Goal: Task Accomplishment & Management: Manage account settings

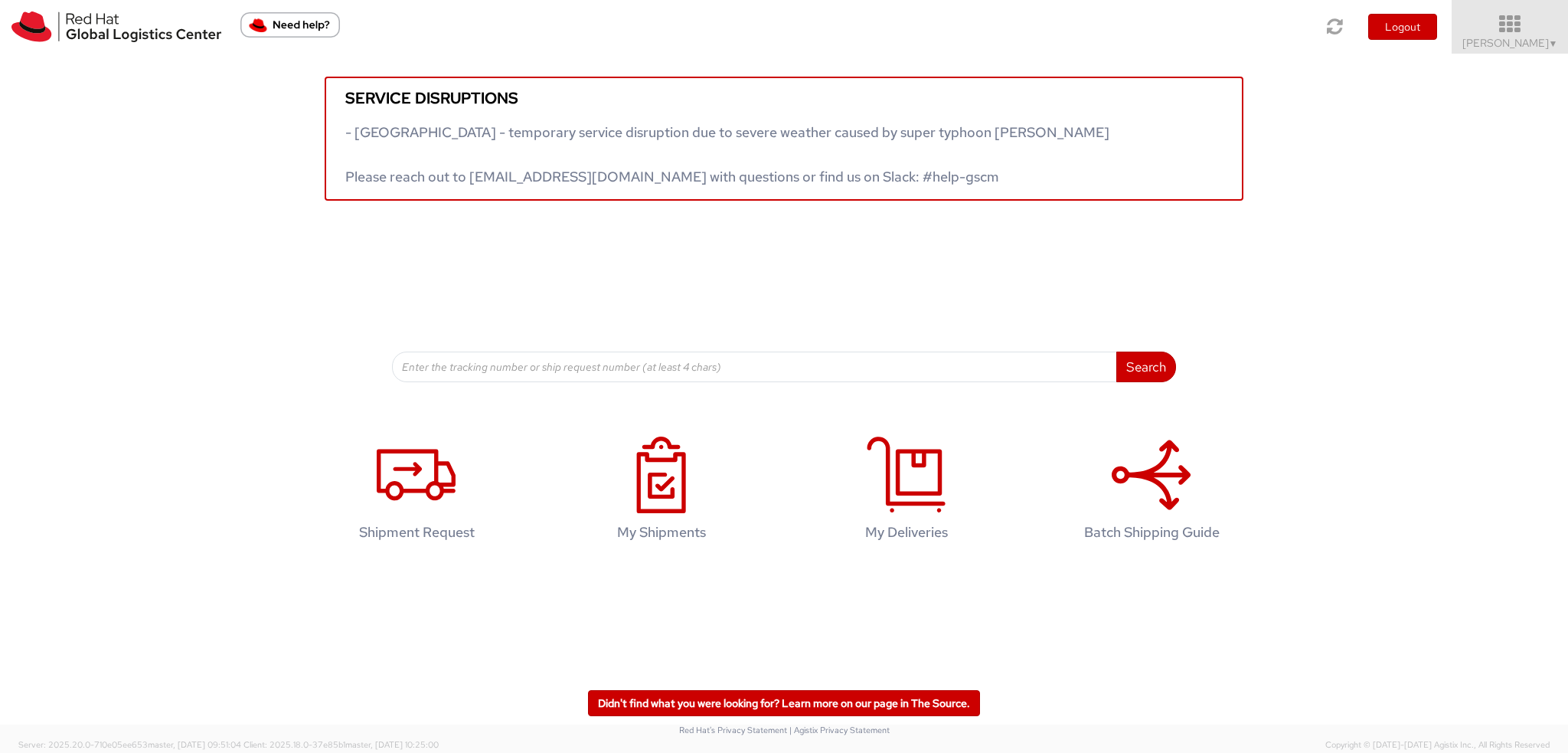
click at [1528, 36] on span "Kirk Newcross ▼" at bounding box center [1510, 42] width 96 height 14
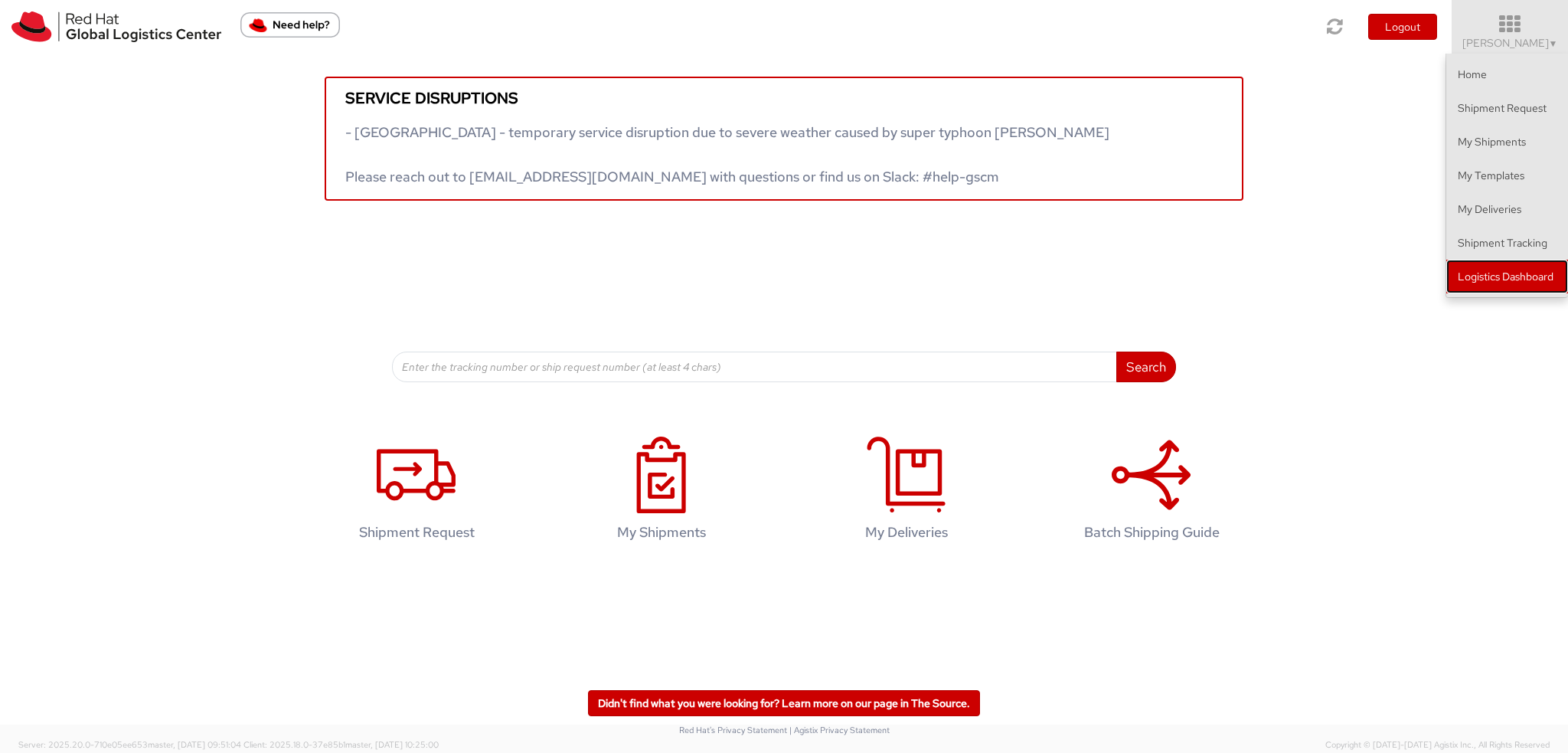
click at [1482, 283] on link "Logistics Dashboard" at bounding box center [1508, 276] width 122 height 33
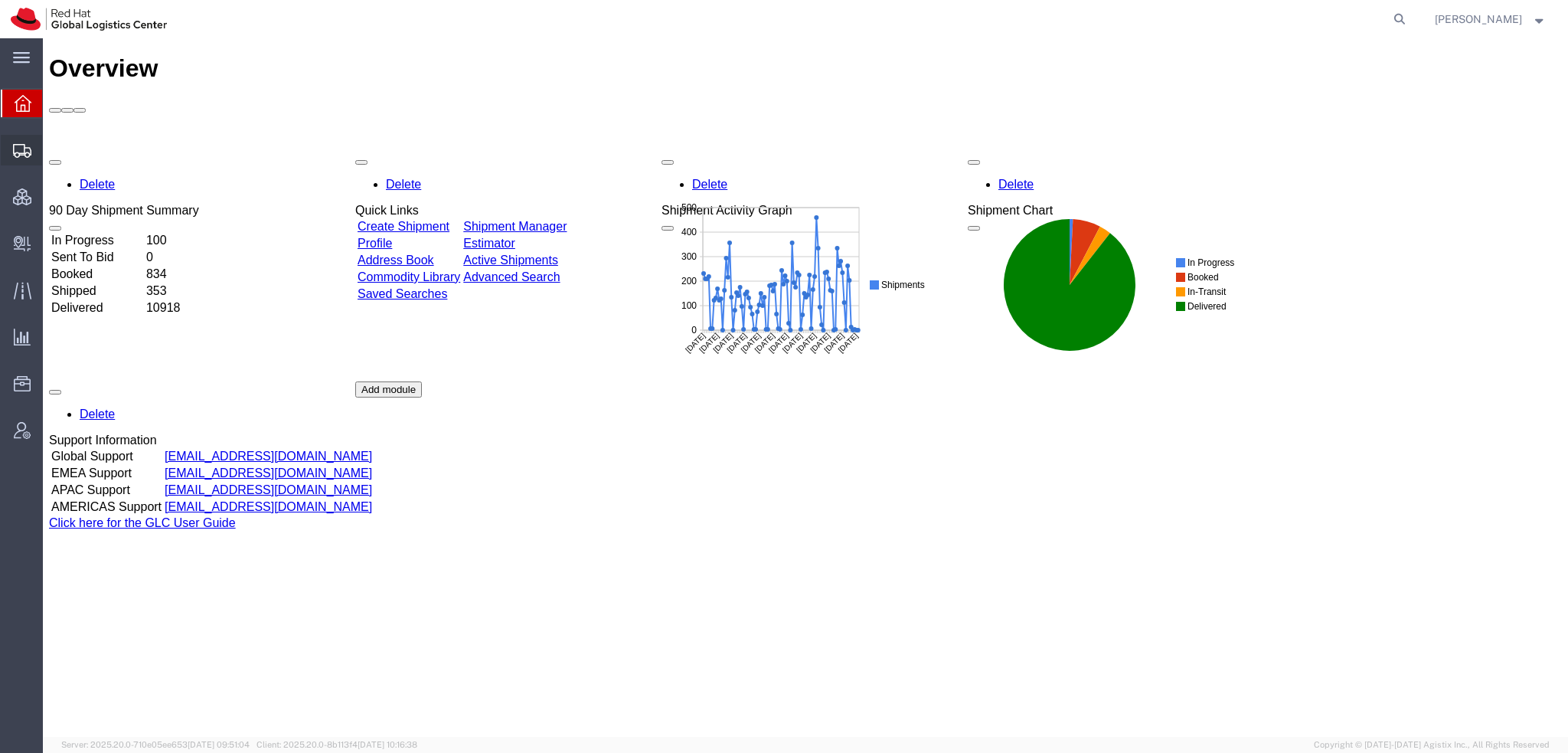
click at [0, 0] on span "Shipment Manager" at bounding box center [0, 0] width 0 height 0
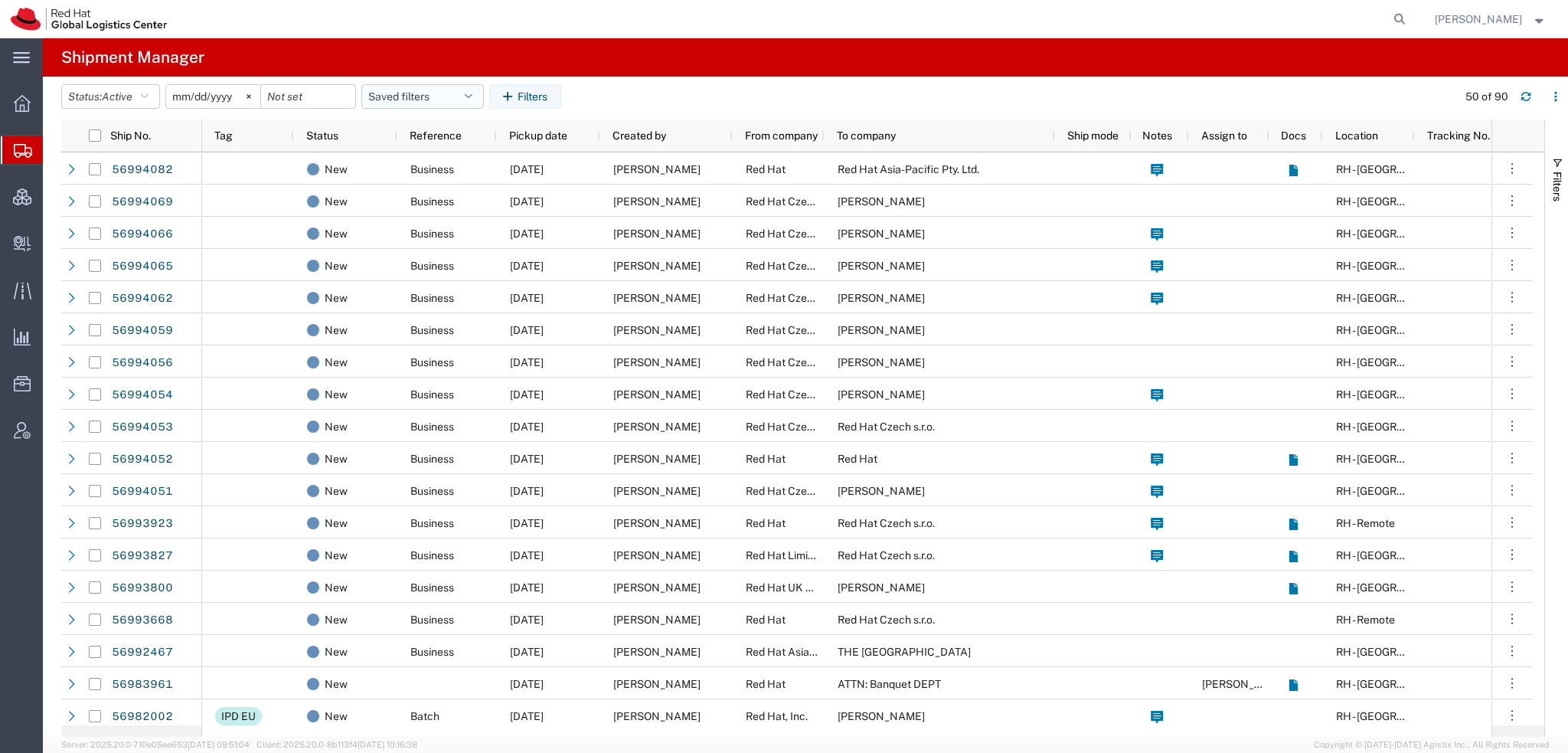
click at [480, 95] on button "Saved filters" at bounding box center [422, 97] width 123 height 24
click at [412, 163] on span "Americas" at bounding box center [464, 163] width 201 height 28
type input "2023-05-07"
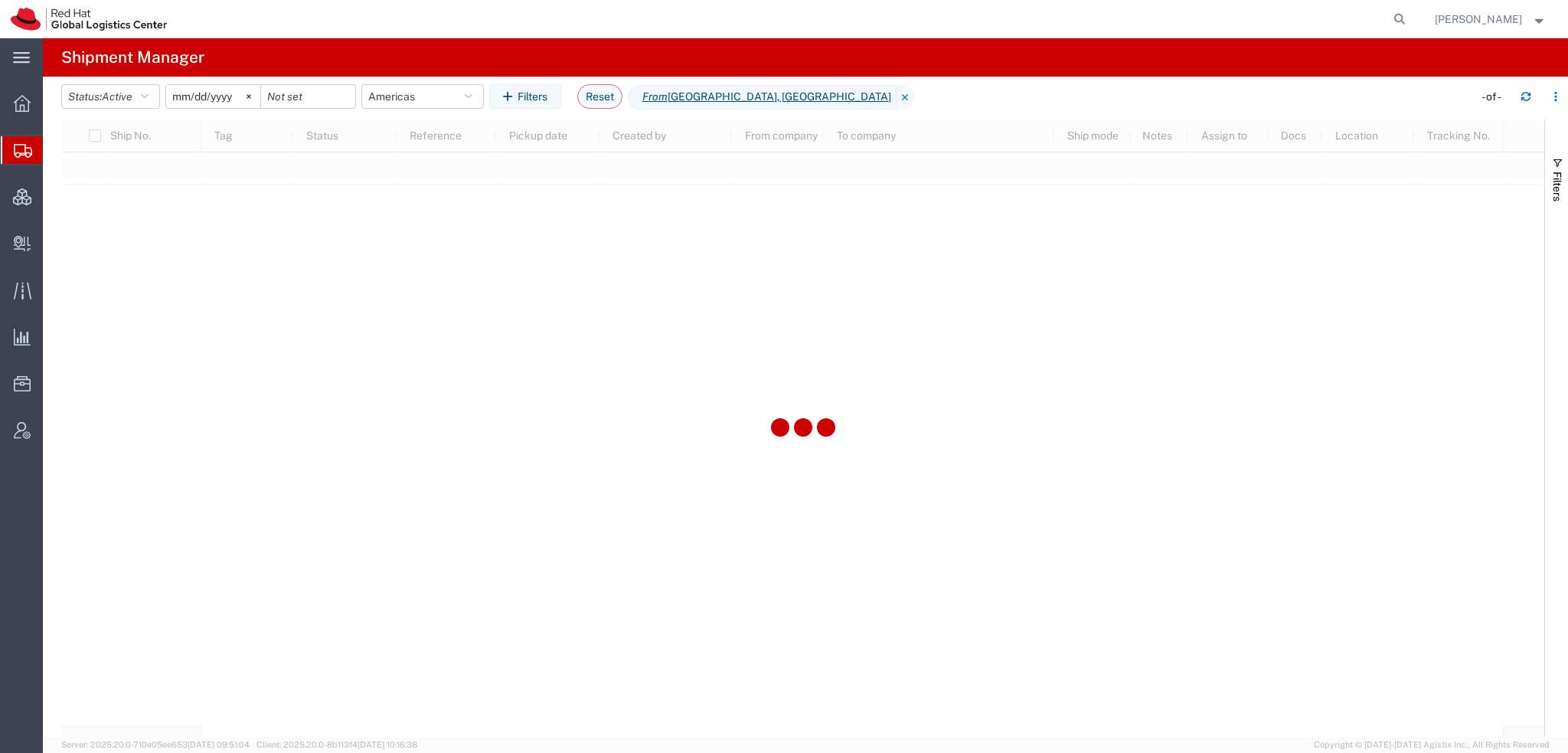
click at [1528, 15] on span "[PERSON_NAME]" at bounding box center [1490, 19] width 111 height 17
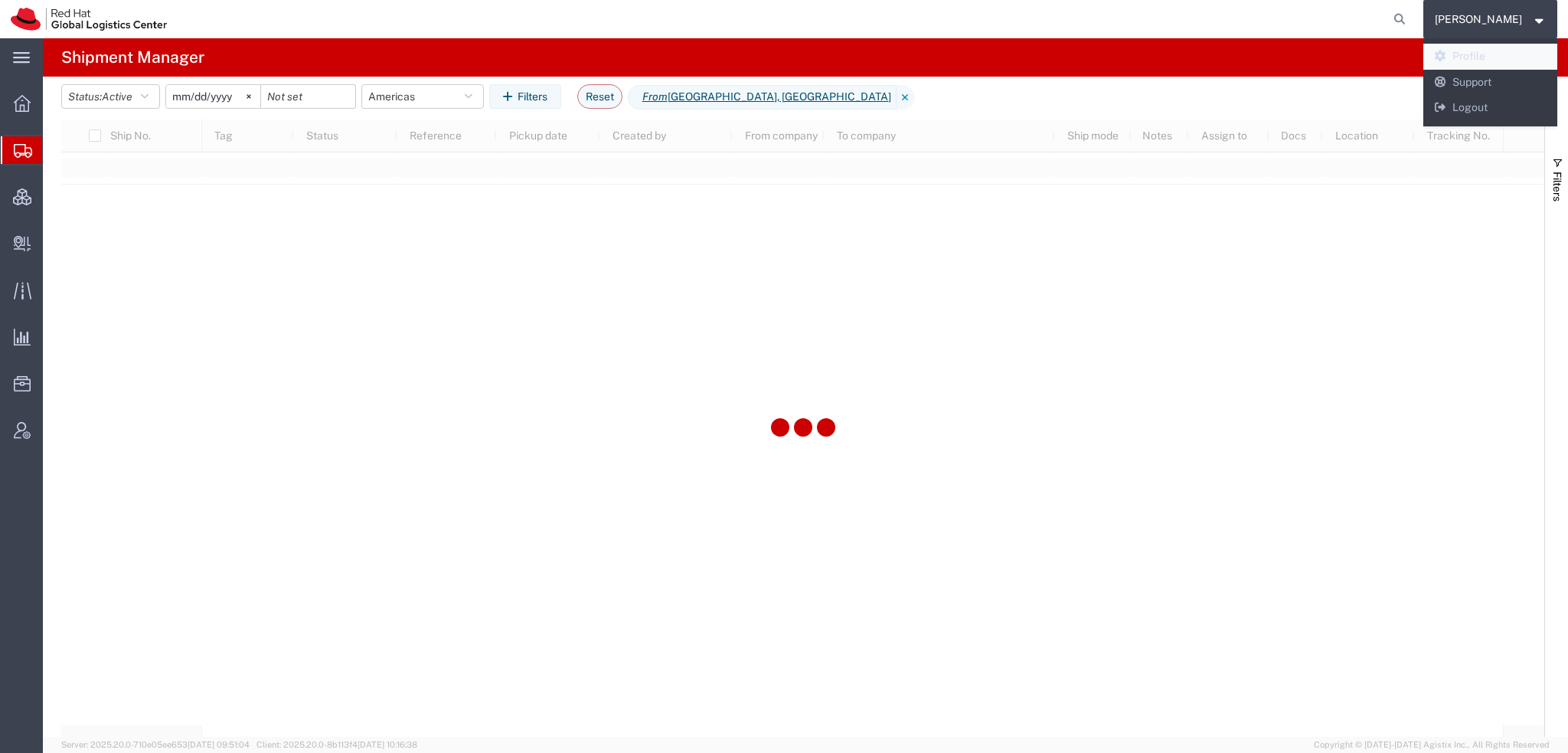
click at [1493, 57] on link "Profile" at bounding box center [1491, 57] width 135 height 26
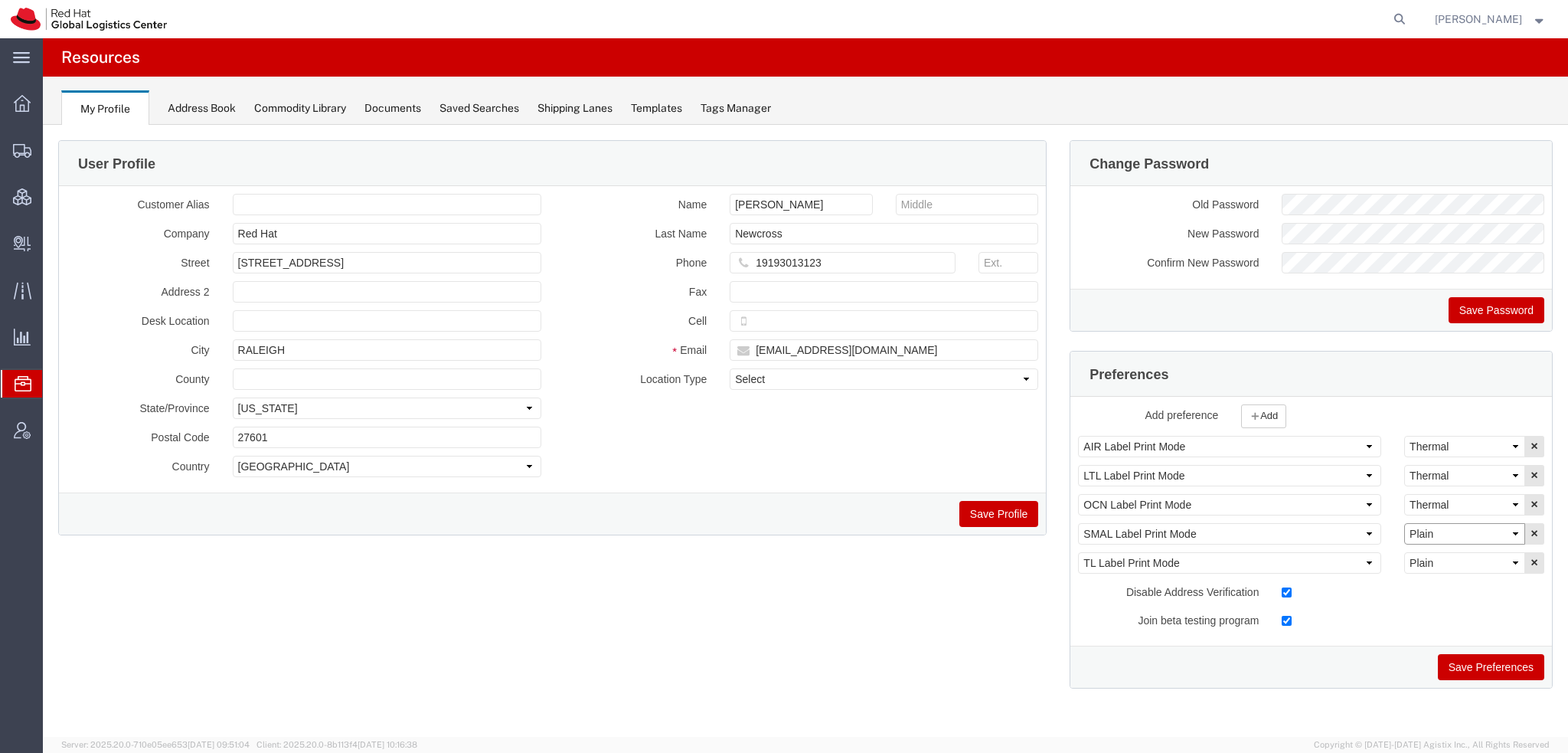
click at [1442, 528] on select "Select Plain Thermal" at bounding box center [1465, 534] width 121 height 21
select select "Thermal"
click at [1404, 523] on select "Select Plain Thermal" at bounding box center [1465, 534] width 121 height 21
click at [1482, 659] on button "Save Preferences" at bounding box center [1491, 668] width 107 height 26
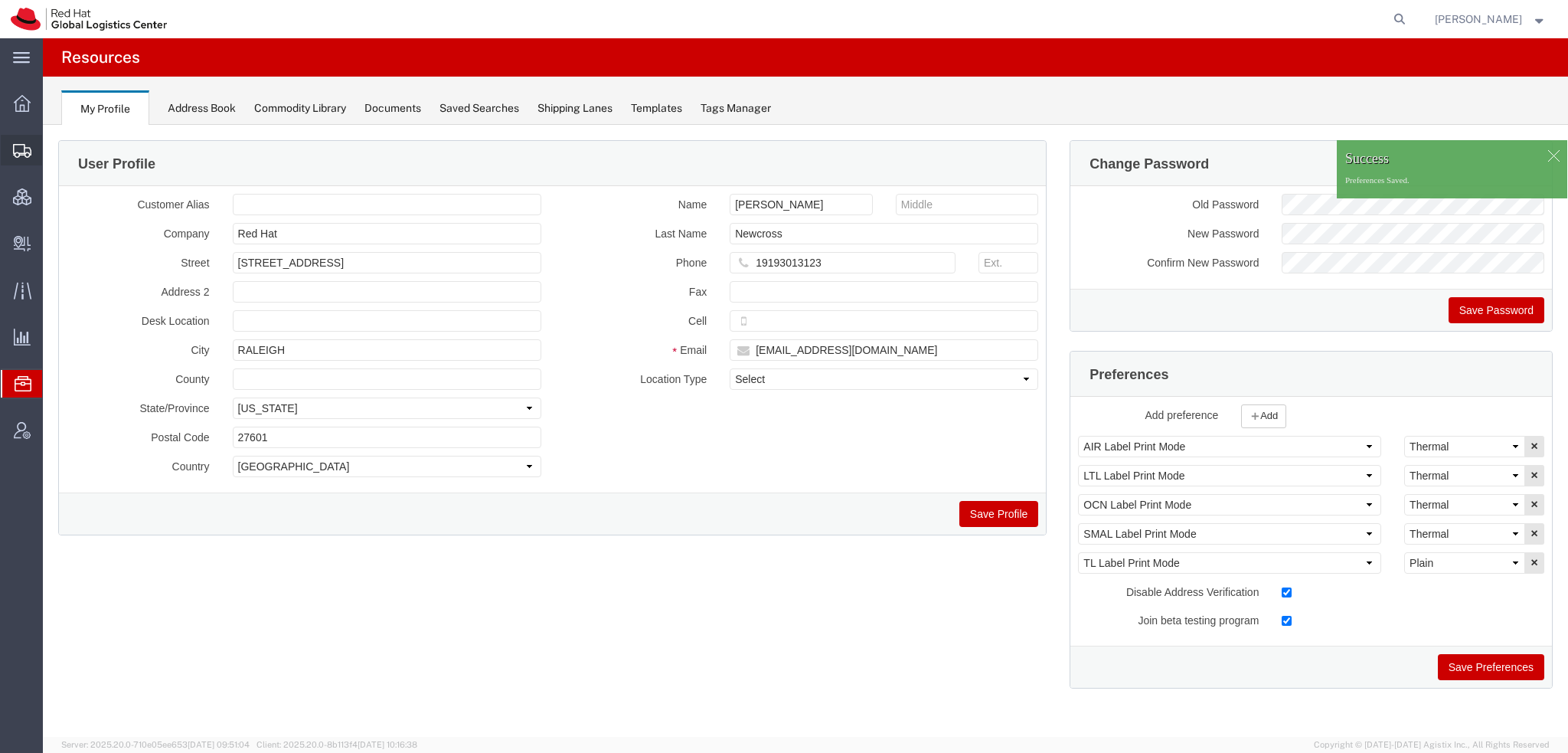
click at [0, 0] on span "Shipment Manager" at bounding box center [0, 0] width 0 height 0
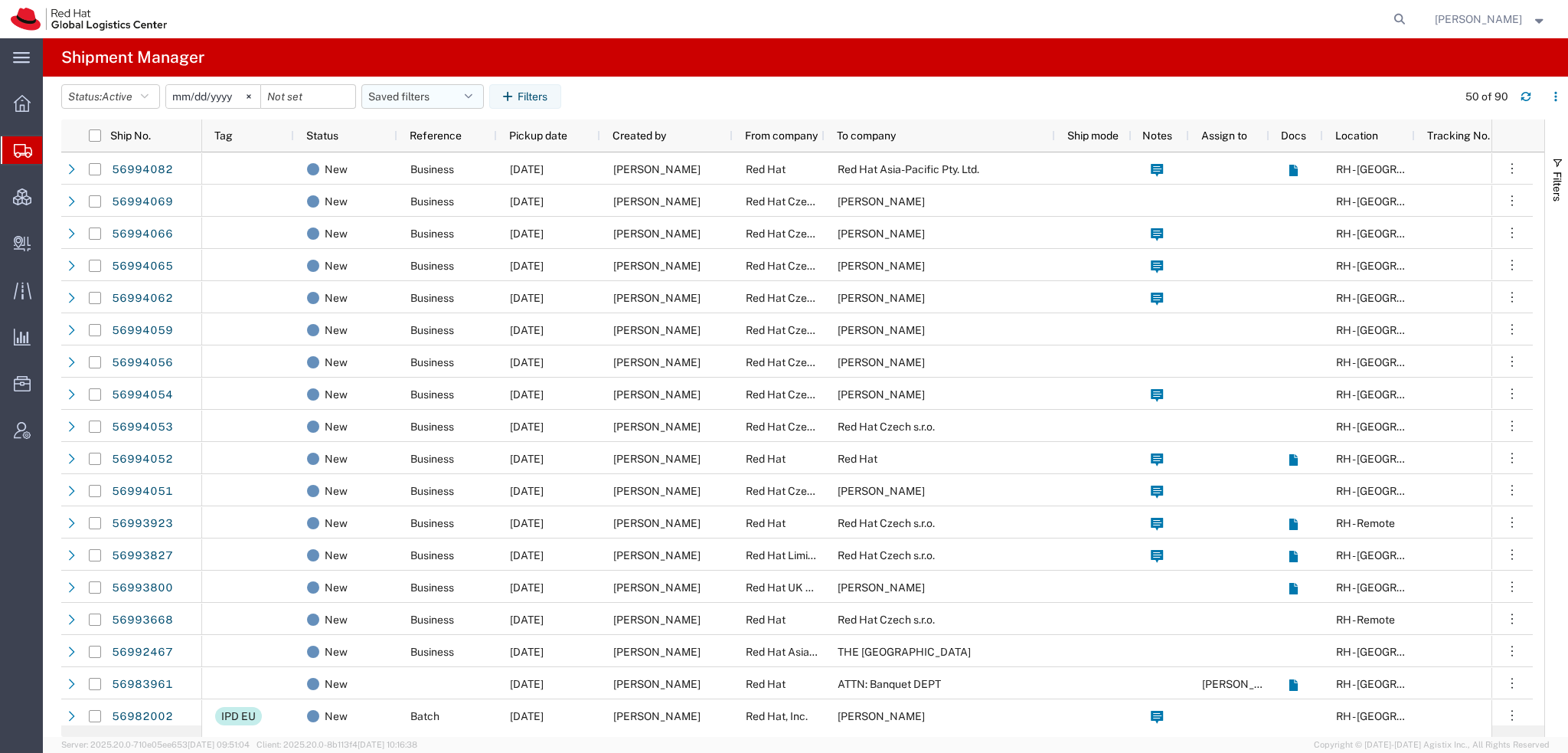
click at [474, 107] on button "Saved filters" at bounding box center [422, 97] width 123 height 24
click at [420, 155] on span "Americas" at bounding box center [464, 163] width 201 height 28
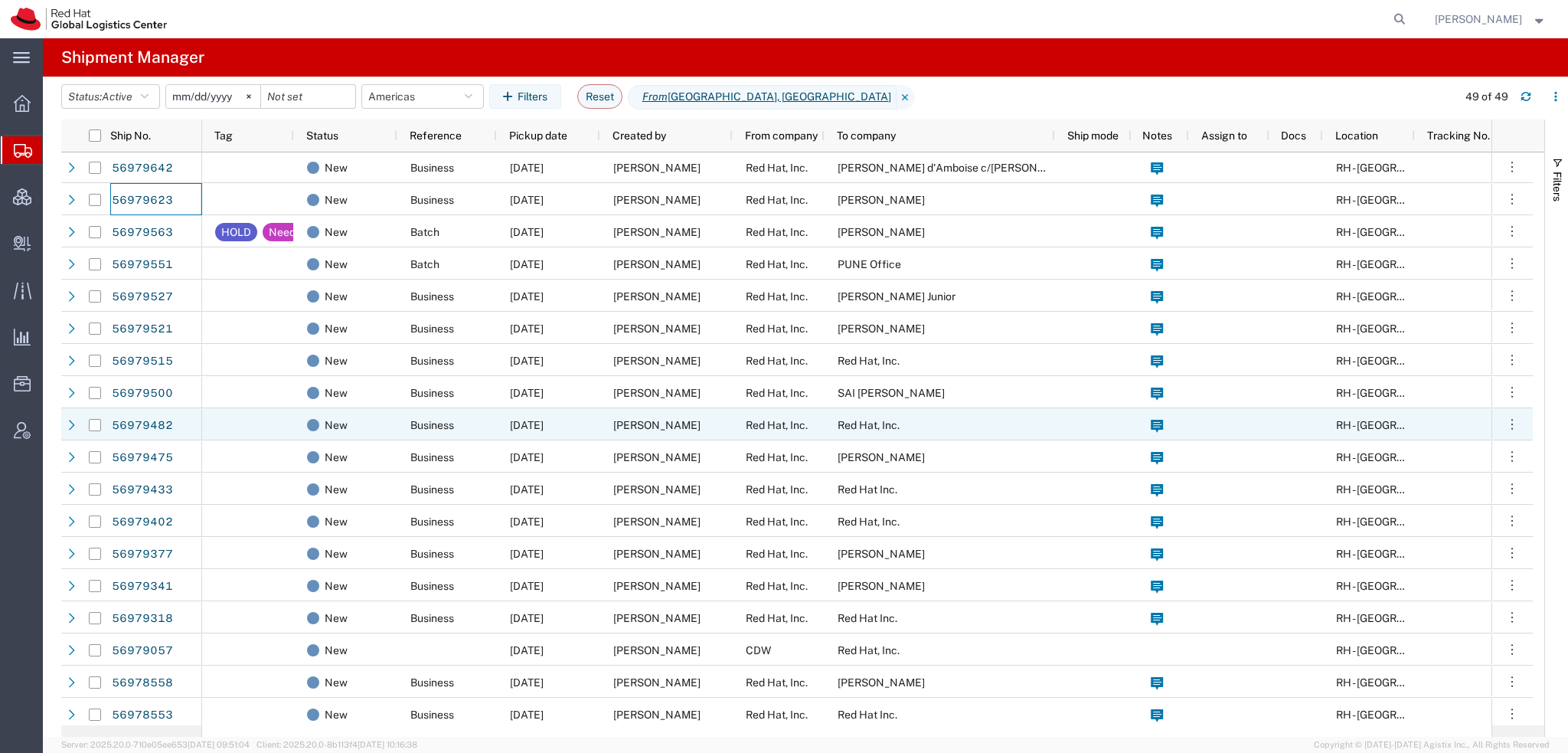
scroll to position [690, 0]
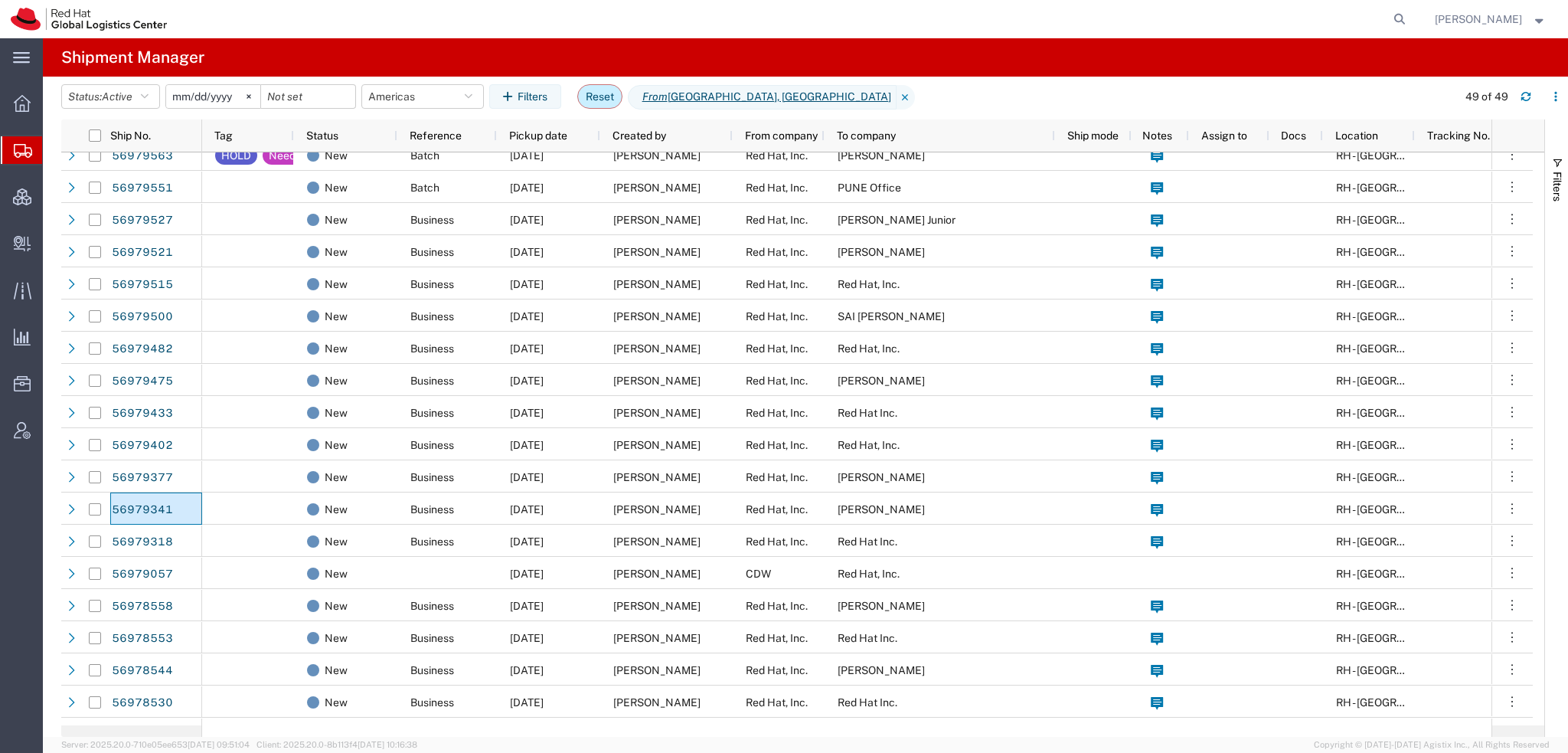
click at [597, 93] on button "Reset" at bounding box center [600, 97] width 46 height 24
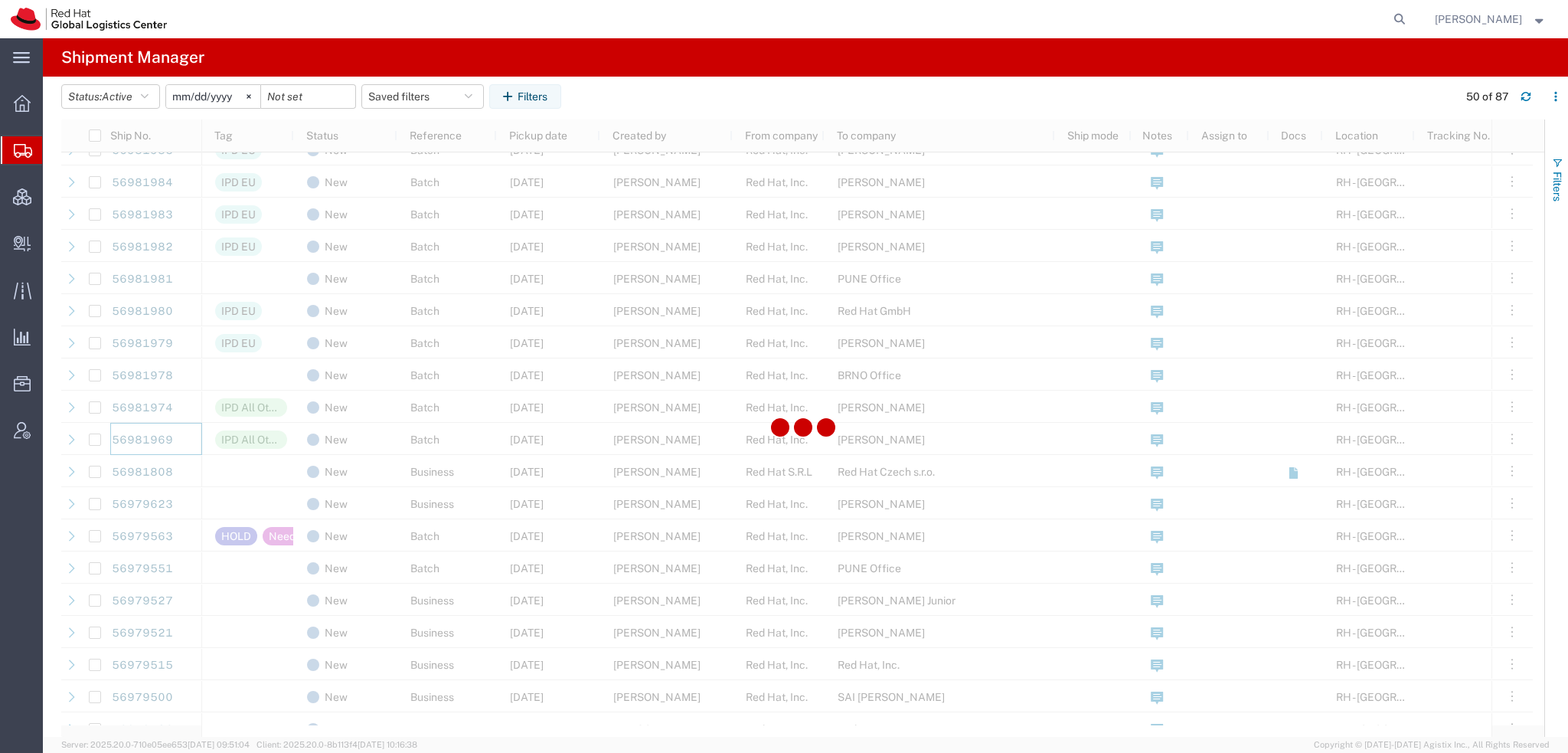
scroll to position [760, 0]
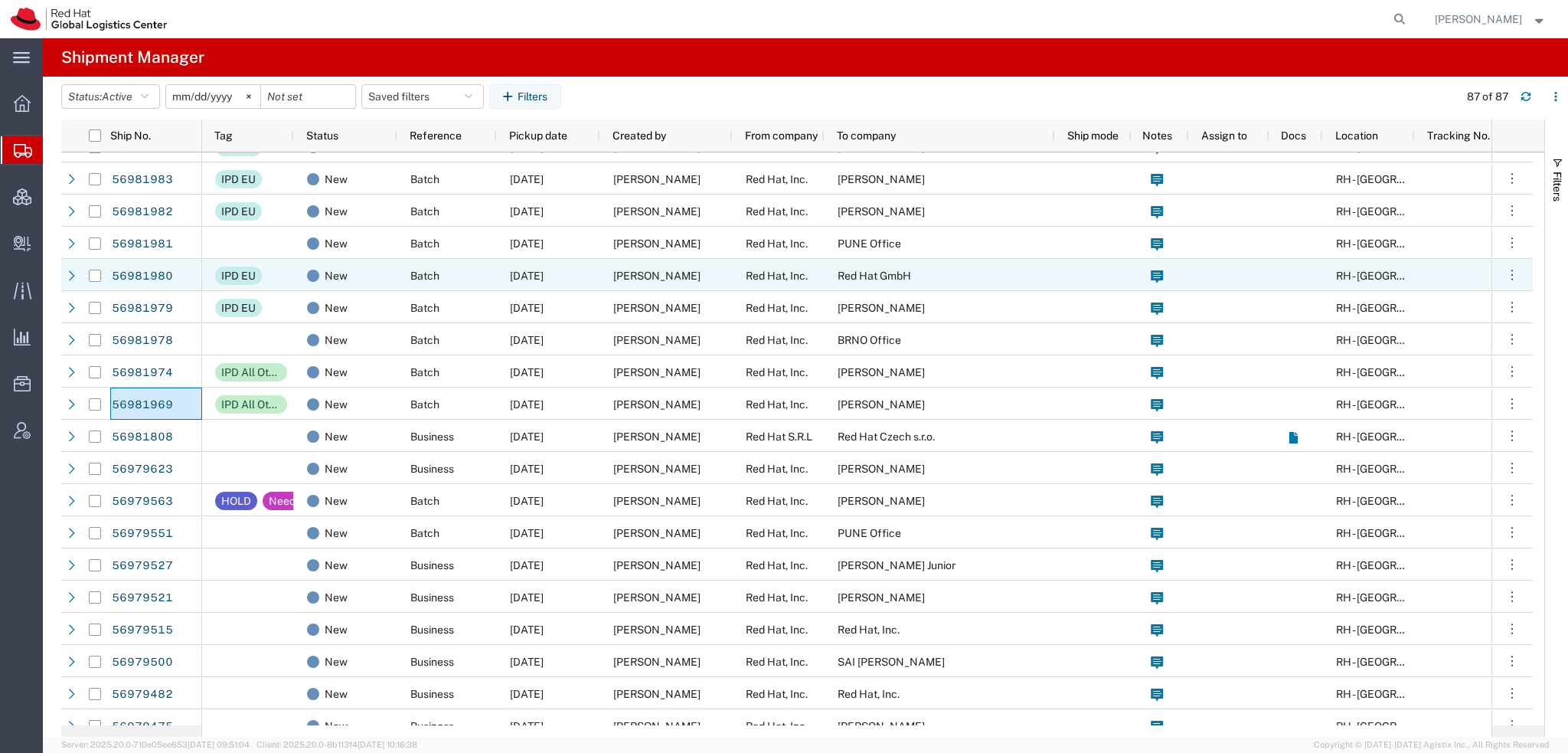
scroll to position [989, 0]
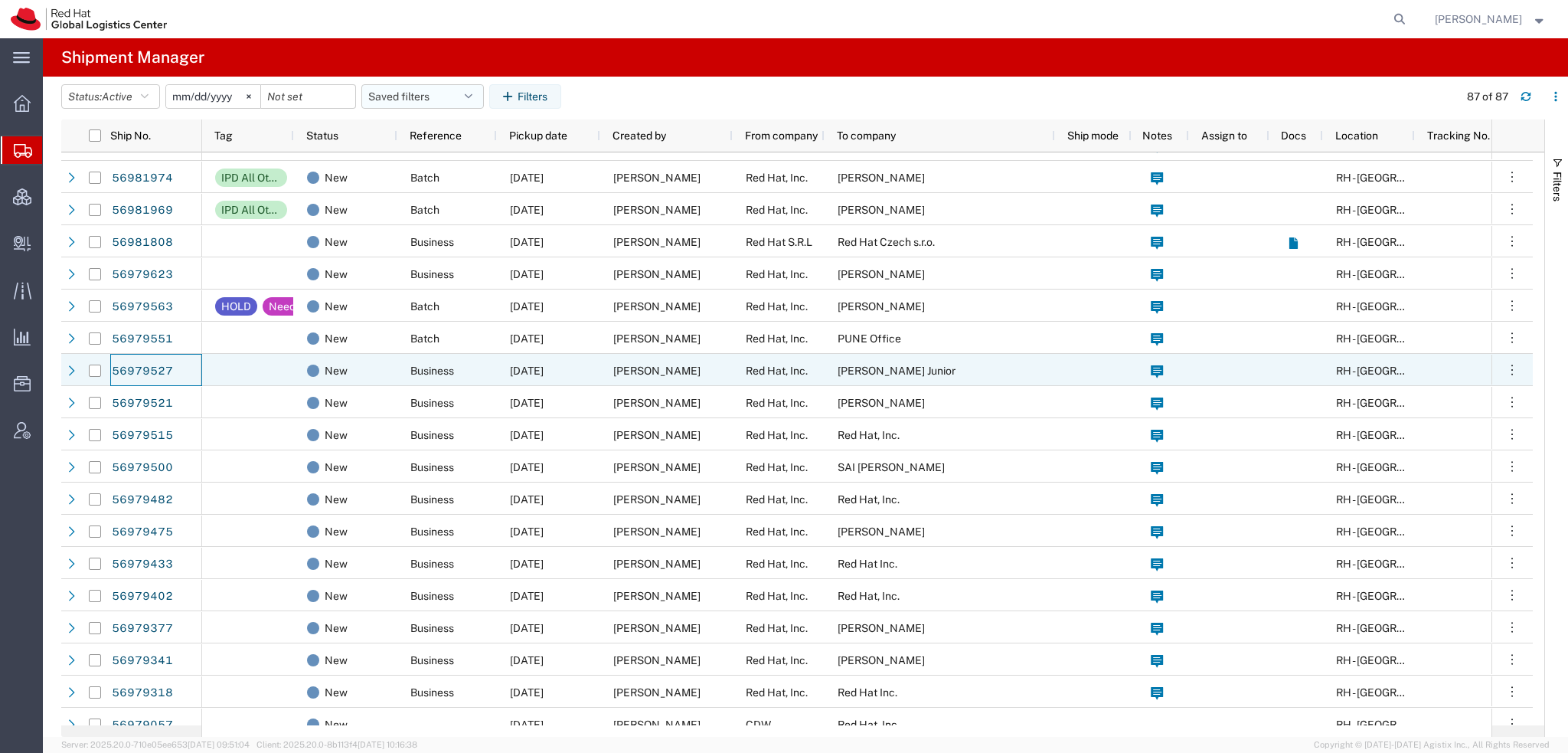
drag, startPoint x: 159, startPoint y: 364, endPoint x: 474, endPoint y: 91, distance: 416.8
click at [473, 91] on icon "button" at bounding box center [468, 96] width 7 height 11
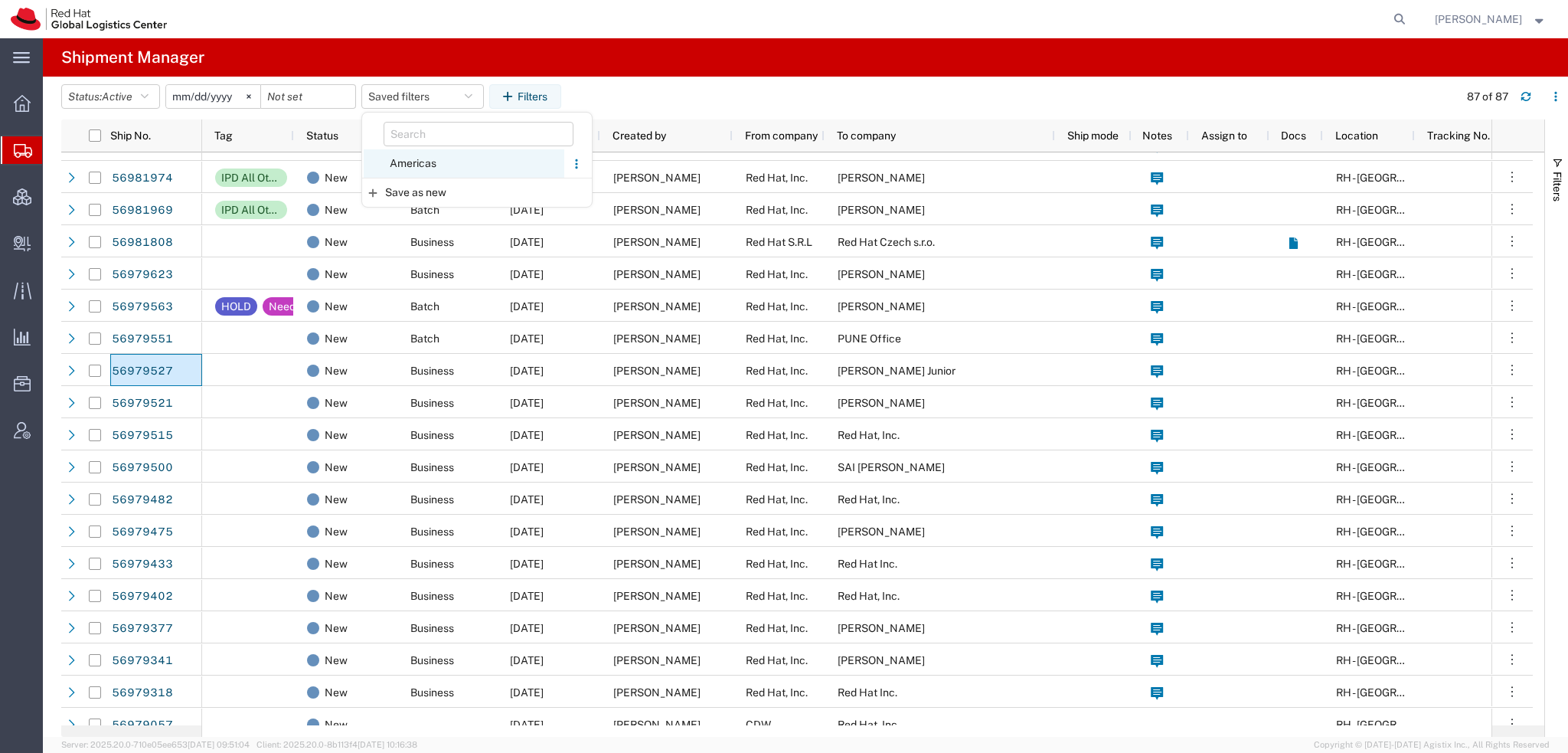
click at [413, 160] on span "Americas" at bounding box center [464, 163] width 201 height 28
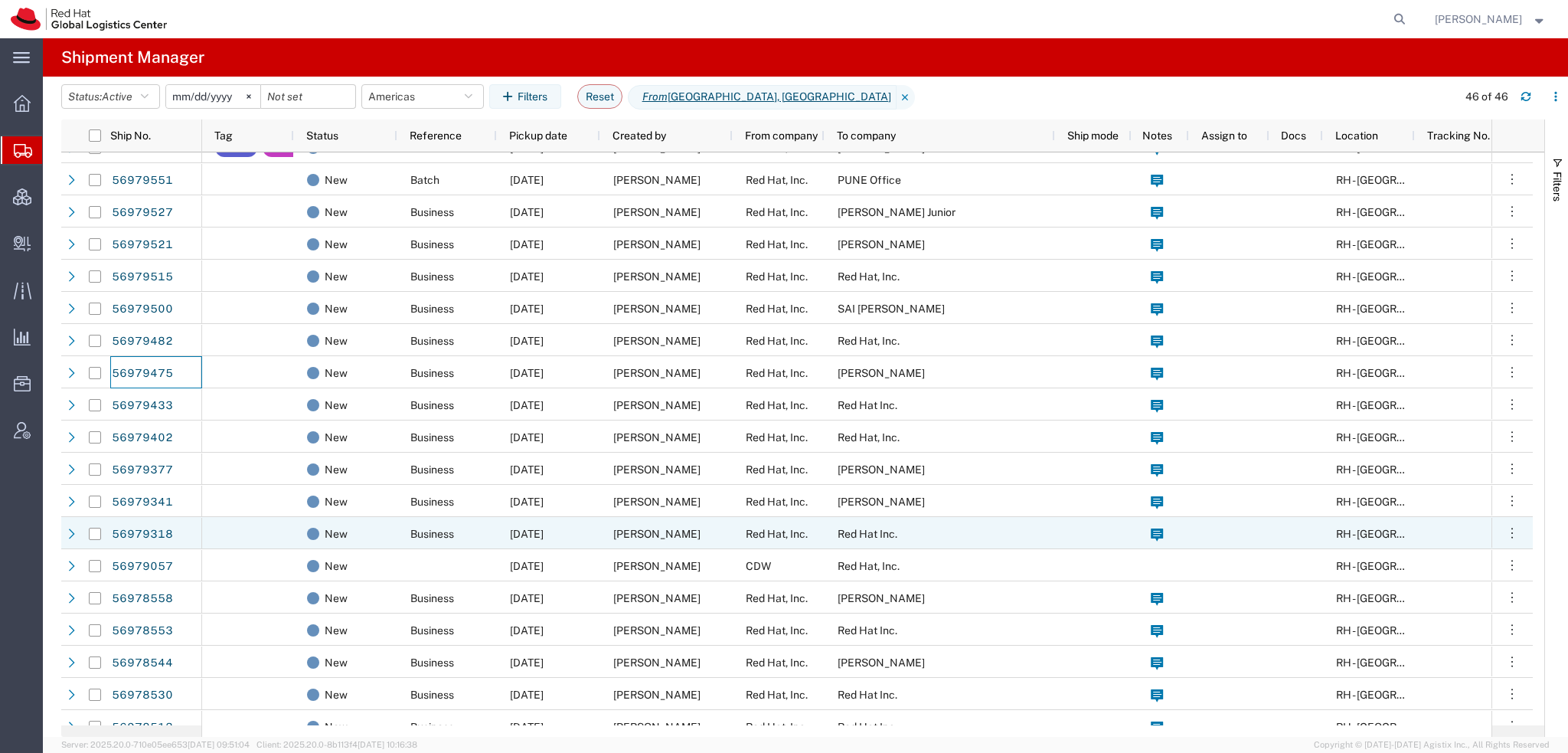
scroll to position [601, 0]
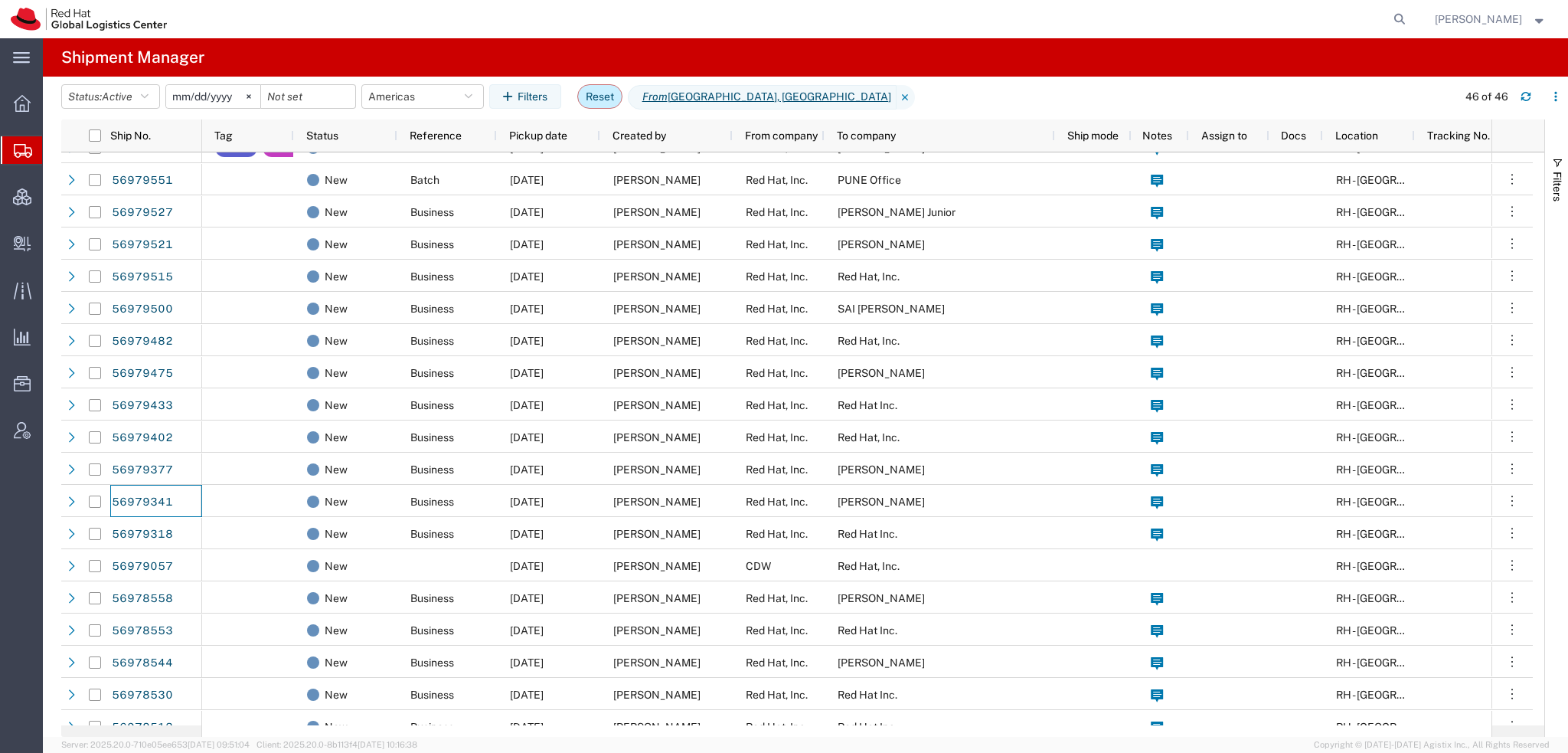
drag, startPoint x: 592, startPoint y: 95, endPoint x: 579, endPoint y: 93, distance: 13.2
click at [592, 95] on button "Reset" at bounding box center [600, 97] width 46 height 24
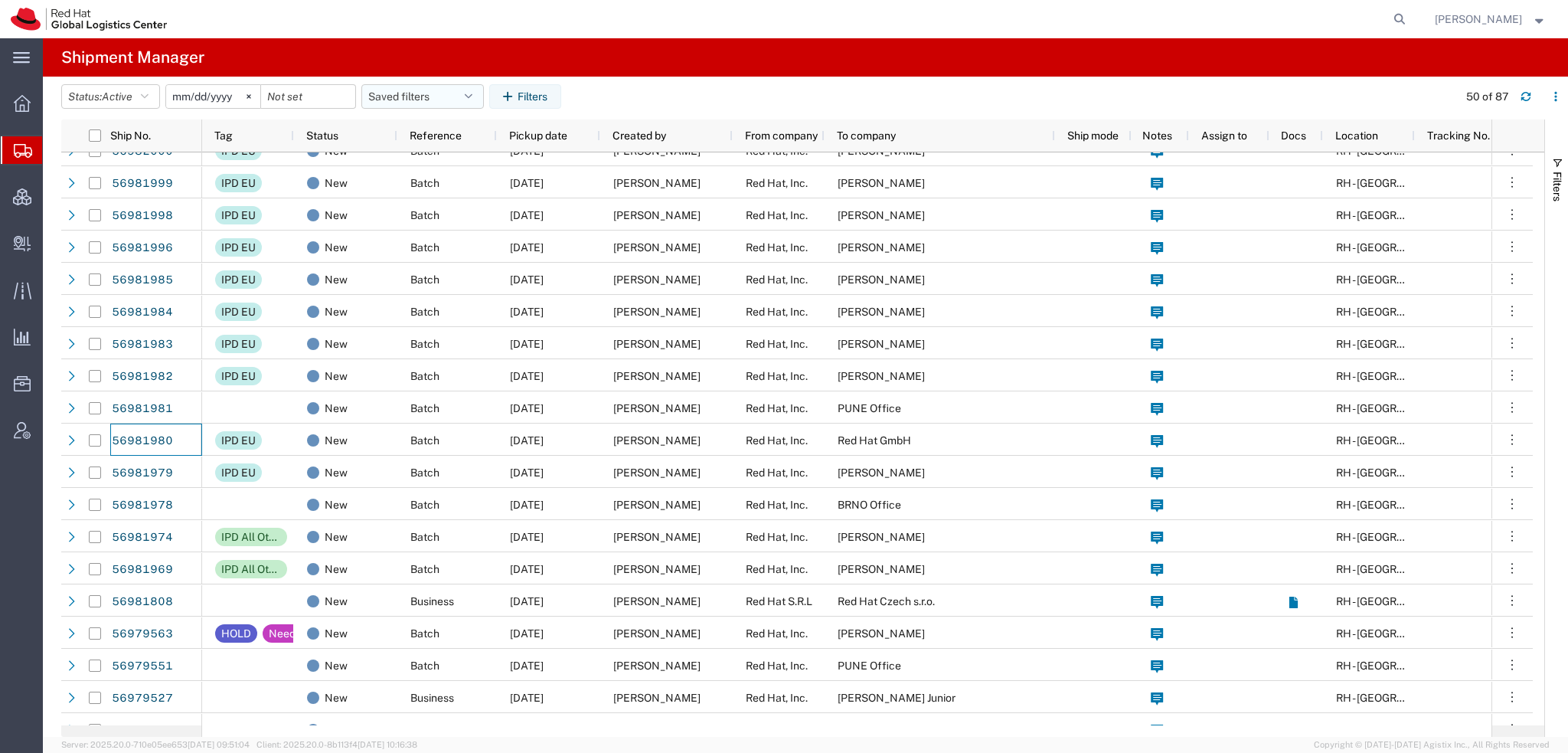
scroll to position [662, 0]
click at [473, 96] on icon "button" at bounding box center [468, 96] width 7 height 11
click at [422, 162] on span "Americas" at bounding box center [464, 163] width 201 height 28
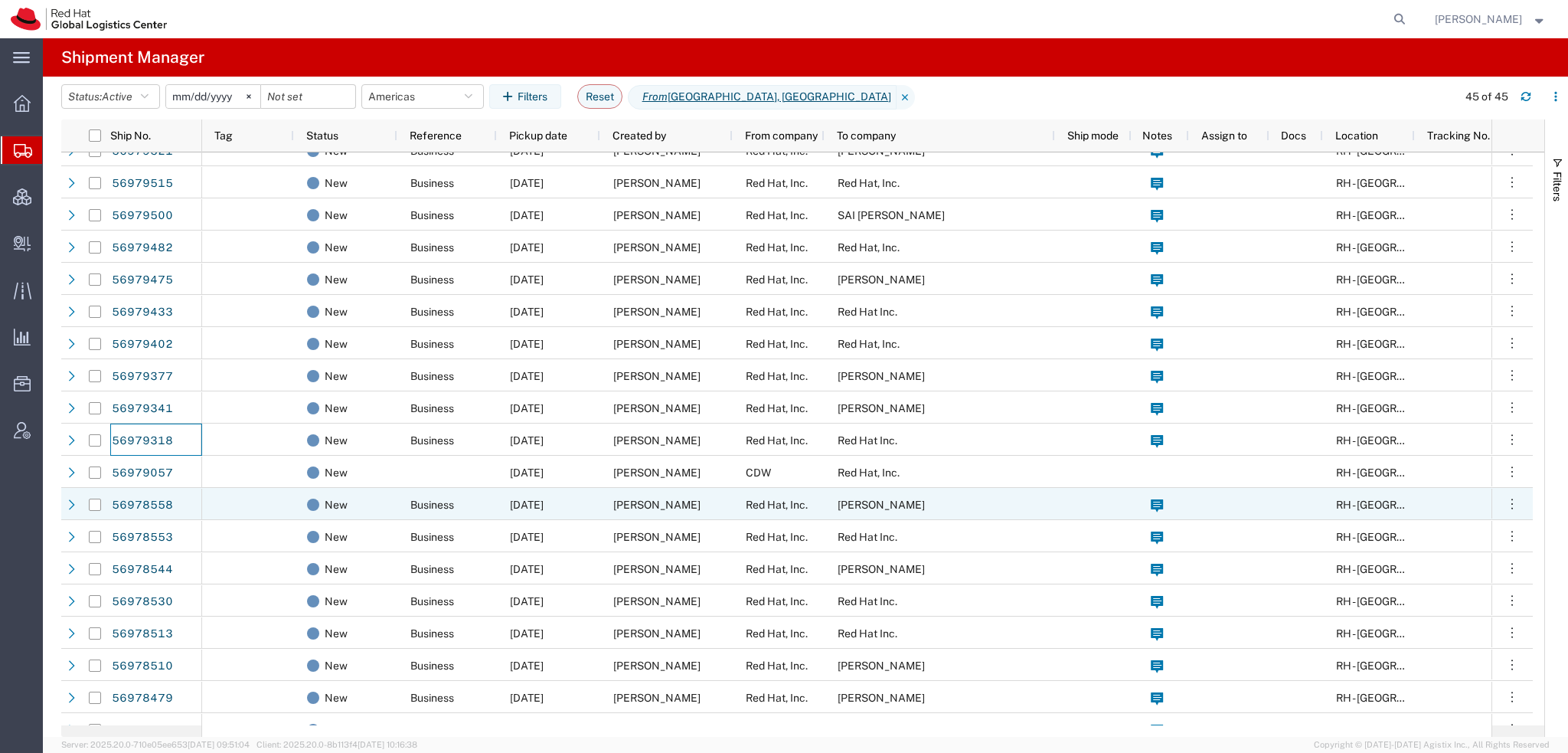
scroll to position [509, 0]
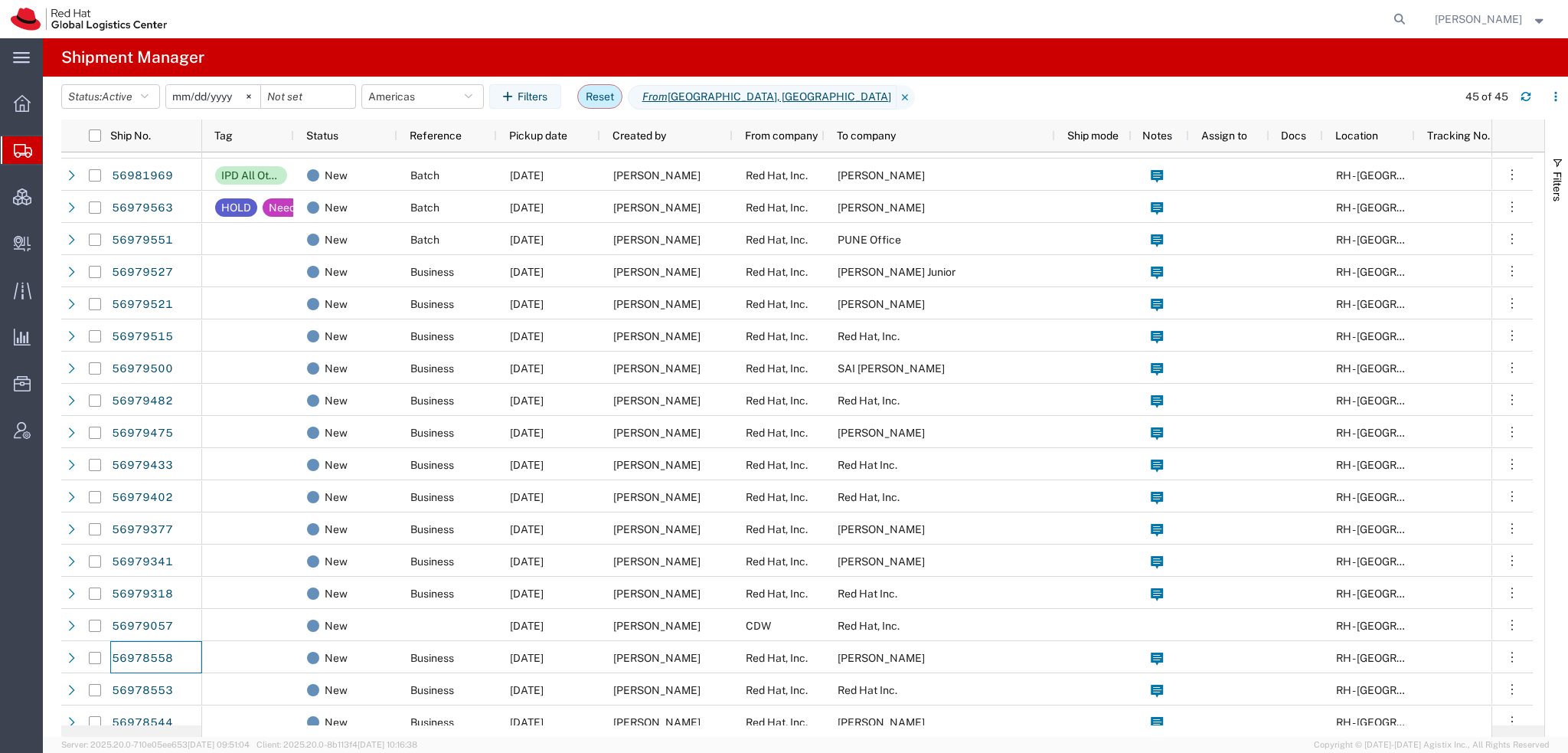
click at [612, 94] on button "Reset" at bounding box center [600, 97] width 46 height 24
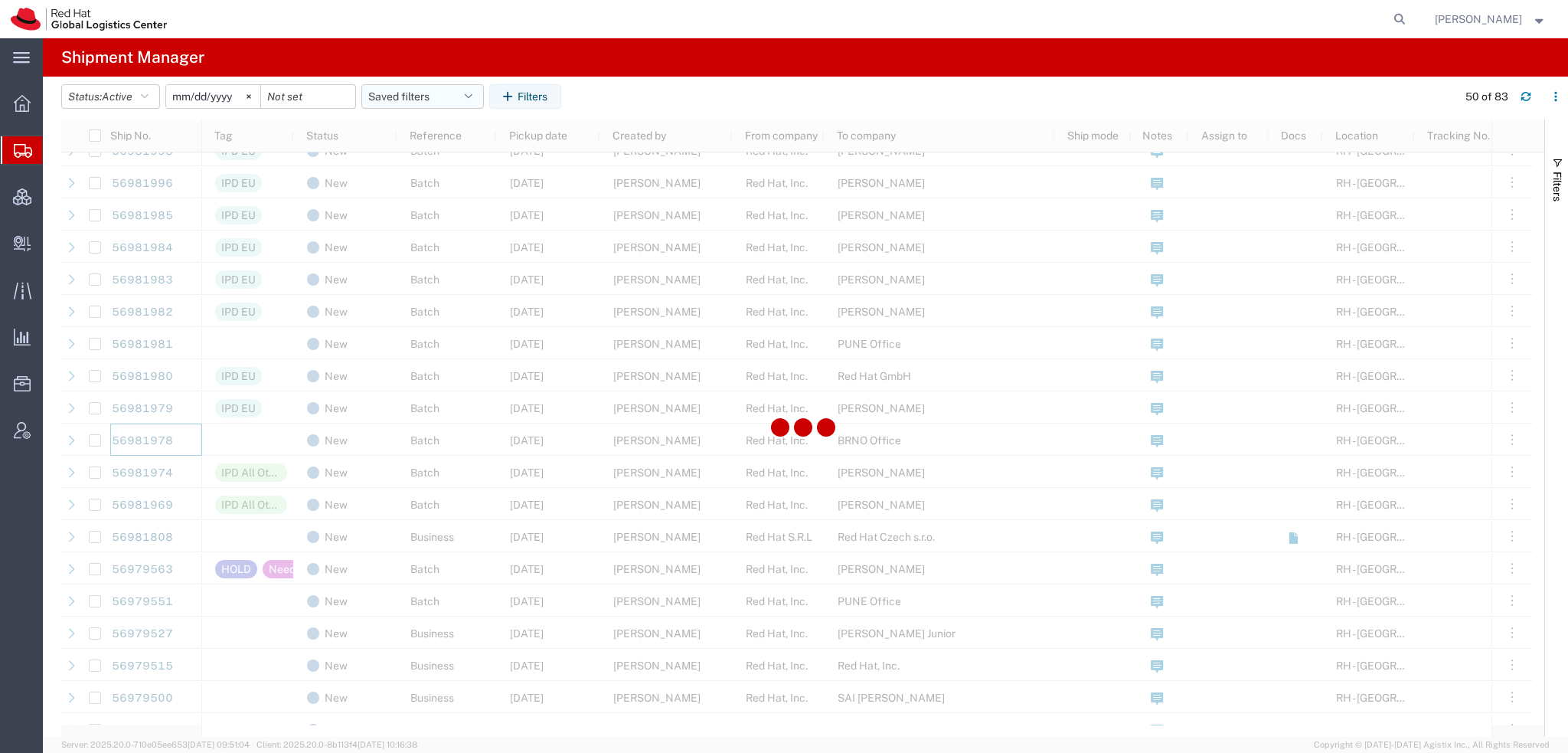
scroll to position [726, 0]
click at [472, 98] on icon "button" at bounding box center [468, 96] width 7 height 11
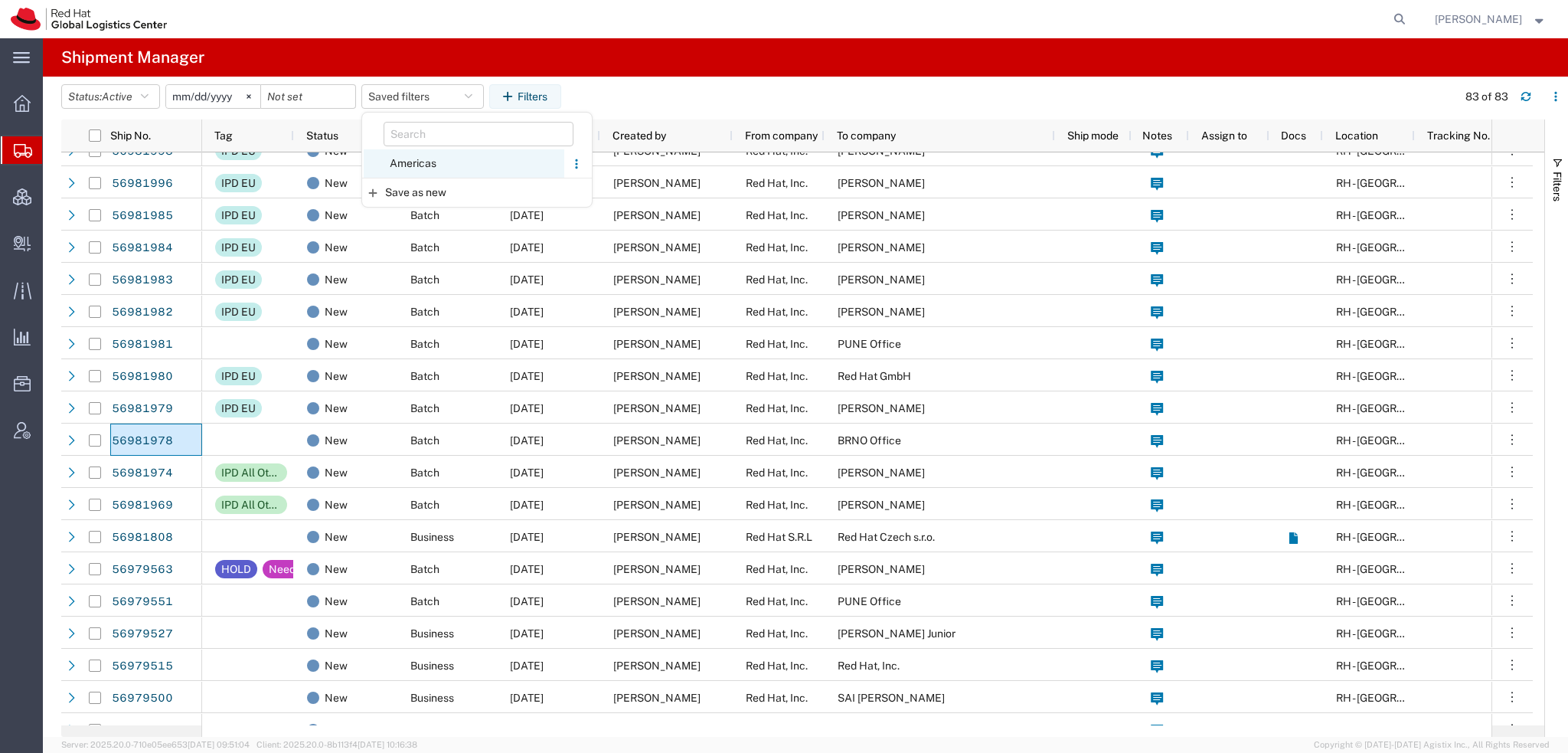
click at [430, 155] on span "Americas" at bounding box center [464, 163] width 201 height 28
type input "2023-05-07"
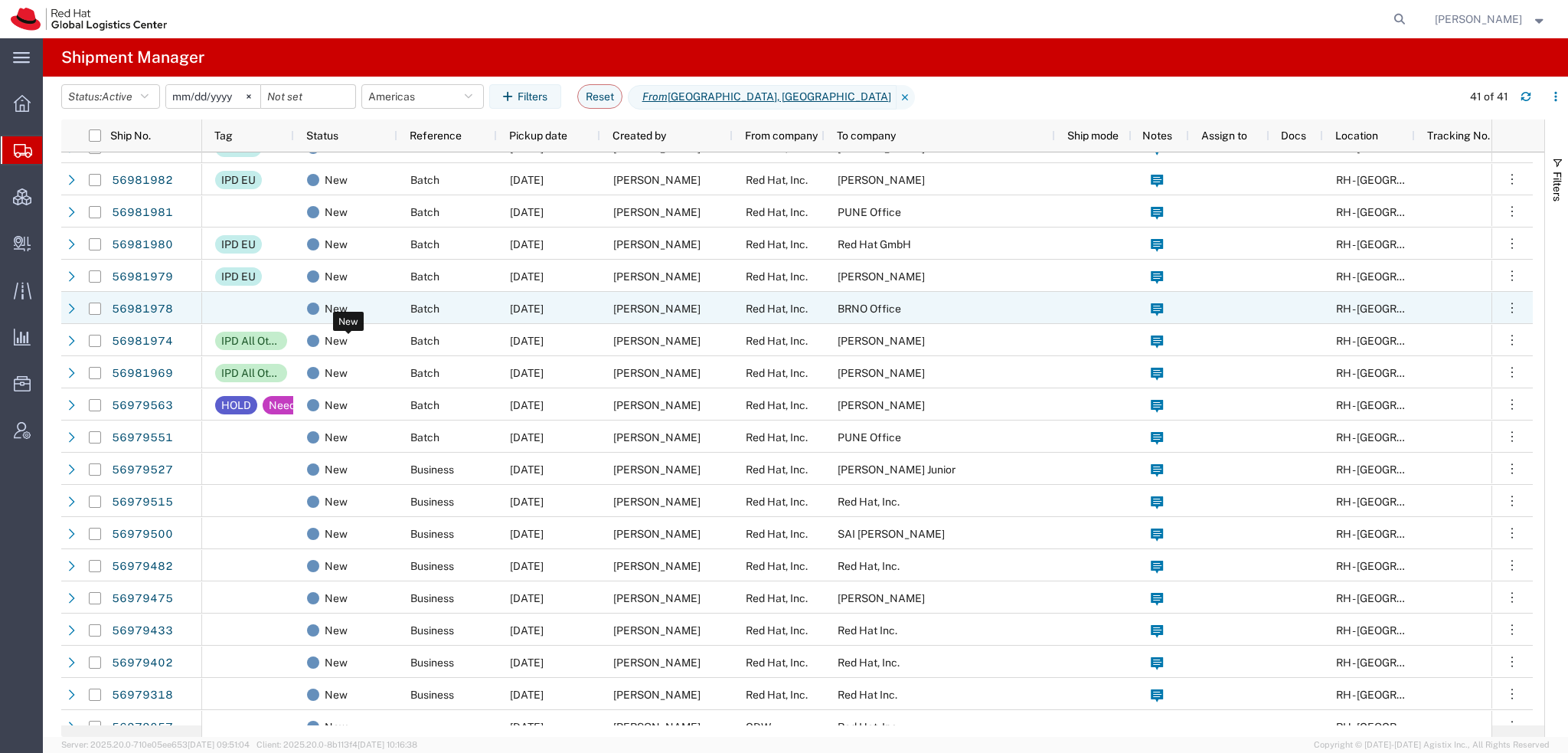
scroll to position [497, 0]
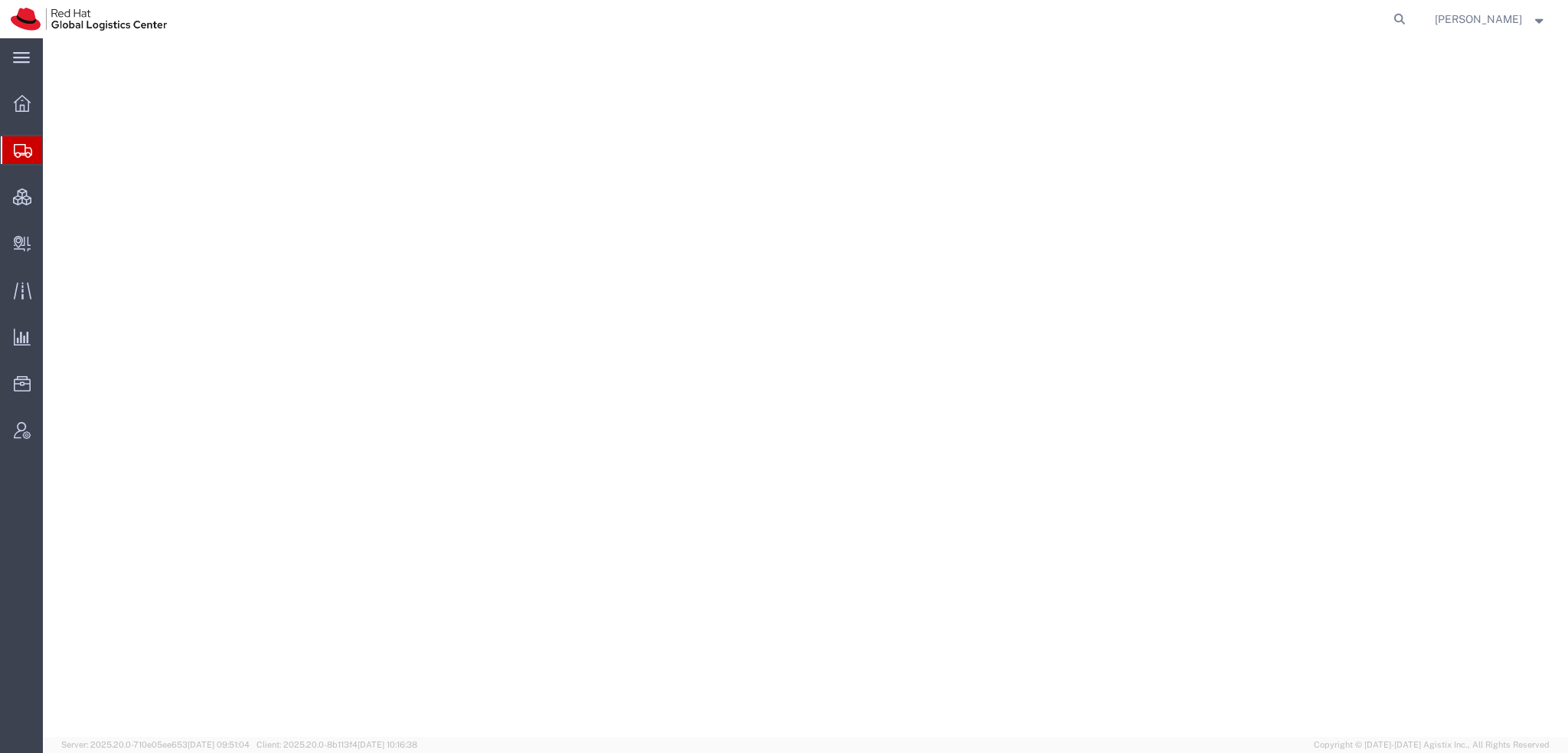
select select "38014"
select select
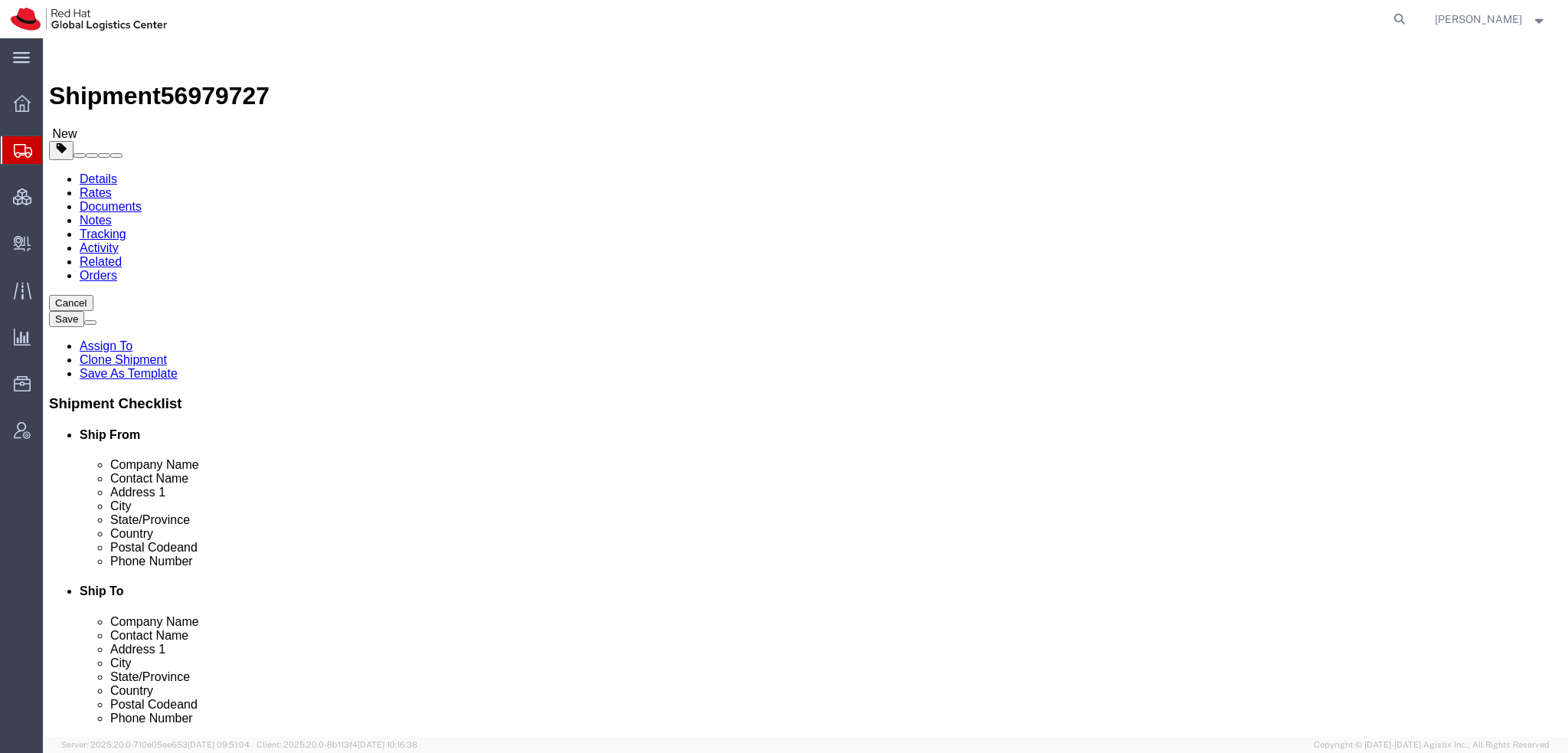
click icon
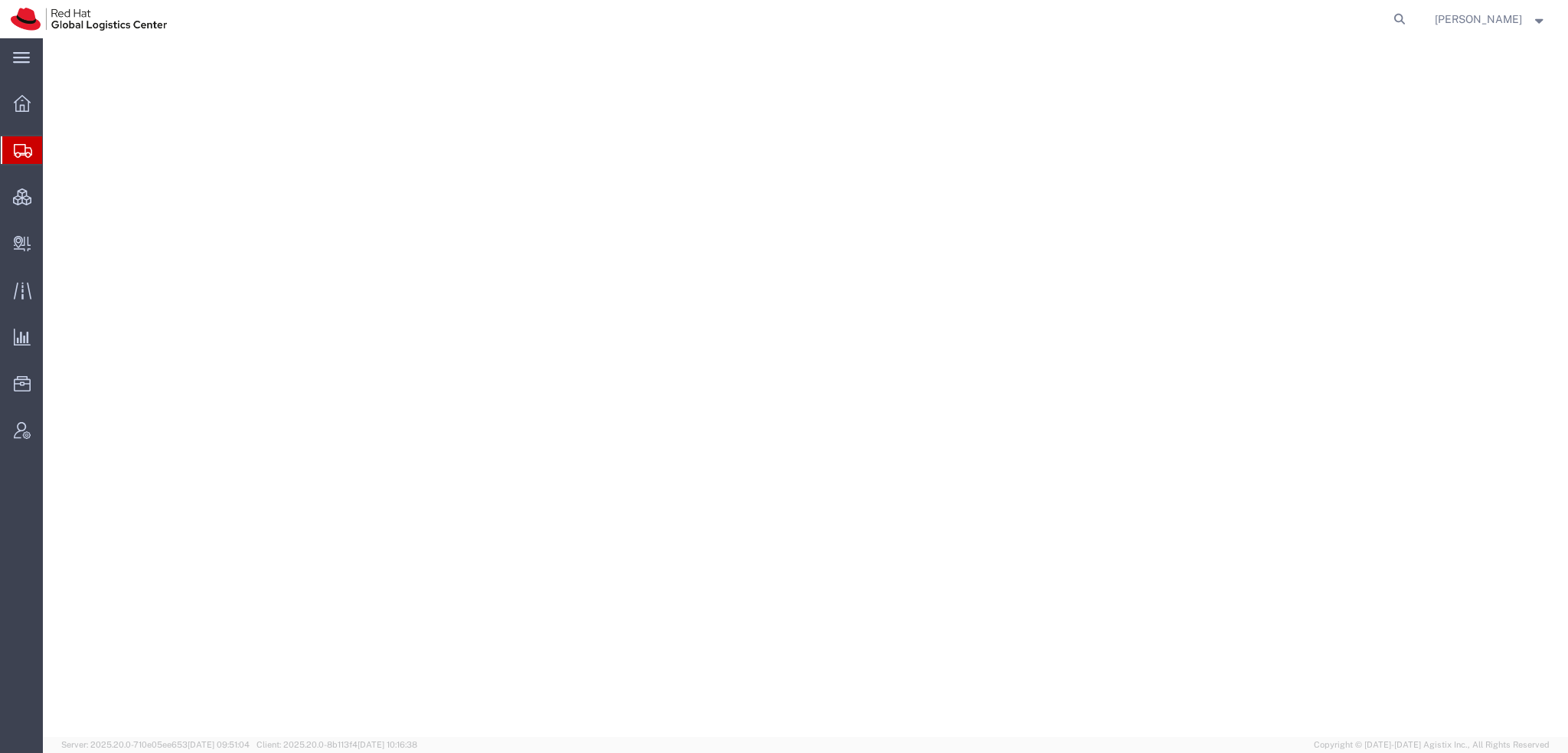
select select "38014"
select select
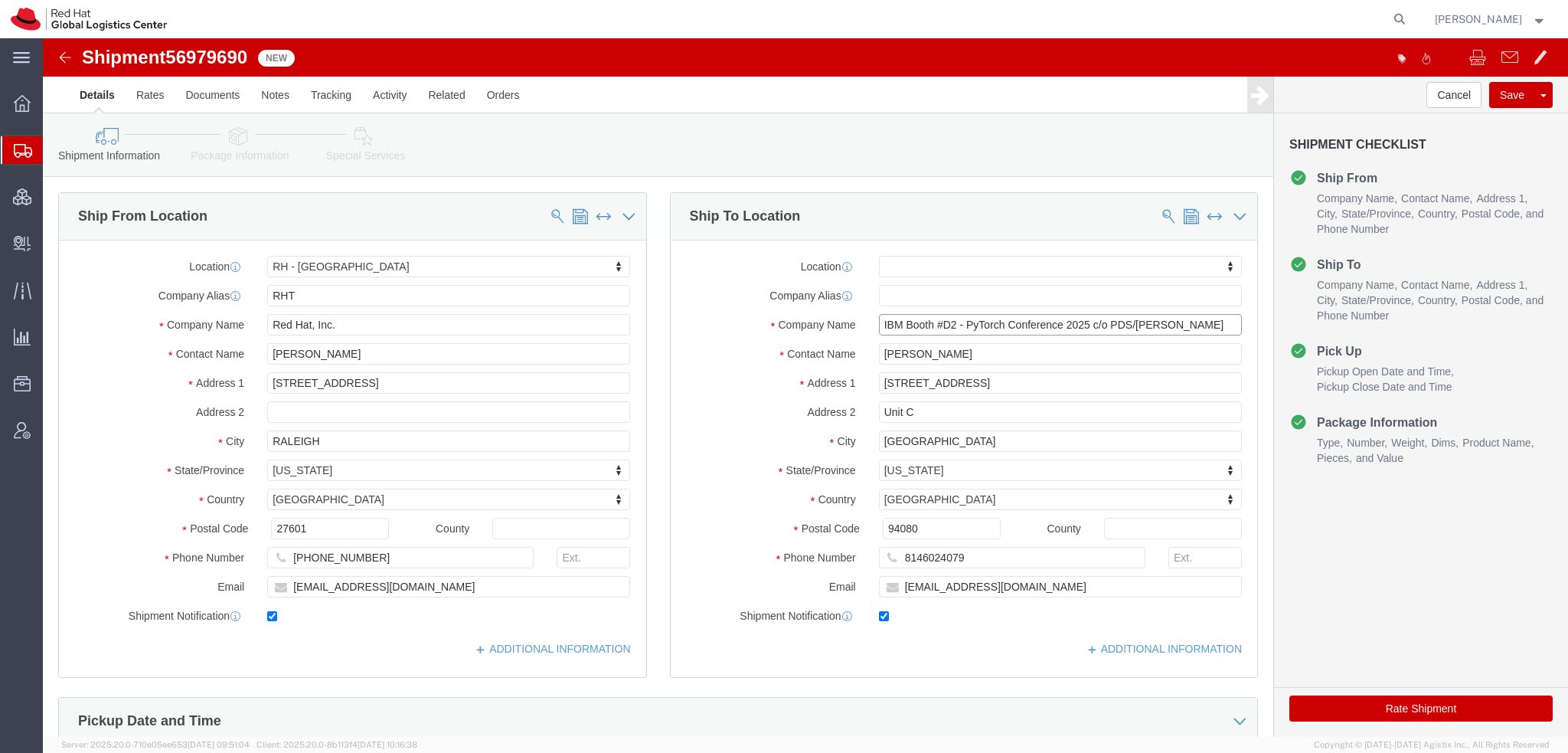
drag, startPoint x: 835, startPoint y: 286, endPoint x: 906, endPoint y: 284, distance: 71.0
click input "IBM Booth #D2 - PyTorch Conference 2025 c/o PDS/[PERSON_NAME]"
type input "- PyTorch Conference 2025 c/o PDS/[PERSON_NAME]"
drag, startPoint x: 931, startPoint y: 317, endPoint x: 535, endPoint y: 274, distance: 398.3
click div "Ship From Location Location RH - Raleigh My Profile Location RH - Amsterdam - M…"
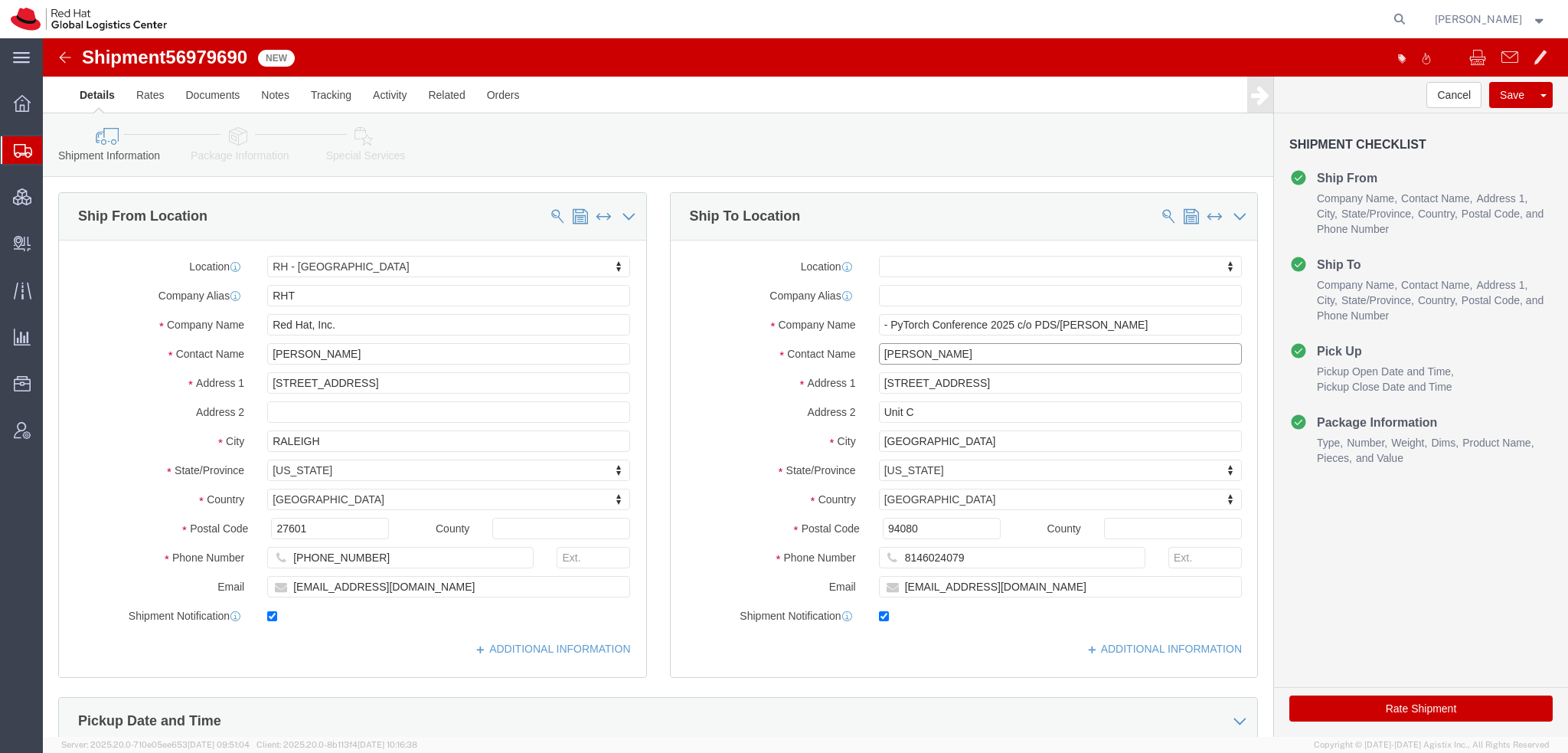
paste input "IBM Booth #D2"
type input "IBM Booth #D2"
click input "- PyTorch Conference 2025 c/o PDS/Freeman"
type input "PyTorch Conf 2025 c/o PDS/Freeman"
click icon
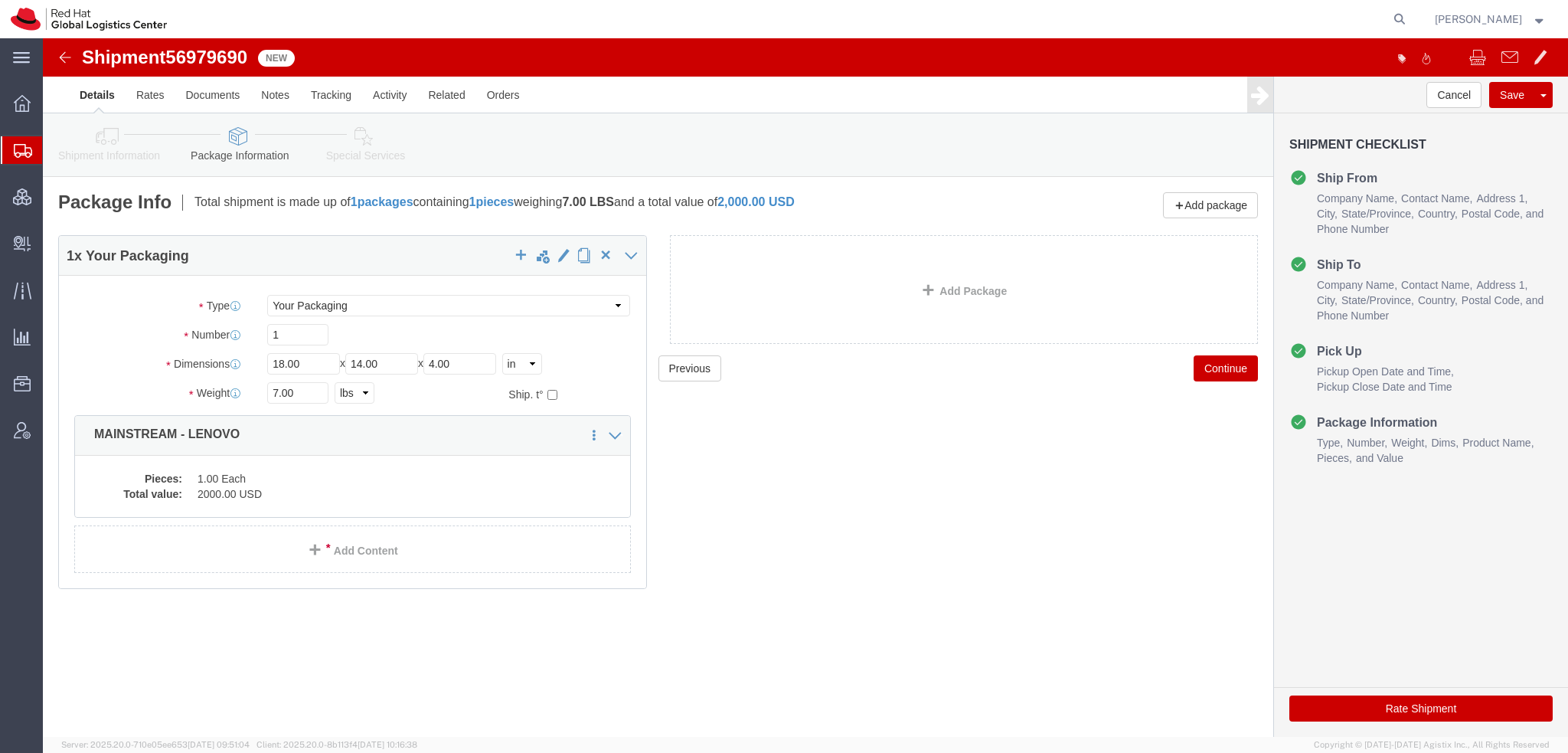
click icon
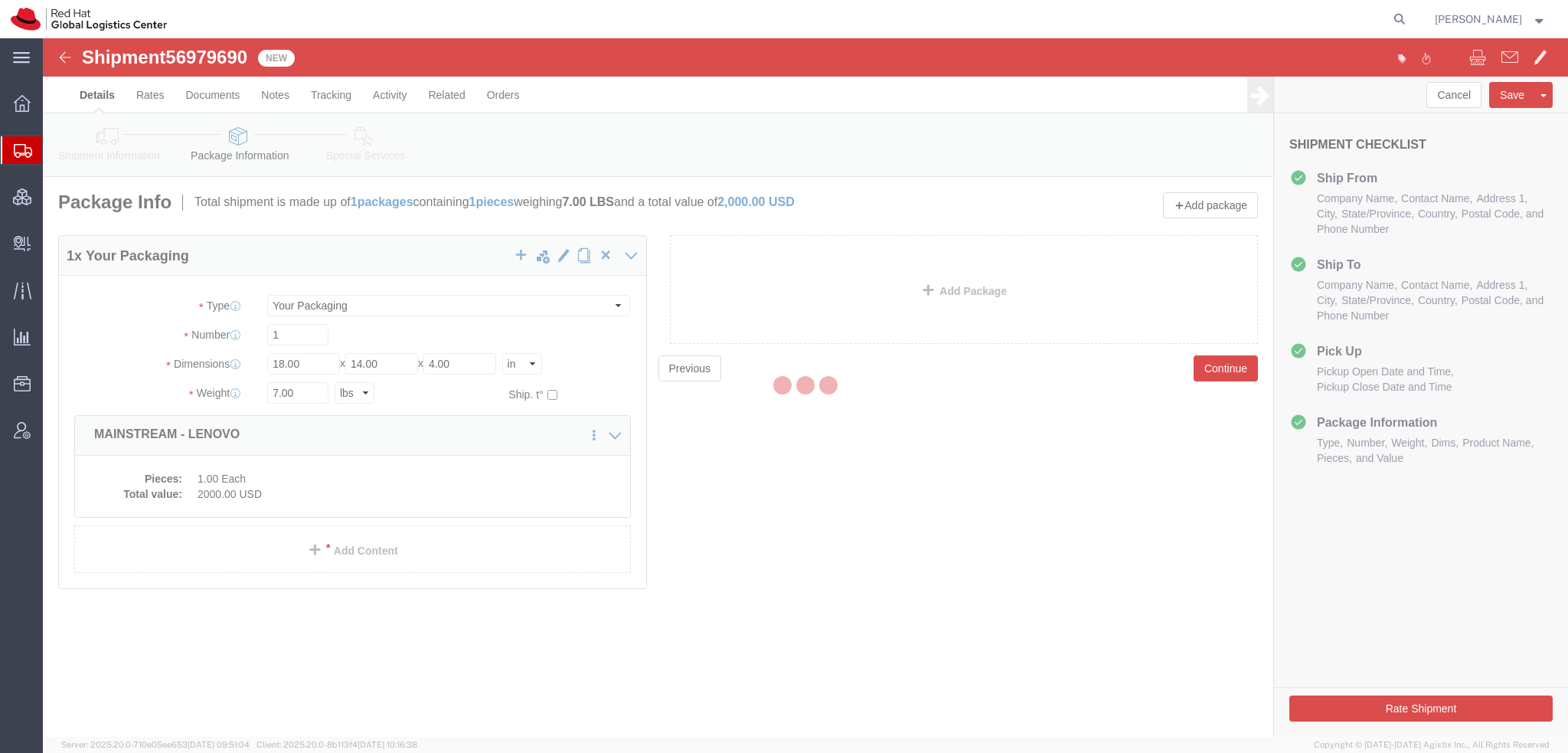
select select
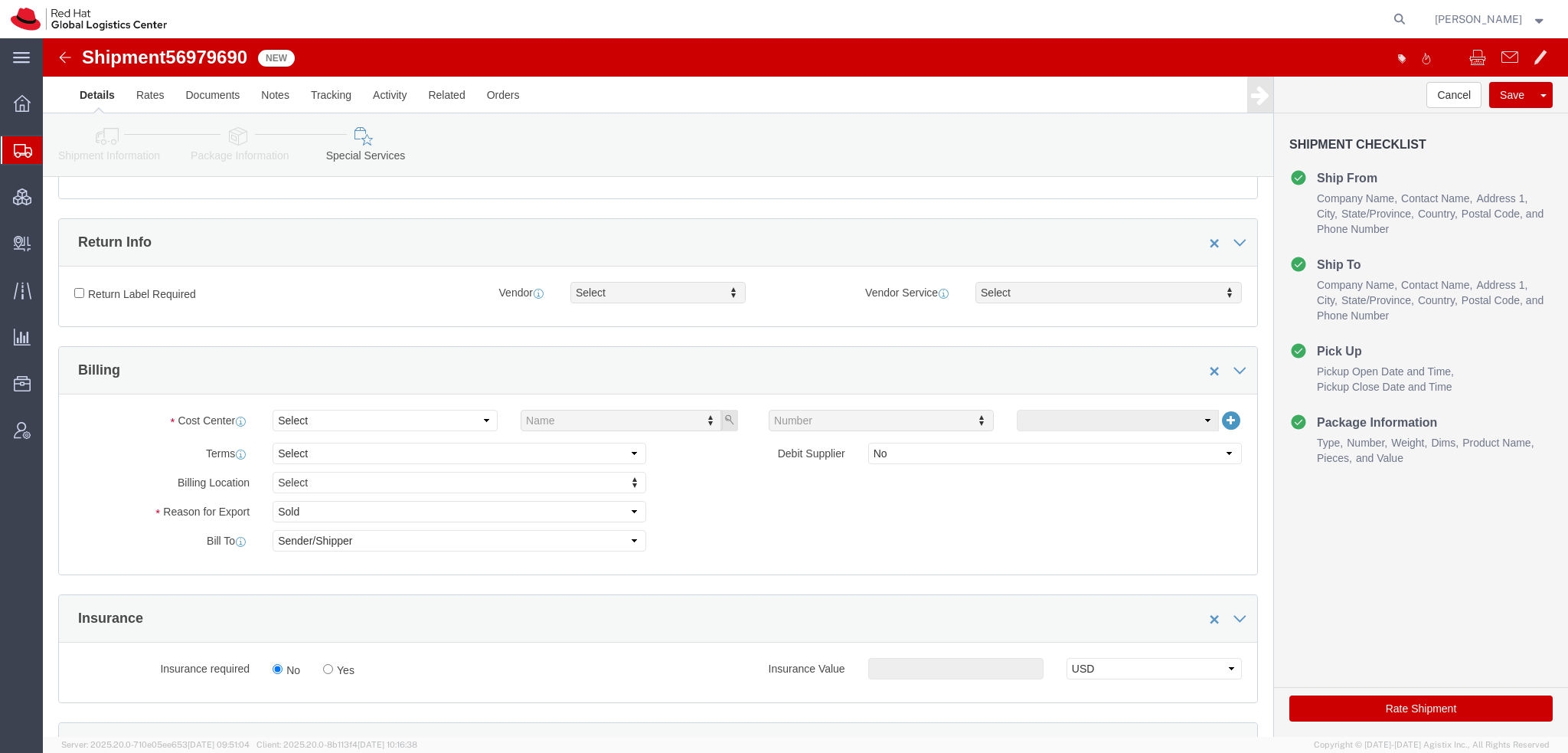
scroll to position [536, 0]
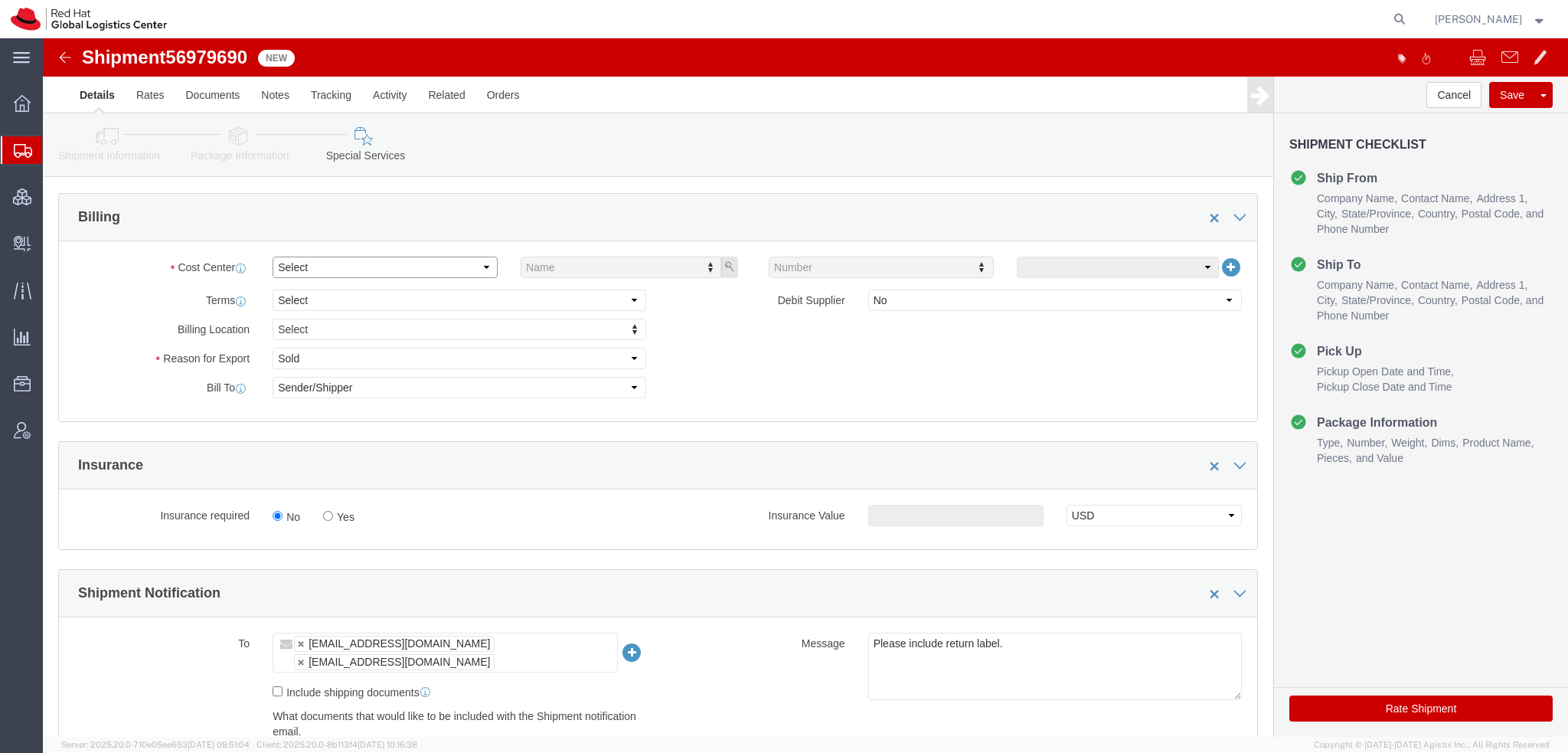
click select "Select Buyer Cost Center Department Operations Number Order Number Sales Person"
select select "COSTCENTER"
click select "Select Buyer Cost Center Department Operations Number Order Number Sales Person"
type input "850"
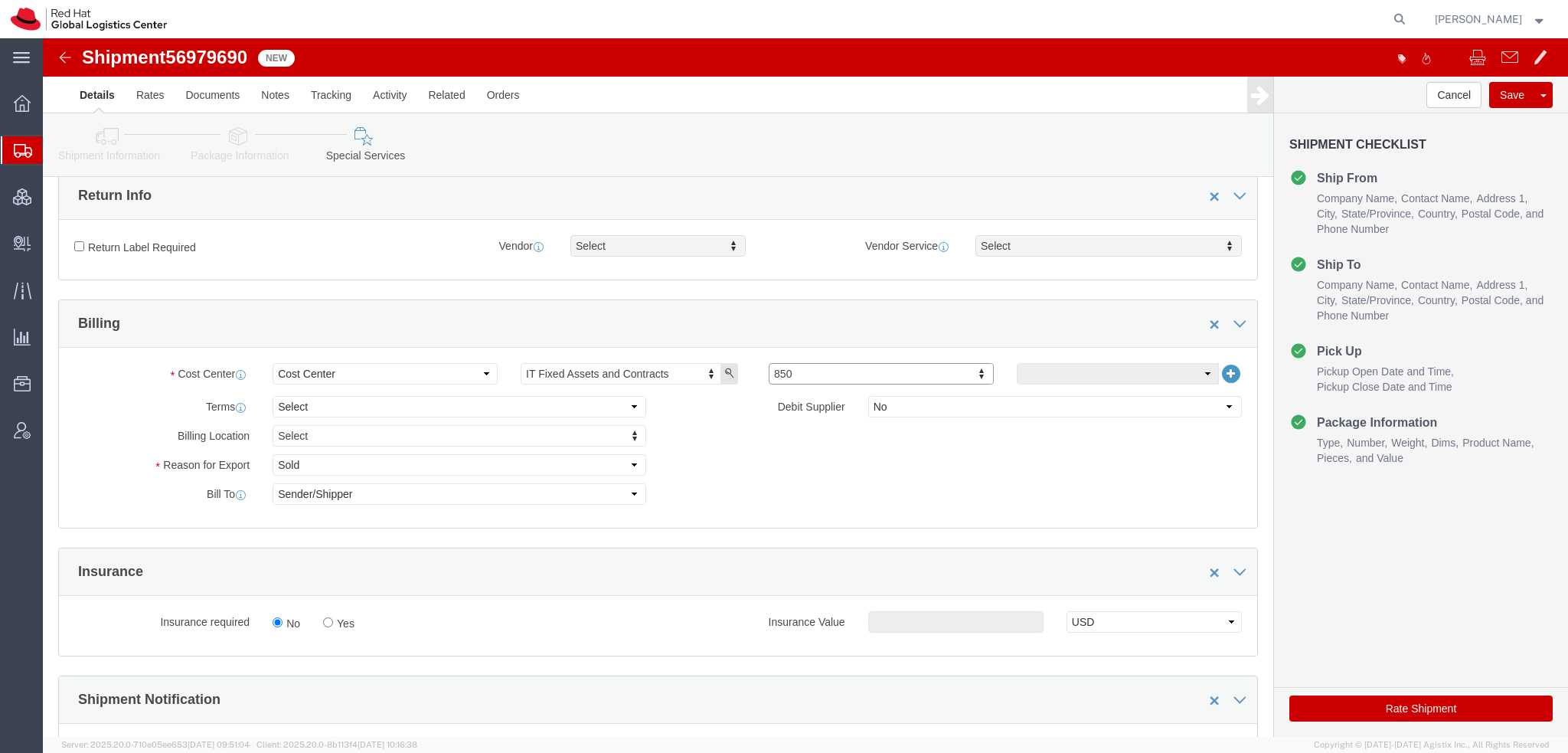
scroll to position [306, 0]
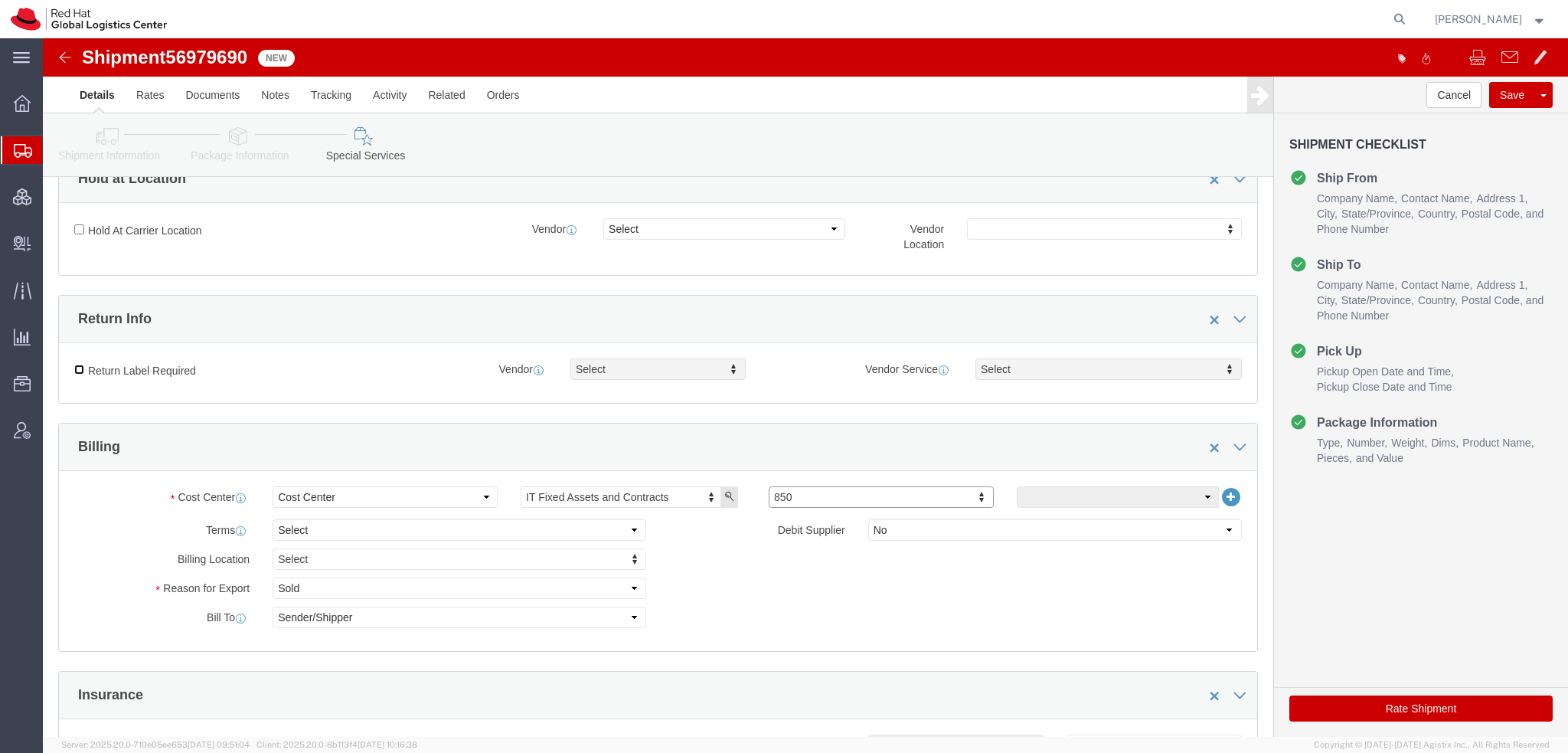
click input "Return Label Required"
checkbox input "true"
select select "5"
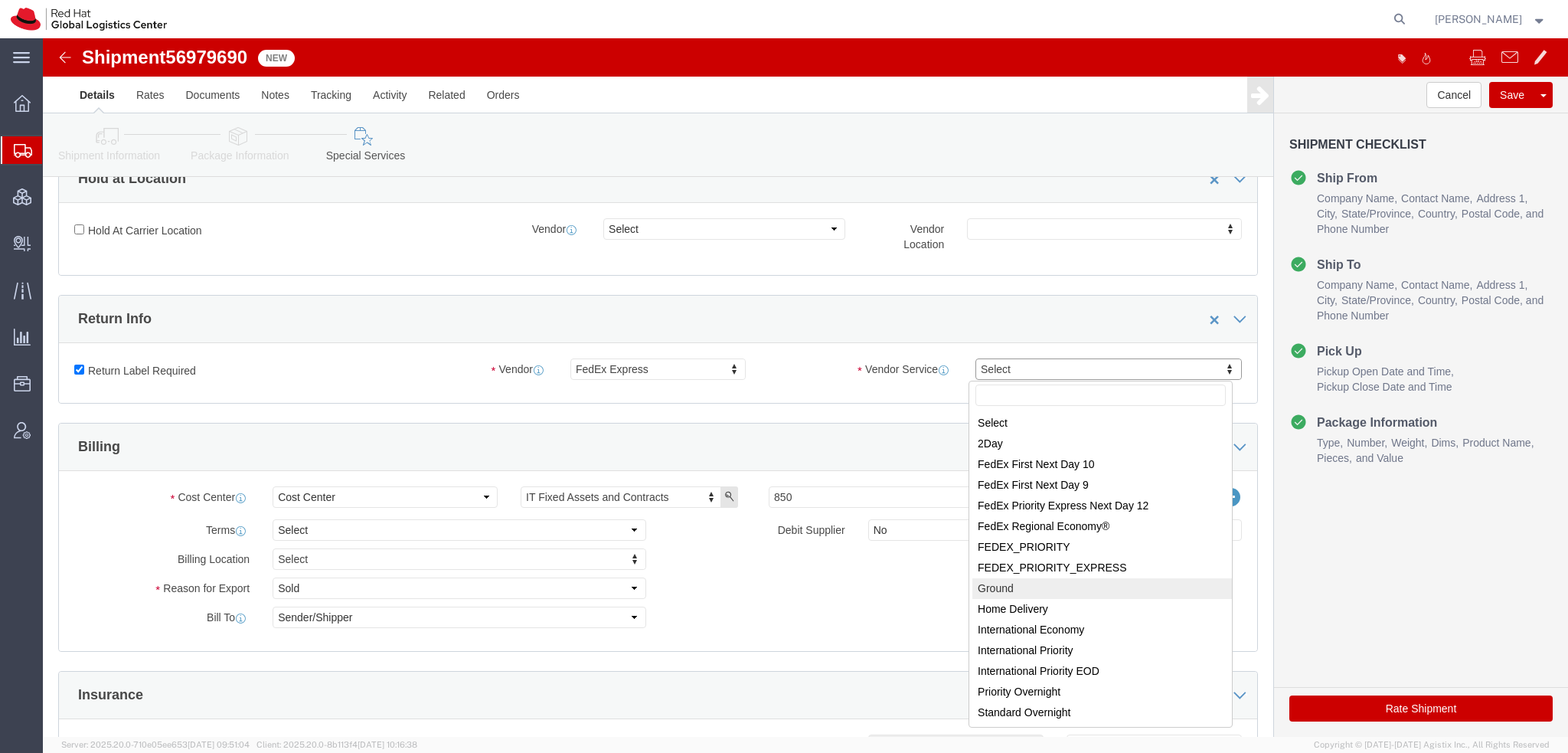
select select "12"
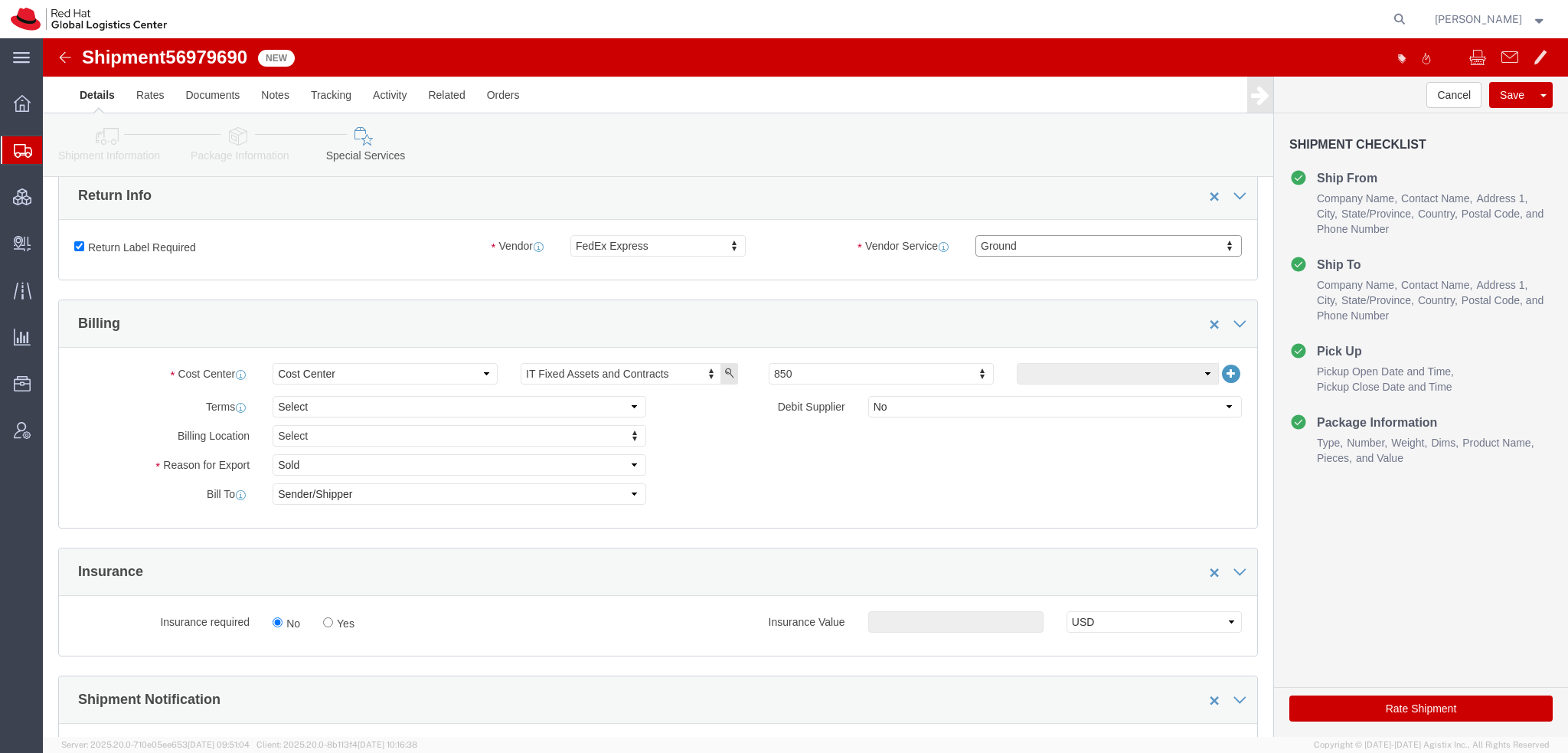
scroll to position [690, 0]
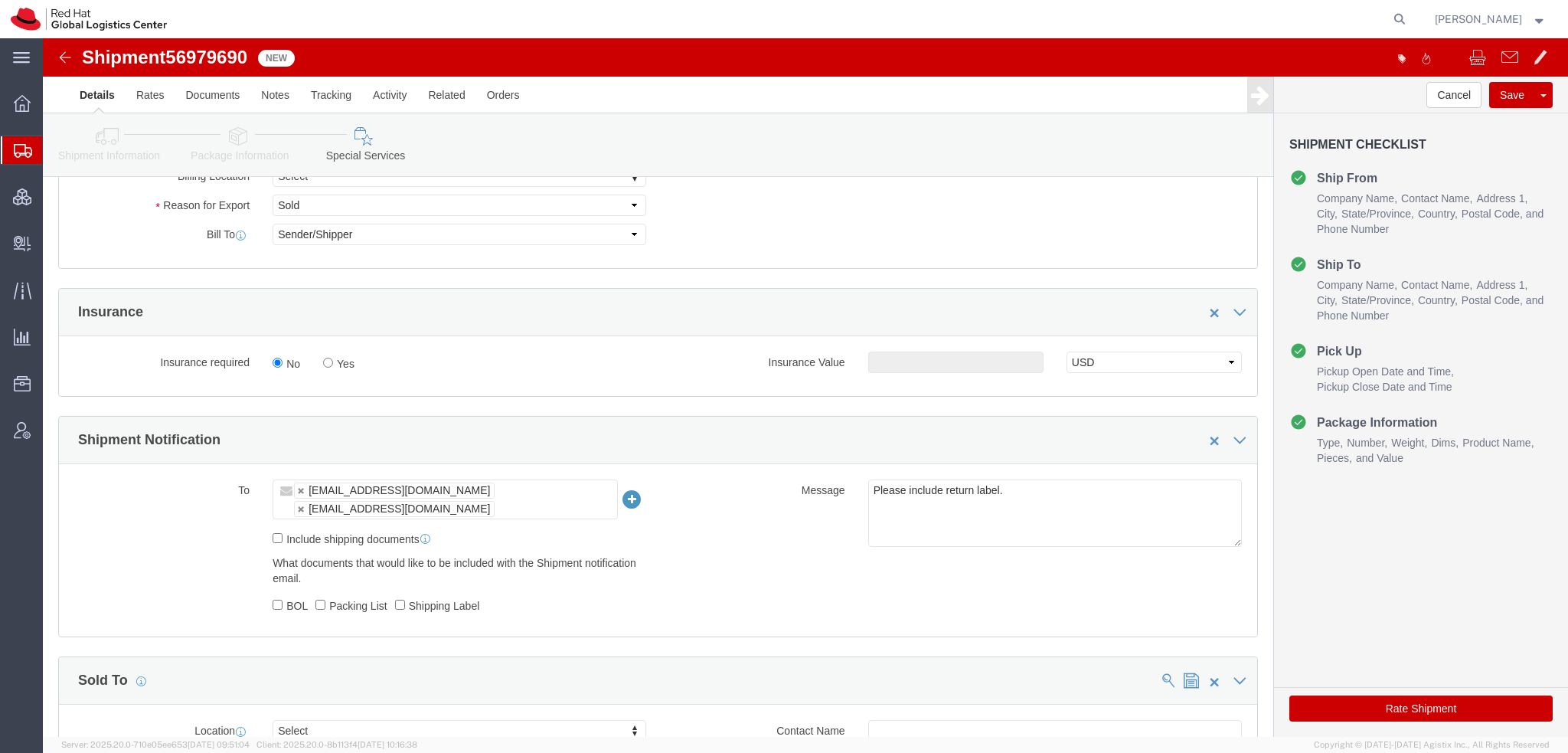
click icon
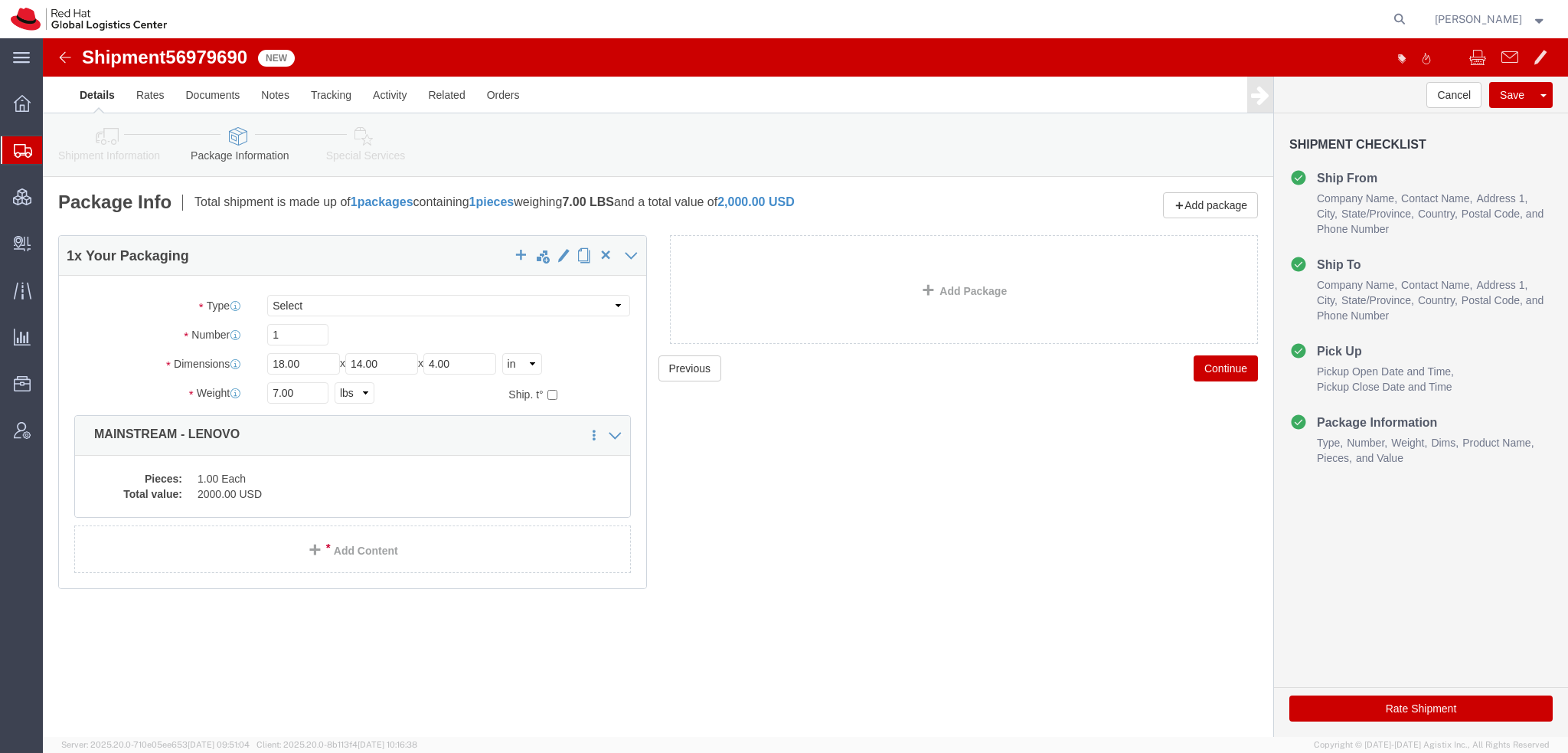
click button "Rate Shipment"
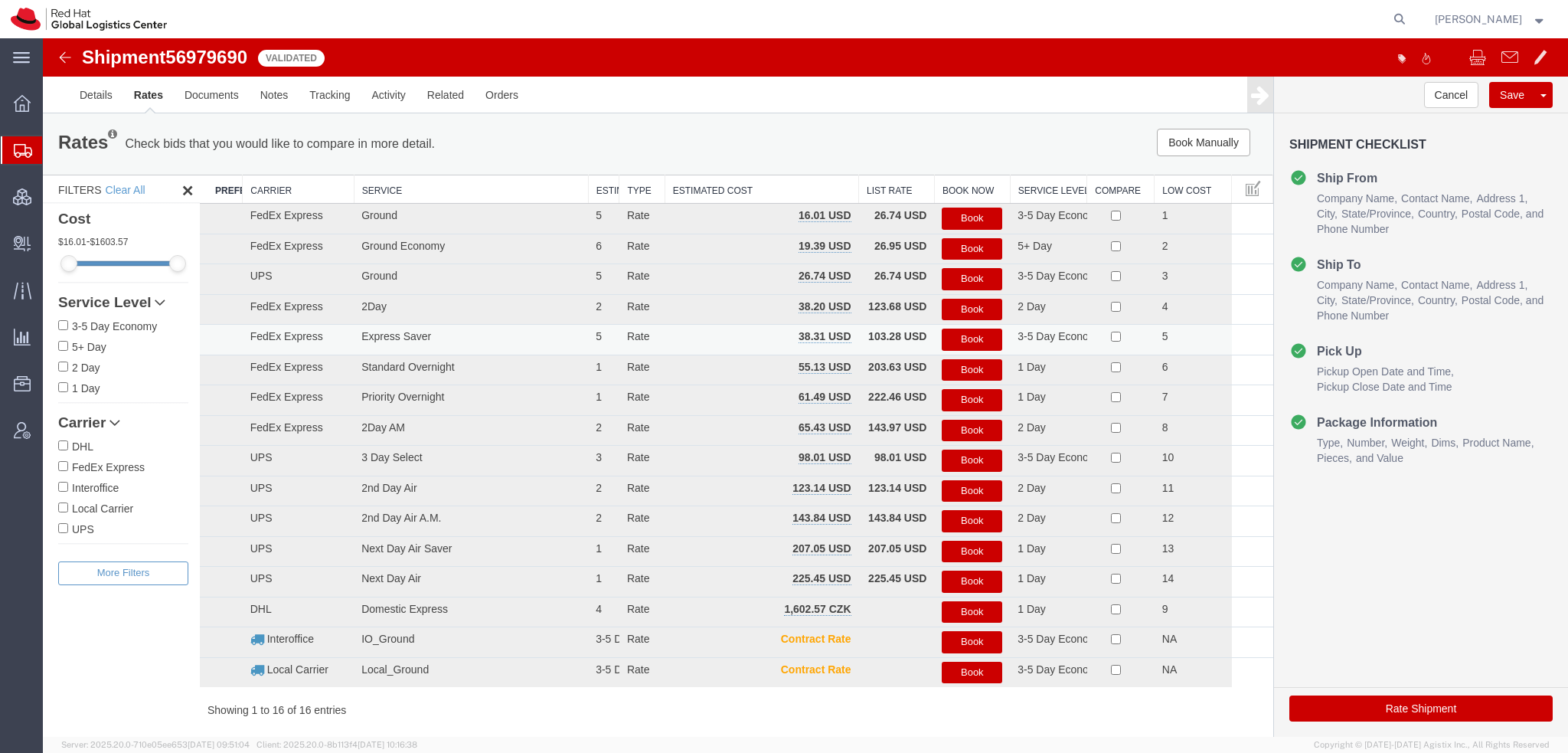
click at [950, 341] on button "Book" at bounding box center [972, 339] width 60 height 22
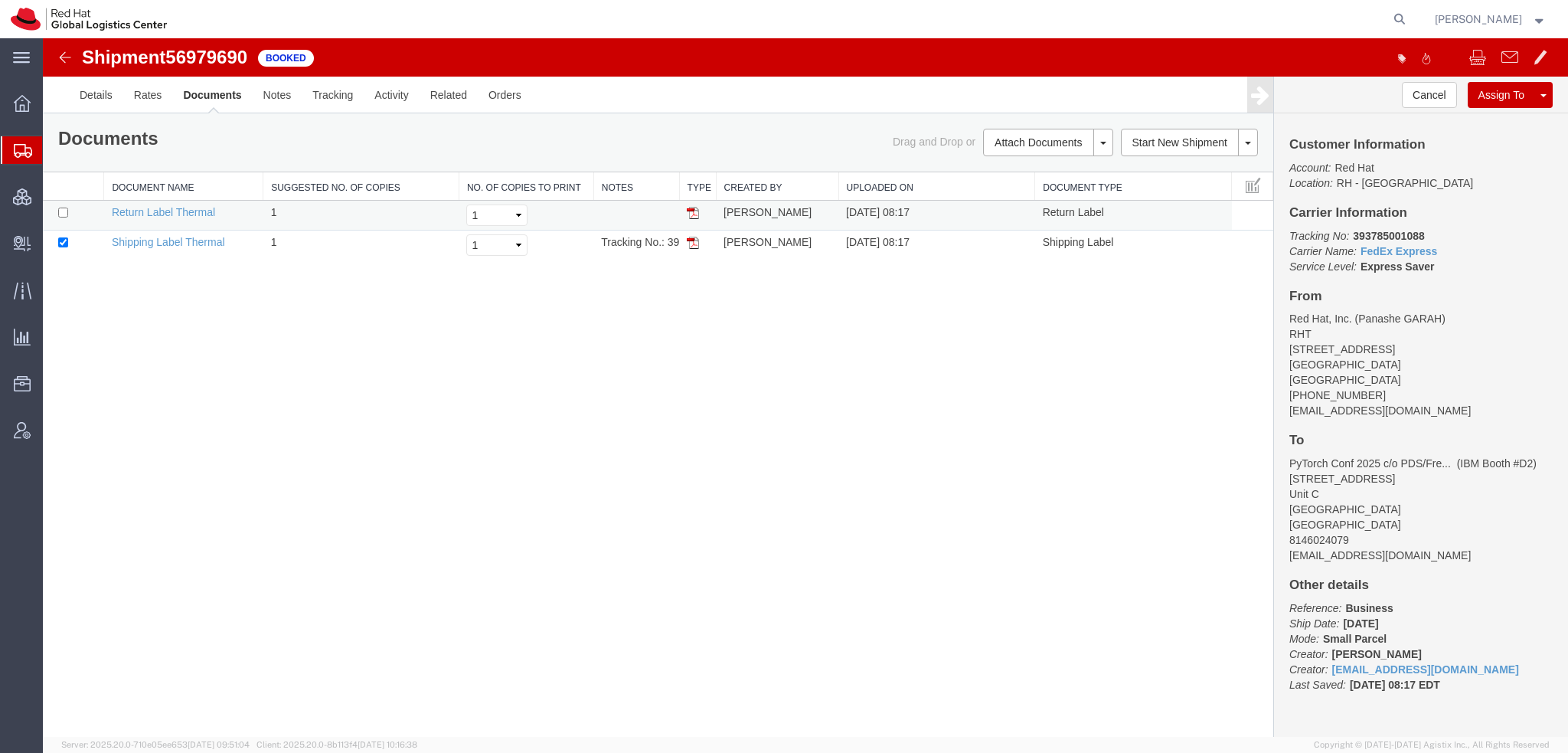
click at [57, 208] on td at bounding box center [73, 216] width 61 height 30
click at [63, 211] on input "checkbox" at bounding box center [63, 212] width 10 height 10
checkbox input "true"
click at [1032, 171] on link "Print Documents" at bounding box center [1046, 169] width 133 height 23
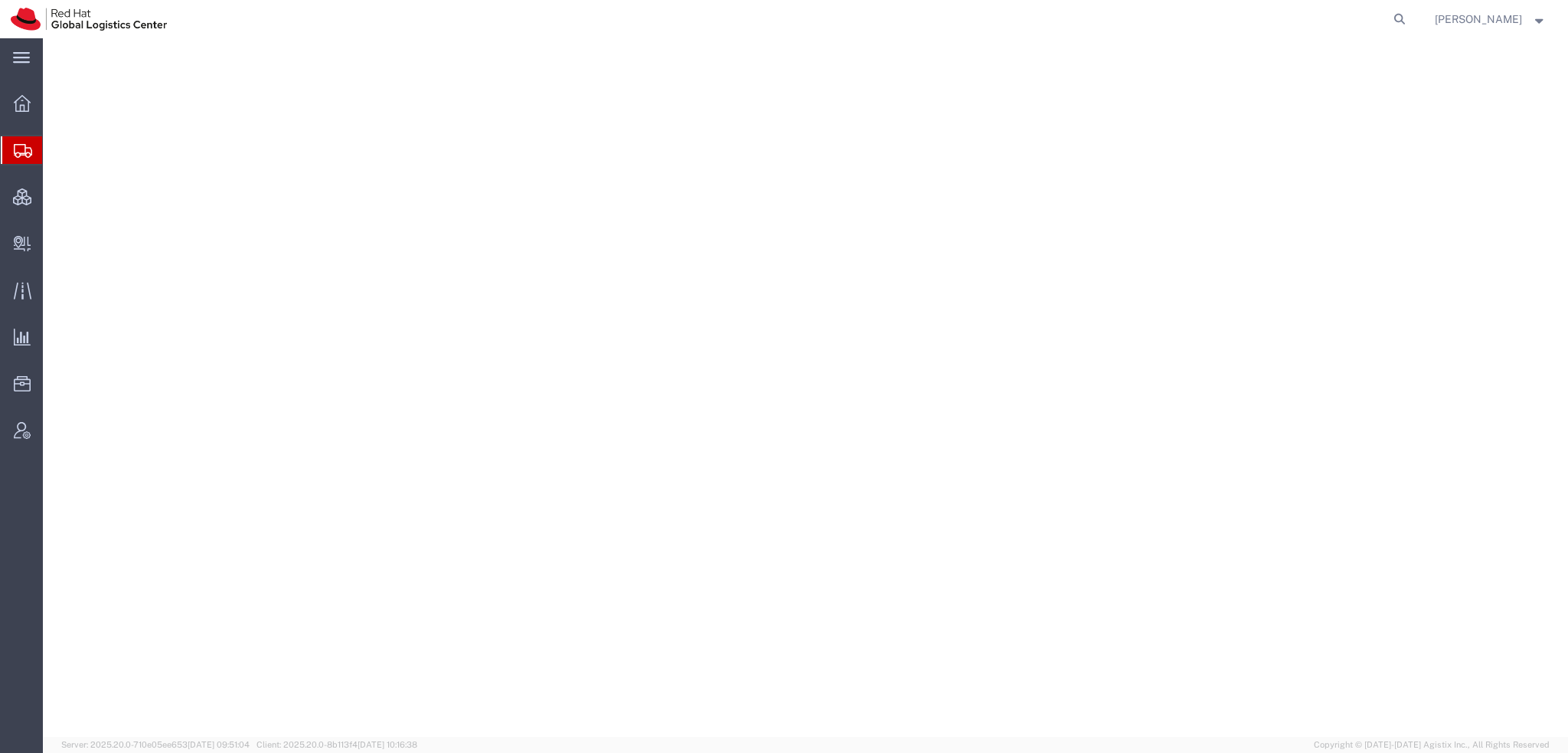
select select "38014"
select select
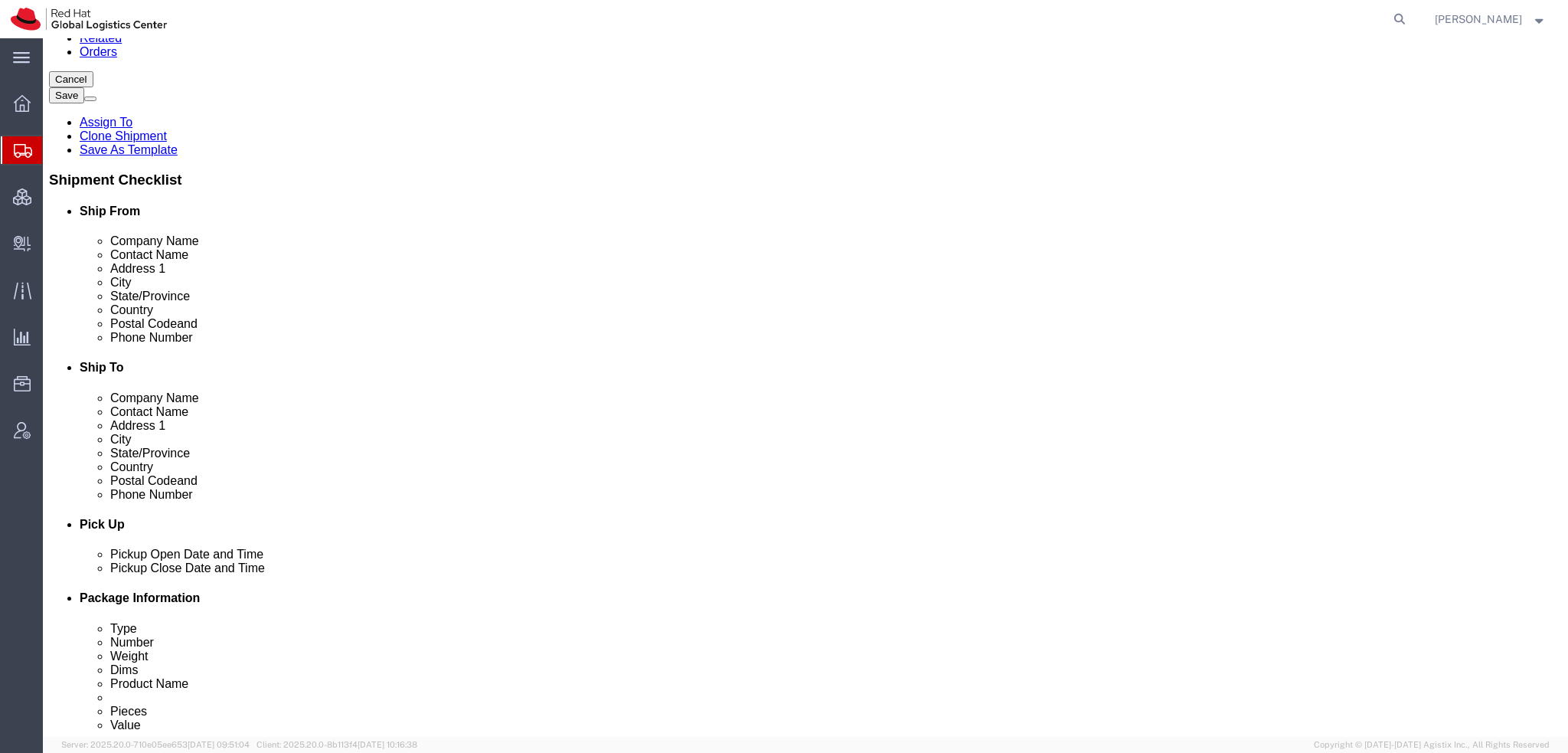
scroll to position [306, 0]
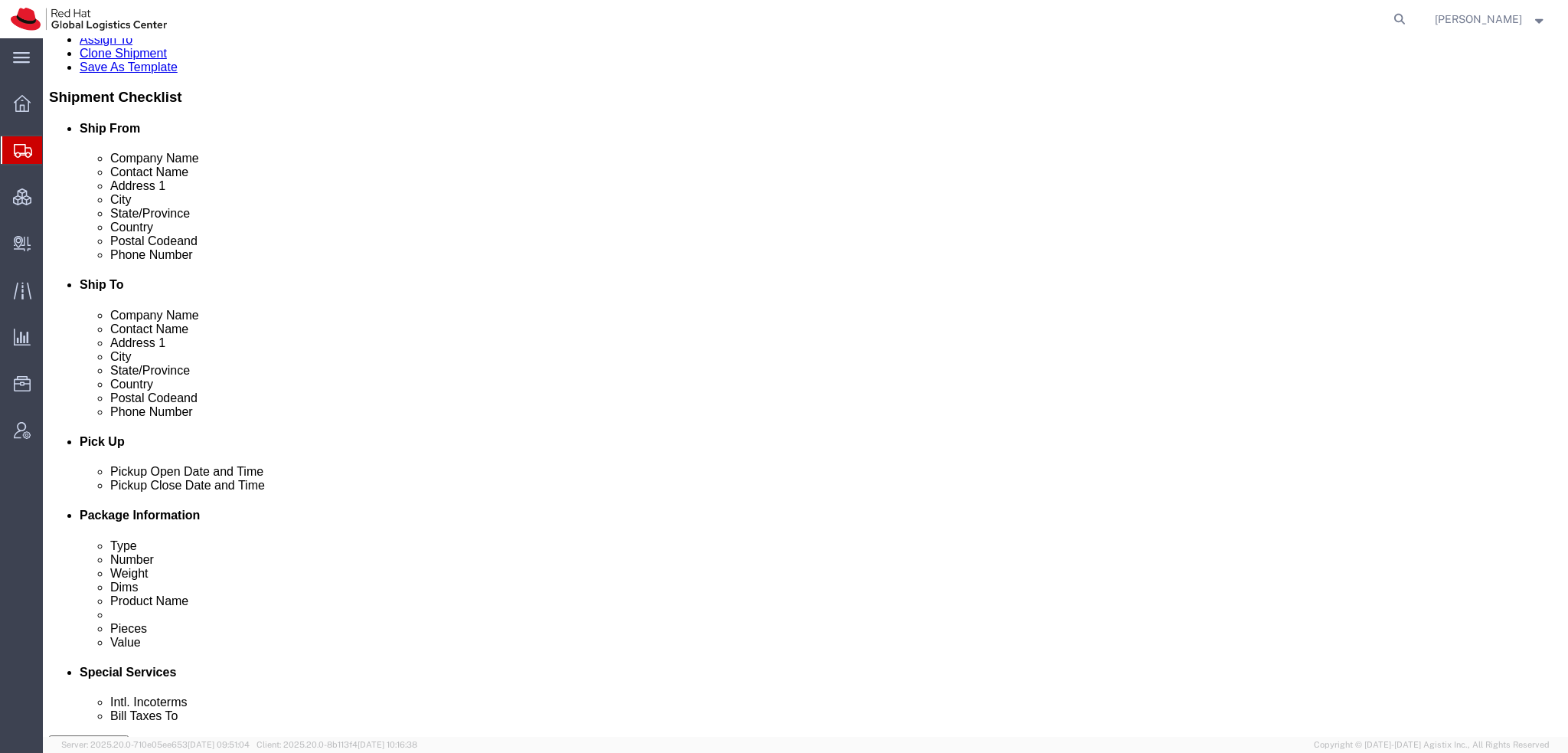
click icon
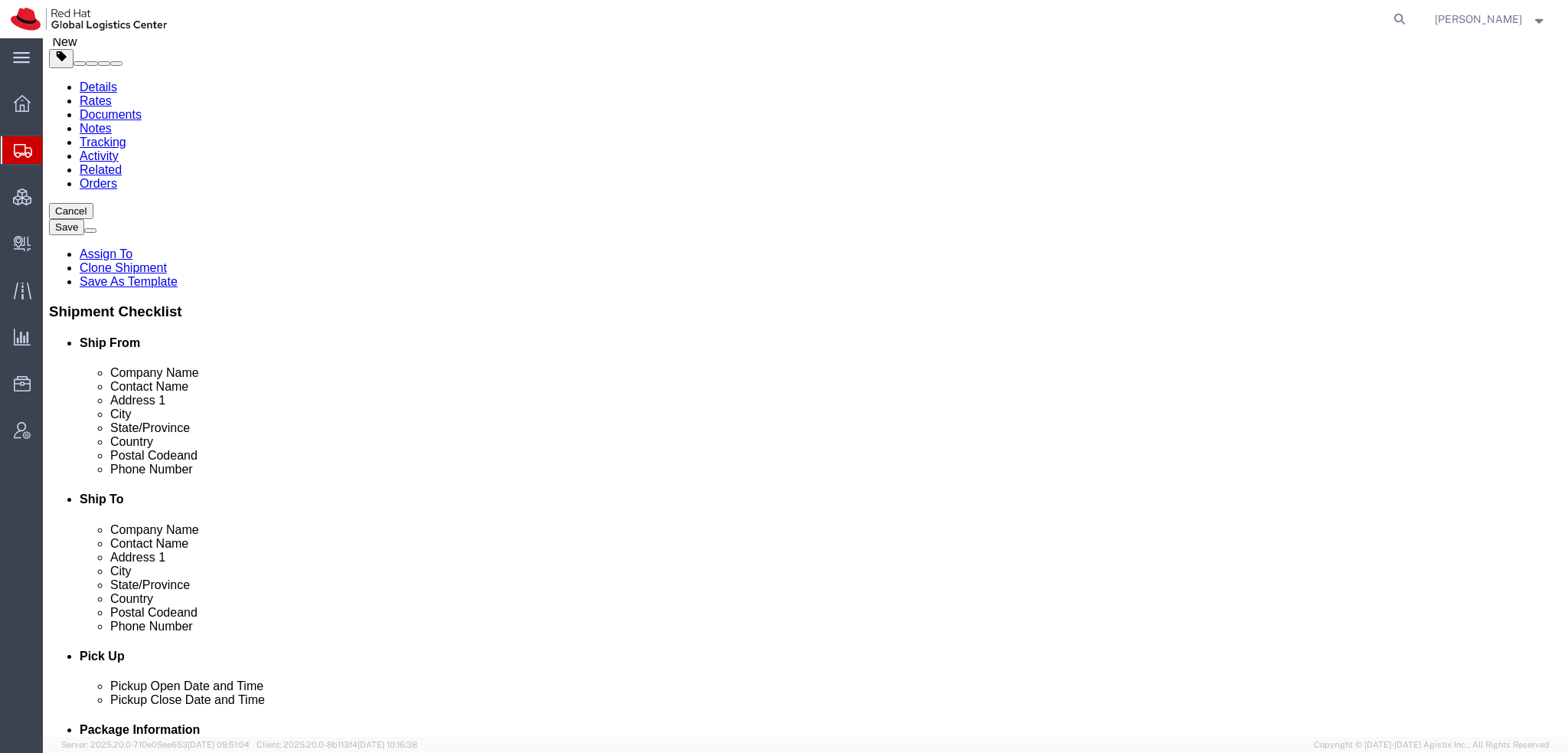
scroll to position [306, 0]
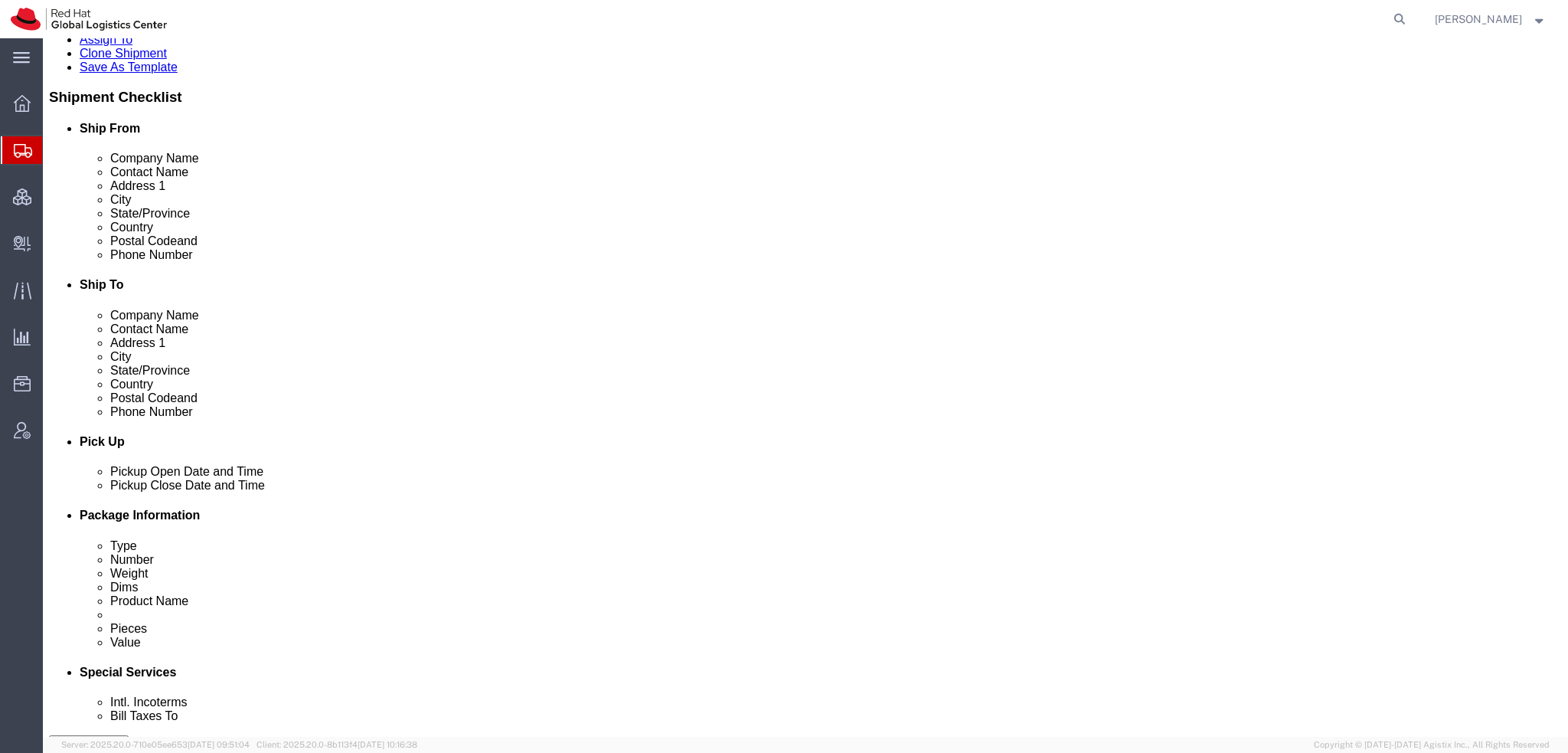
click input "Return Label Required"
checkbox input "true"
select select "12"
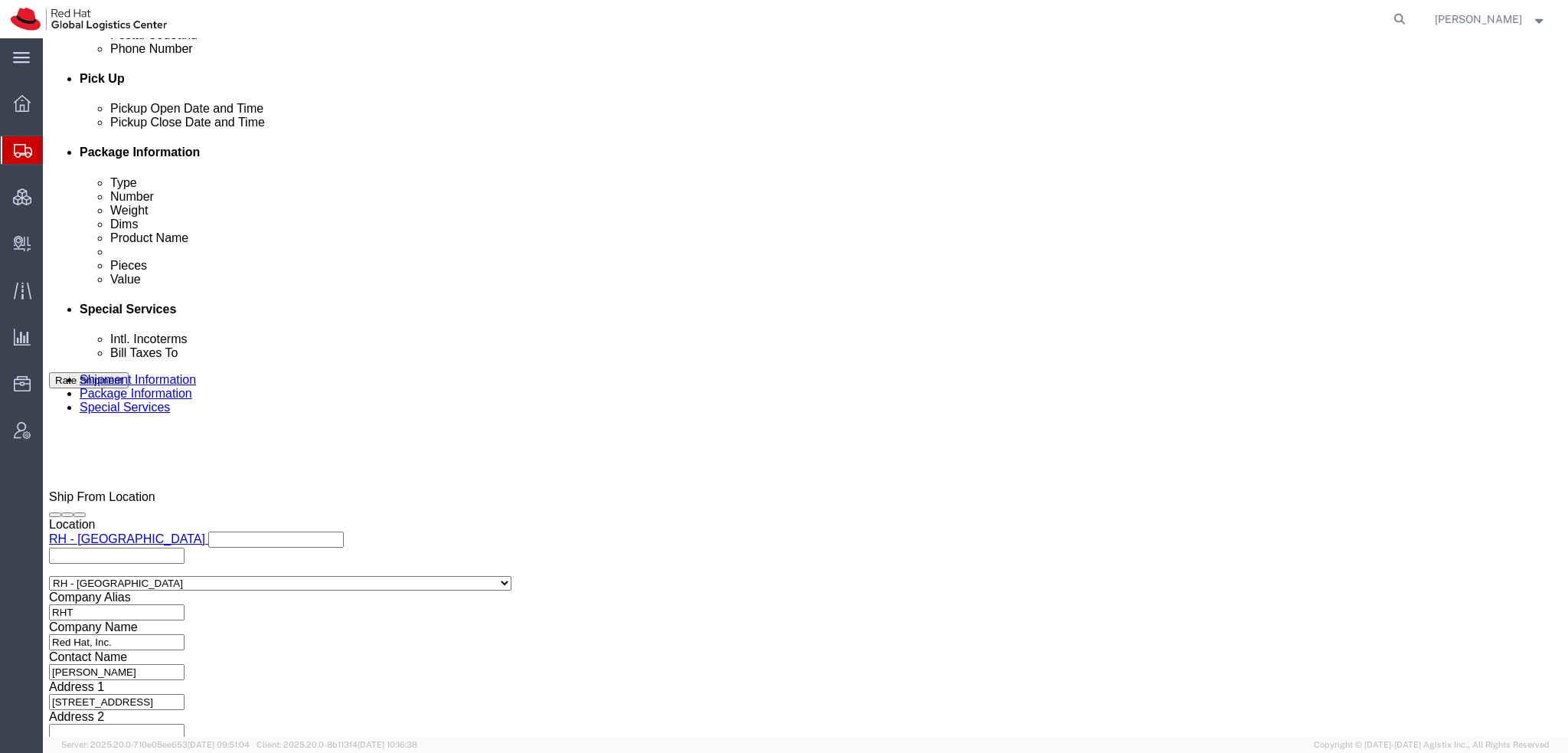
scroll to position [690, 0]
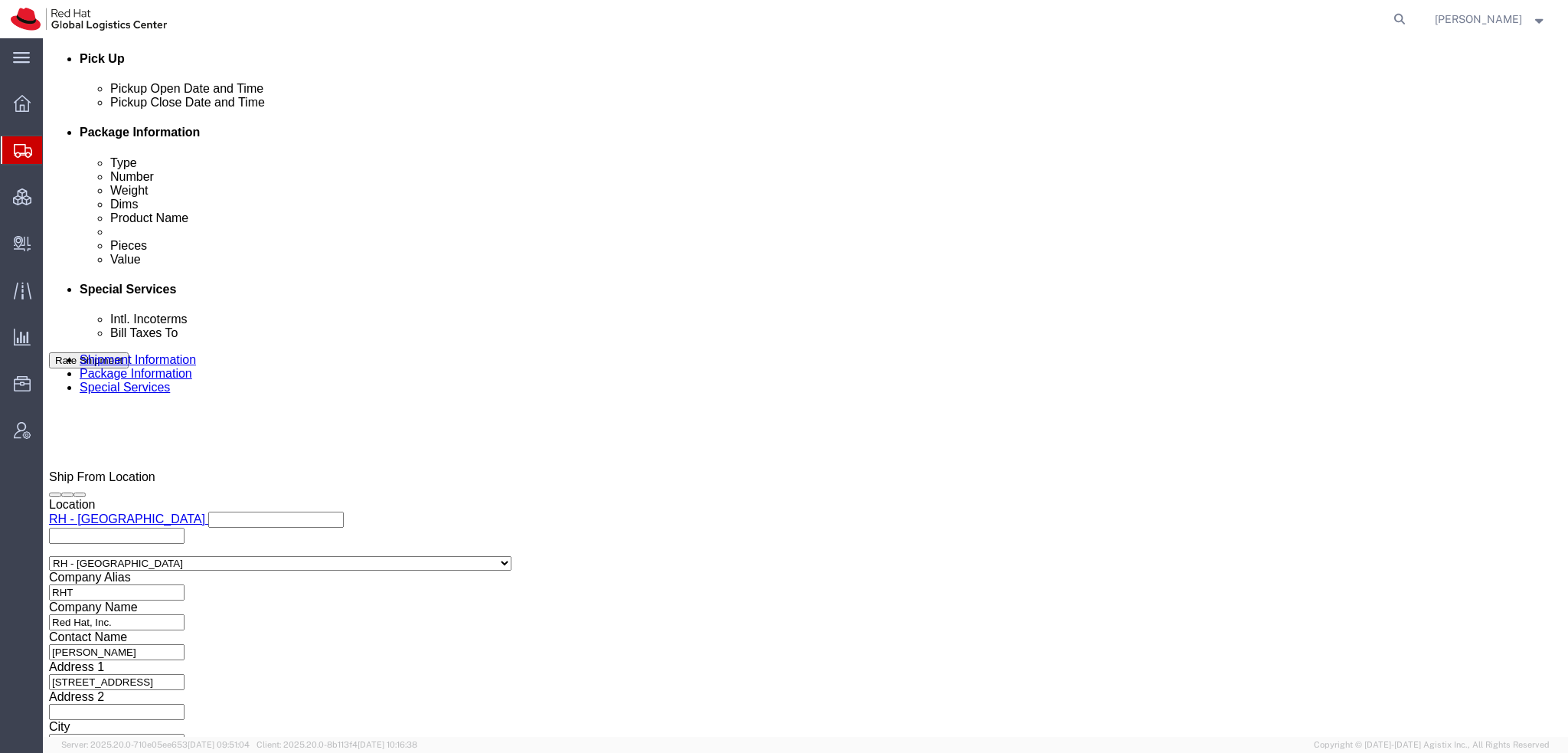
click input "Yes"
radio input "true"
click input "text"
type input "500.00"
drag, startPoint x: 1415, startPoint y: 664, endPoint x: 709, endPoint y: 18, distance: 956.9
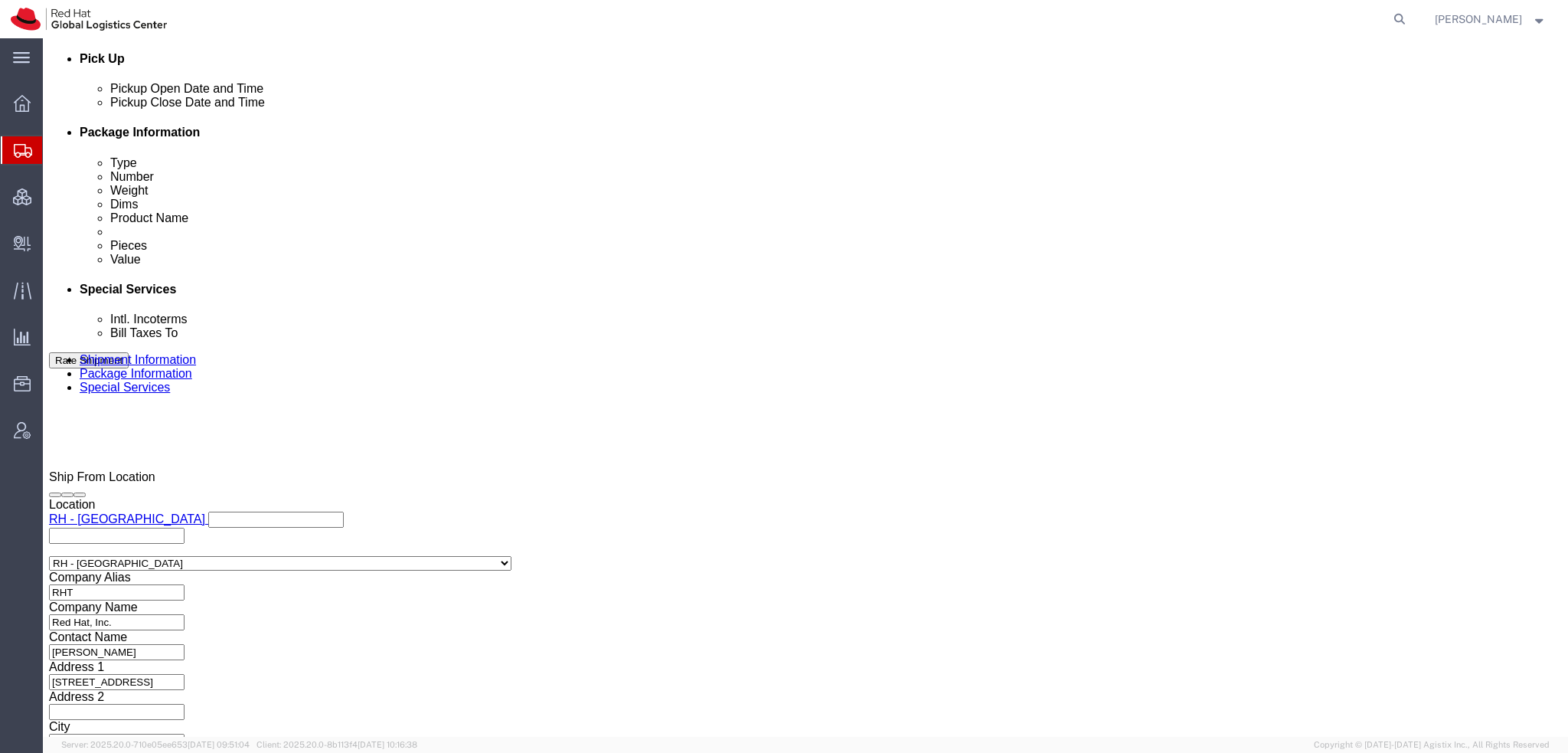
click button "Rate Shipment"
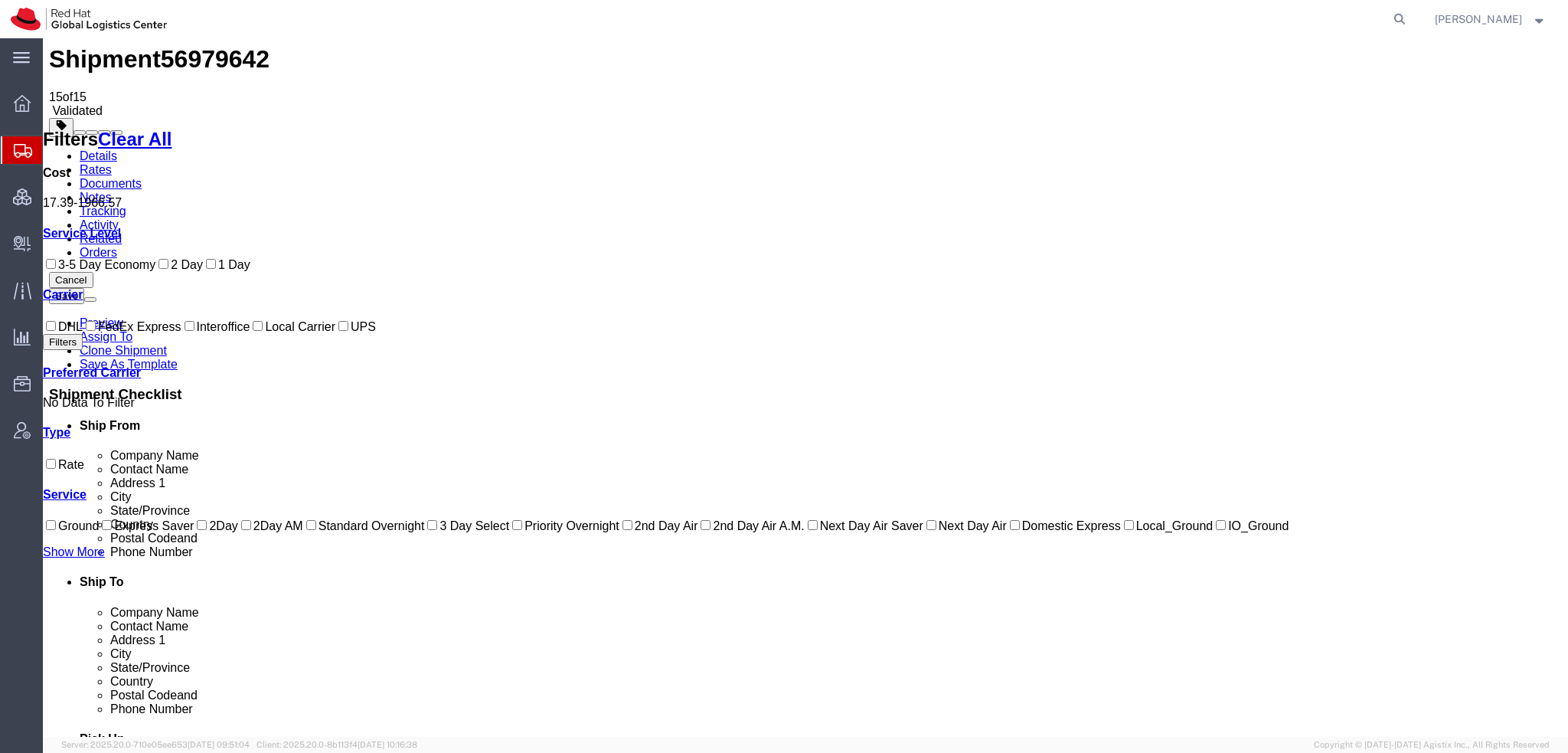
scroll to position [0, 0]
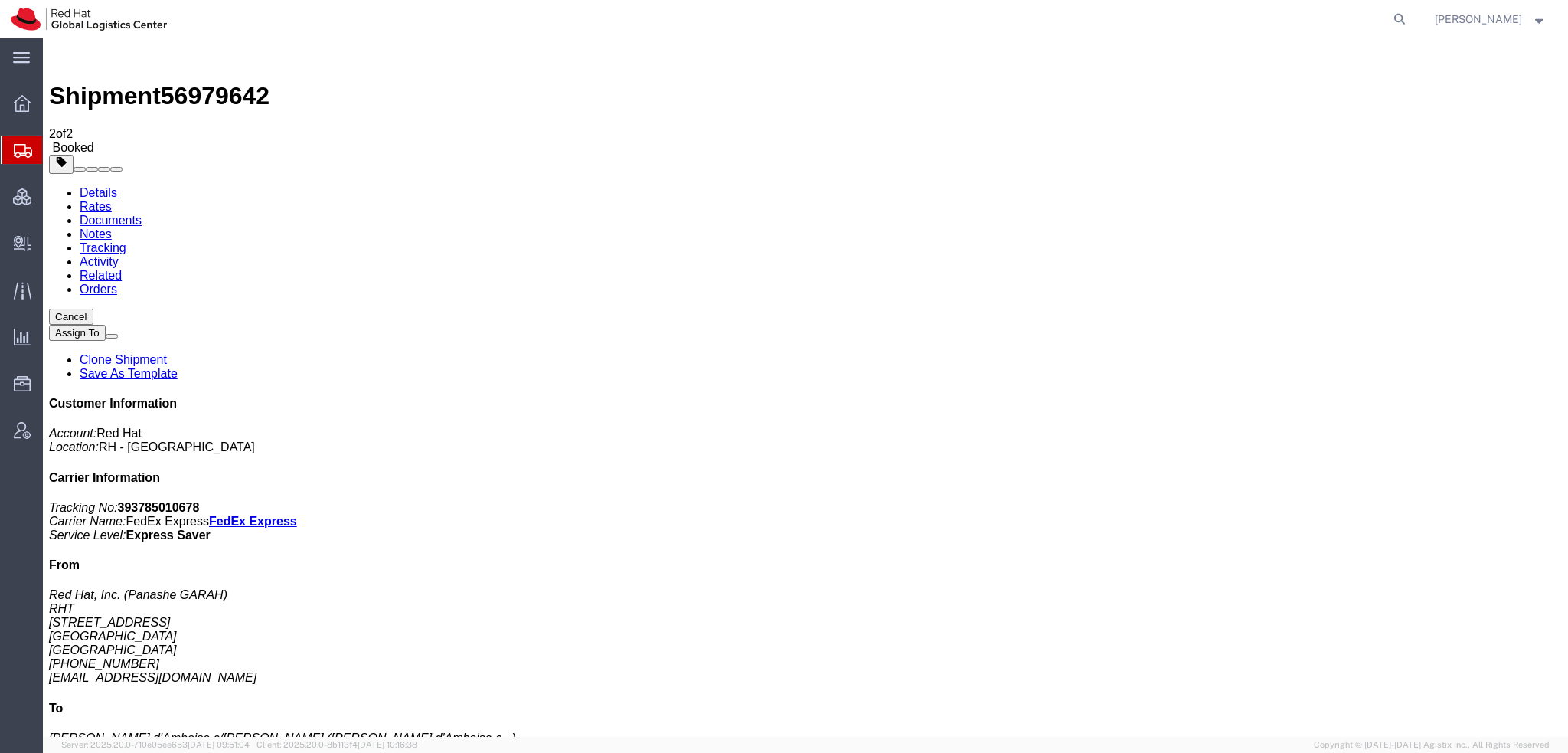
checkbox input "true"
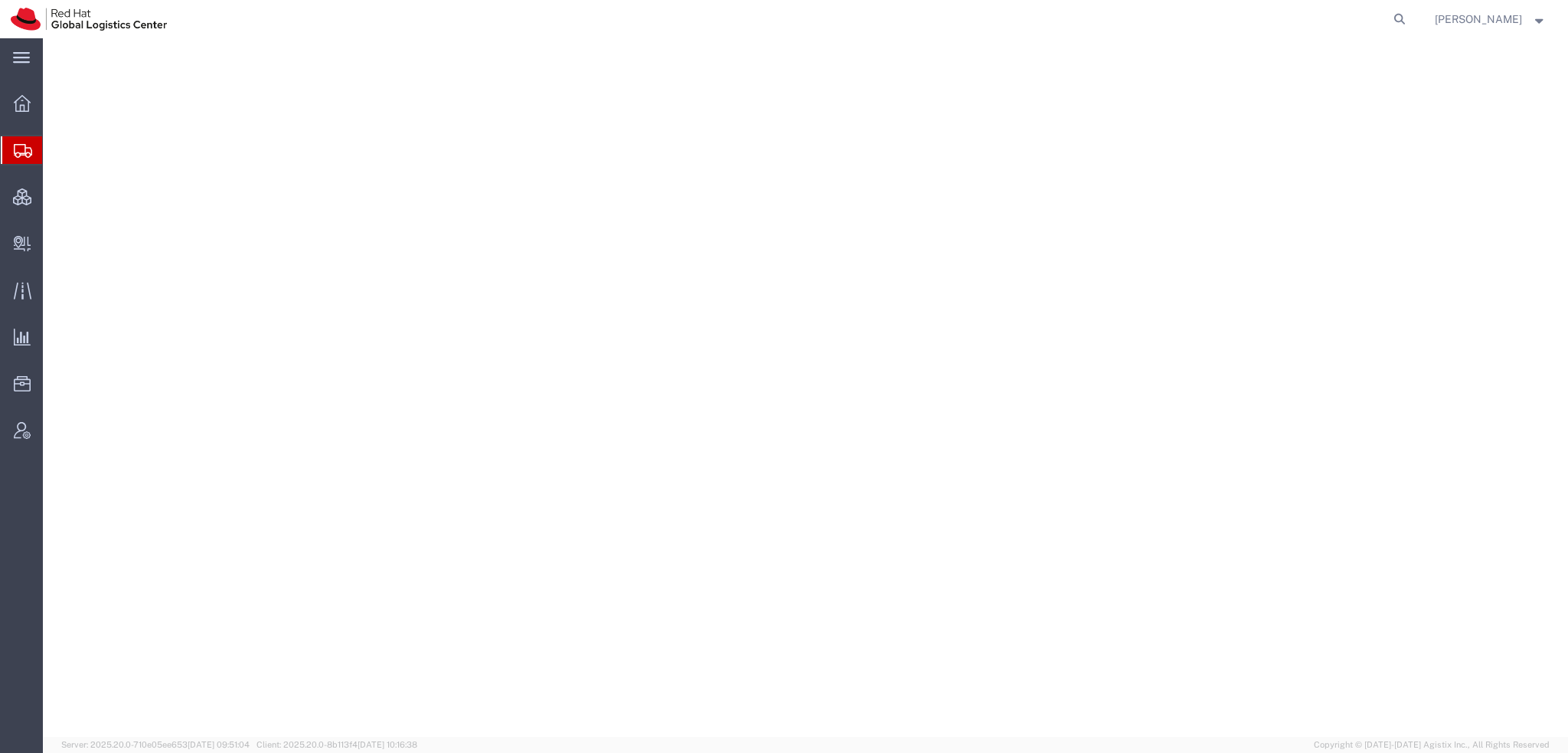
select select "38014"
select select
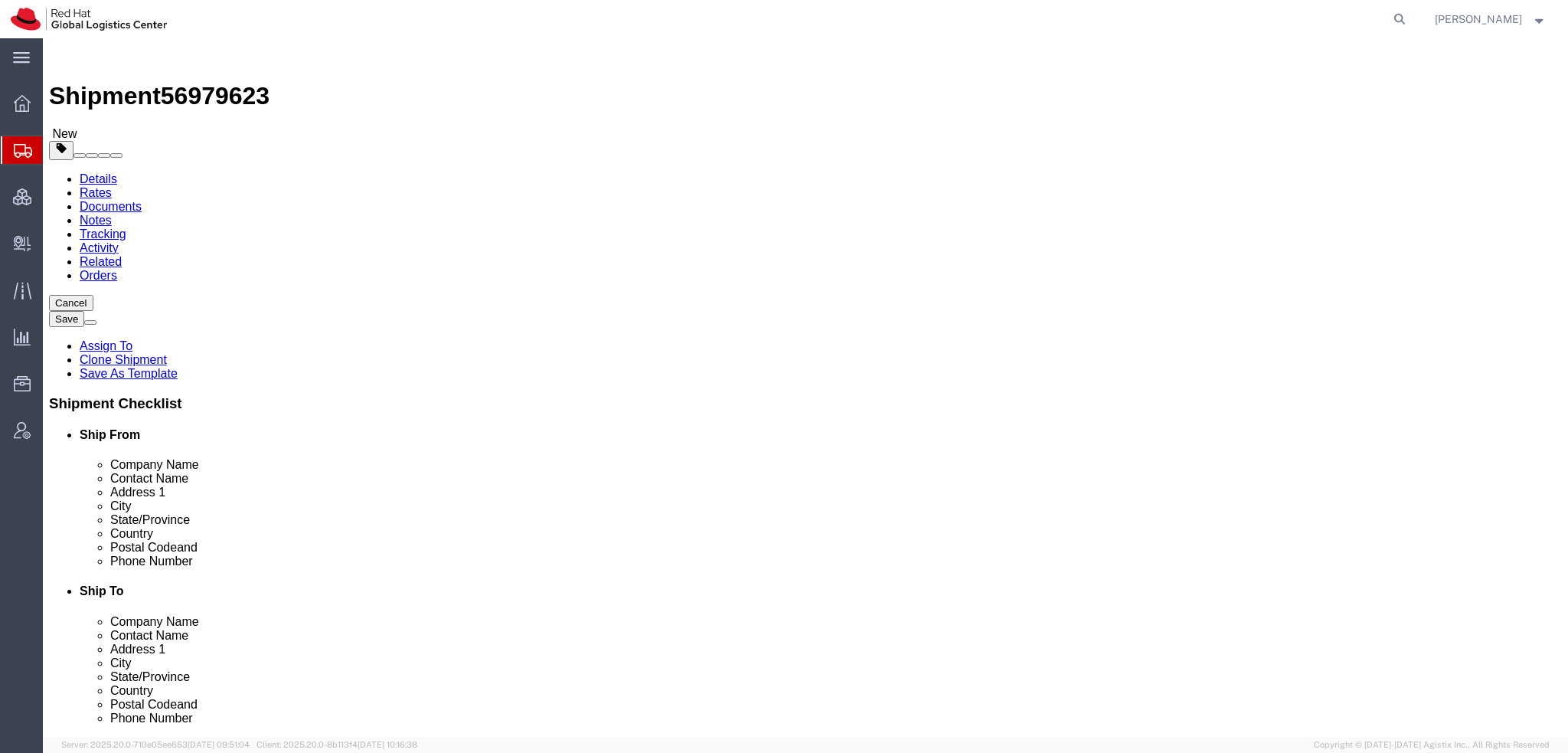
click icon
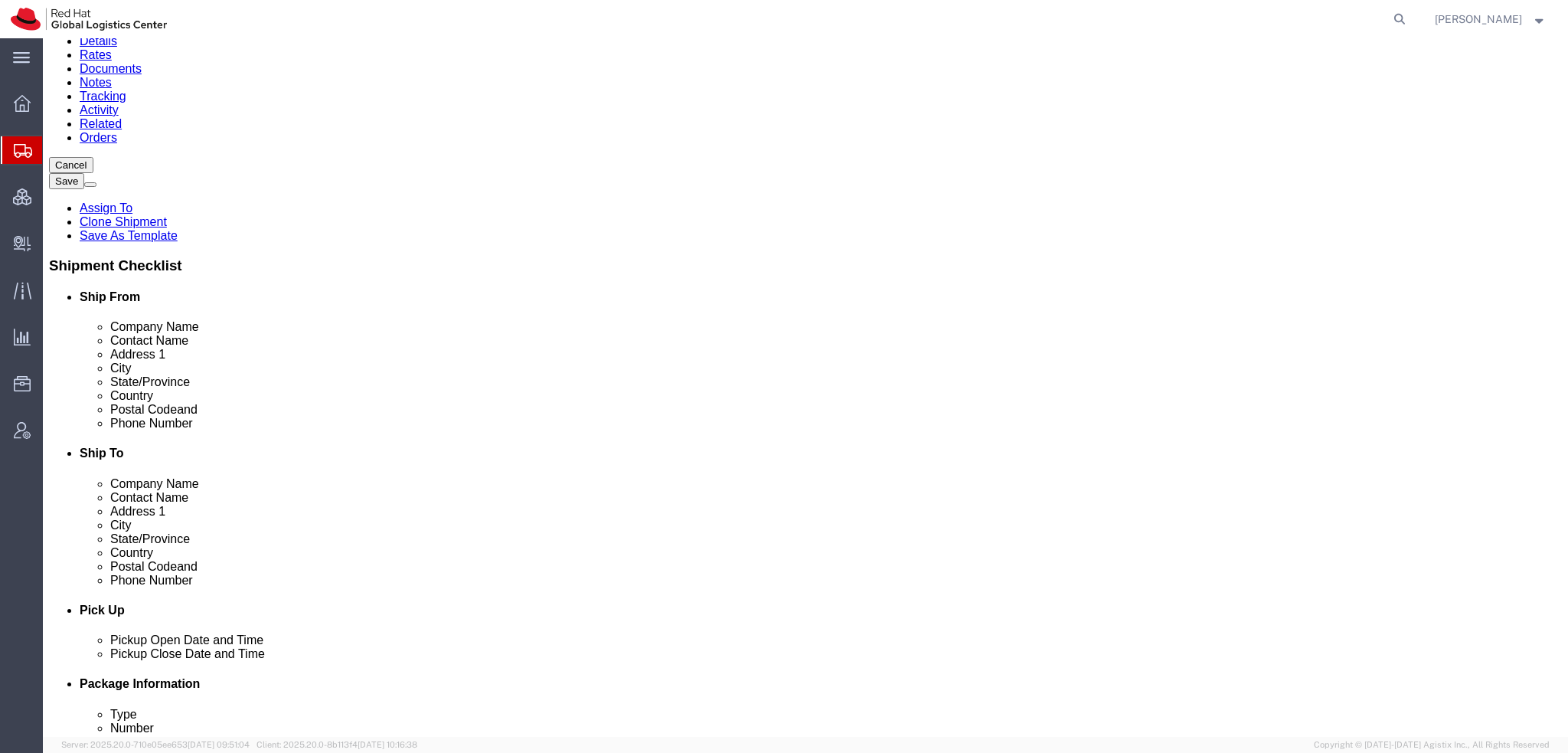
scroll to position [306, 0]
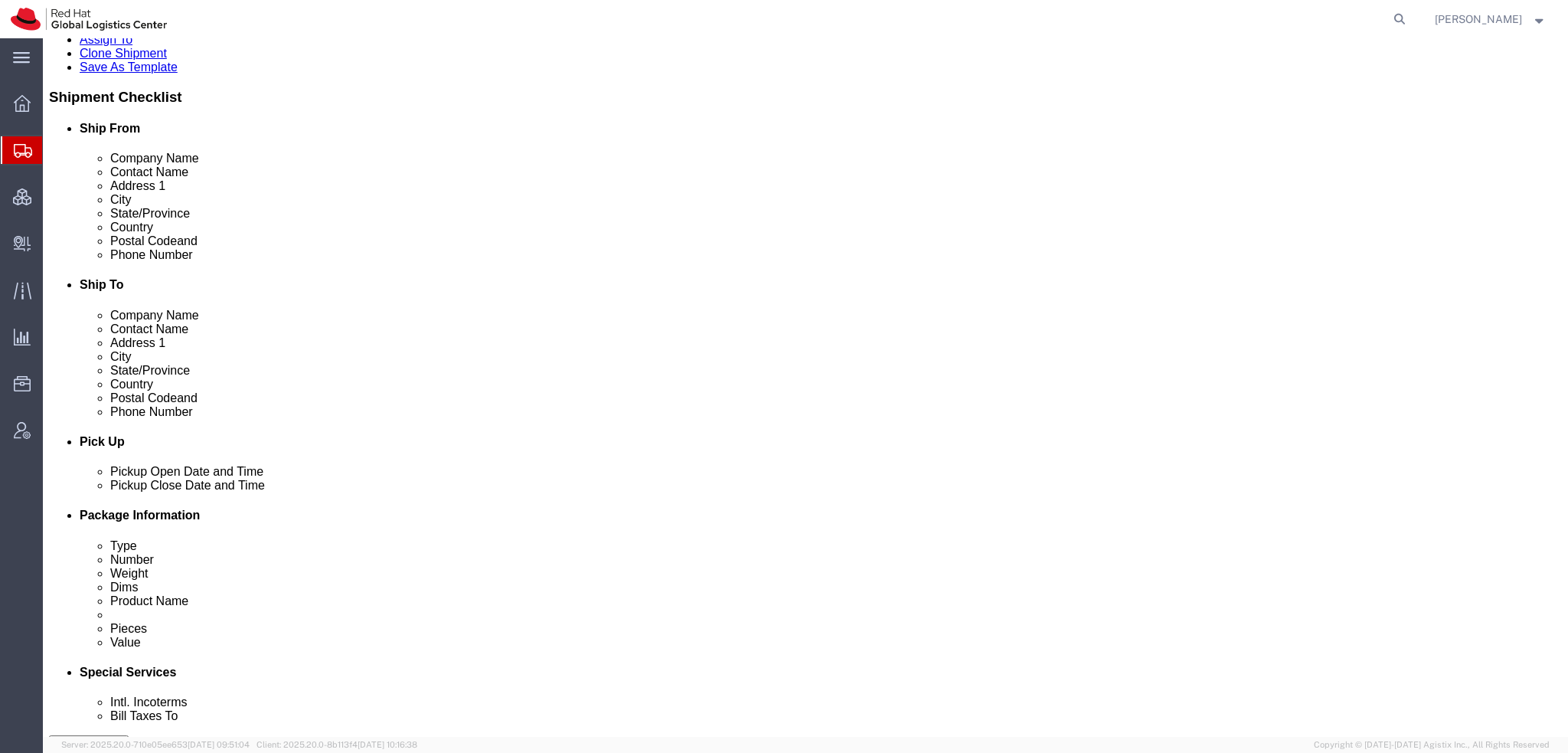
click label "Return Label Required"
click input "Return Label Required"
checkbox input "true"
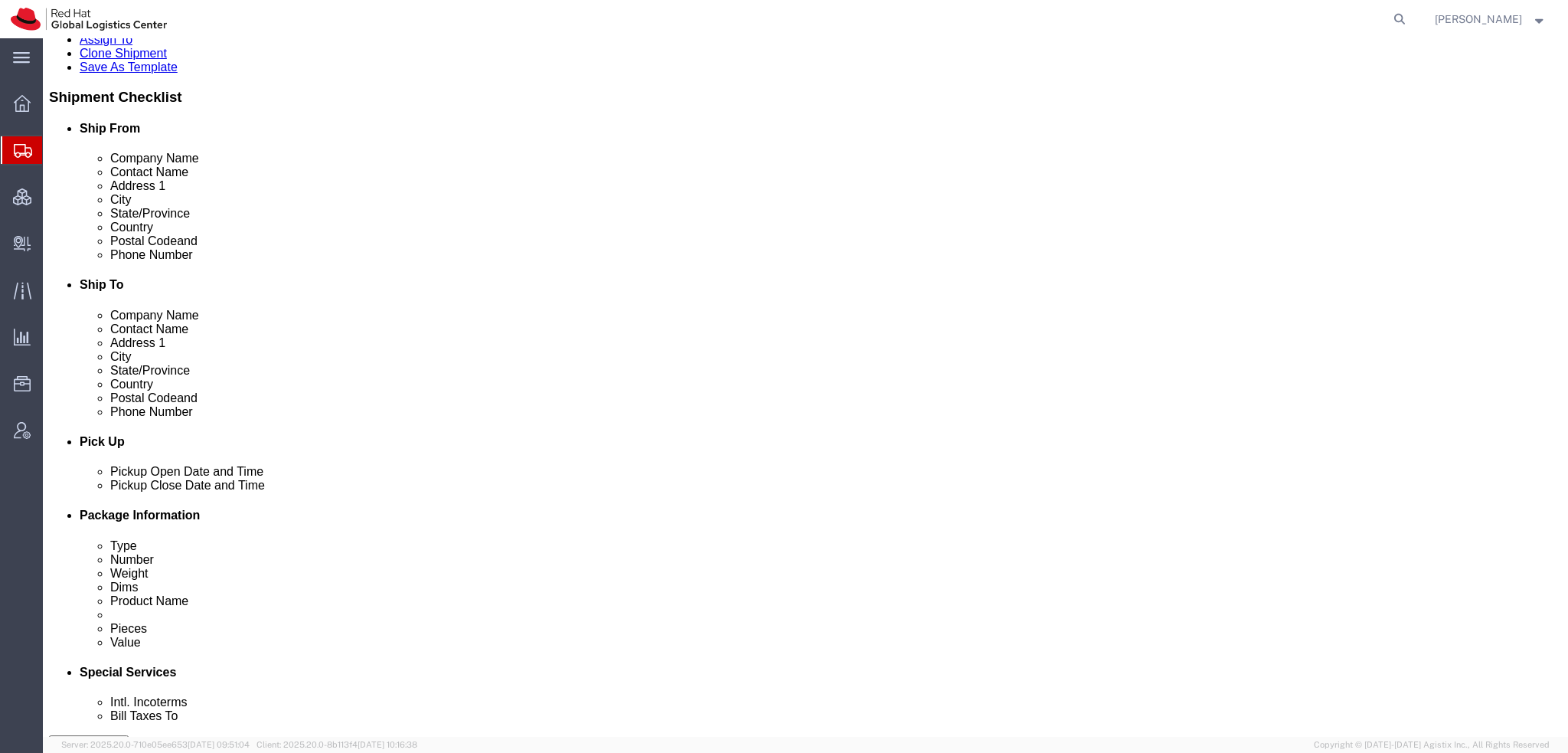
select select "12"
click select "Select"
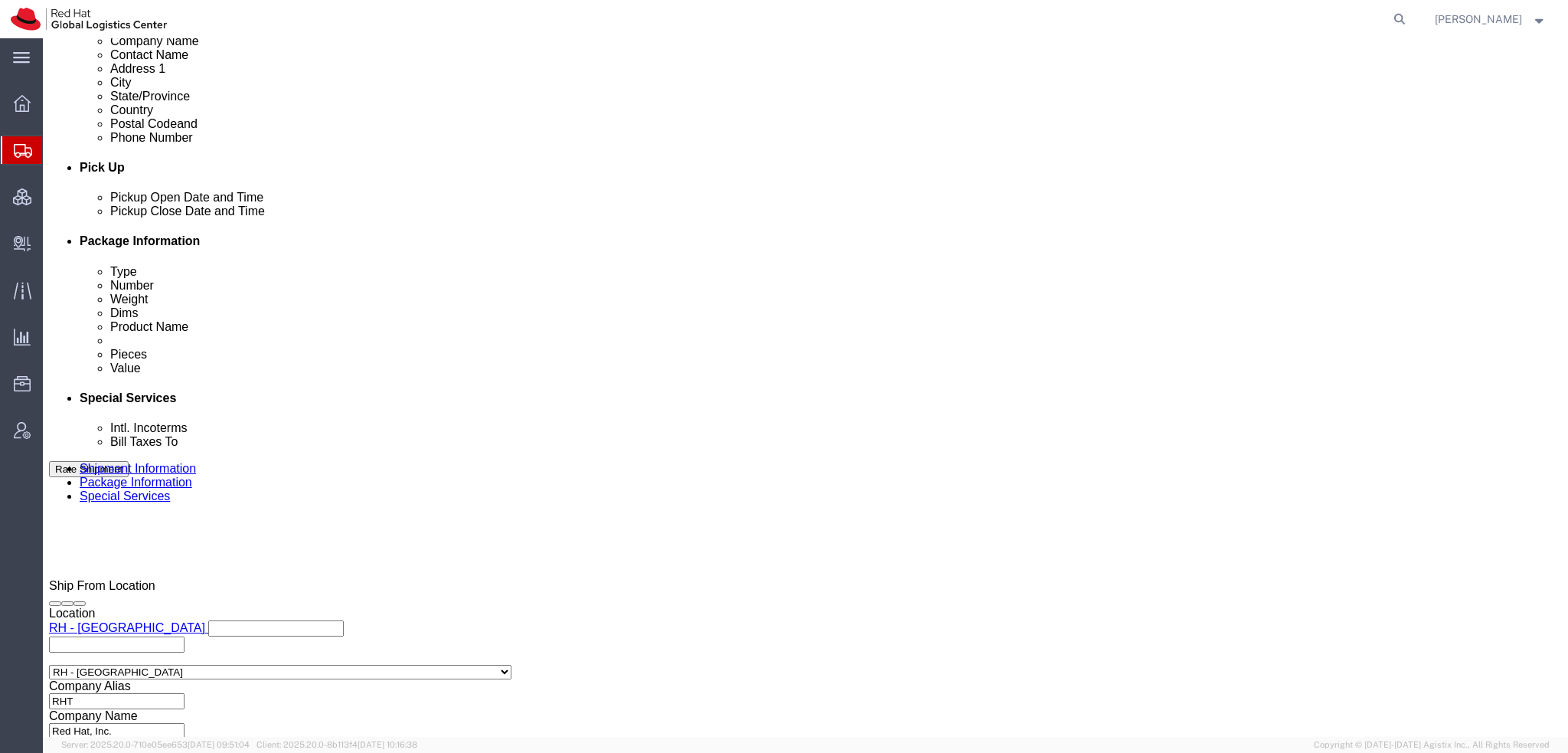
scroll to position [843, 0]
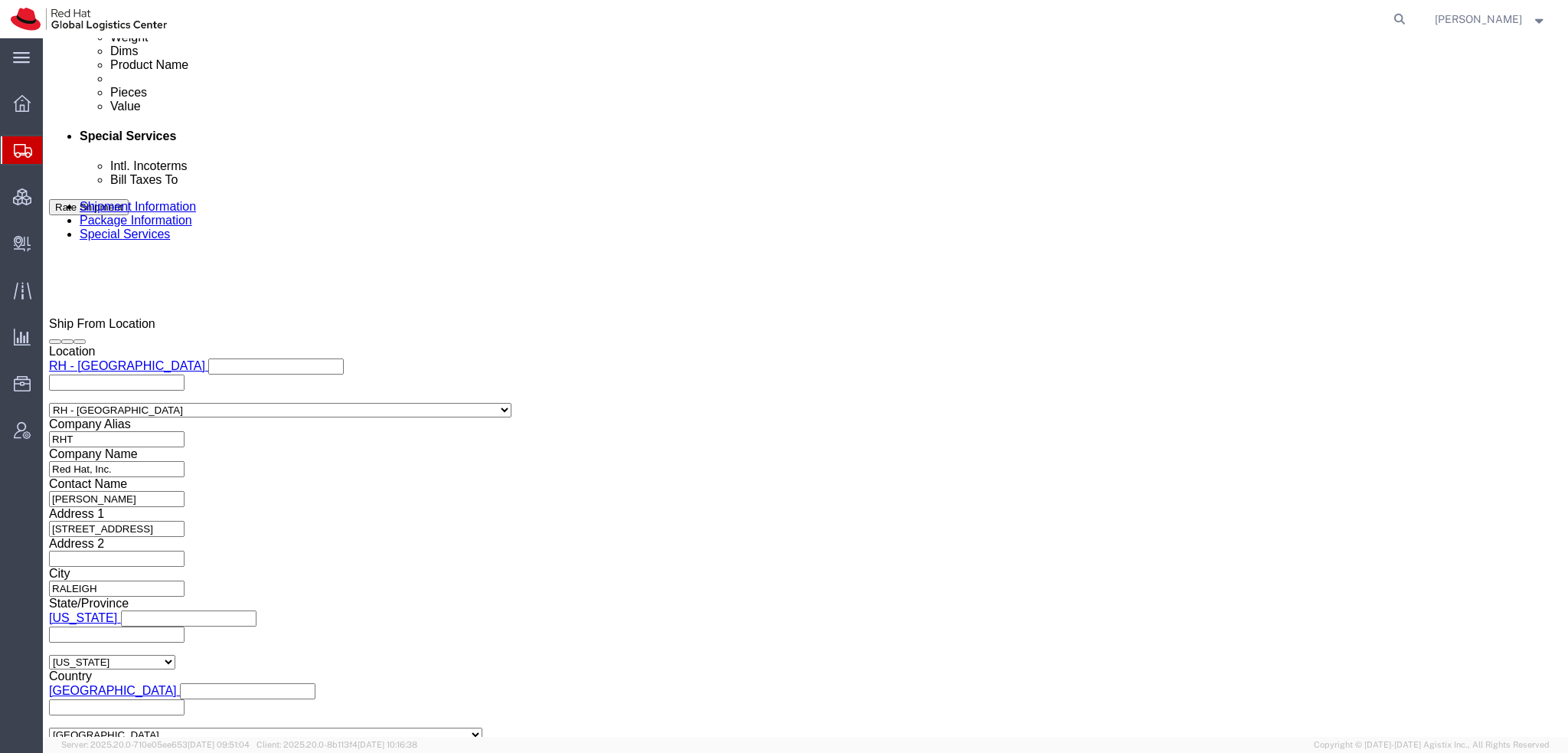
click input "Yes"
radio input "true"
click input "text"
type input "500.00"
click button "Save"
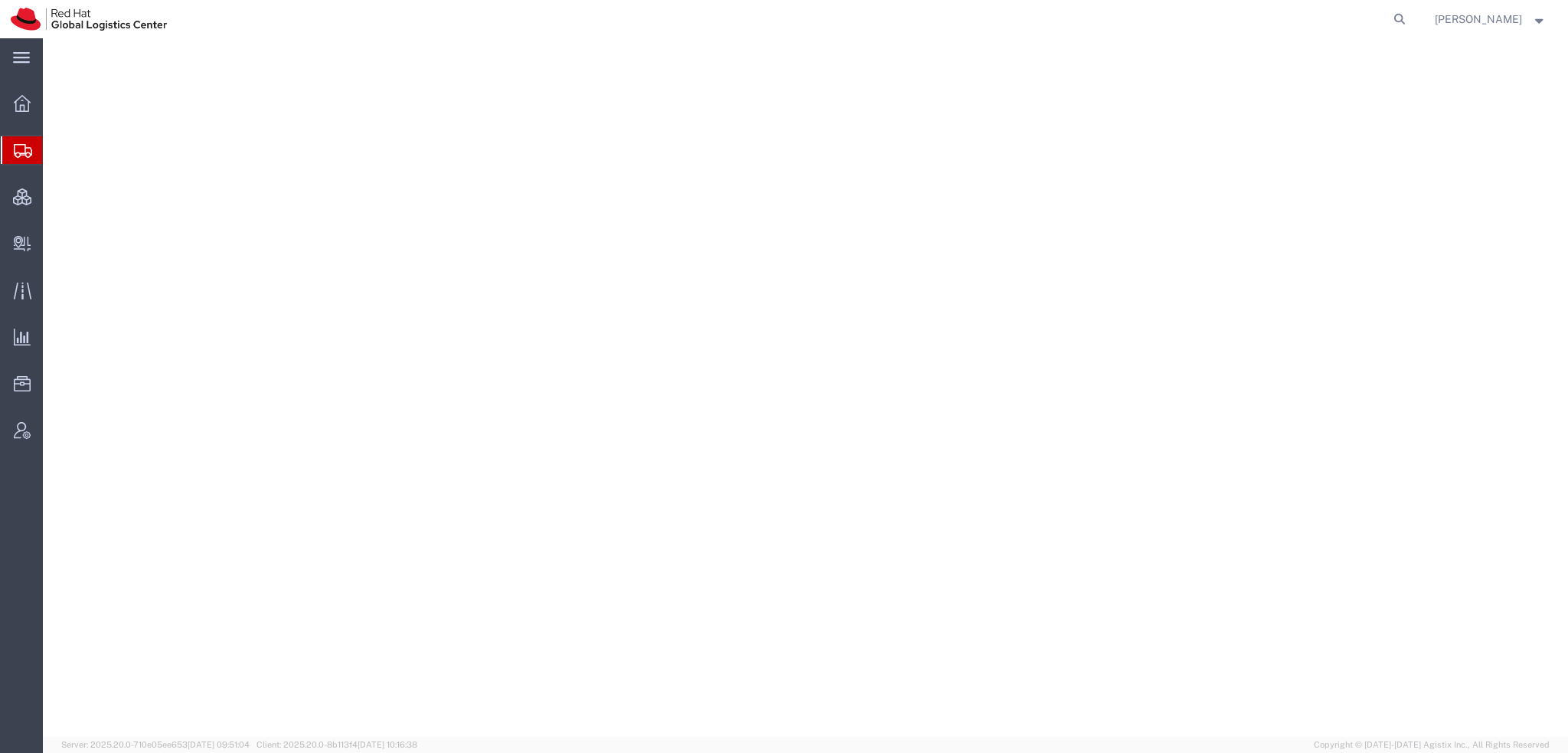
select select "38014"
select select
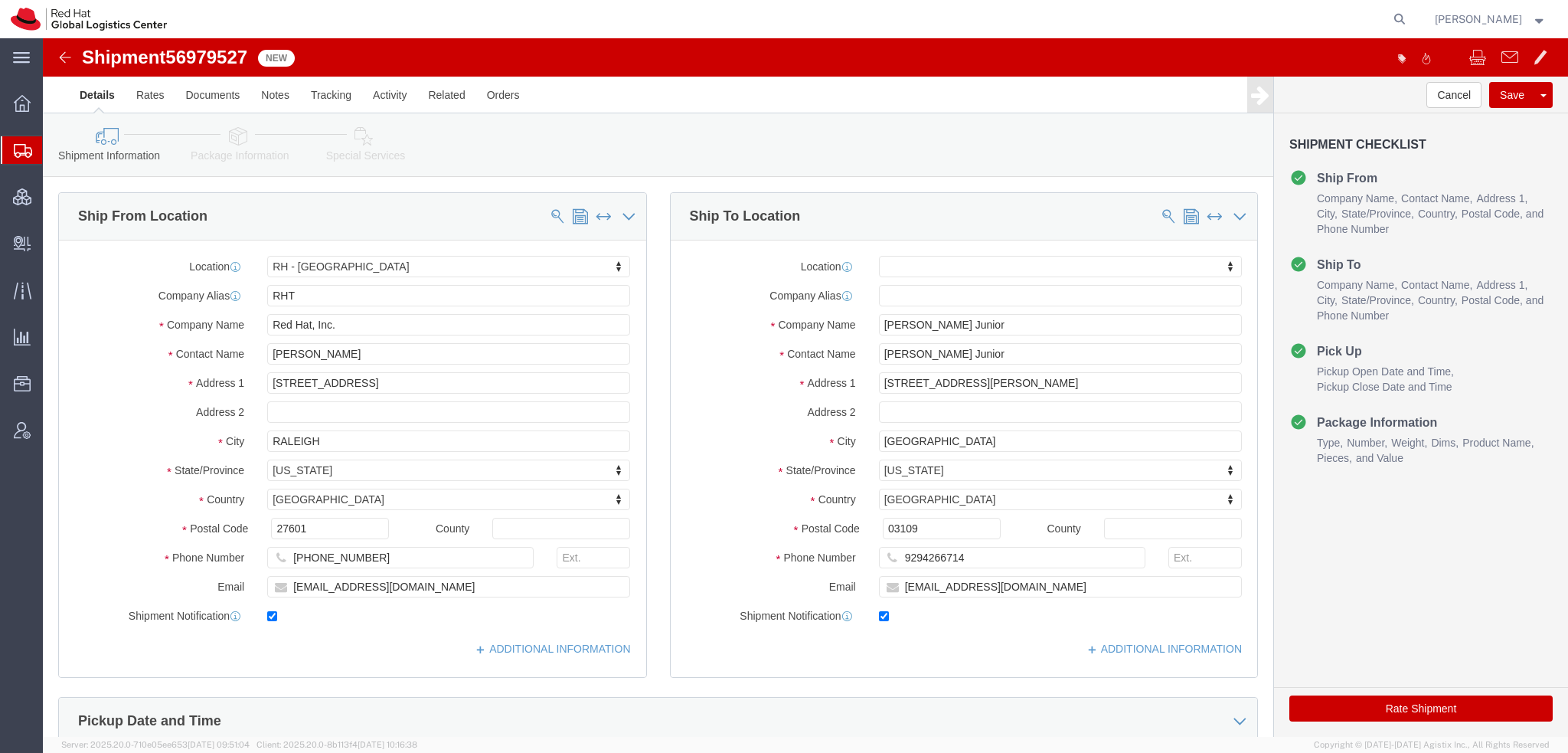
click icon
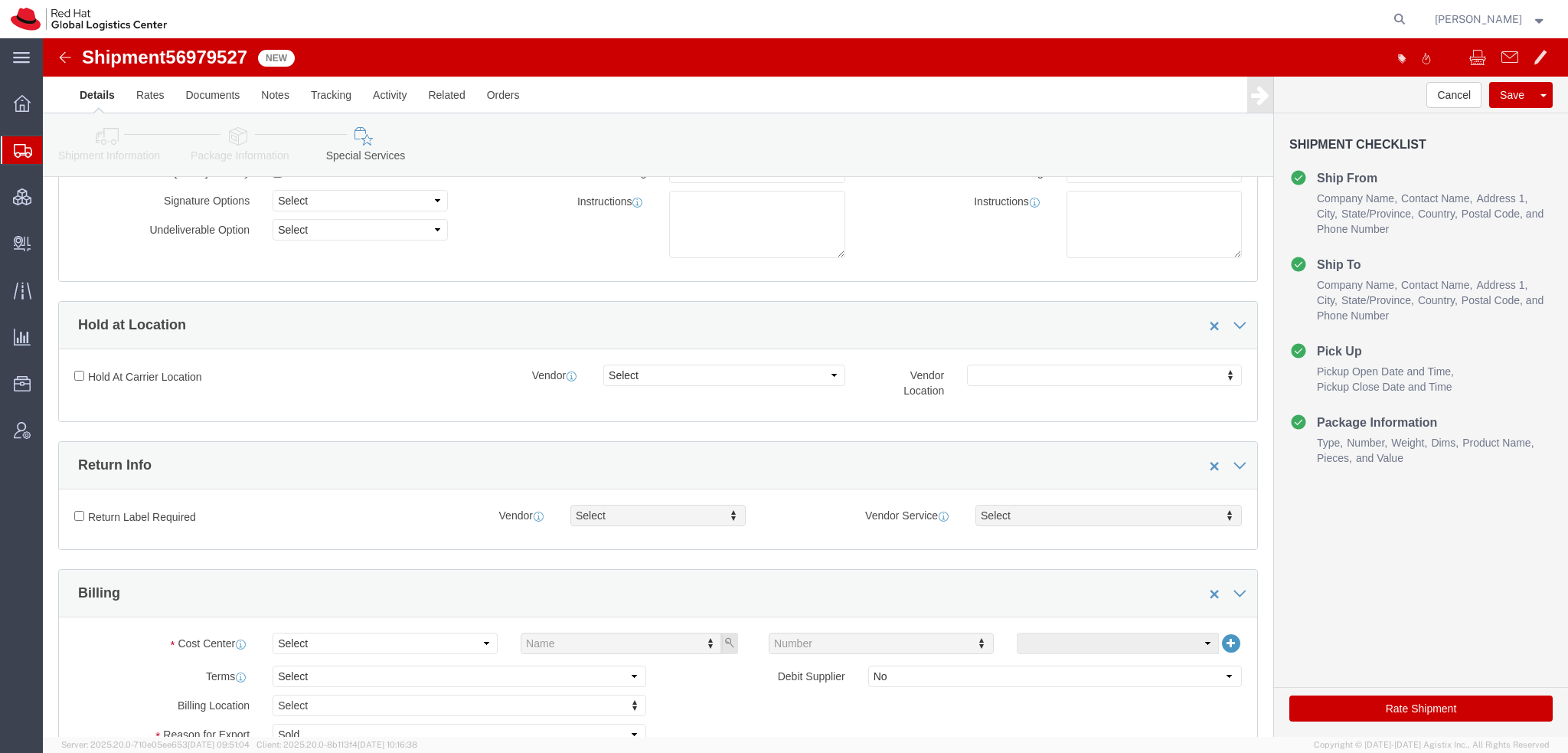
scroll to position [383, 0]
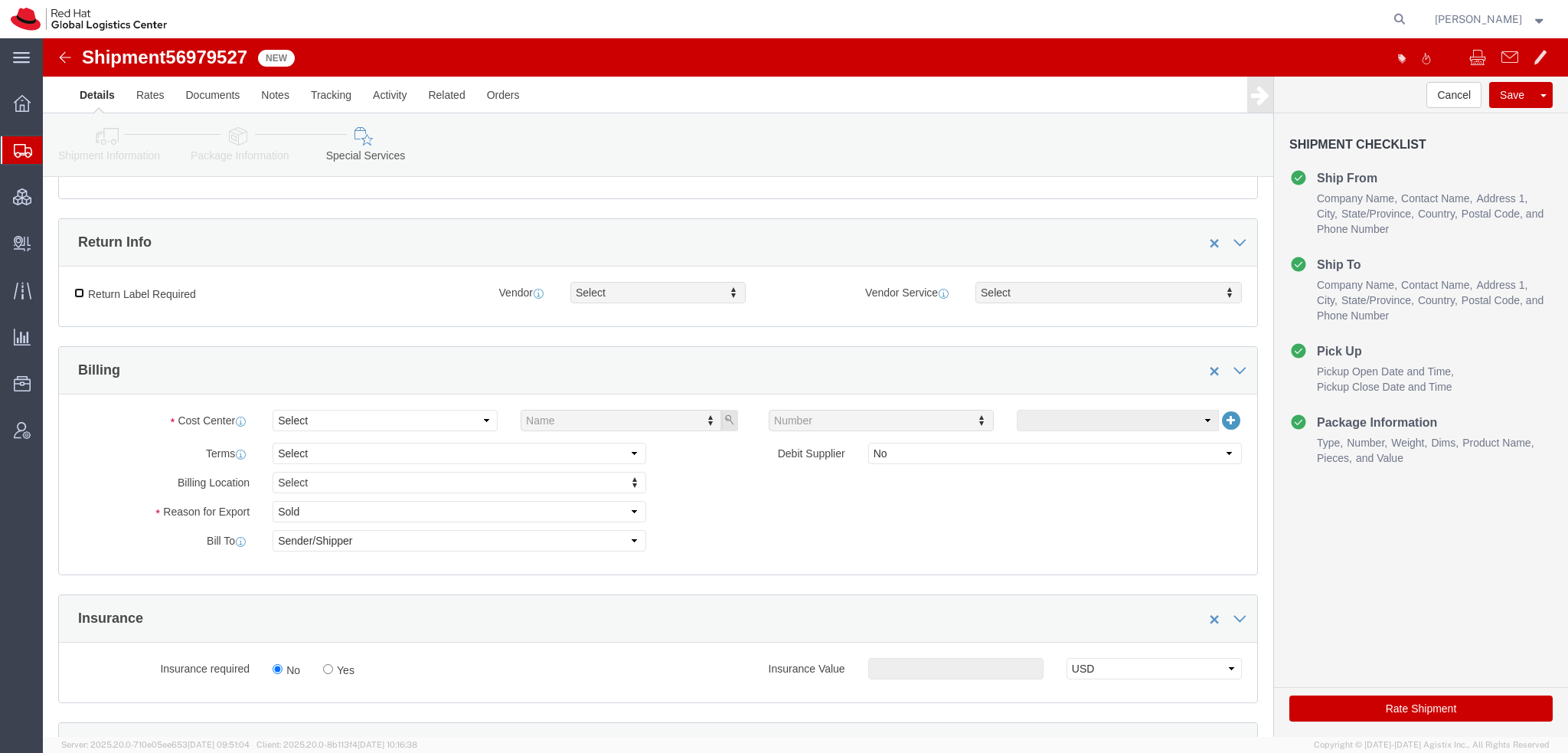
drag, startPoint x: 40, startPoint y: 252, endPoint x: 55, endPoint y: 256, distance: 15.5
click input "Return Label Required"
checkbox input "true"
drag, startPoint x: 554, startPoint y: 256, endPoint x: 560, endPoint y: 281, distance: 25.7
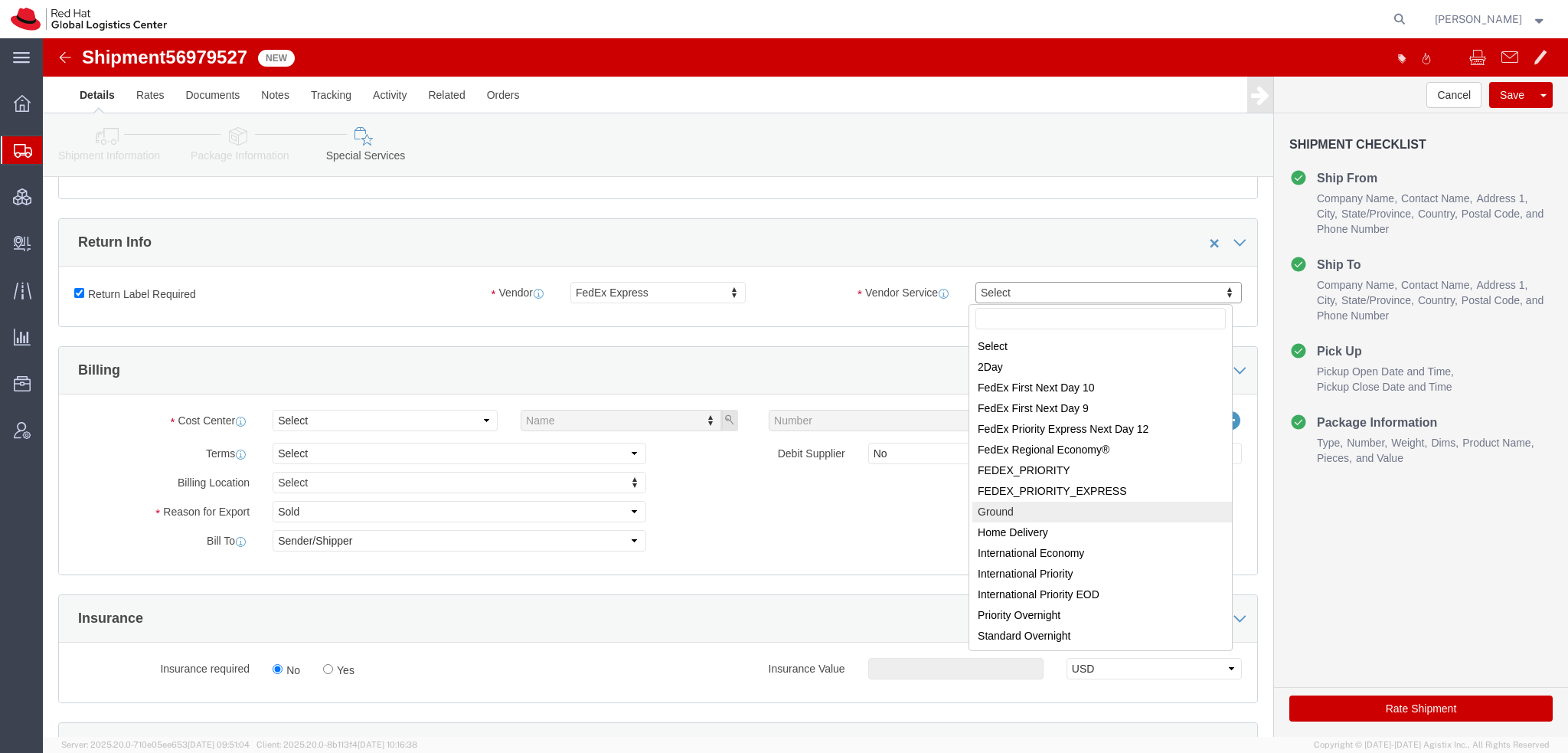
select select "12"
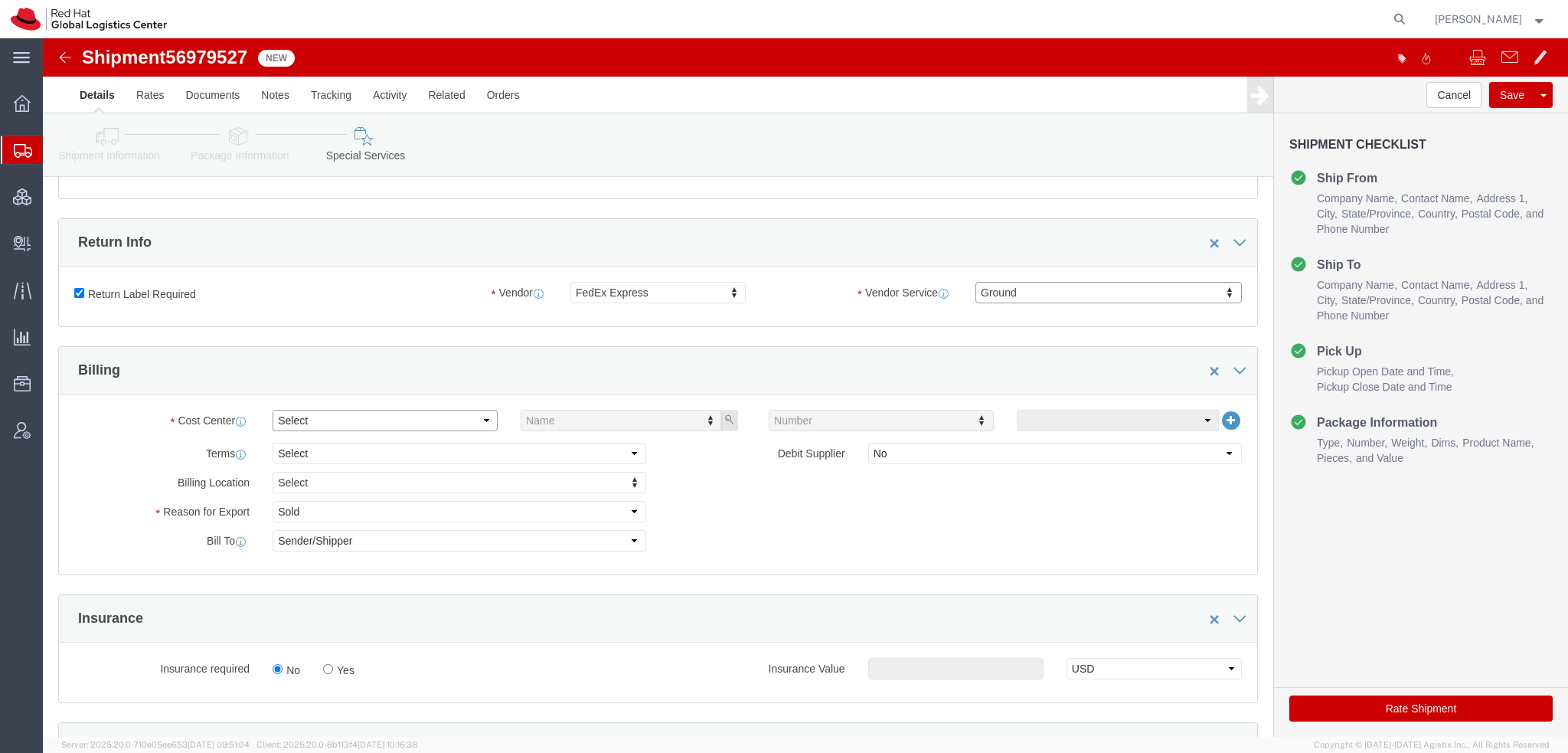
click select "Select"
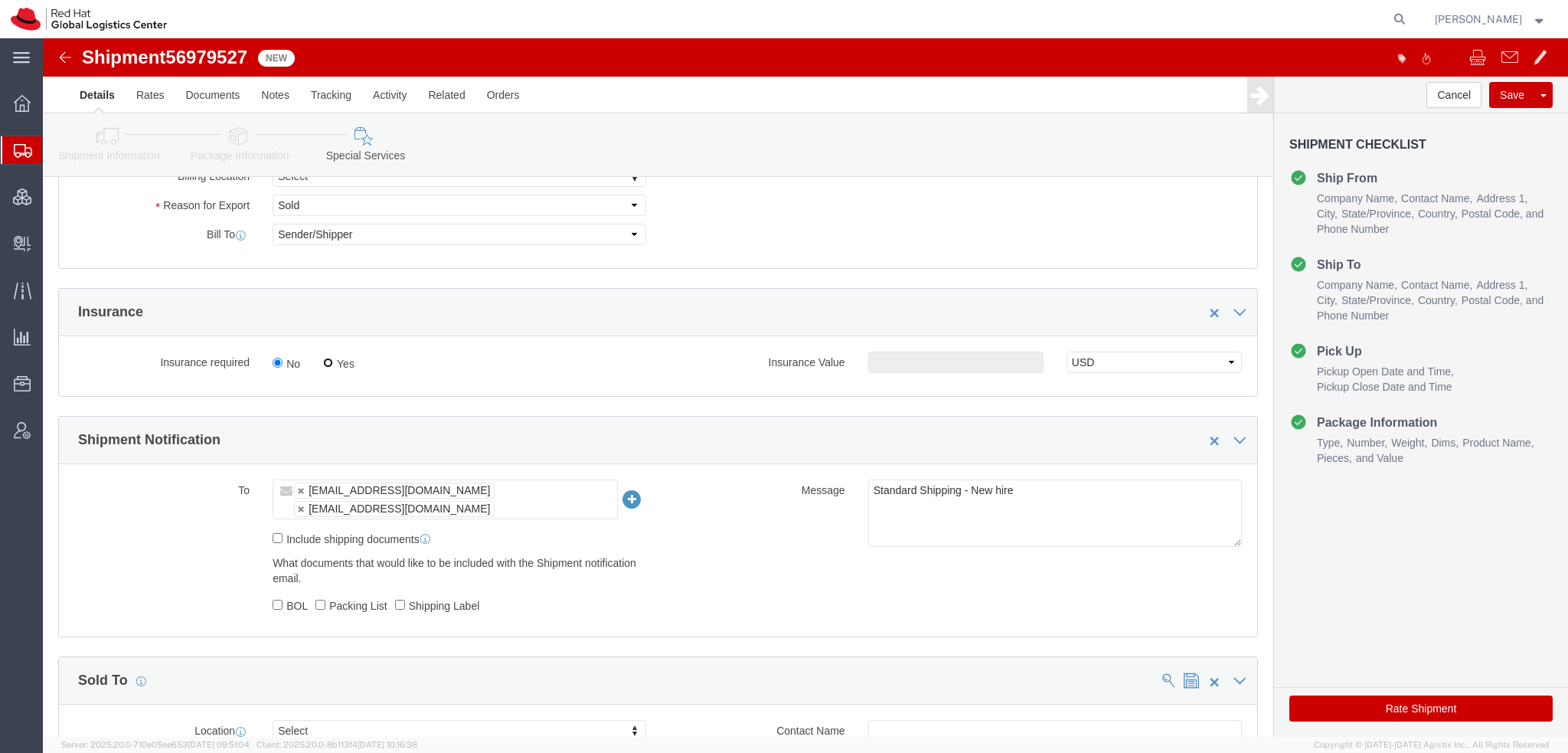
click input "Yes"
radio input "true"
click input "text"
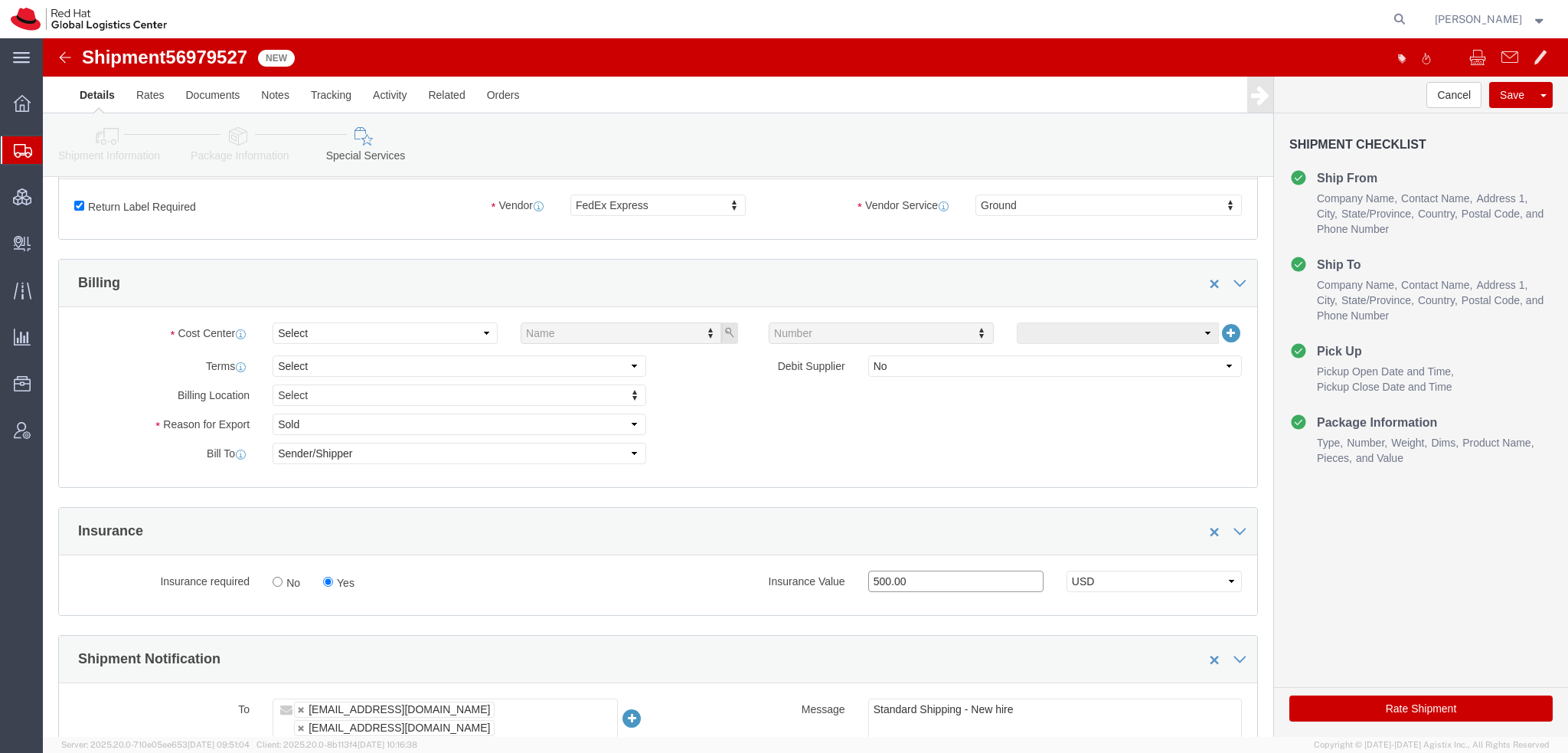
scroll to position [383, 0]
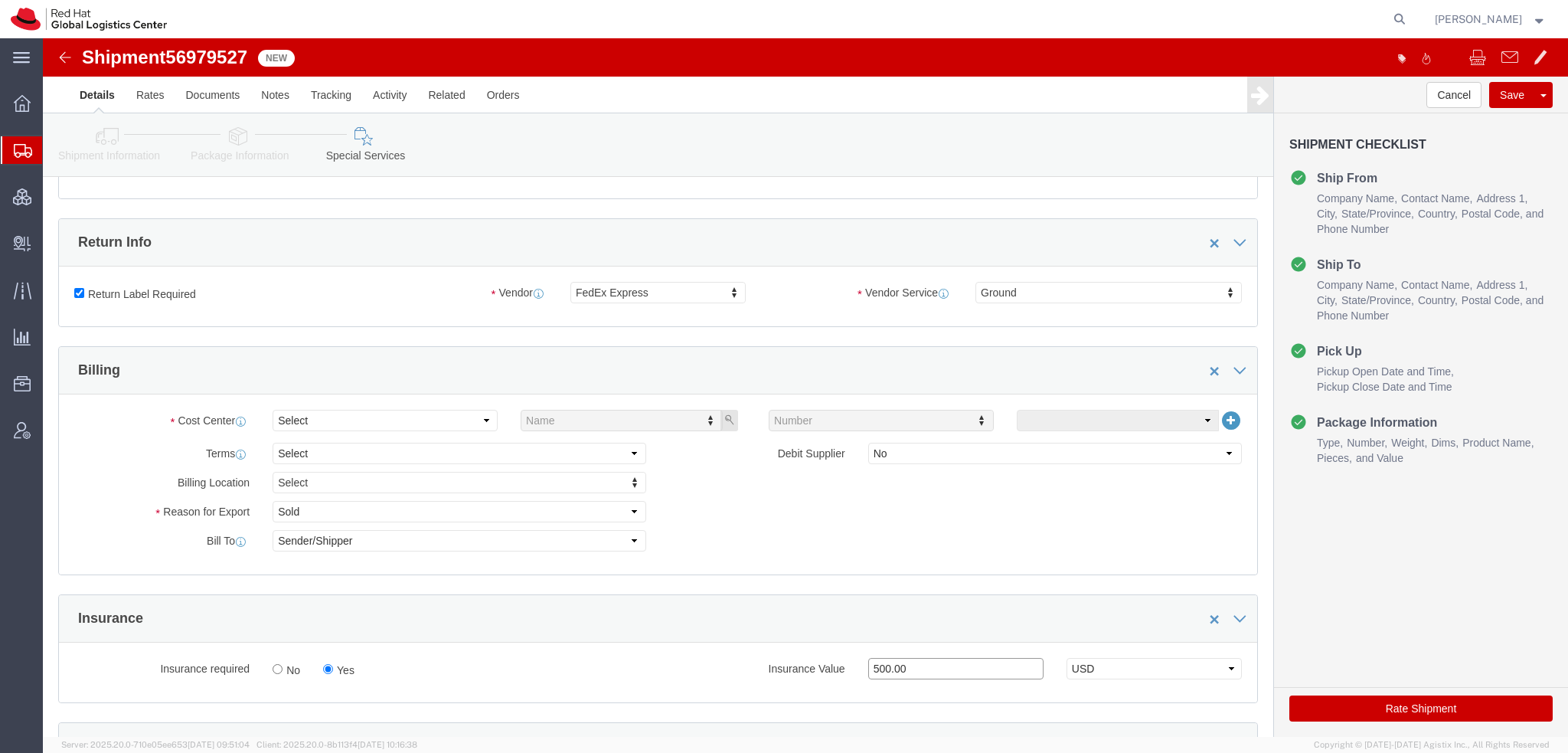
type input "500.00"
click input "Return Label Required"
checkbox input "false"
select select
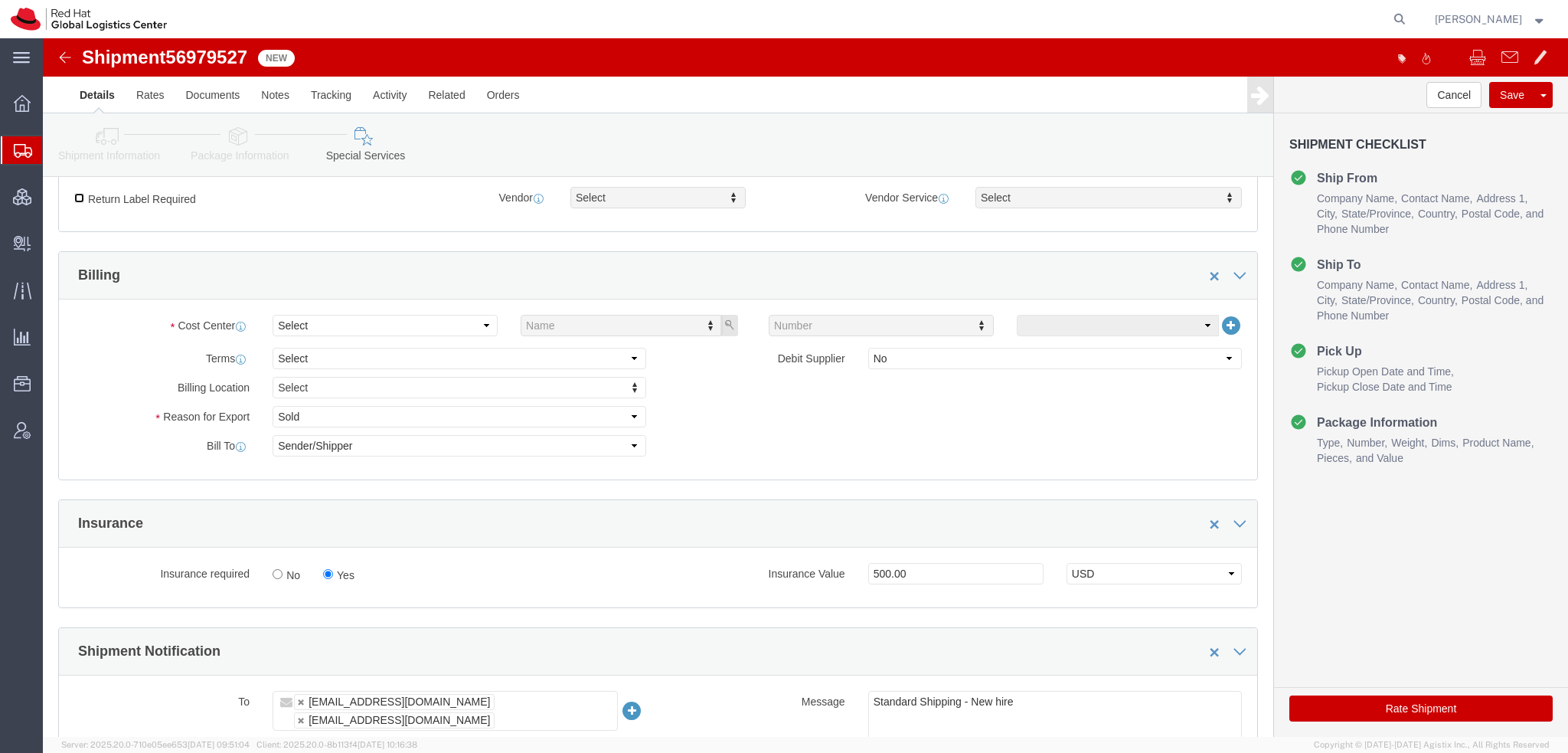
scroll to position [613, 0]
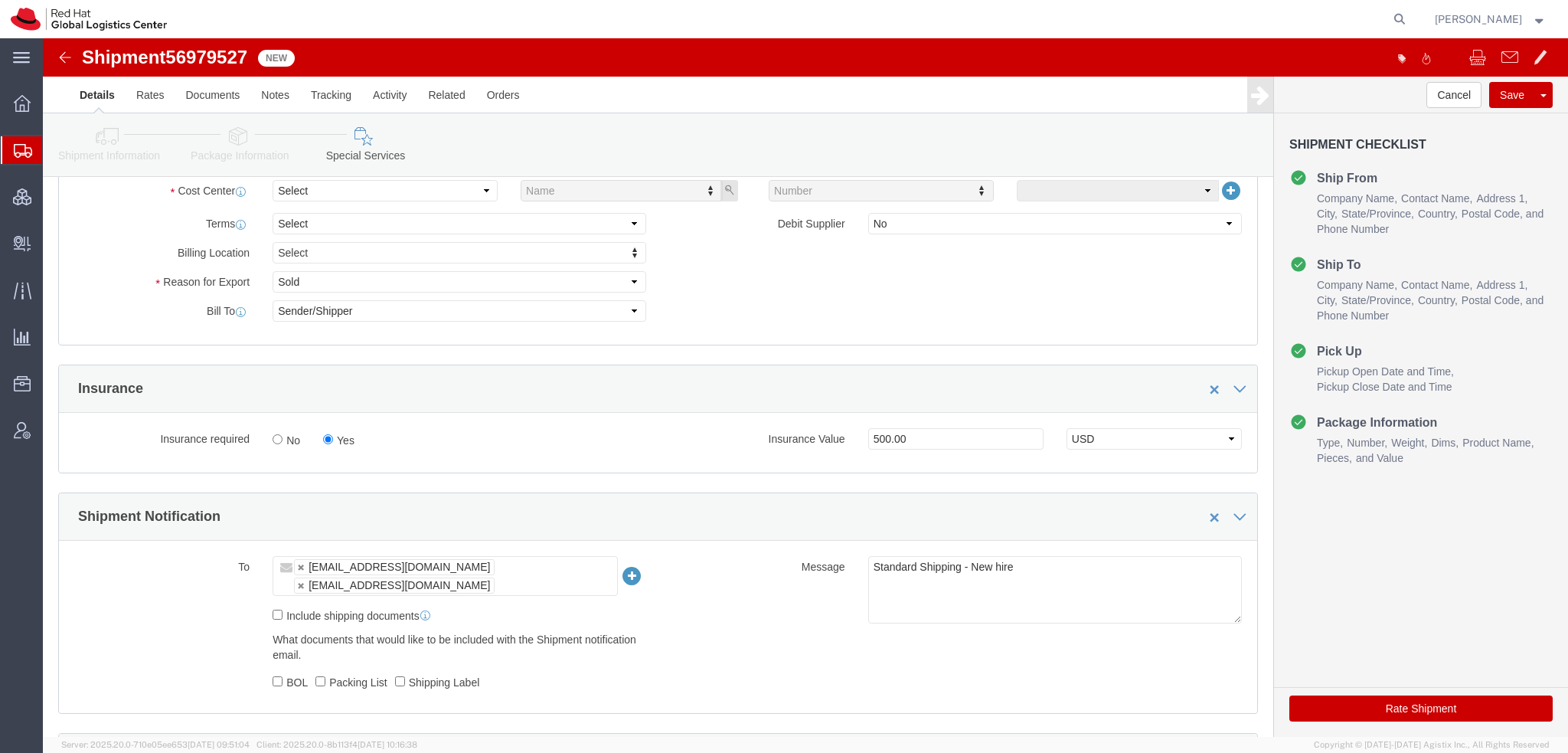
click button "Rate Shipment"
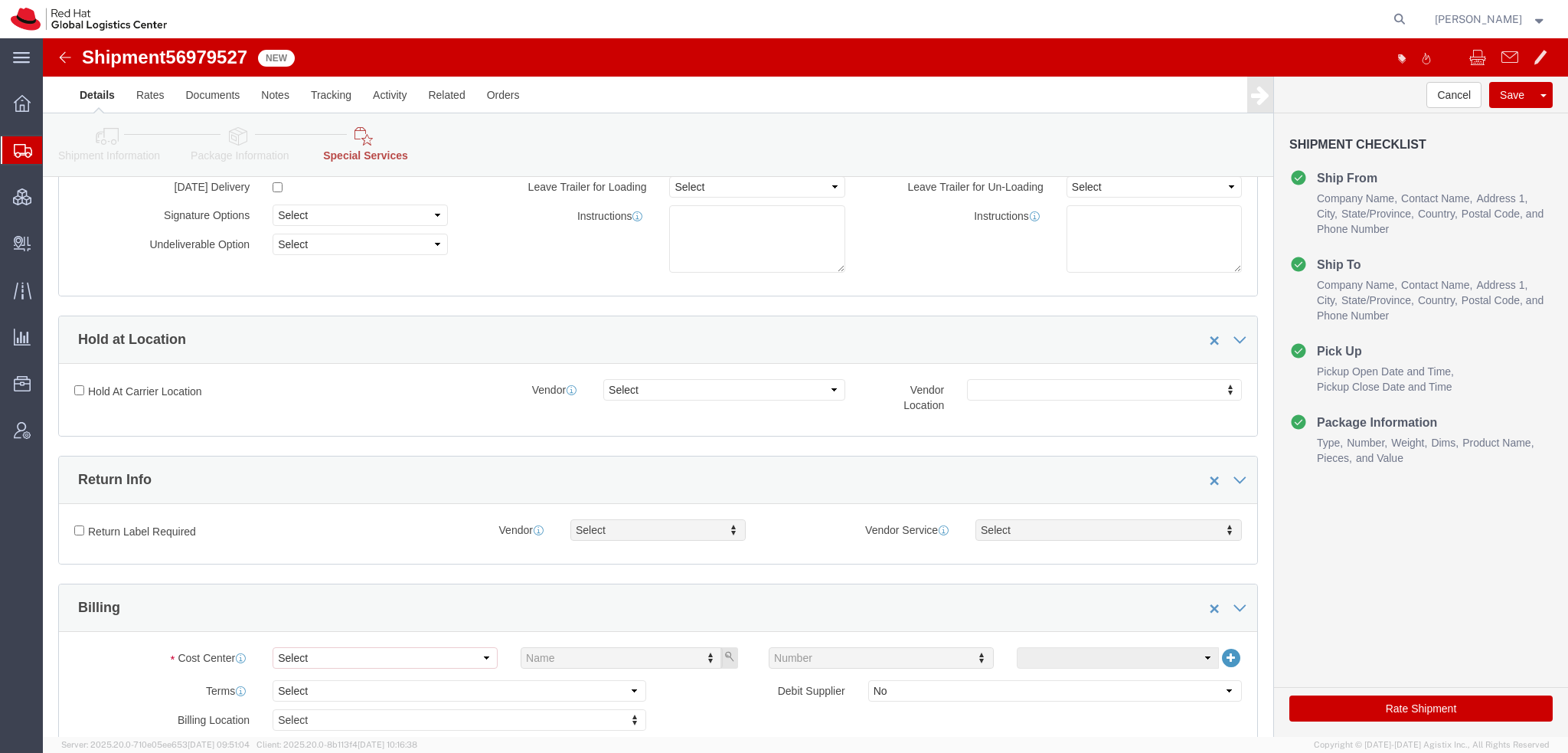
scroll to position [383, 0]
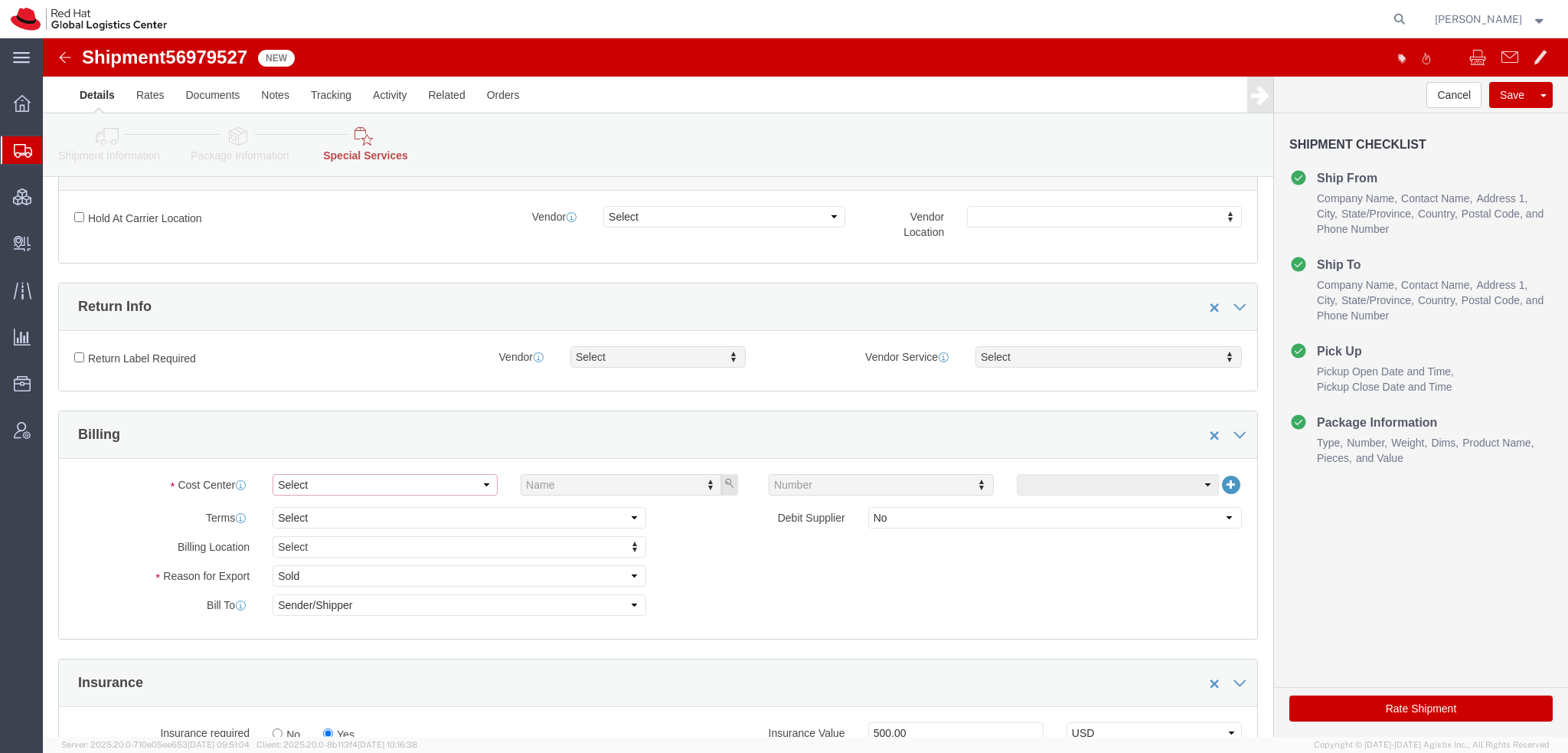
click select "Select"
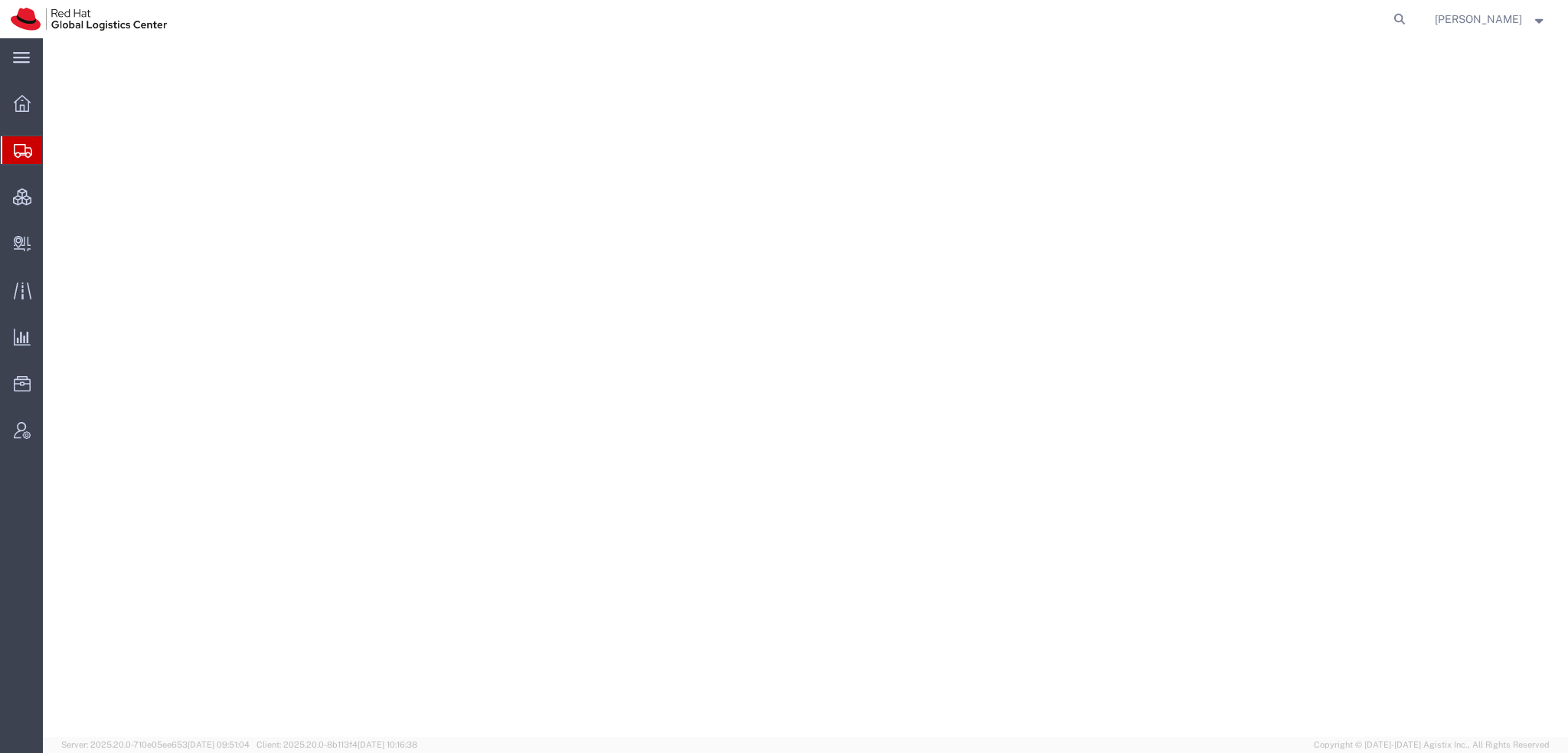
select select "38014"
select select
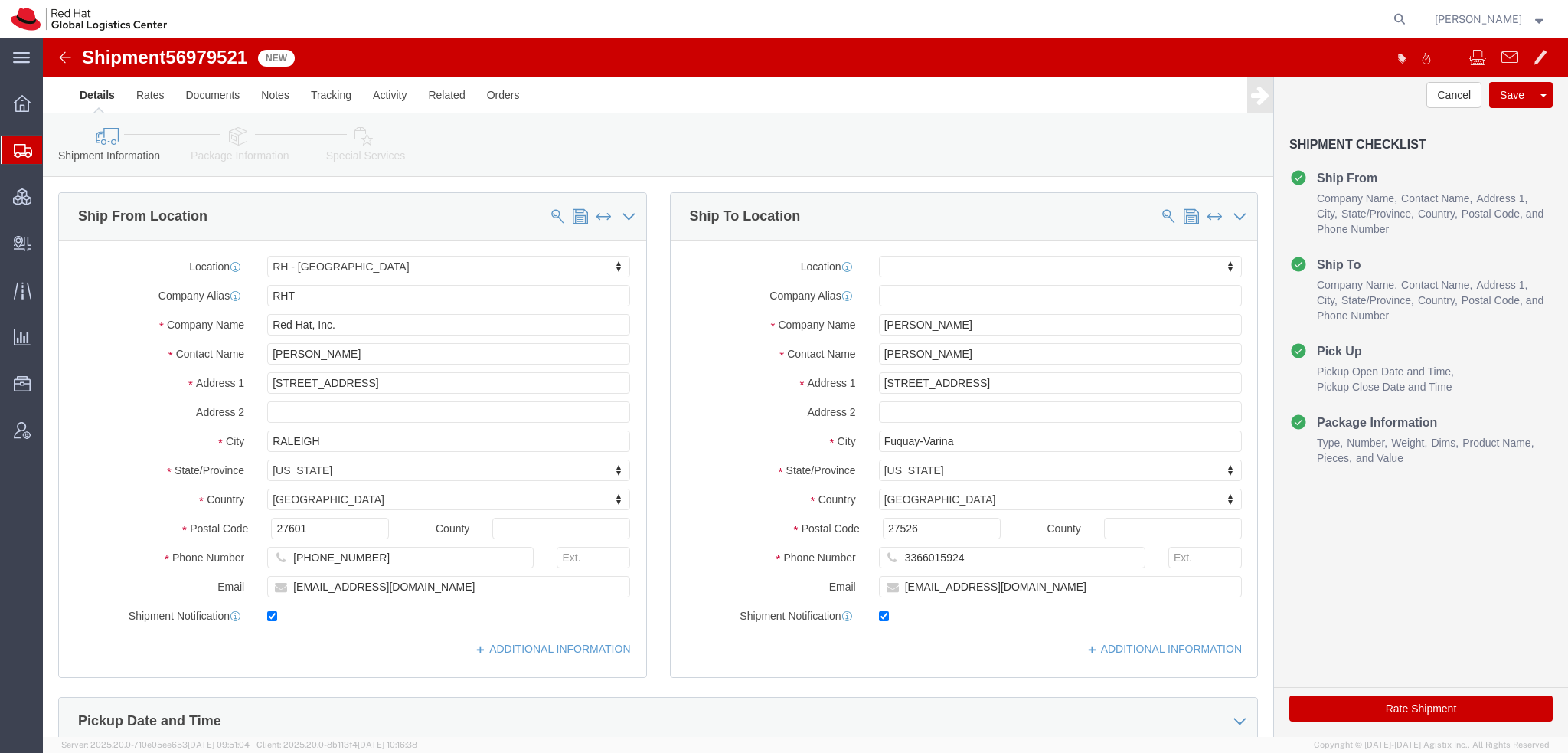
click icon
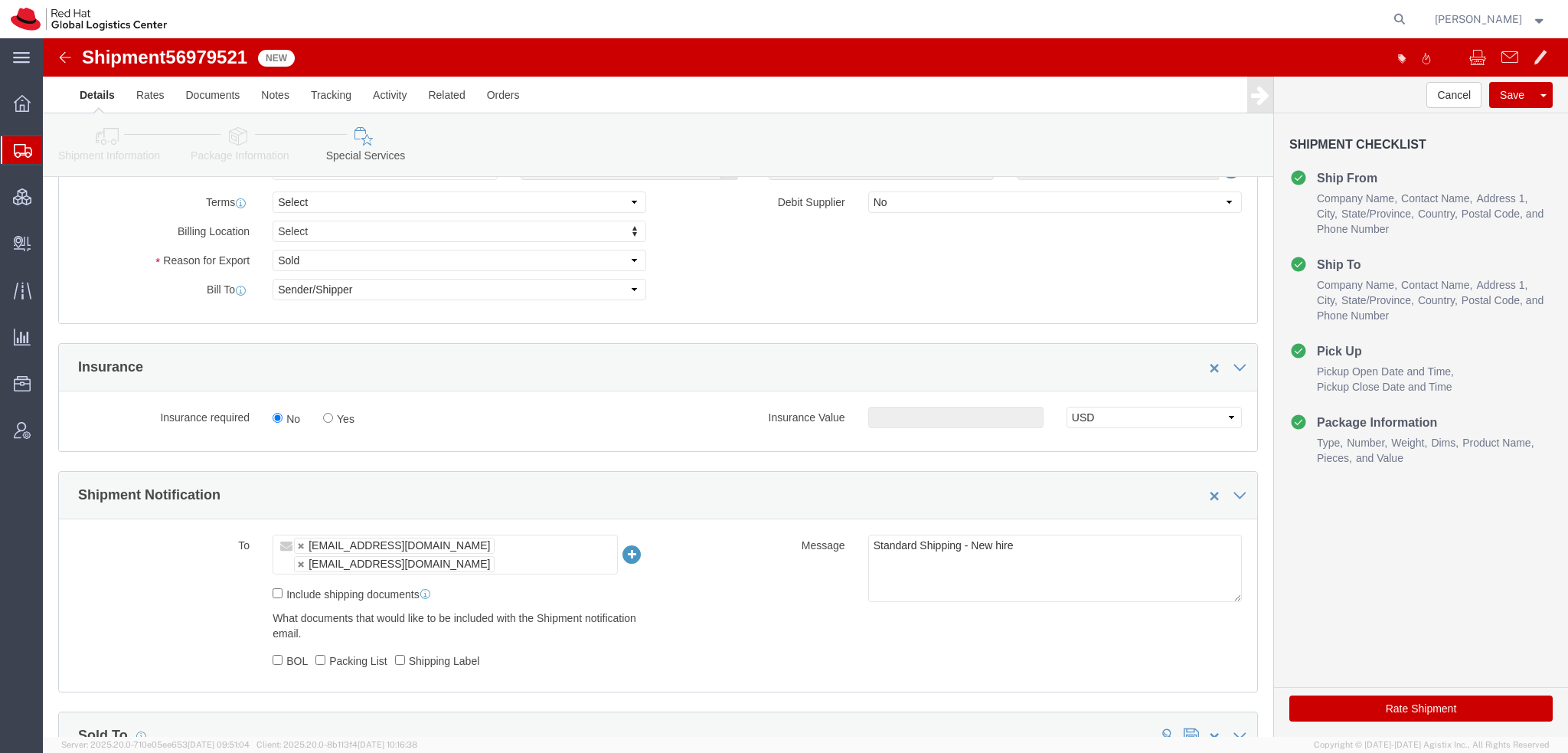
scroll to position [690, 0]
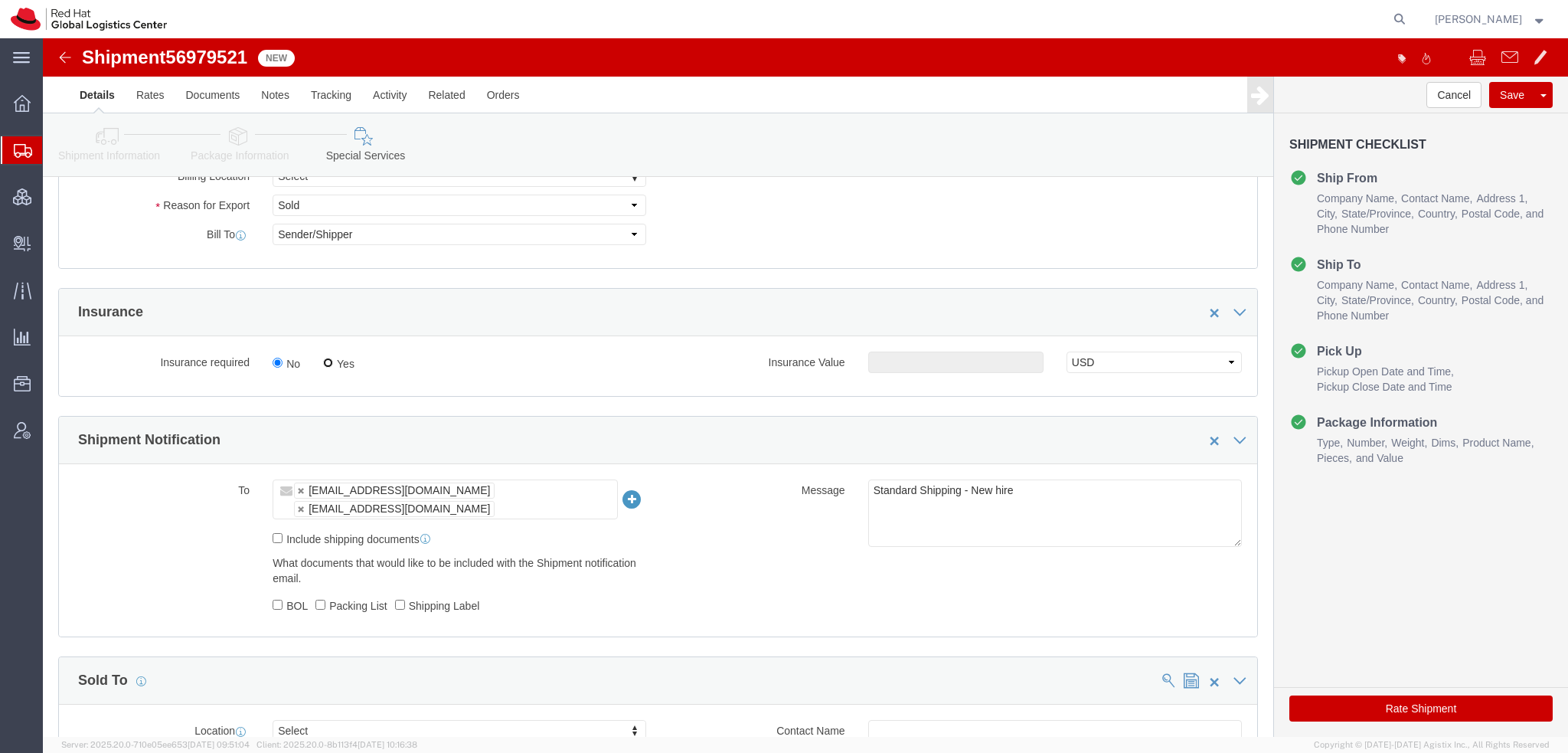
click input "Yes"
radio input "true"
click input "text"
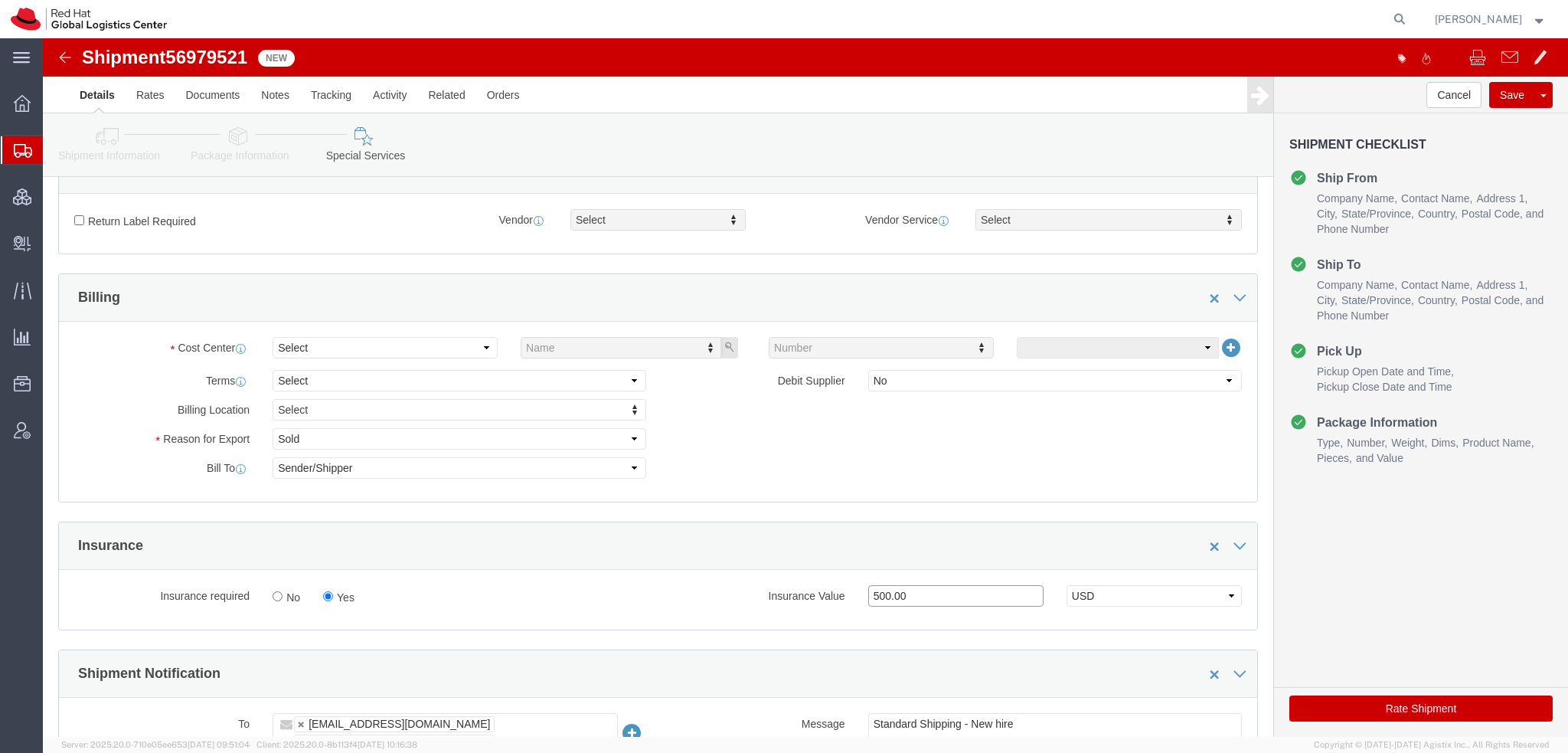
scroll to position [306, 0]
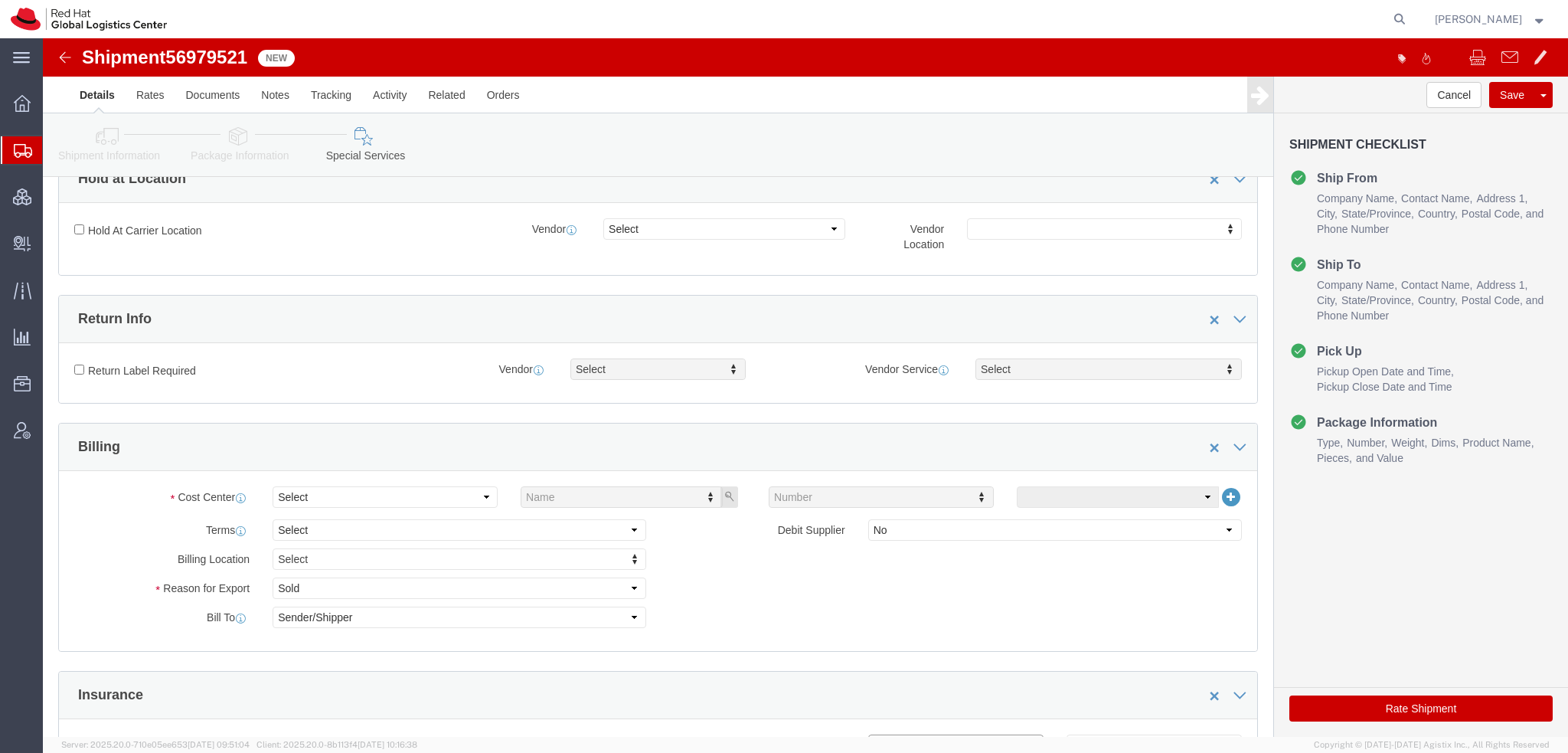
type input "500.00"
click select "Select"
click button "Save"
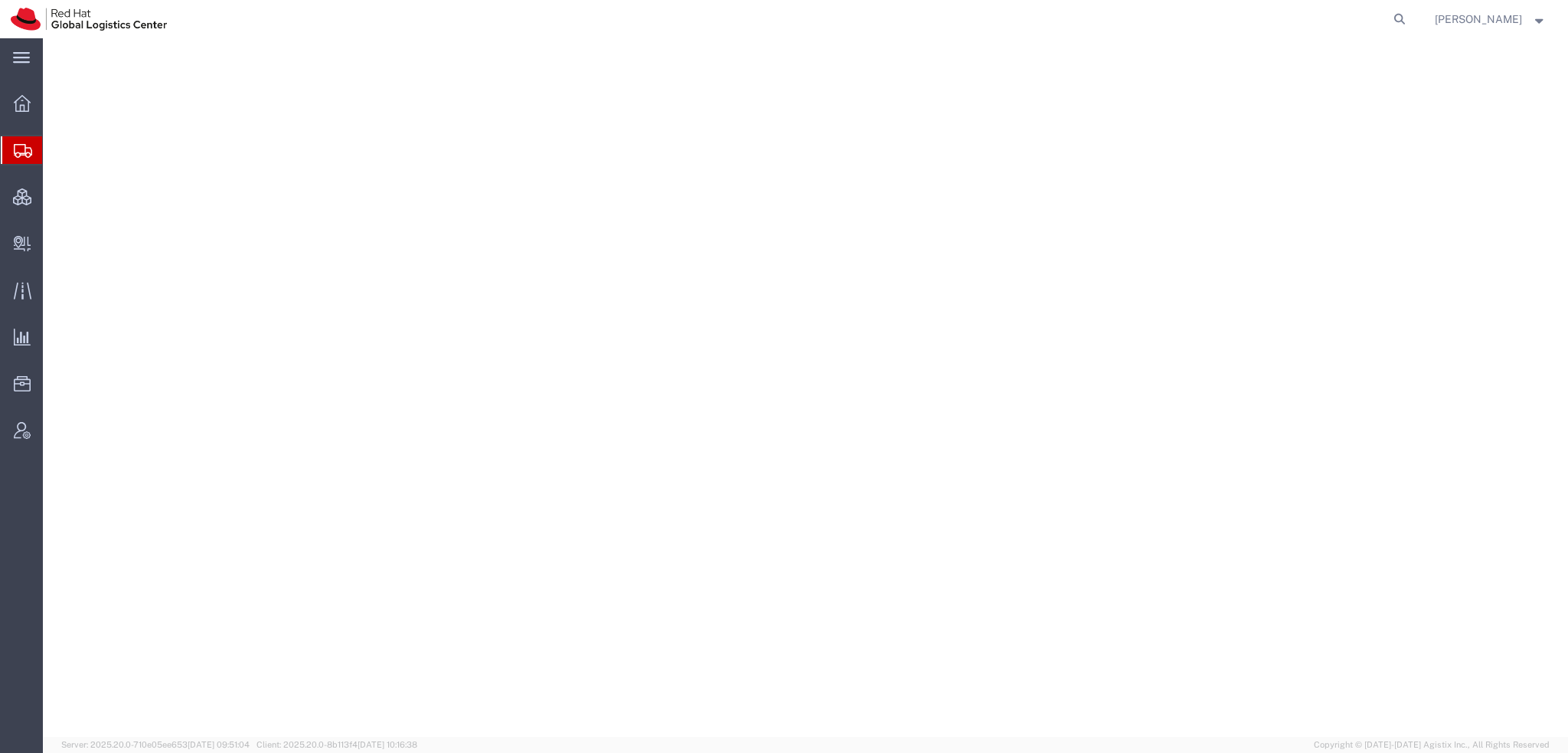
select select "38014"
select select
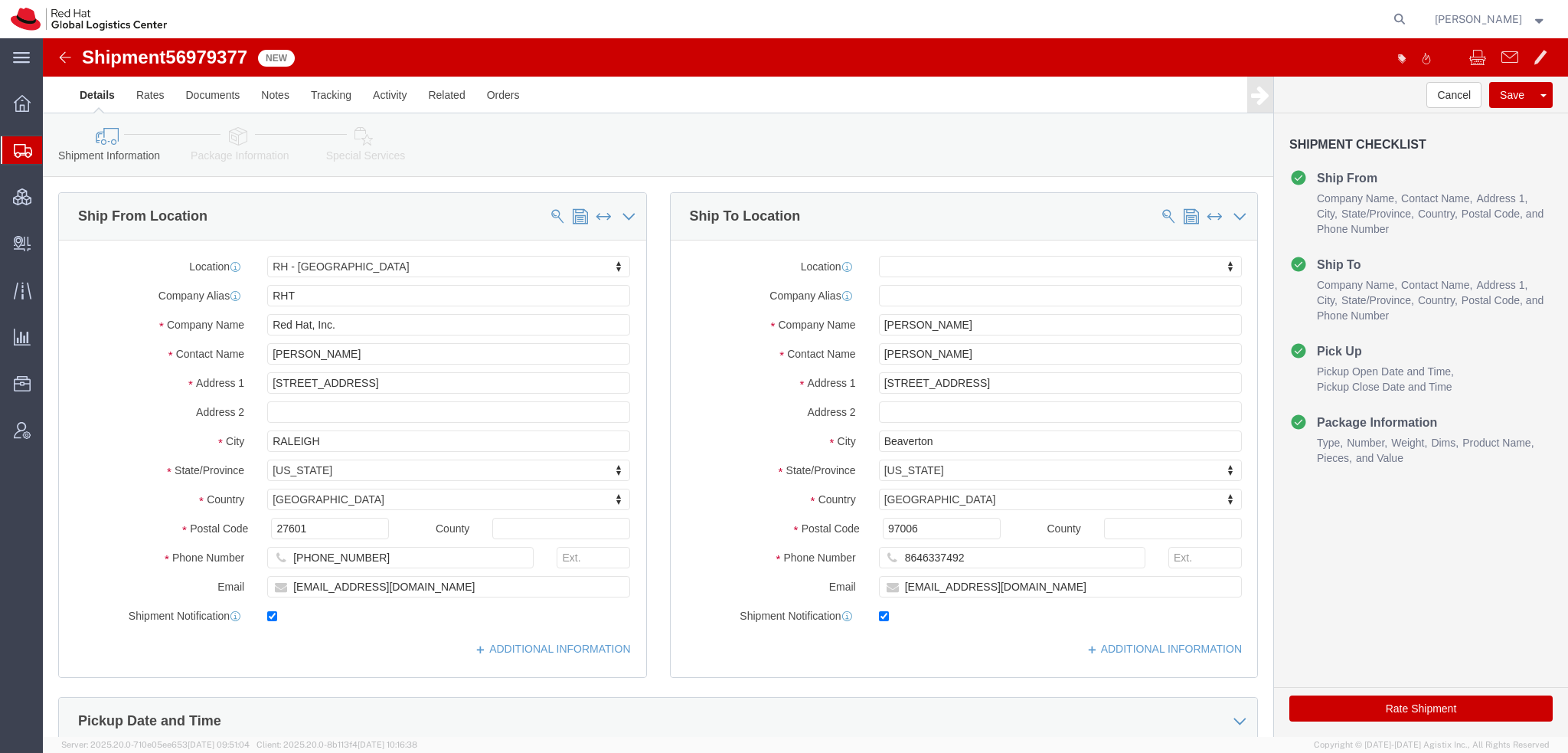
click icon
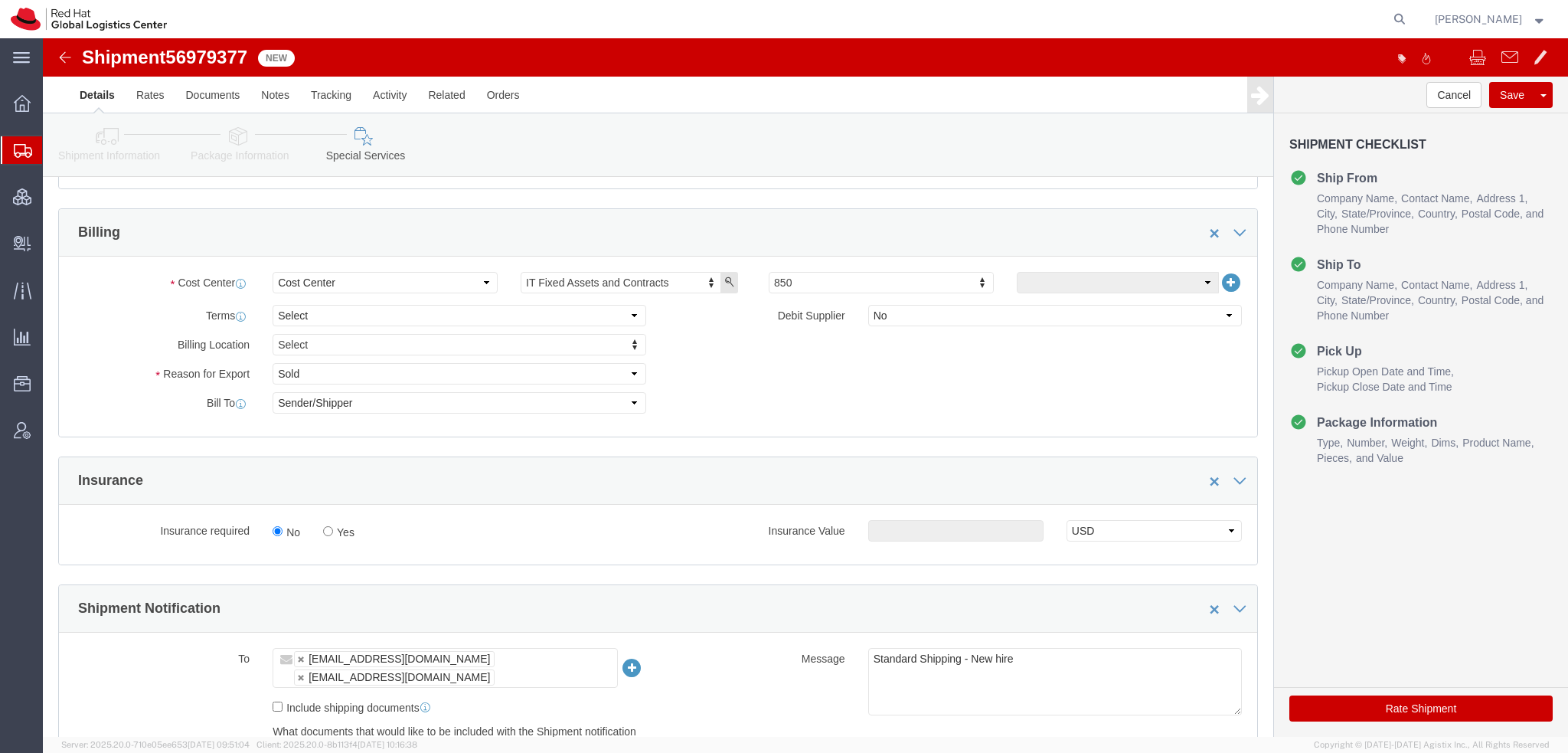
scroll to position [613, 0]
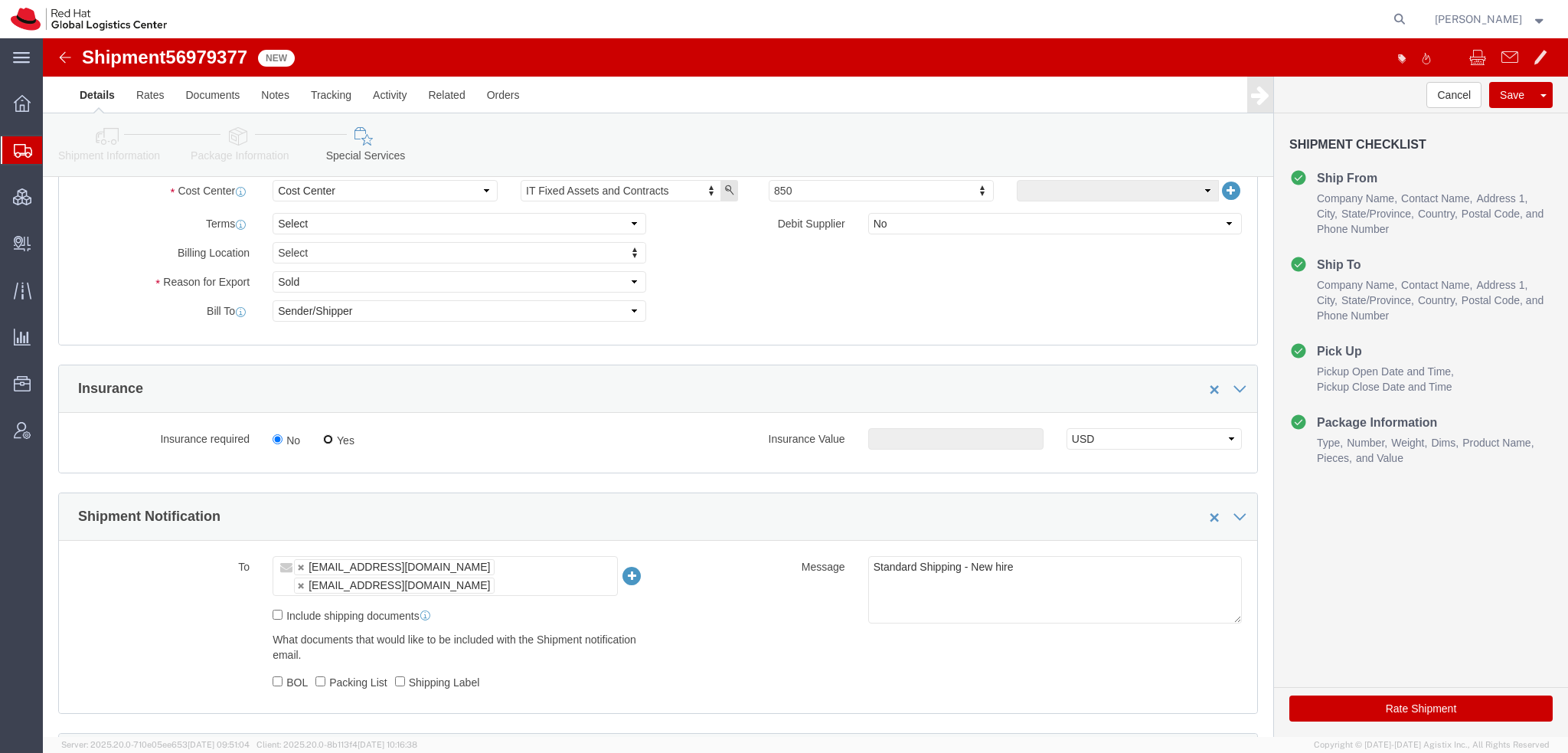
click input "Yes"
radio input "true"
click input "text"
type input "500.00"
click button "Rate Shipment"
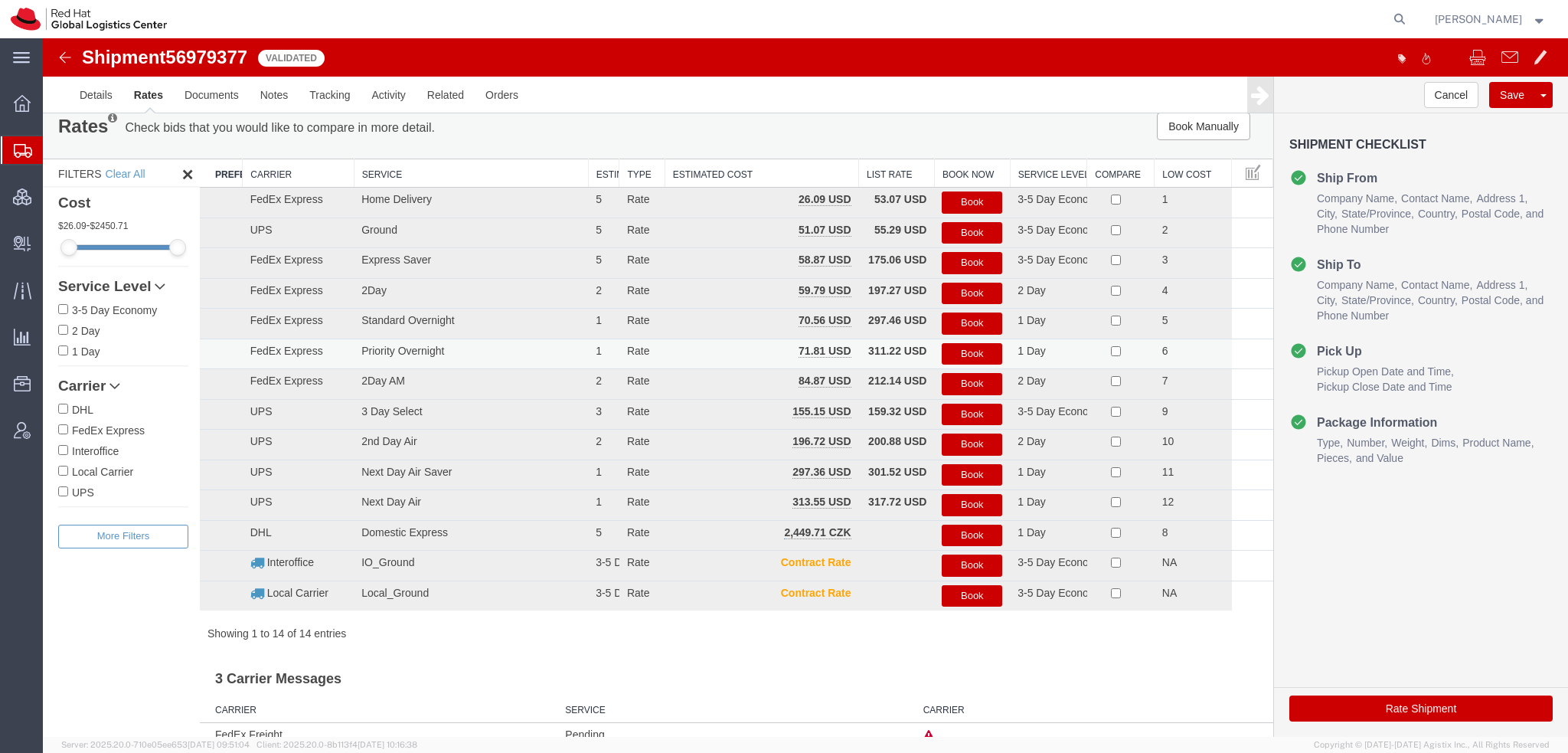
scroll to position [0, 0]
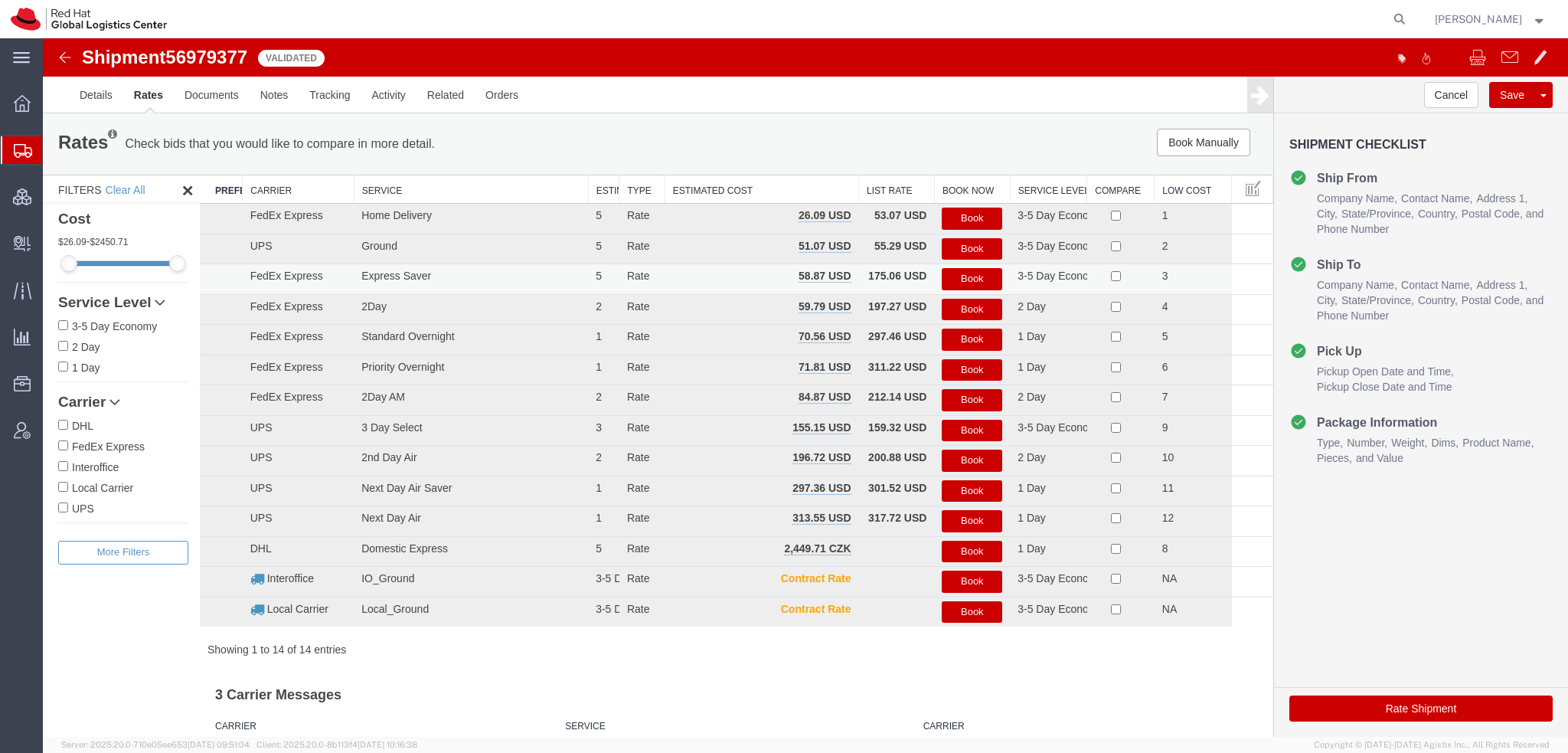
click at [980, 282] on button "Book" at bounding box center [972, 278] width 60 height 22
click at [961, 278] on button "Book" at bounding box center [972, 278] width 60 height 22
click at [967, 275] on button "Book" at bounding box center [972, 278] width 60 height 22
click at [946, 270] on button "Book" at bounding box center [972, 278] width 60 height 22
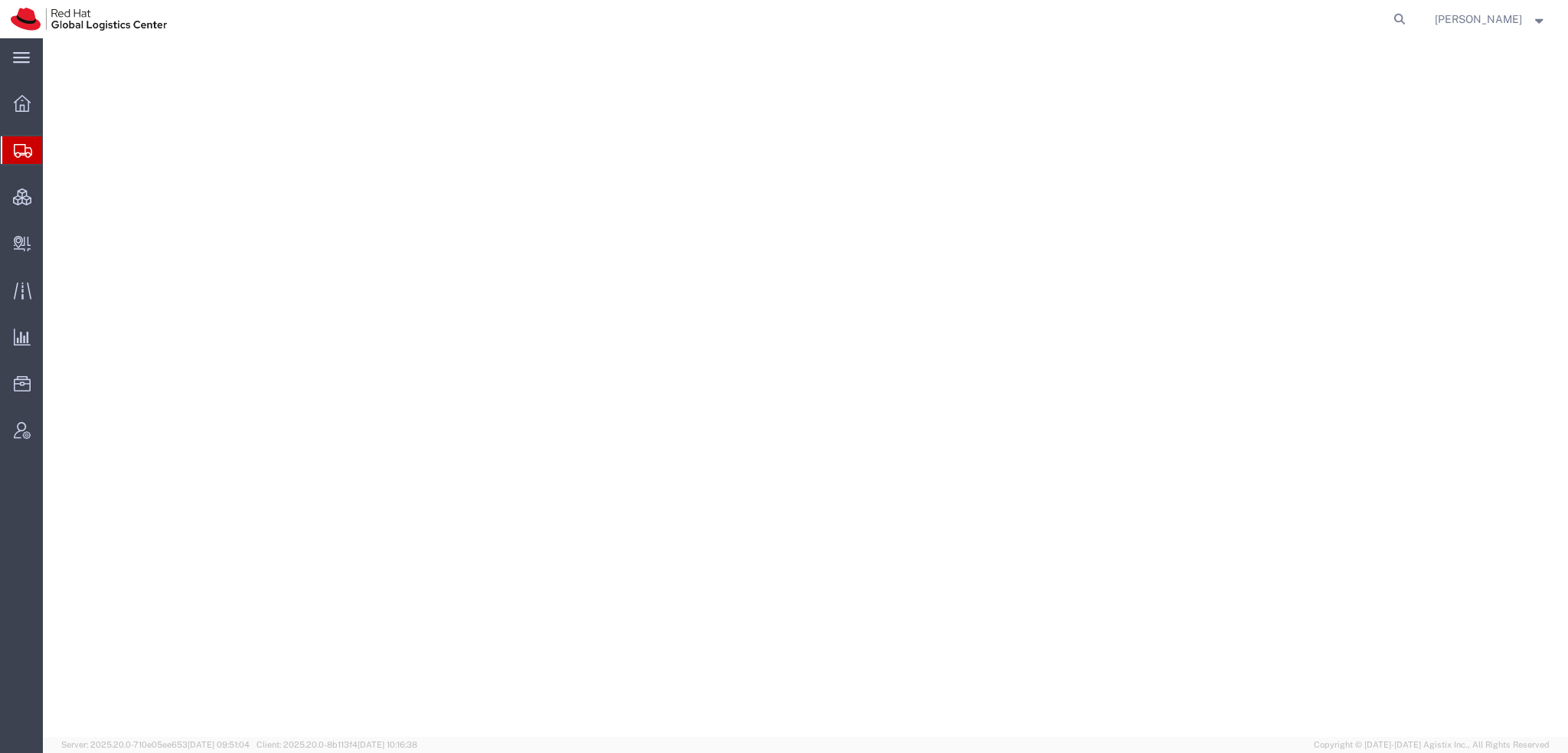
select select "38014"
select select
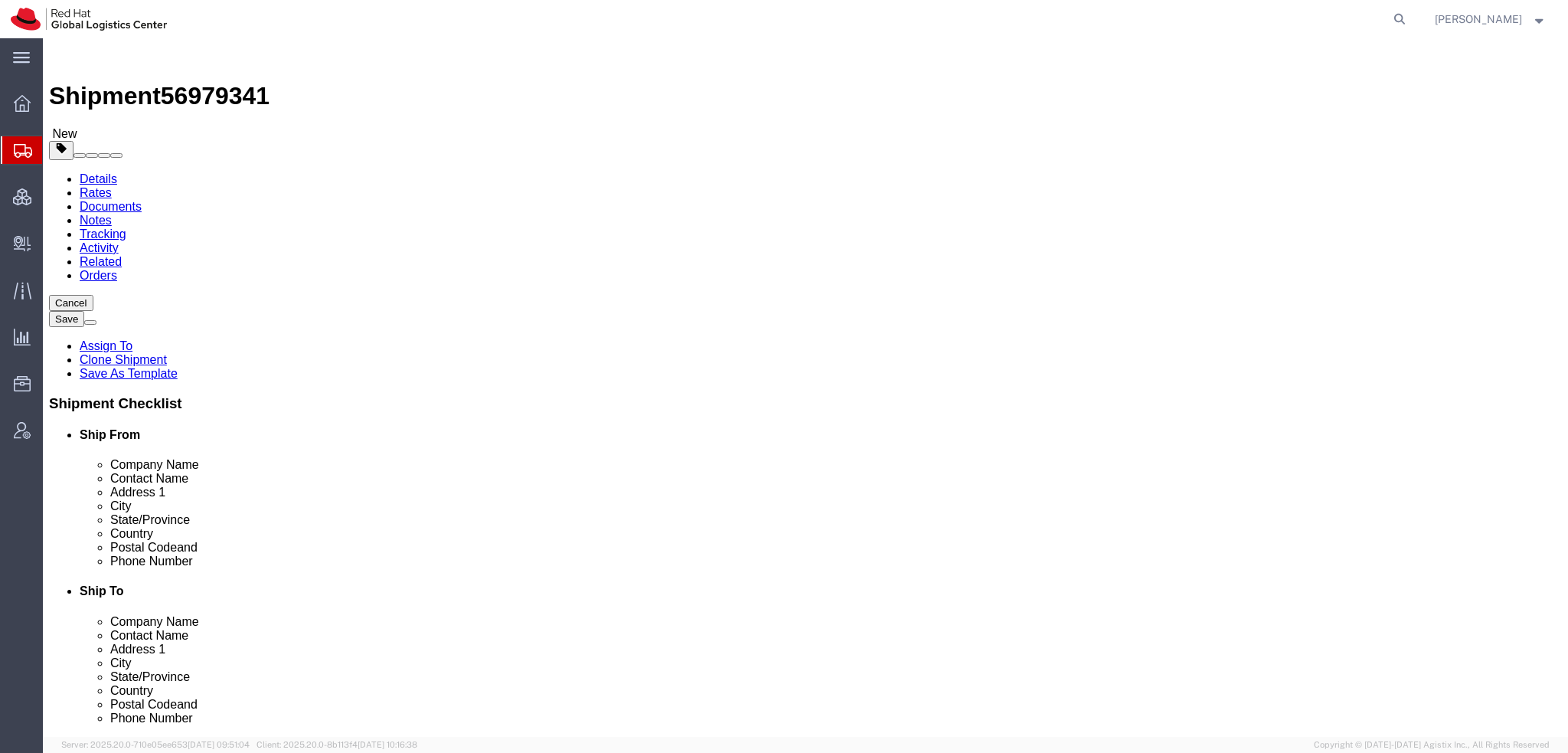
click icon
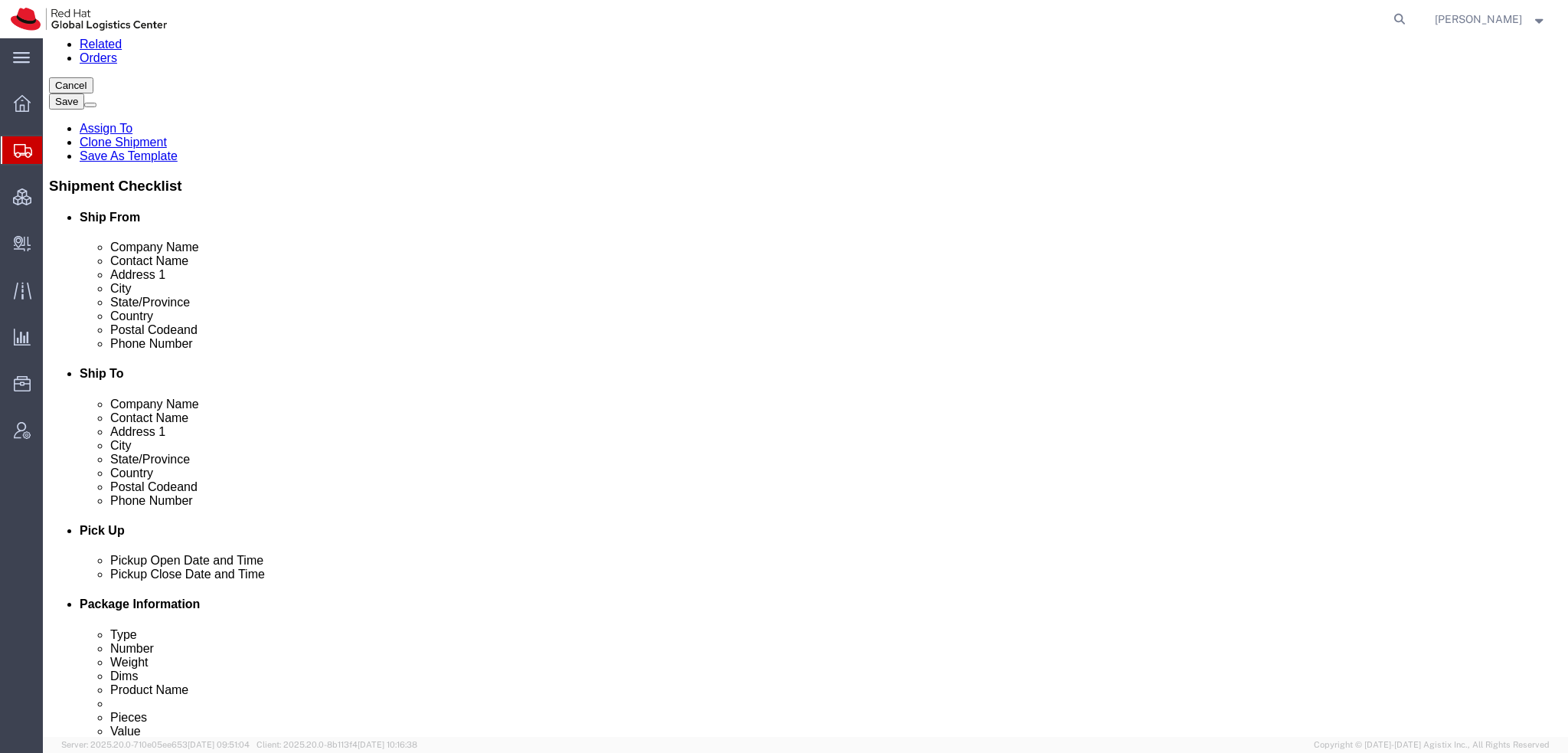
scroll to position [460, 0]
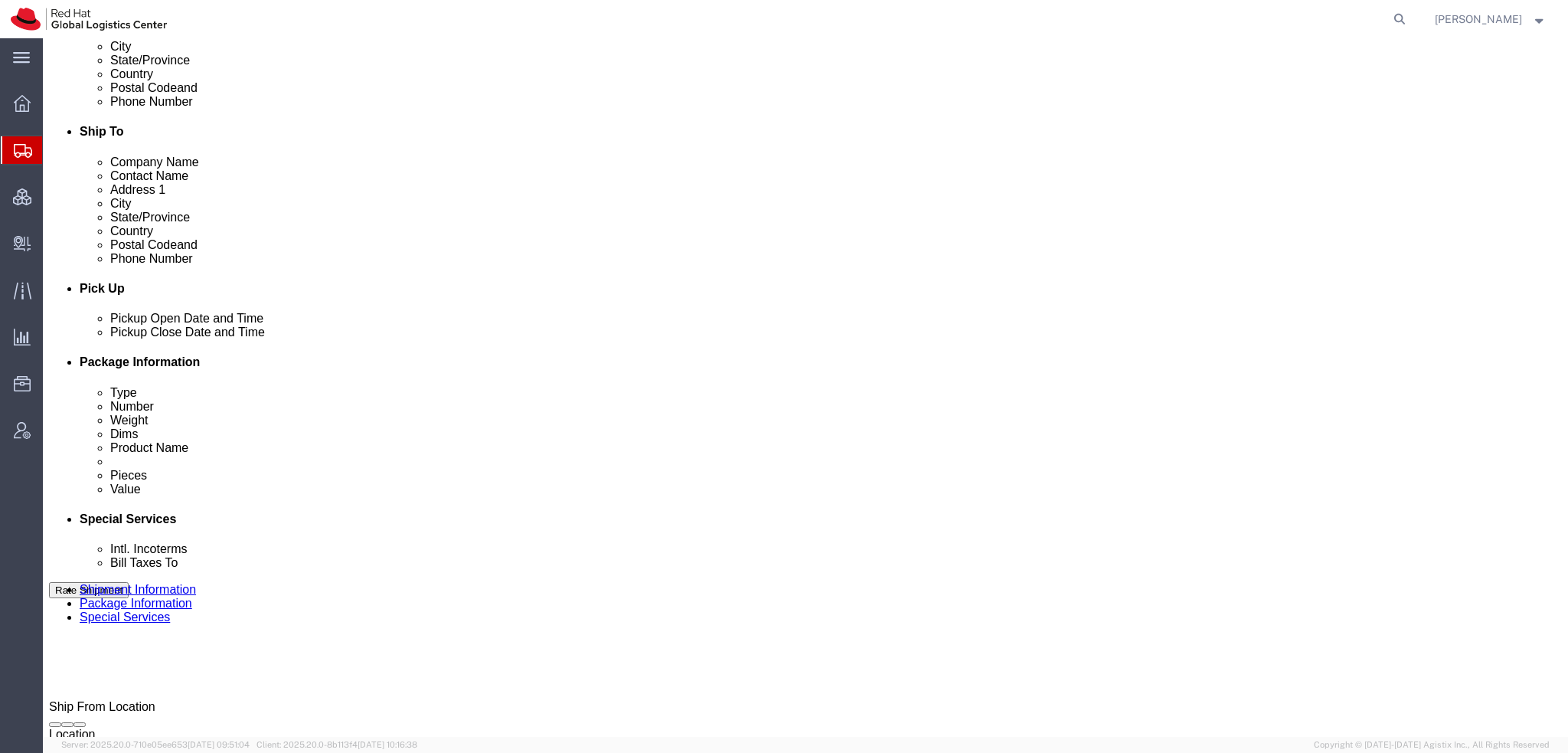
click select "Select"
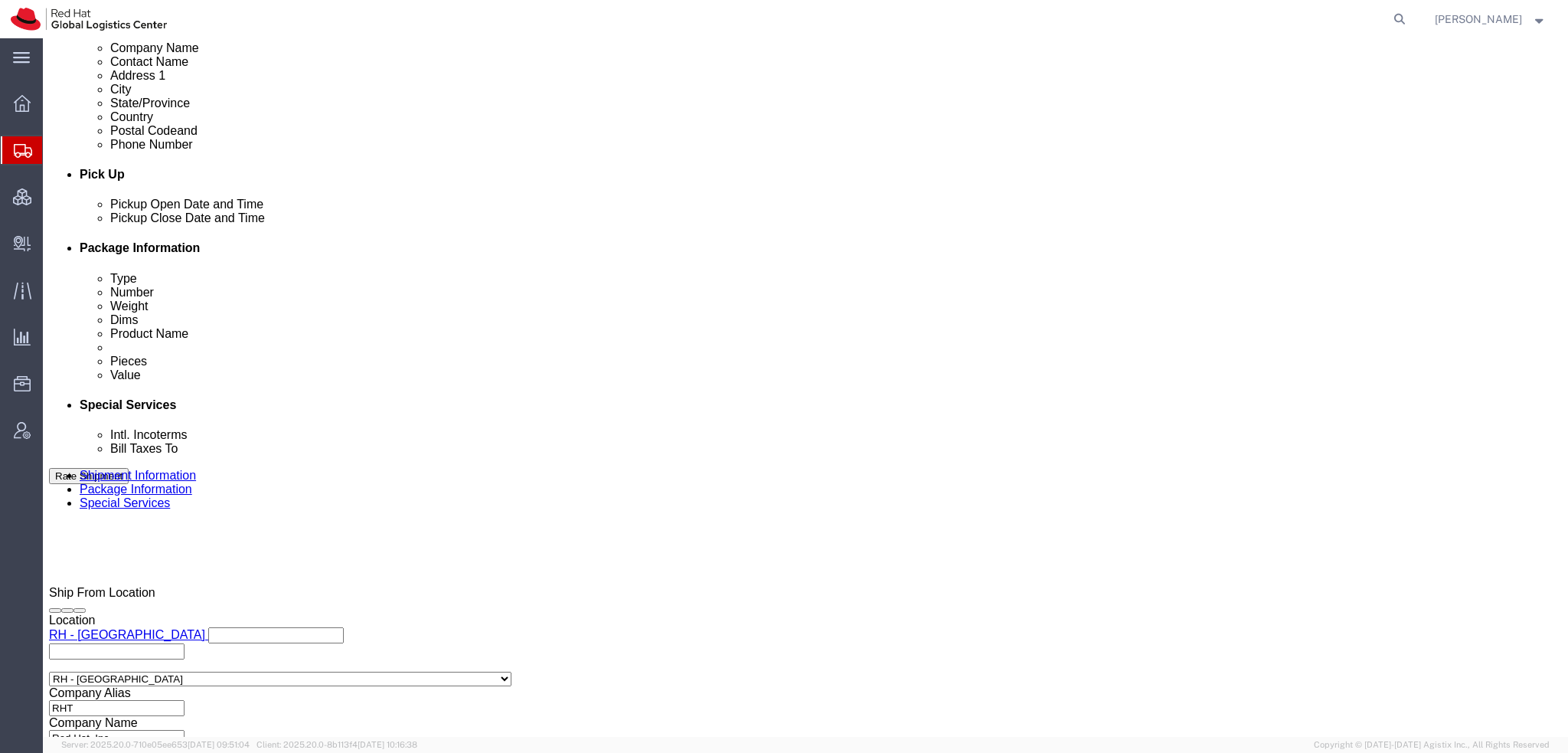
scroll to position [690, 0]
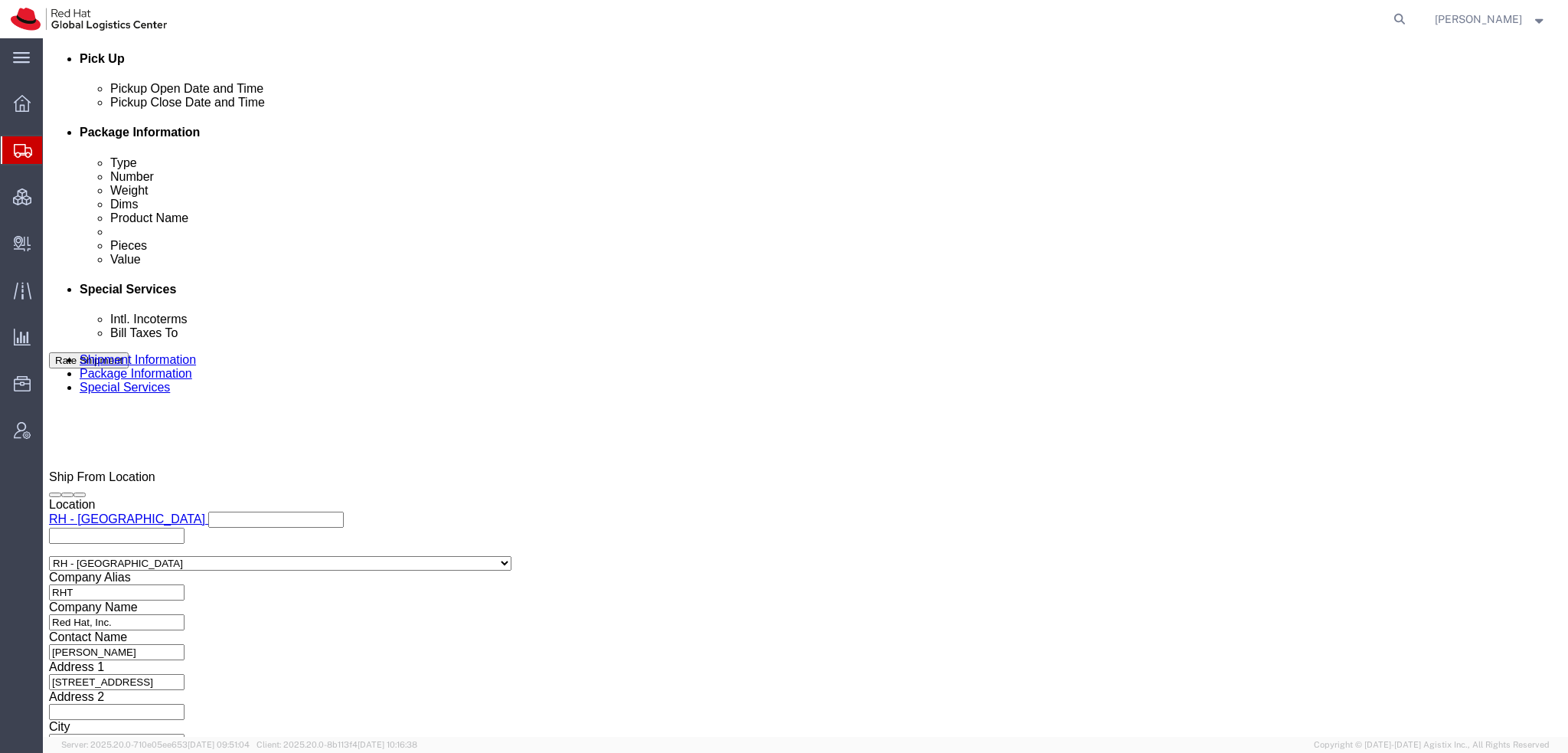
click input "Yes"
radio input "true"
click input "text"
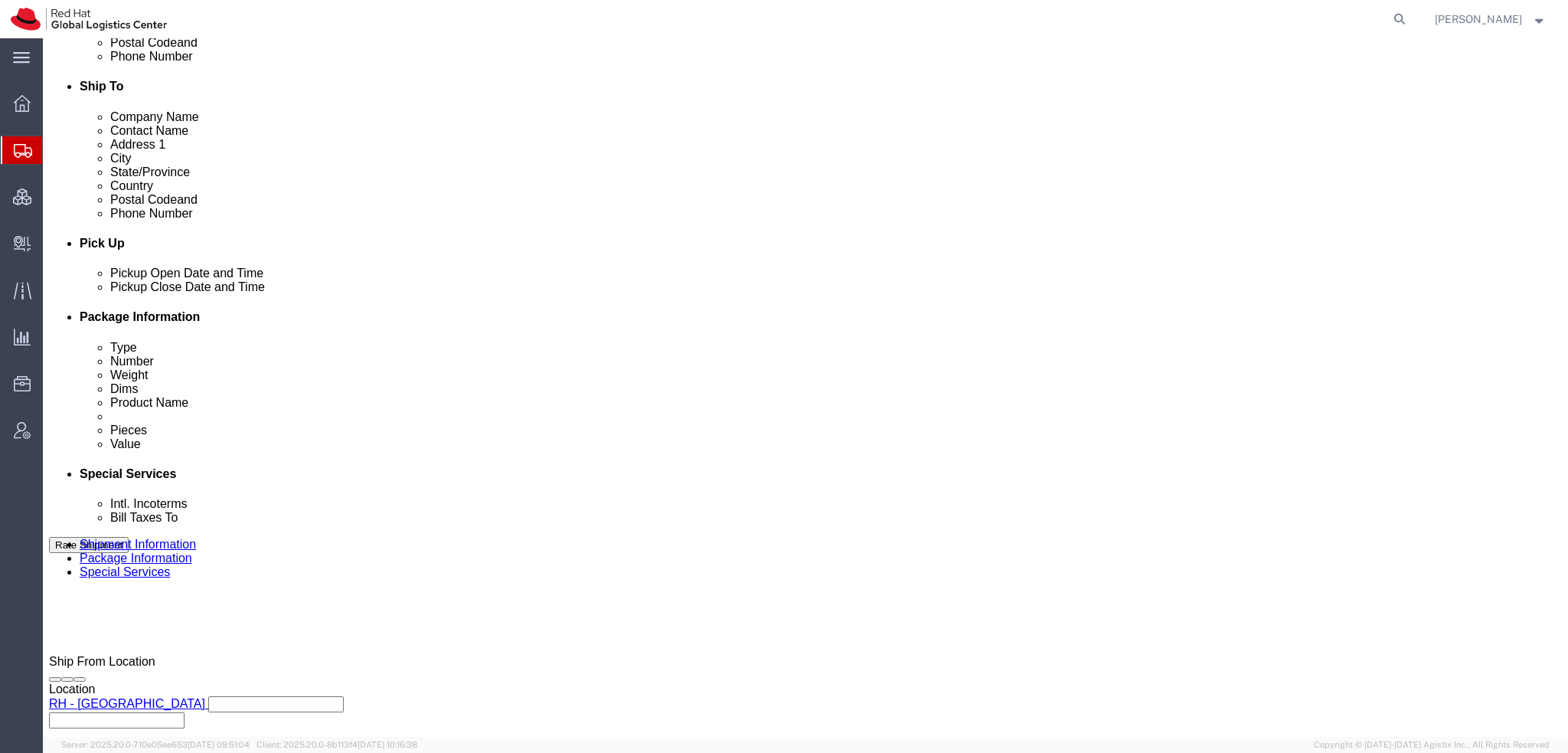
scroll to position [383, 0]
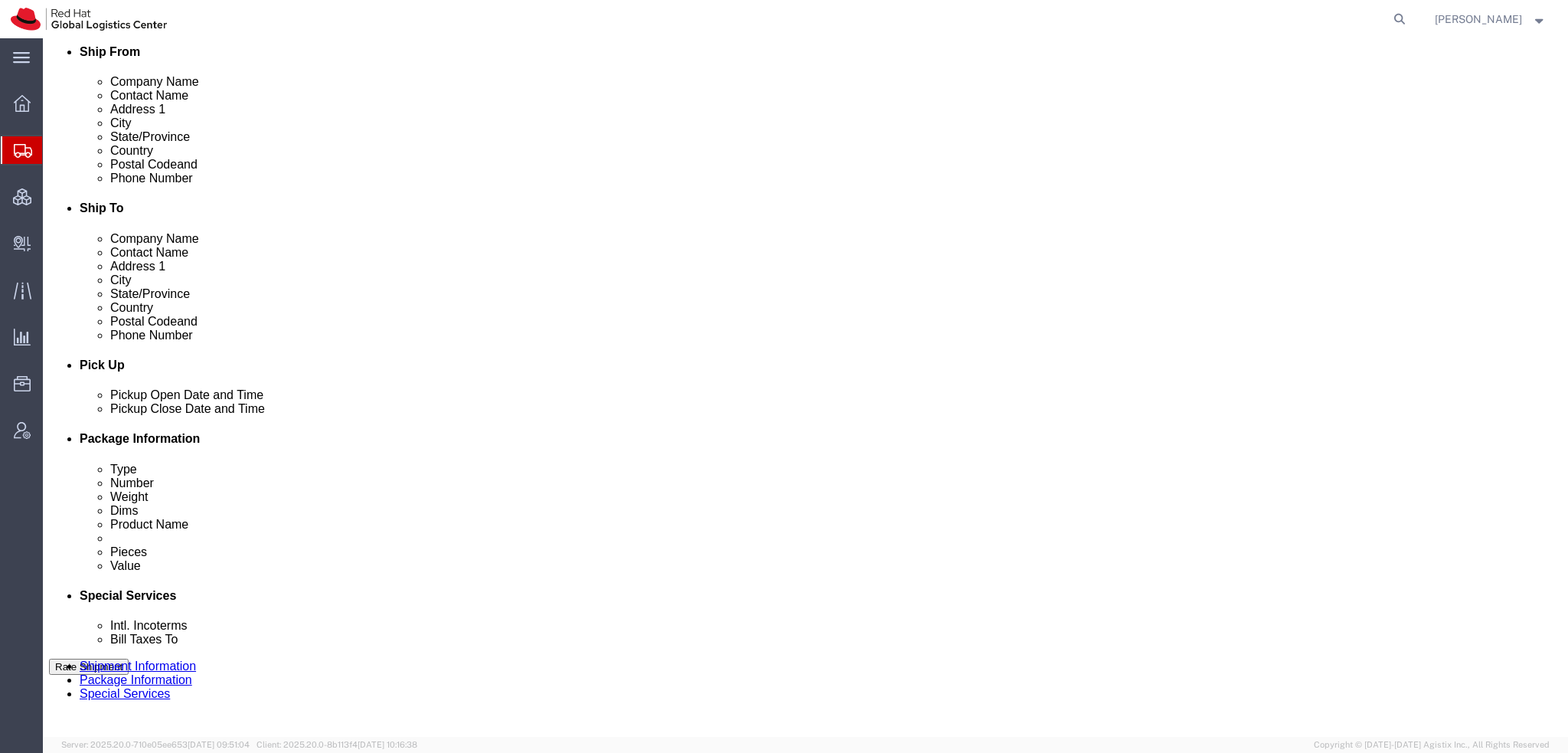
type input "500.00"
click button "Save"
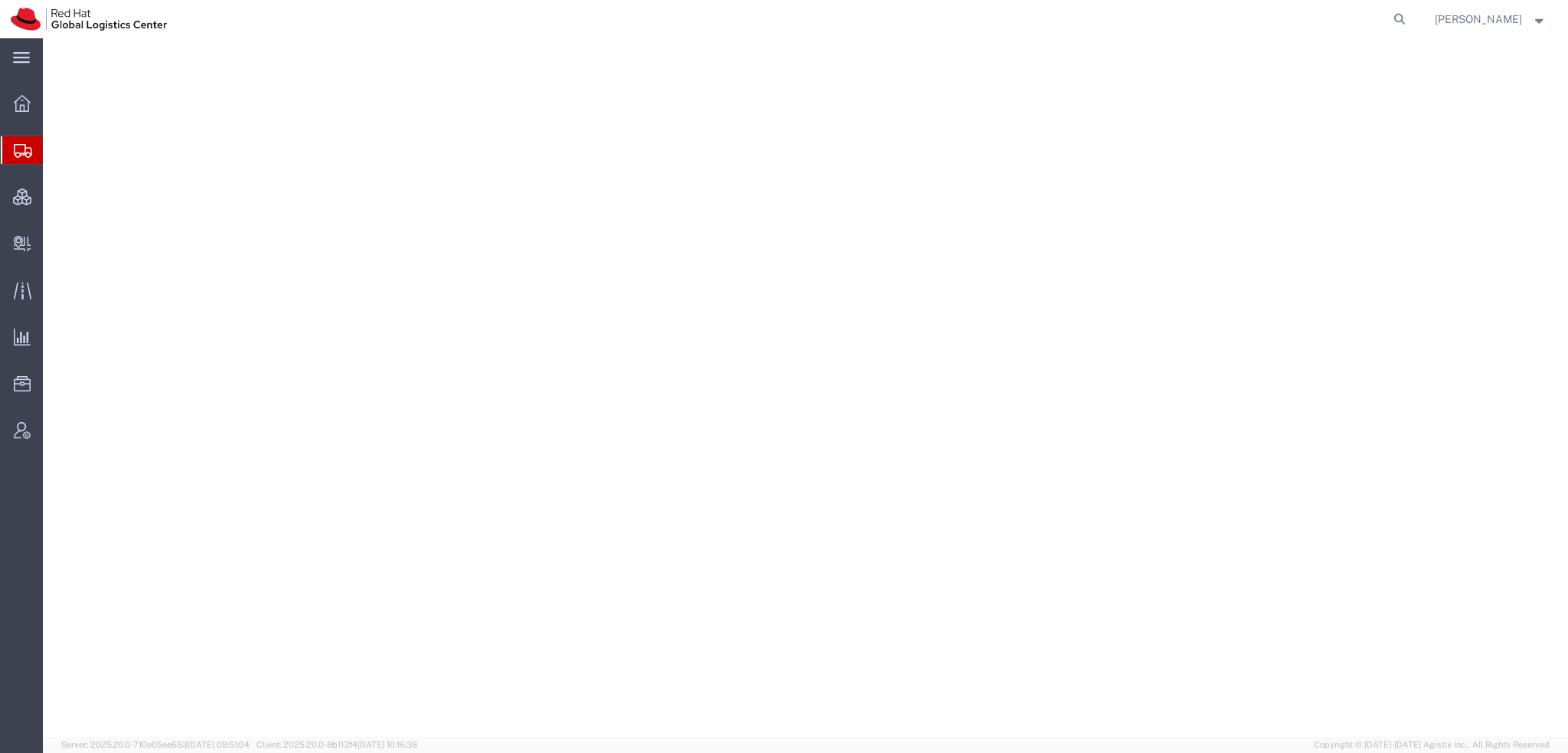
select select "38014"
select select
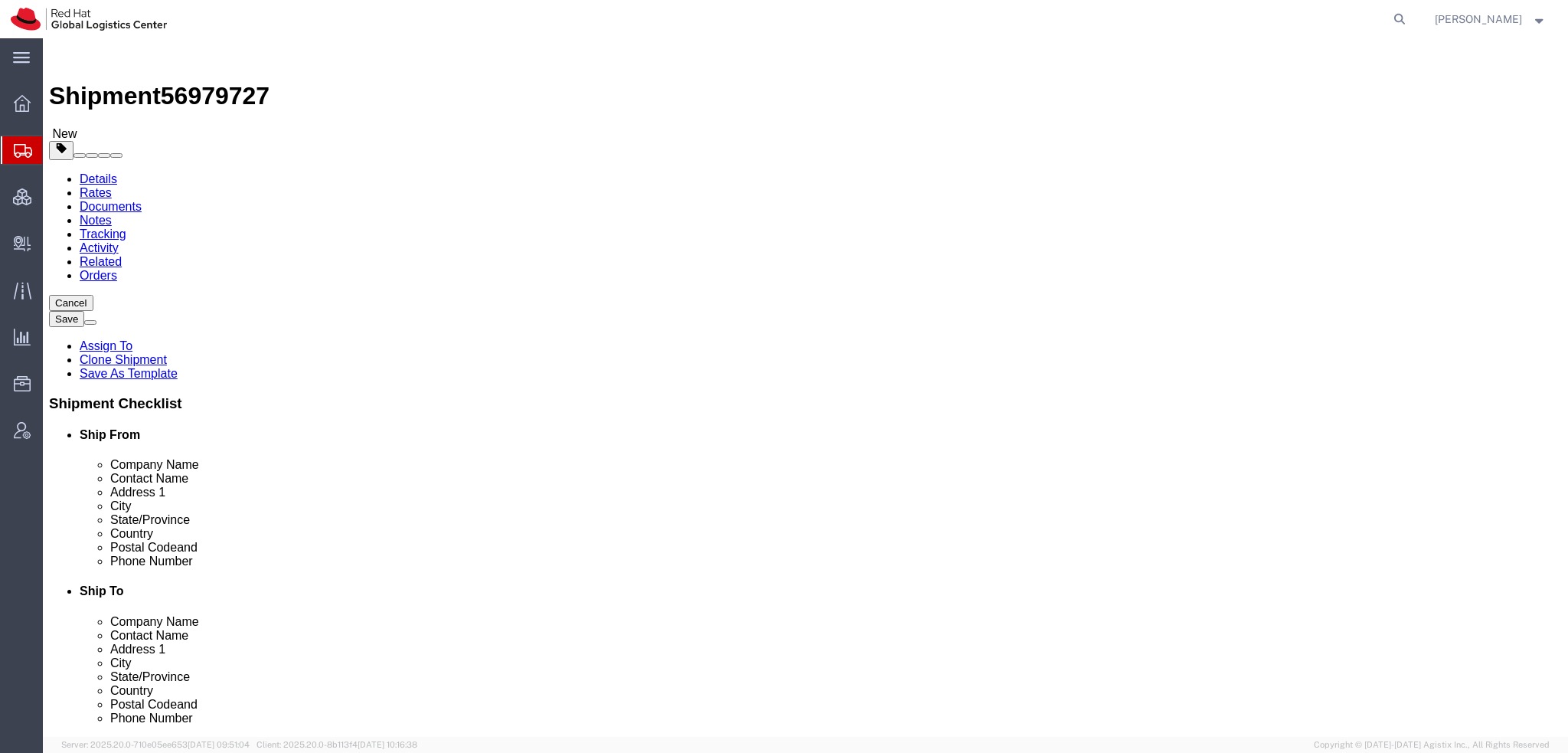
click icon
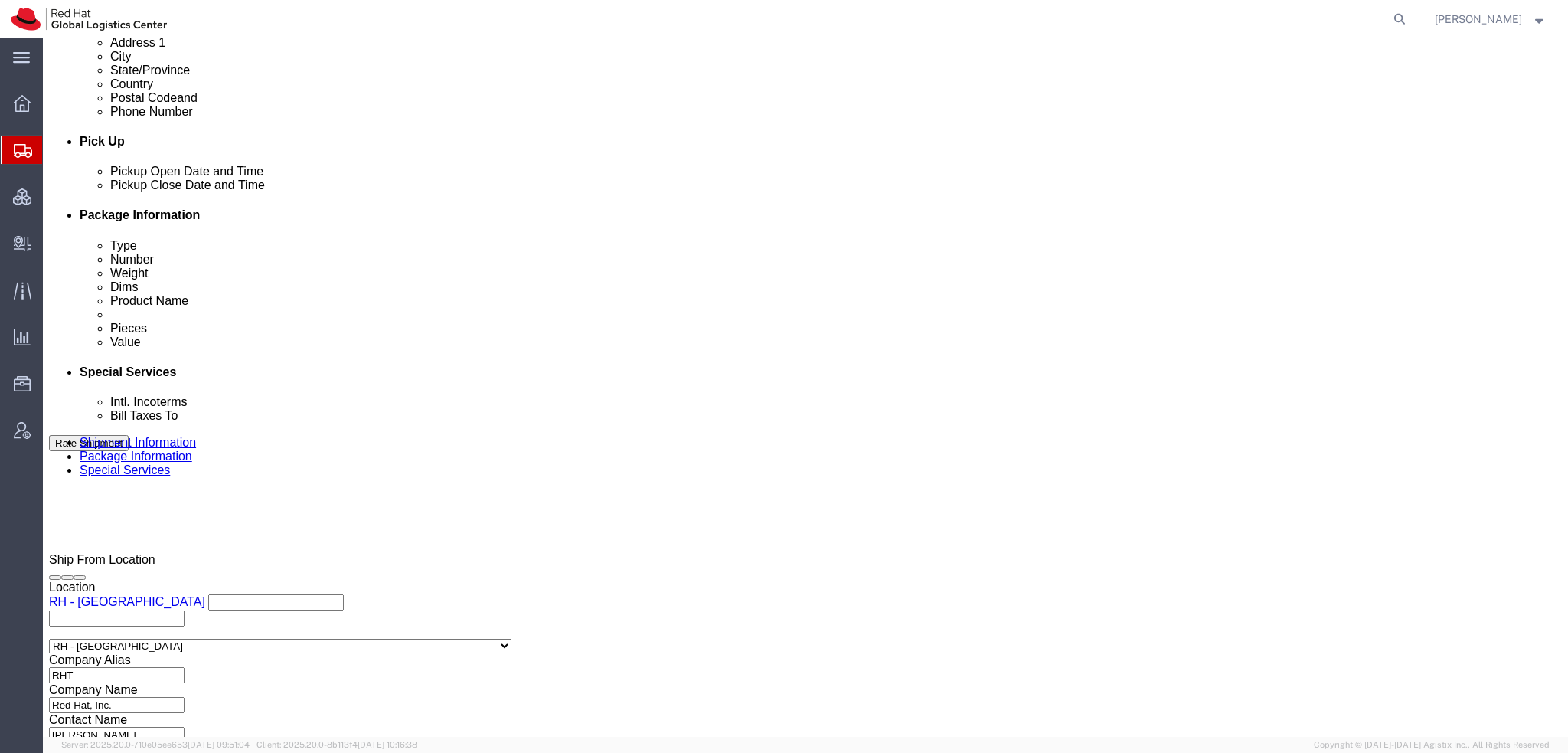
scroll to position [613, 0]
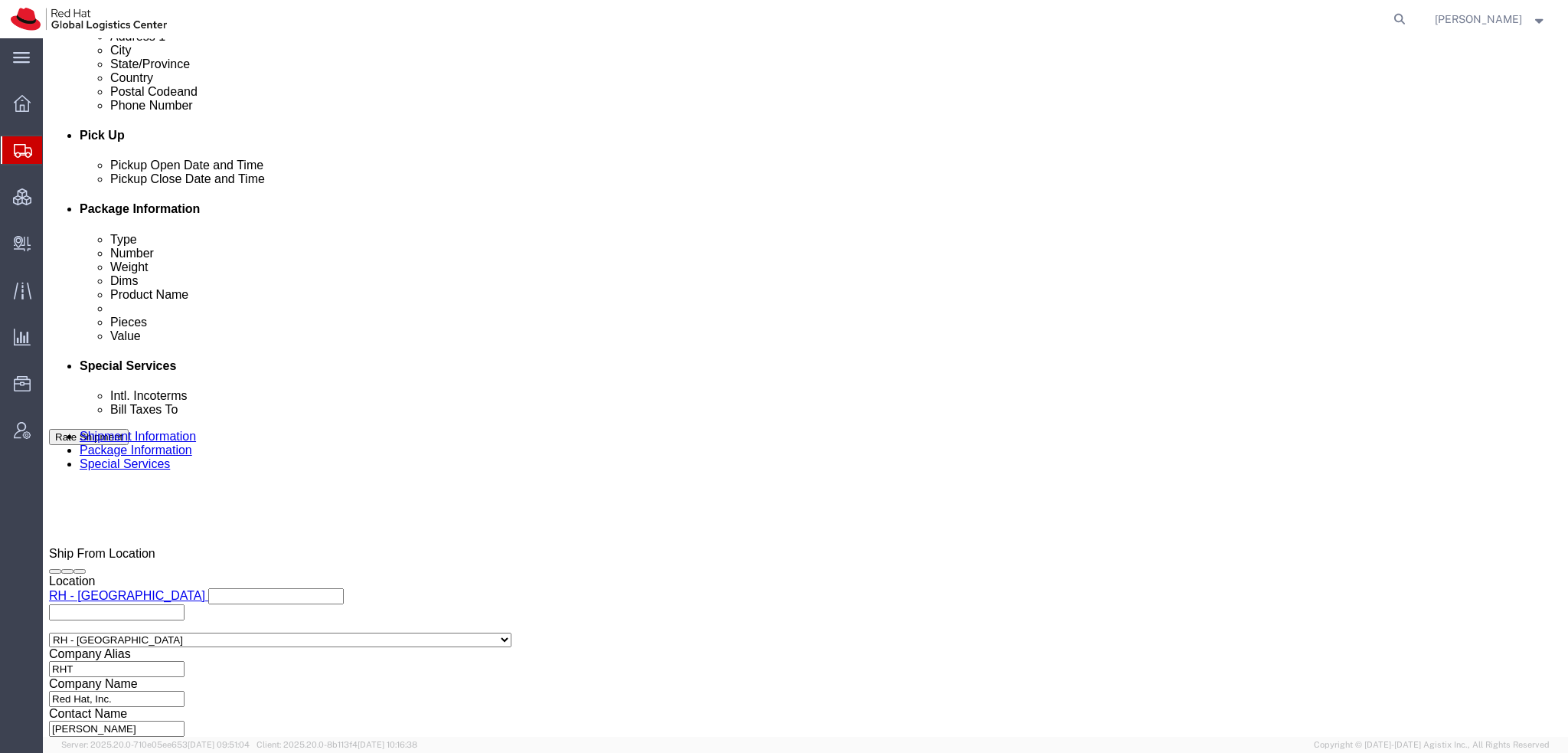
click input "Yes"
radio input "true"
click input "text"
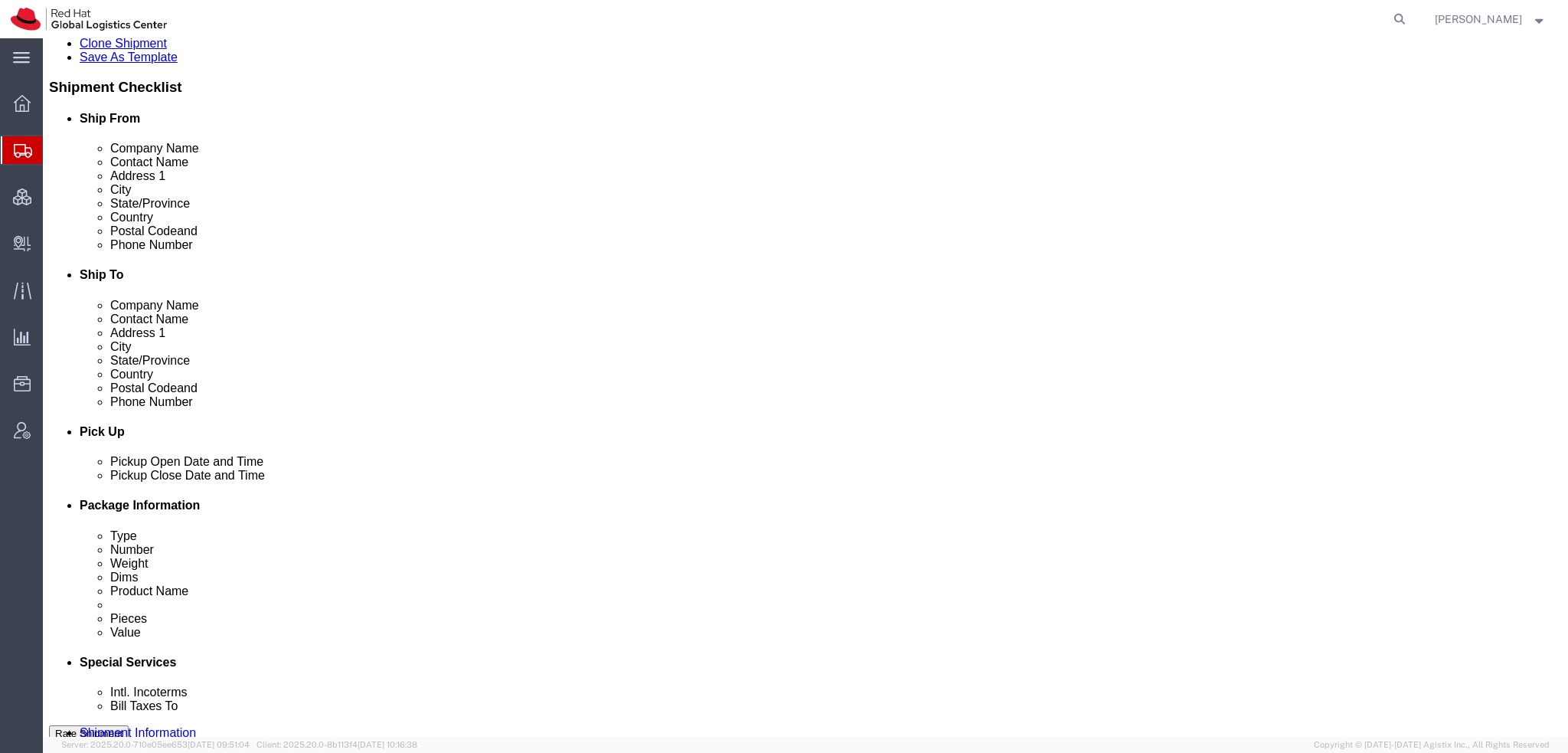
scroll to position [230, 0]
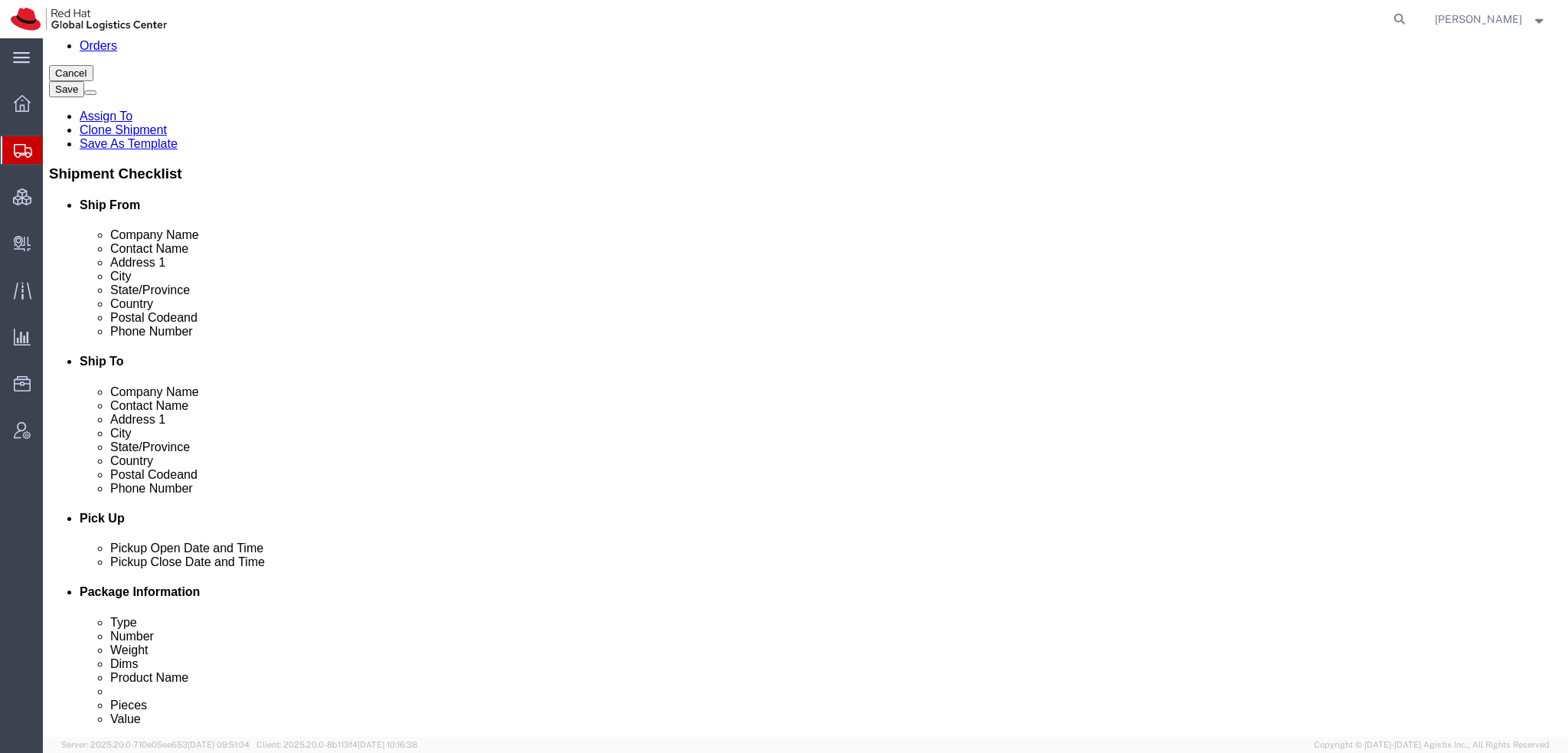
type input "500.00"
click input "Return Label Required"
checkbox input "true"
select select "12"
click div "Rate Shipment"
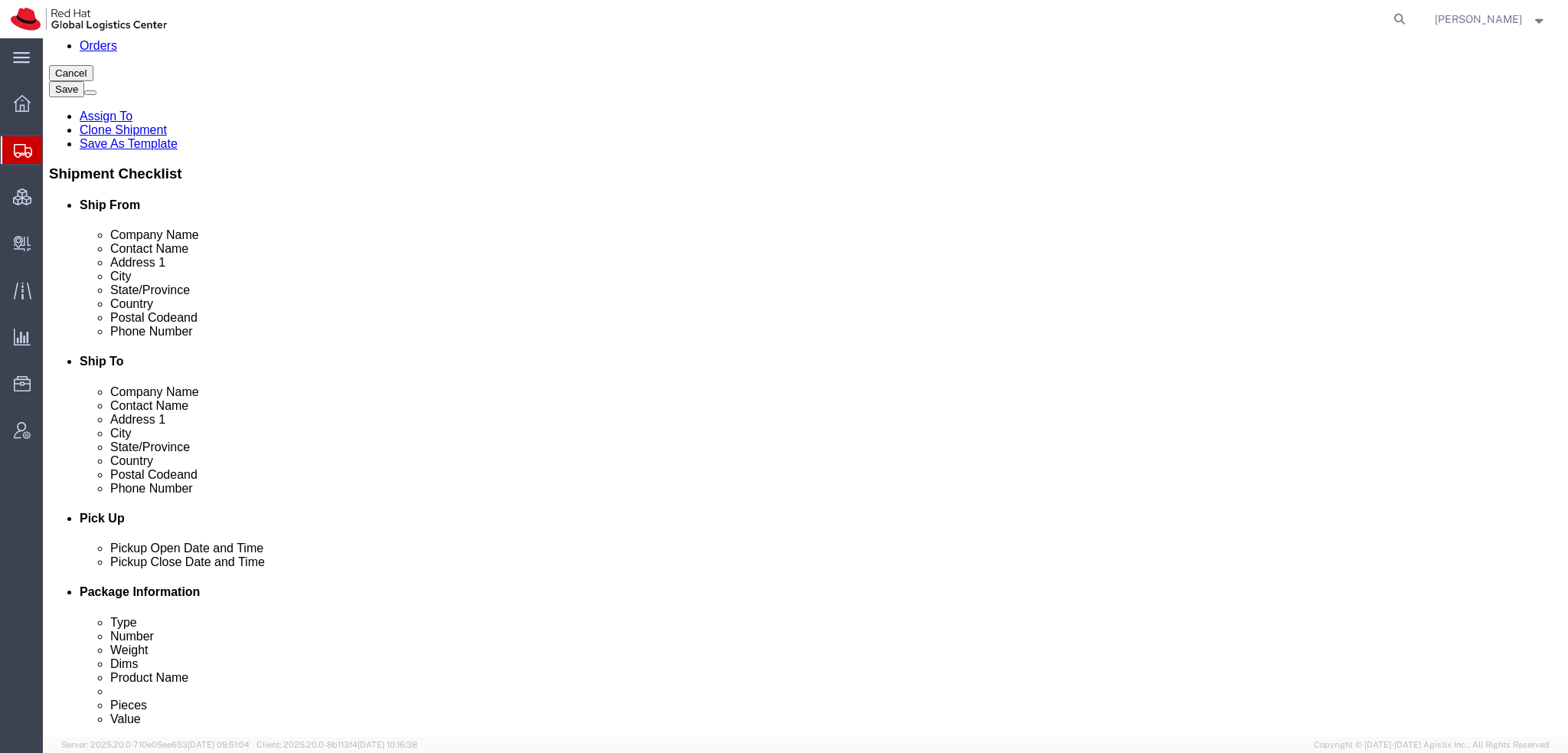
click button "Rate Shipment"
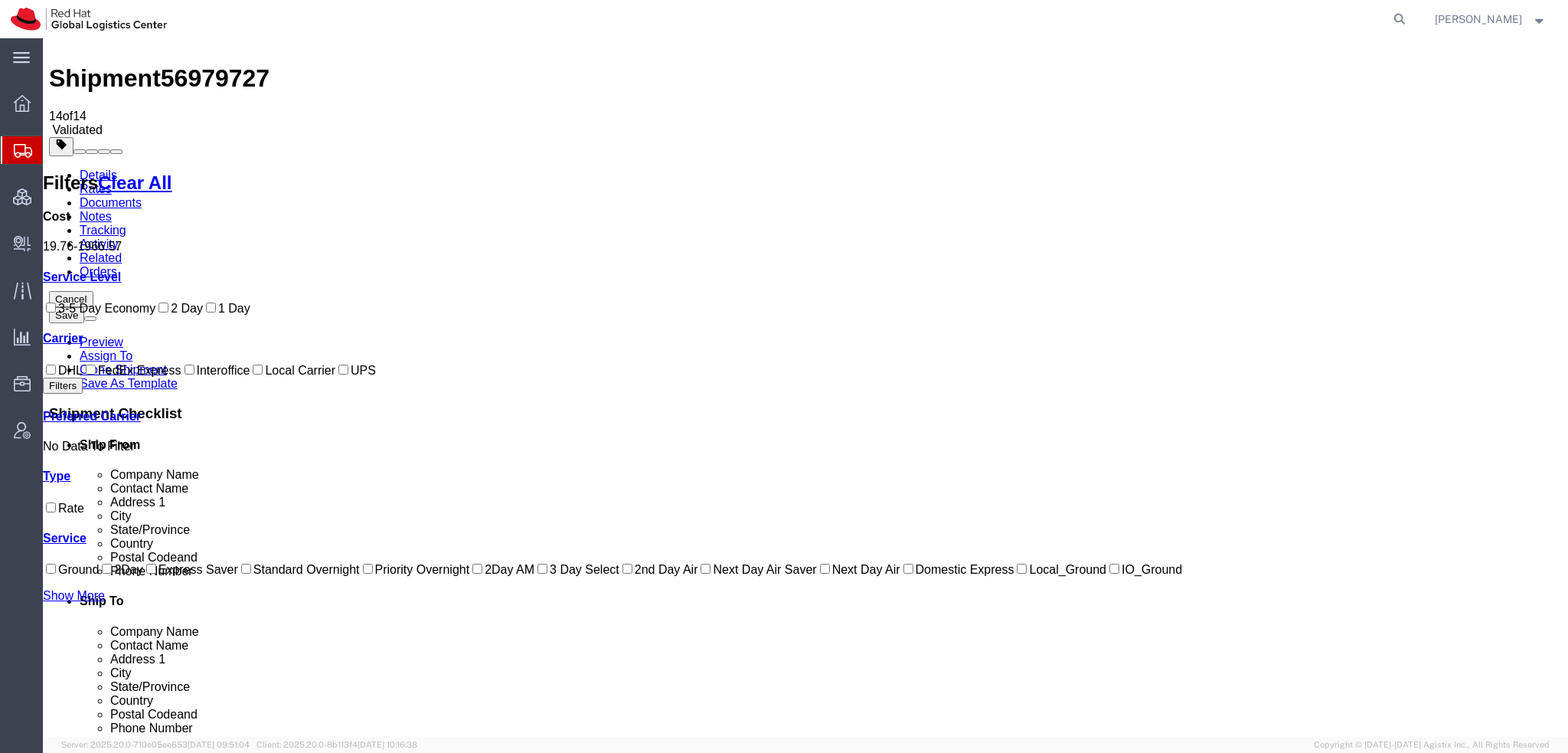
scroll to position [0, 0]
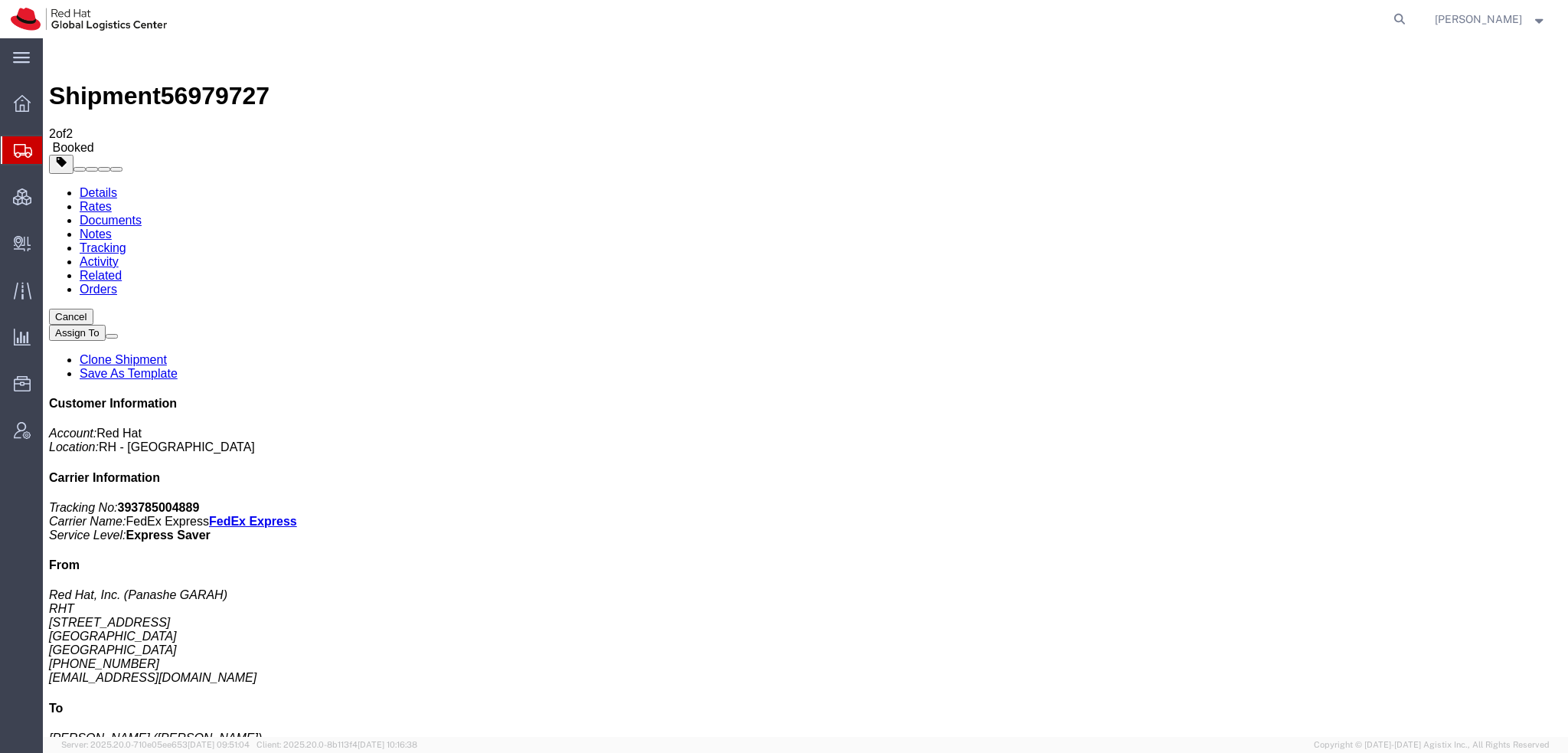
checkbox input "true"
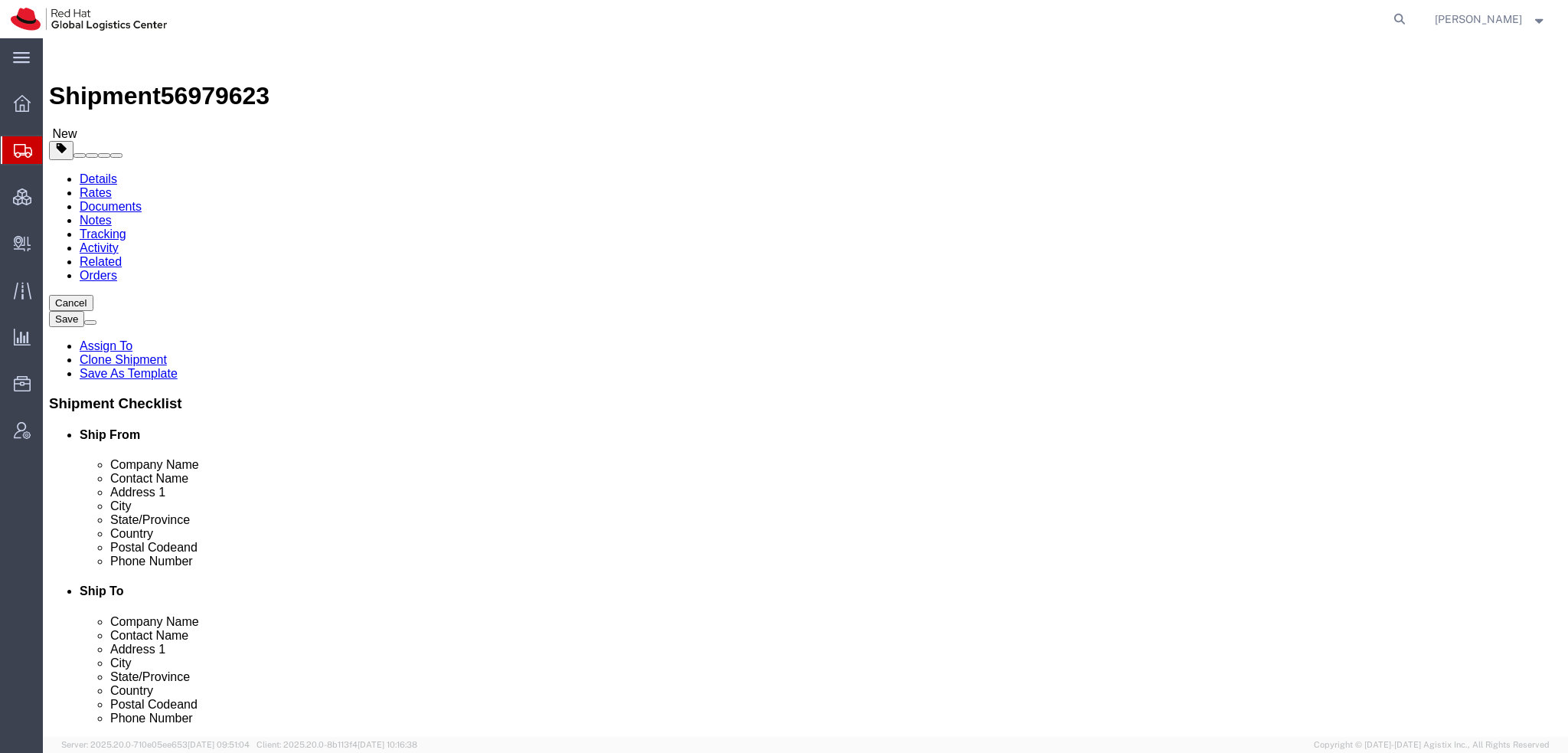
select select "38014"
select select
click icon
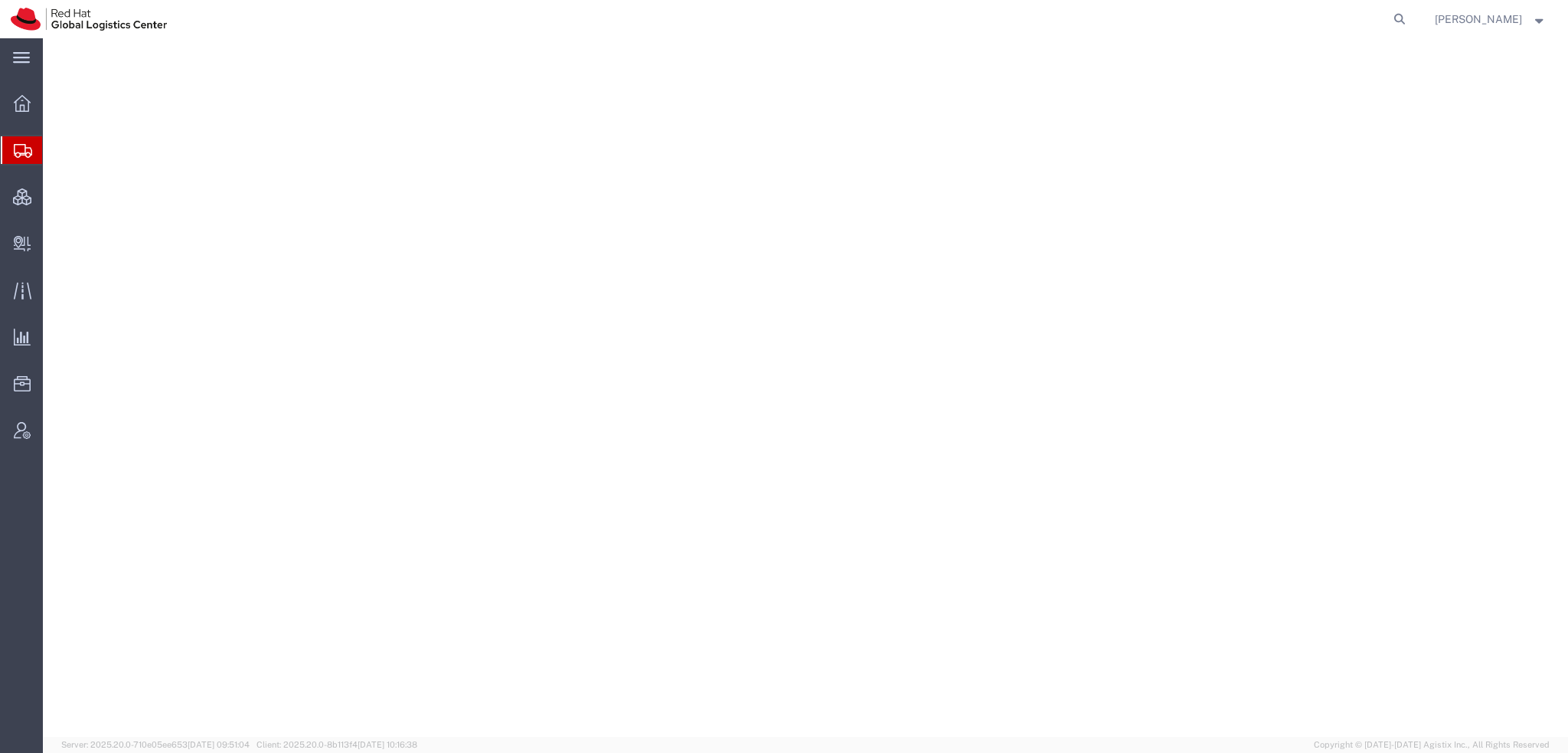
select select "38014"
select select
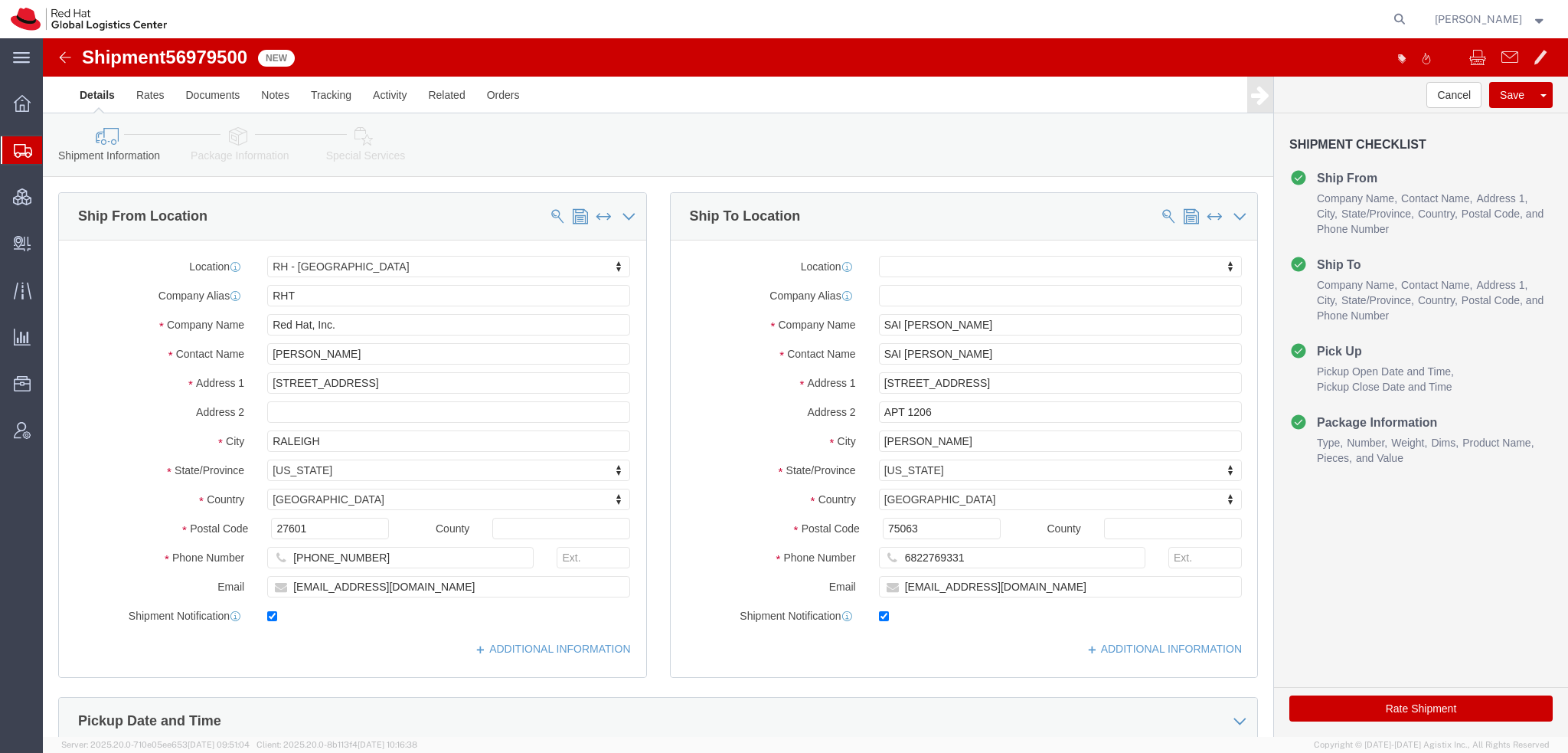
click icon
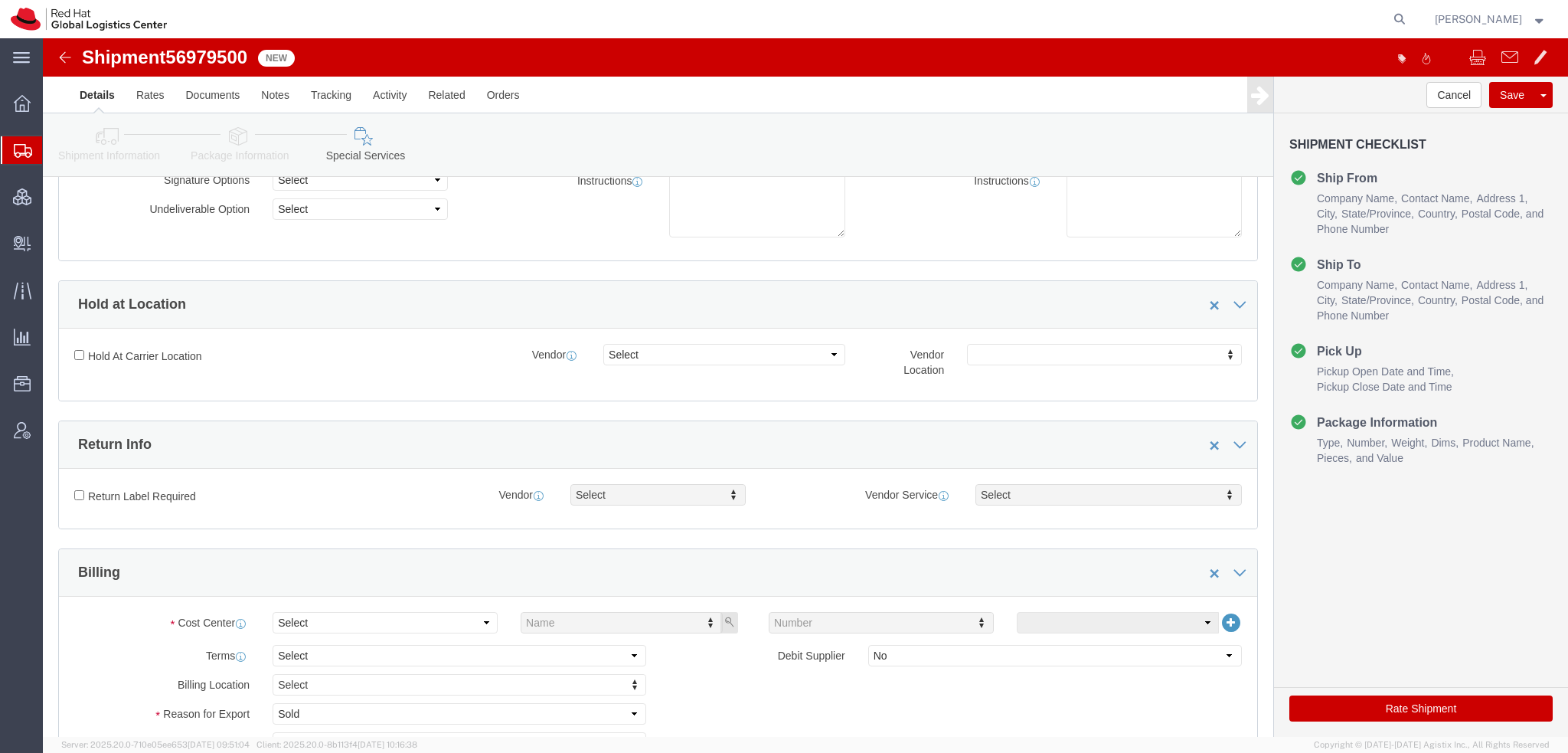
scroll to position [306, 0]
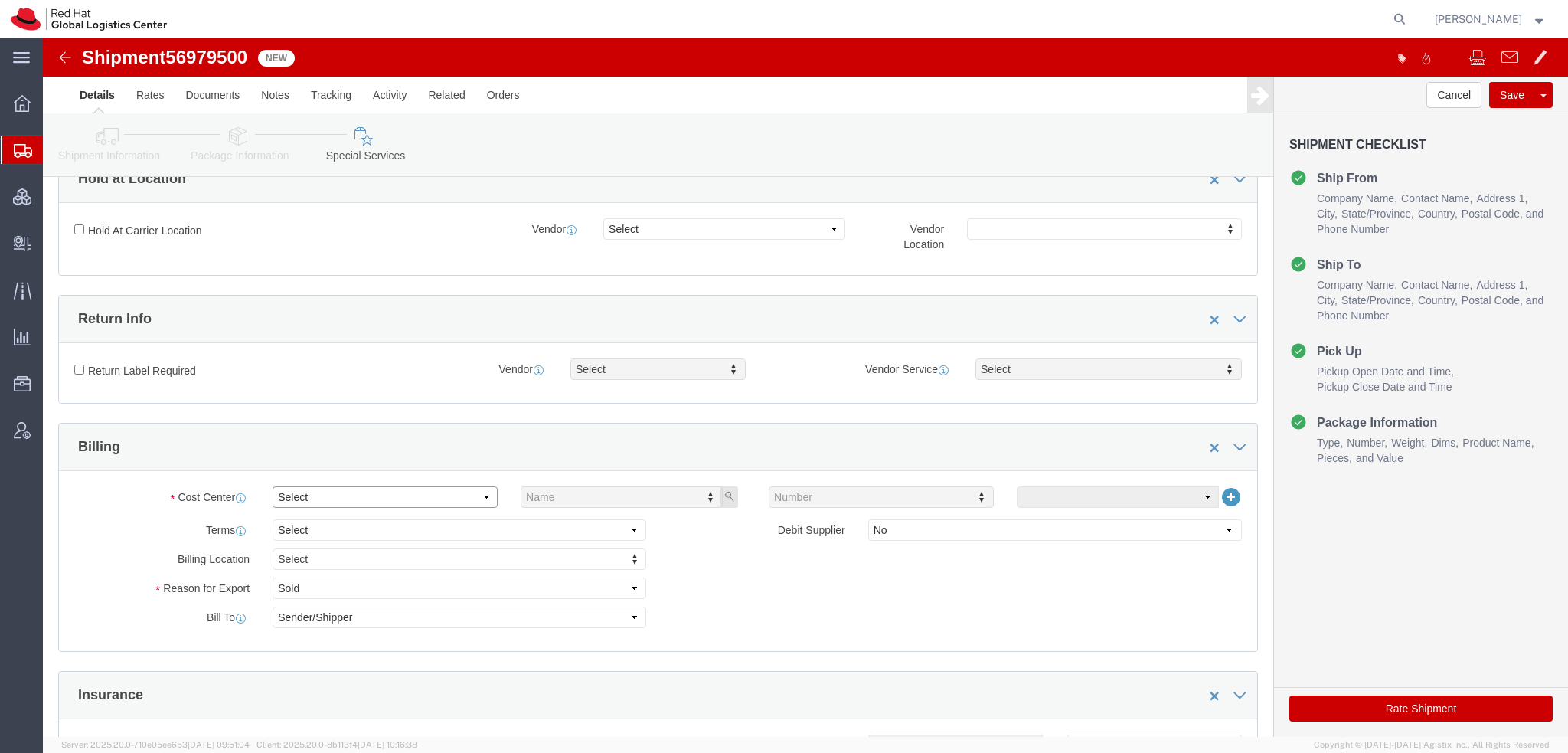
click select "Select"
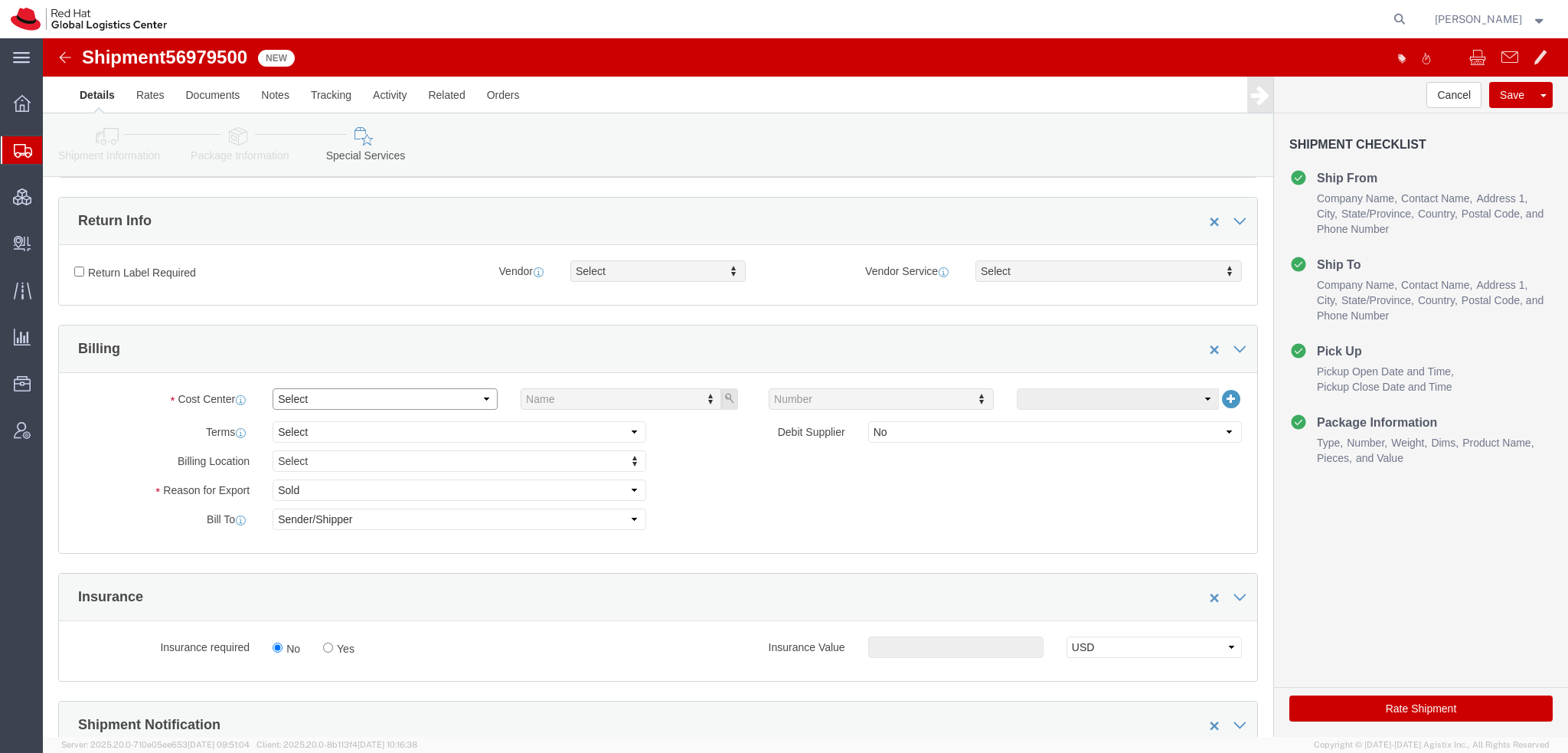
scroll to position [613, 0]
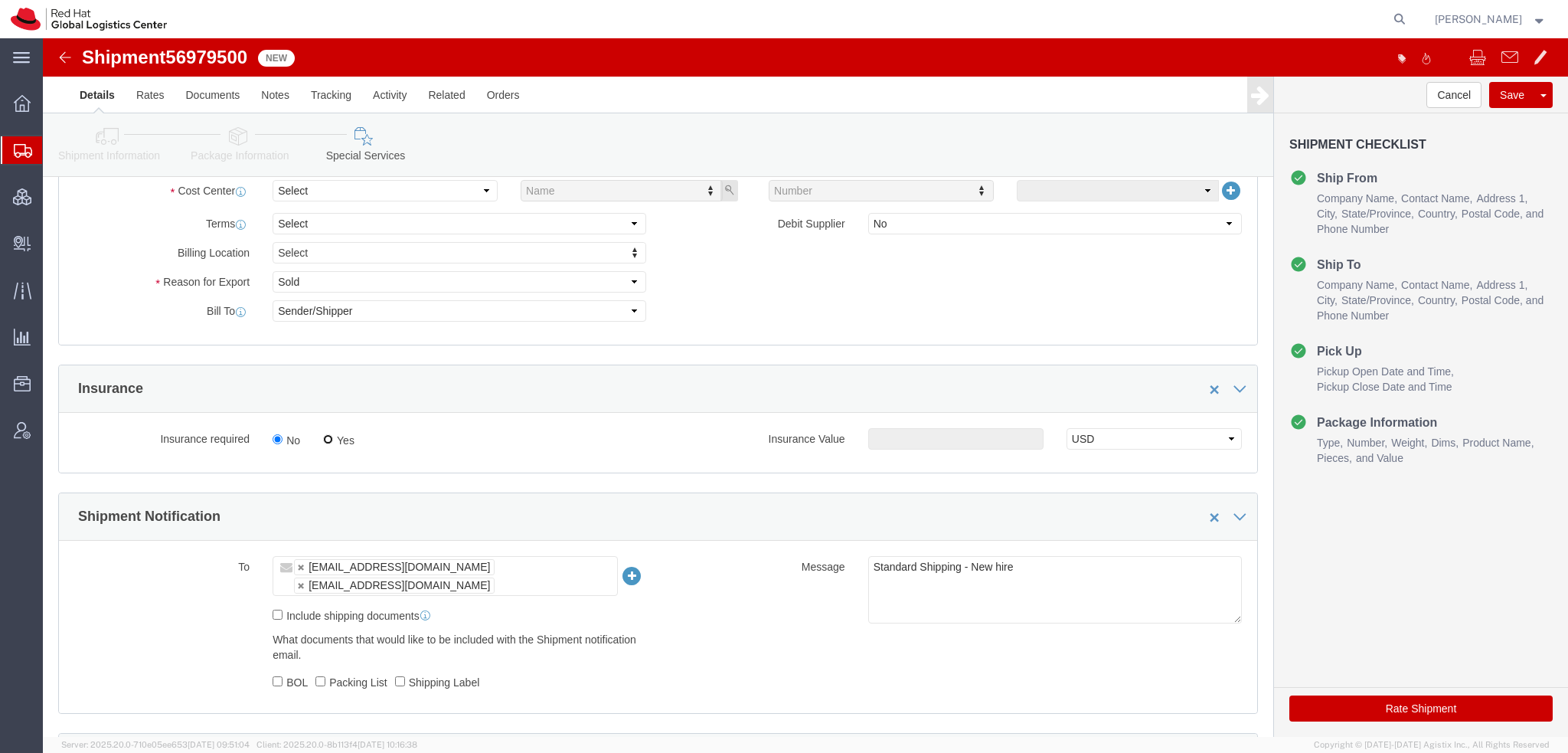
click input "Yes"
radio input "true"
click input "text"
type input "500.00"
click button "Save"
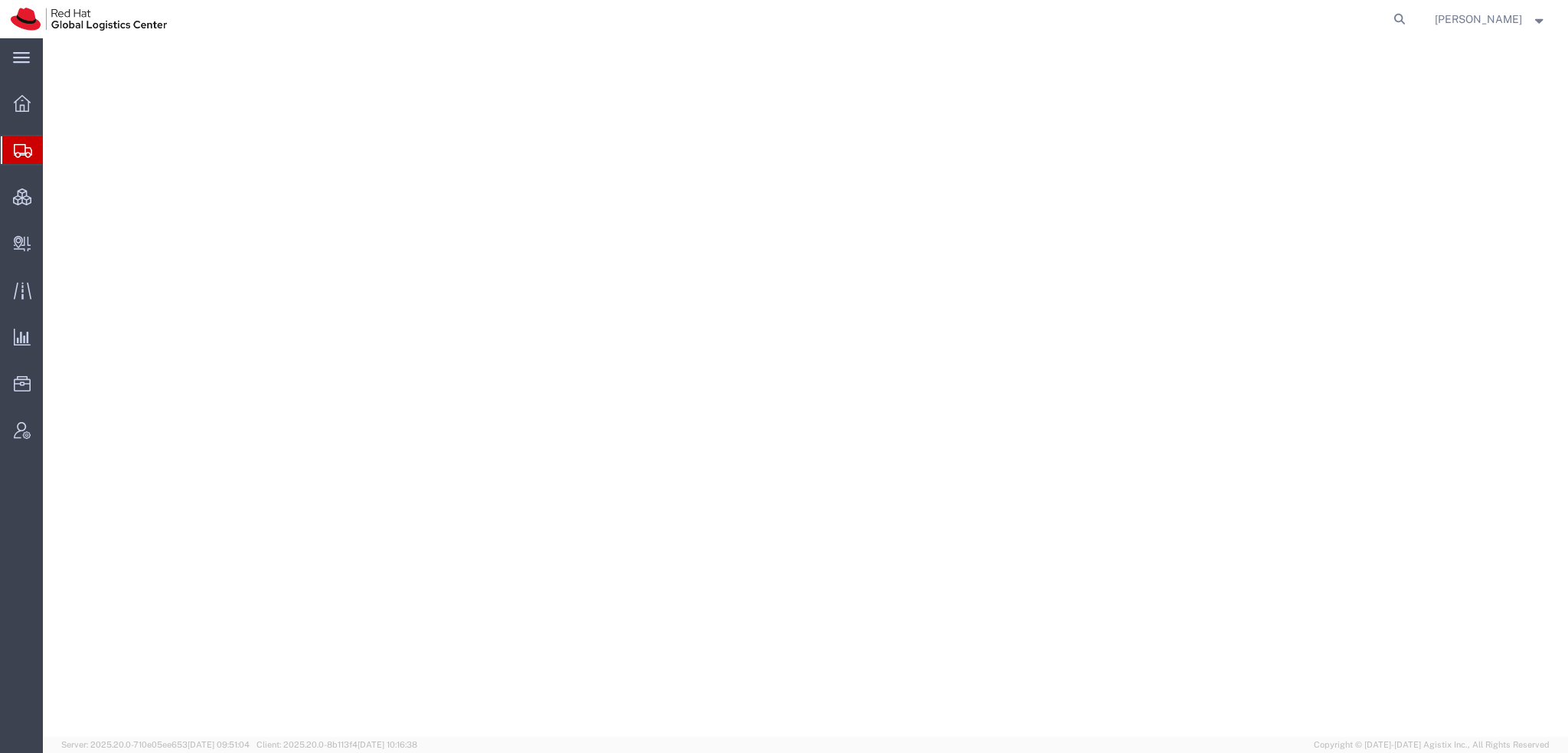
select select "38014"
select select
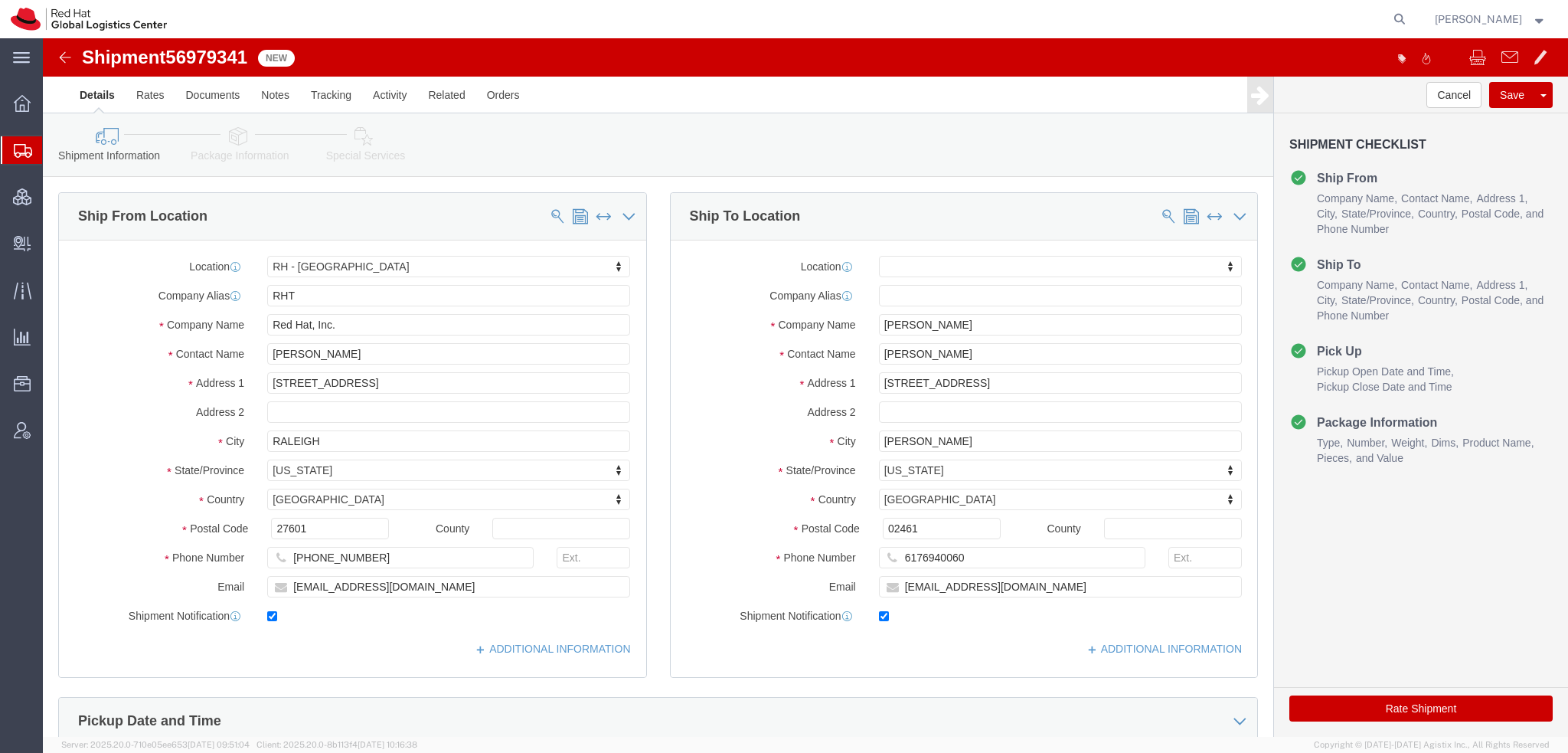
click icon
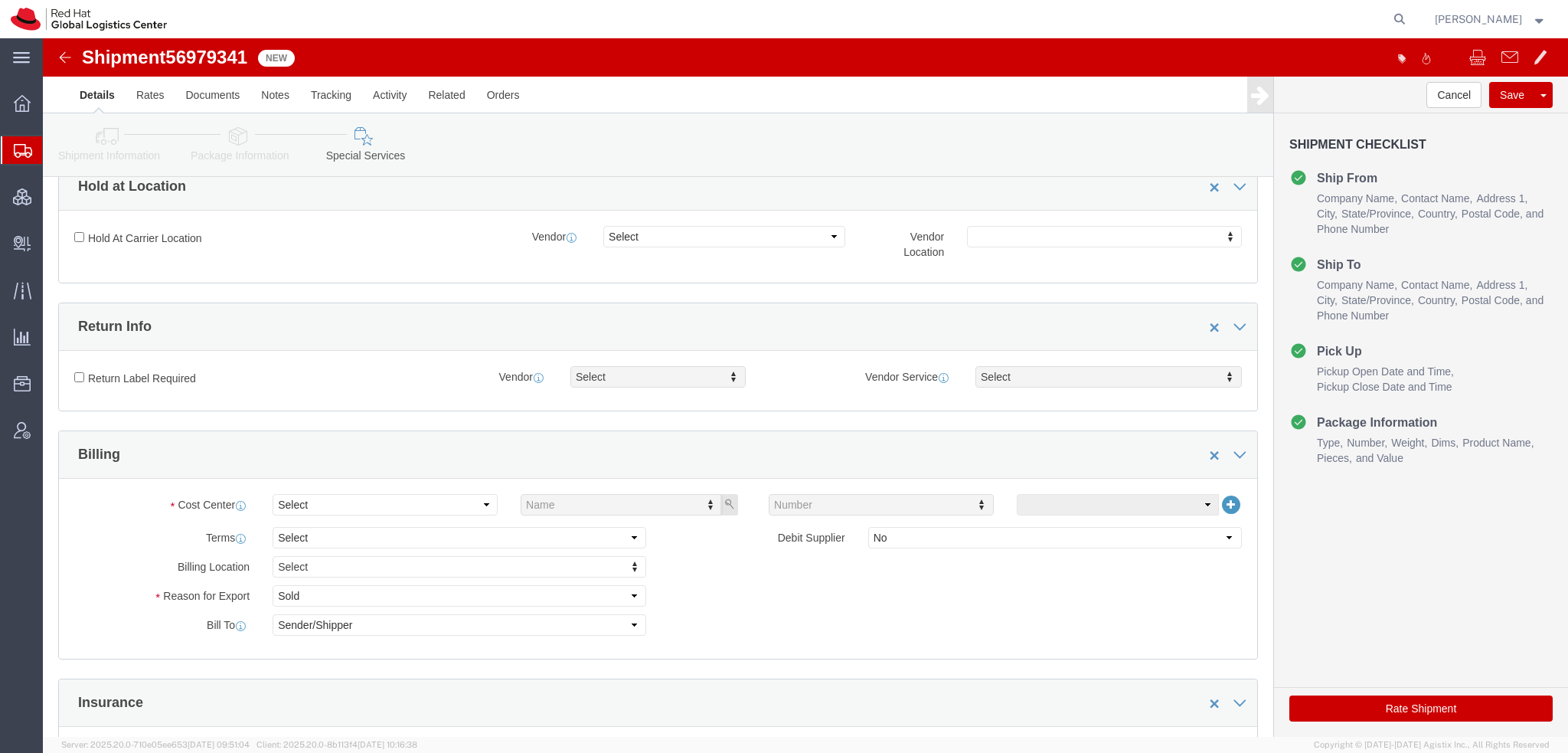
scroll to position [383, 0]
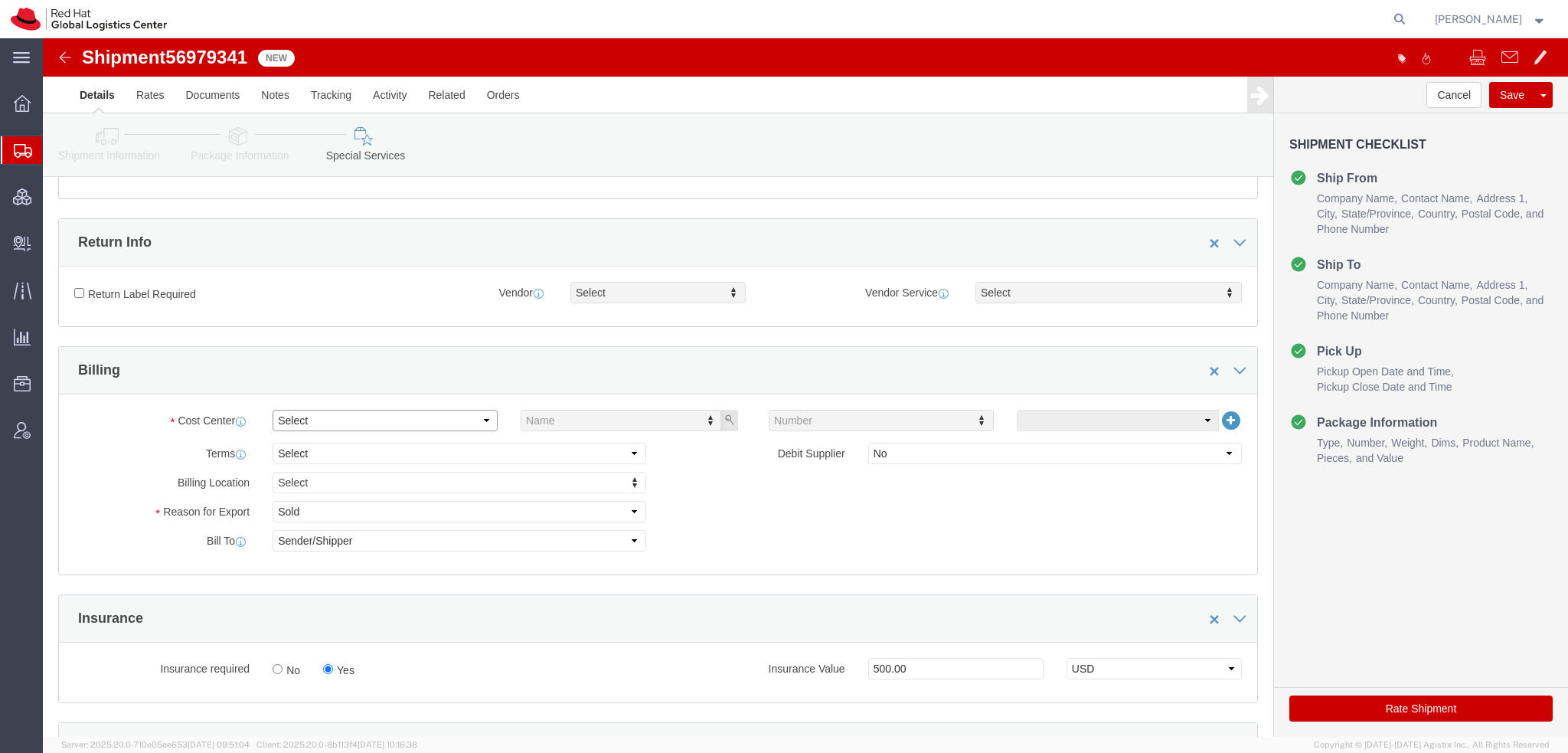
click select "Select Buyer Cost Center Department Operations Number Order Number Sales Person"
select select "COSTCENTER"
click select "Select Buyer Cost Center Department Operations Number Order Number Sales Person"
type input "850"
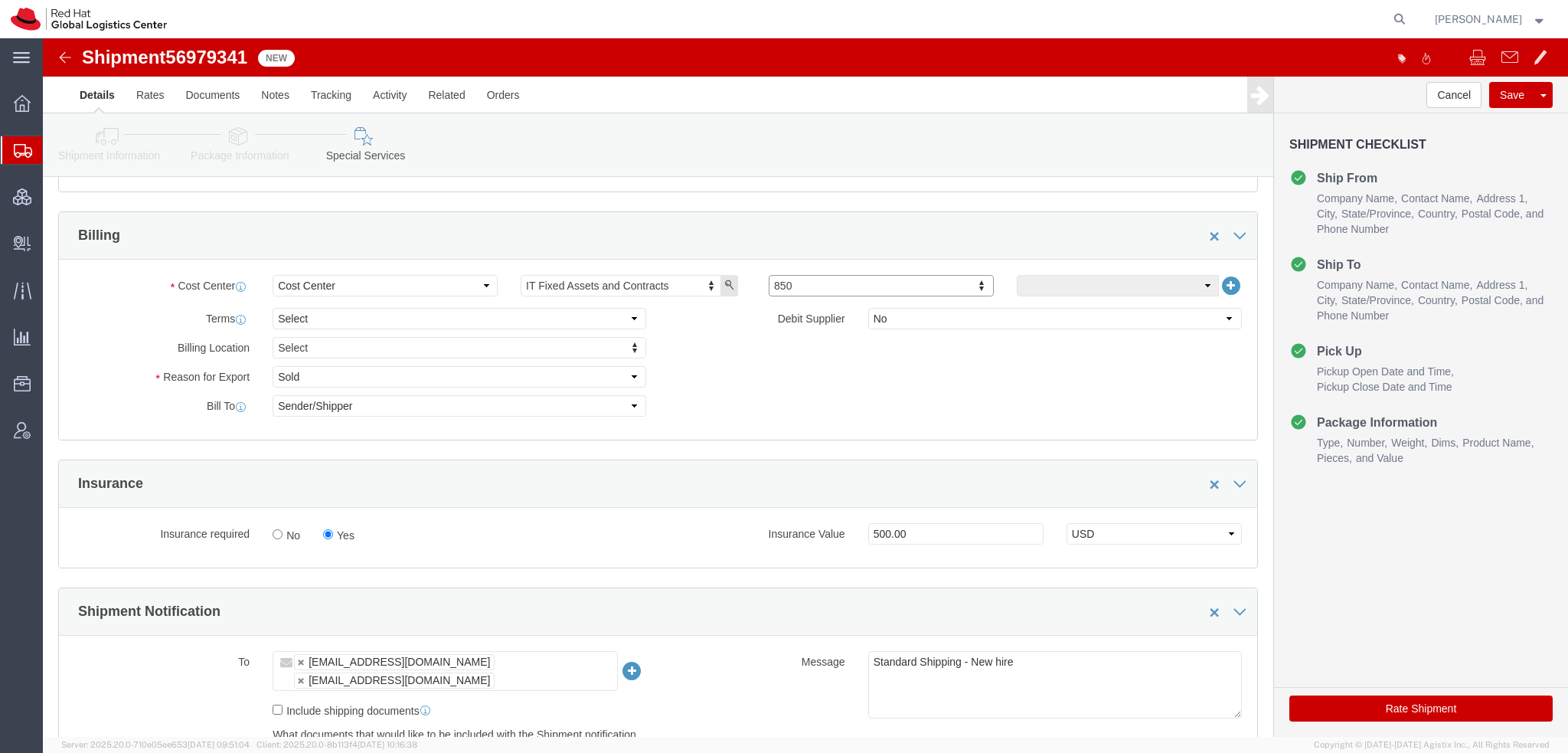
scroll to position [613, 0]
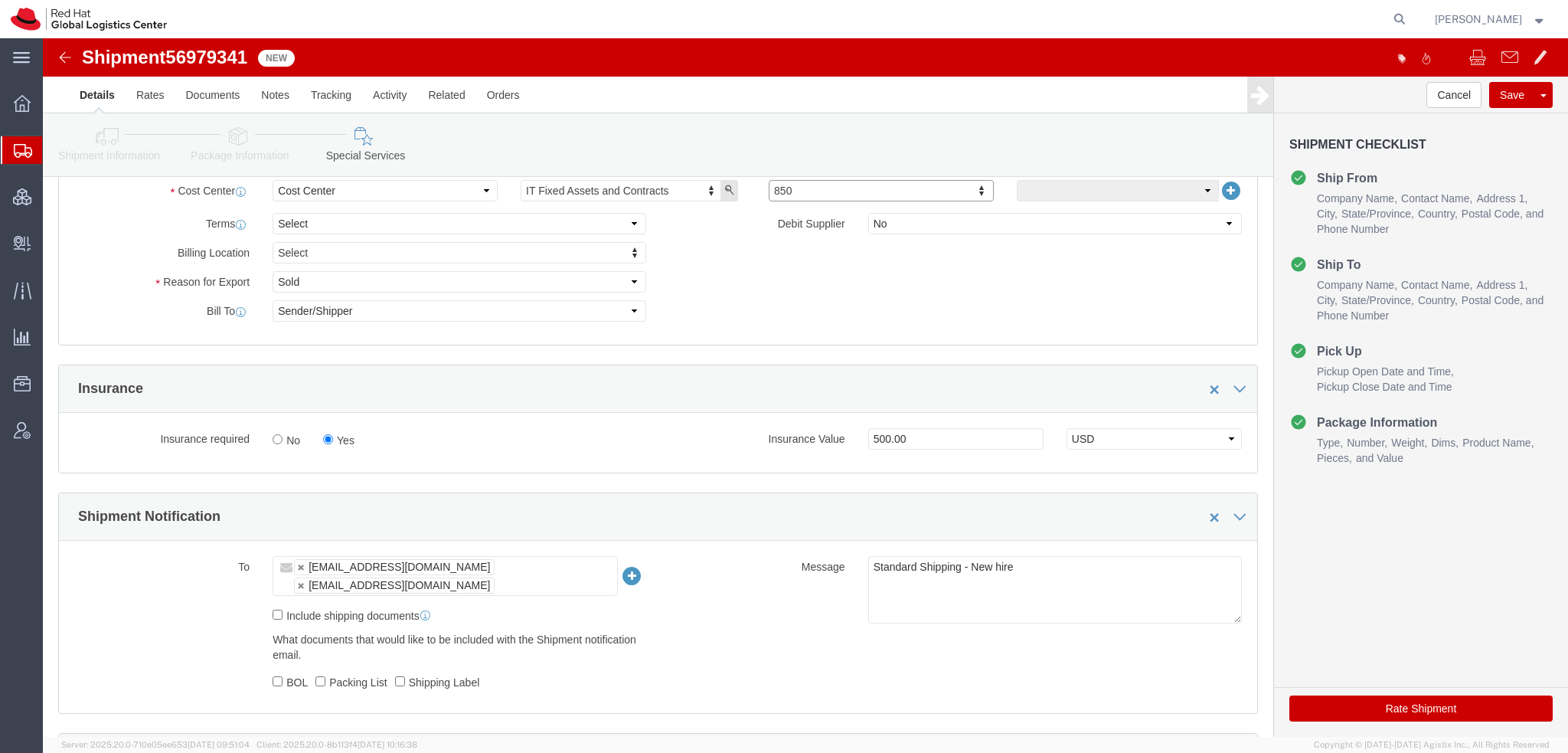
click button "Rate Shipment"
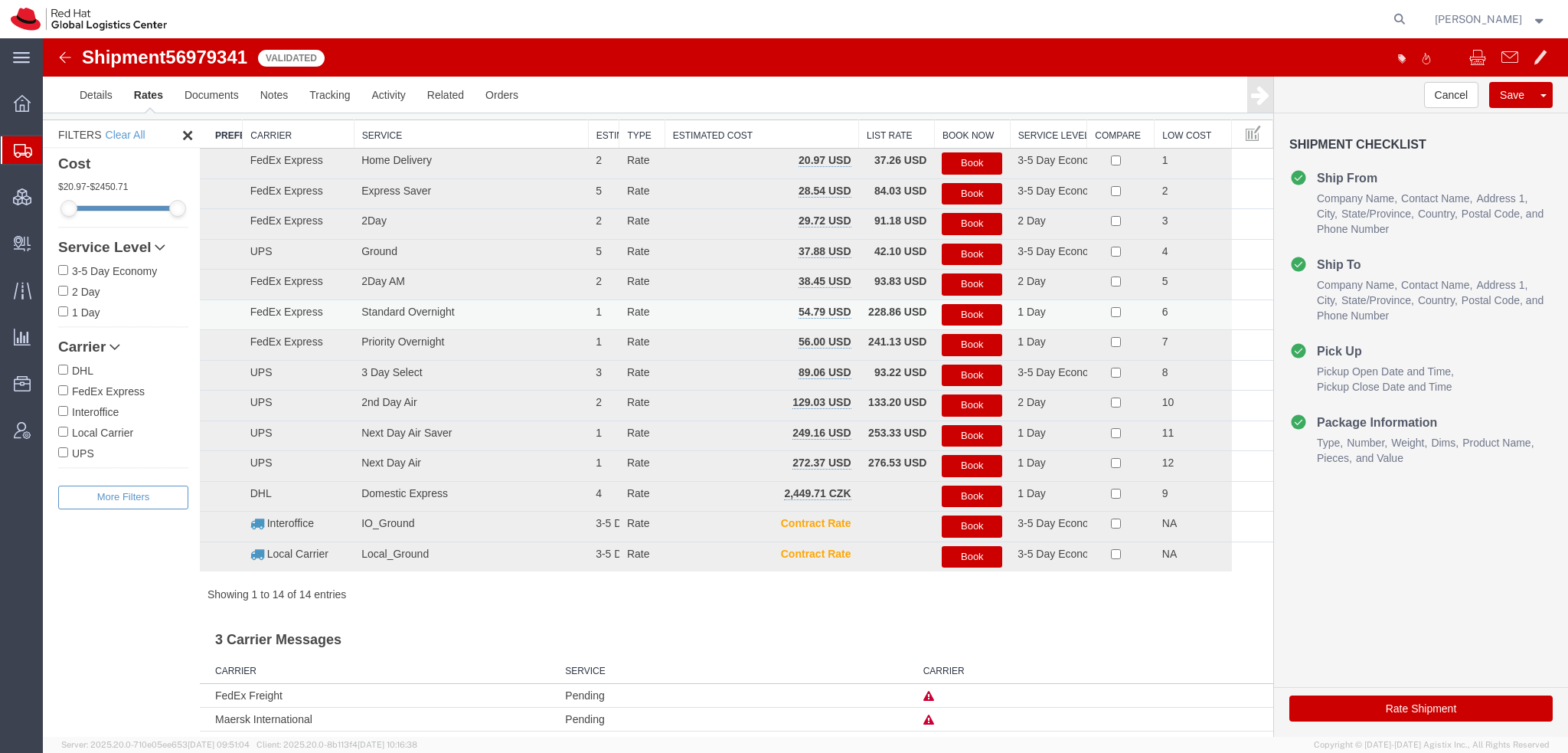
scroll to position [0, 0]
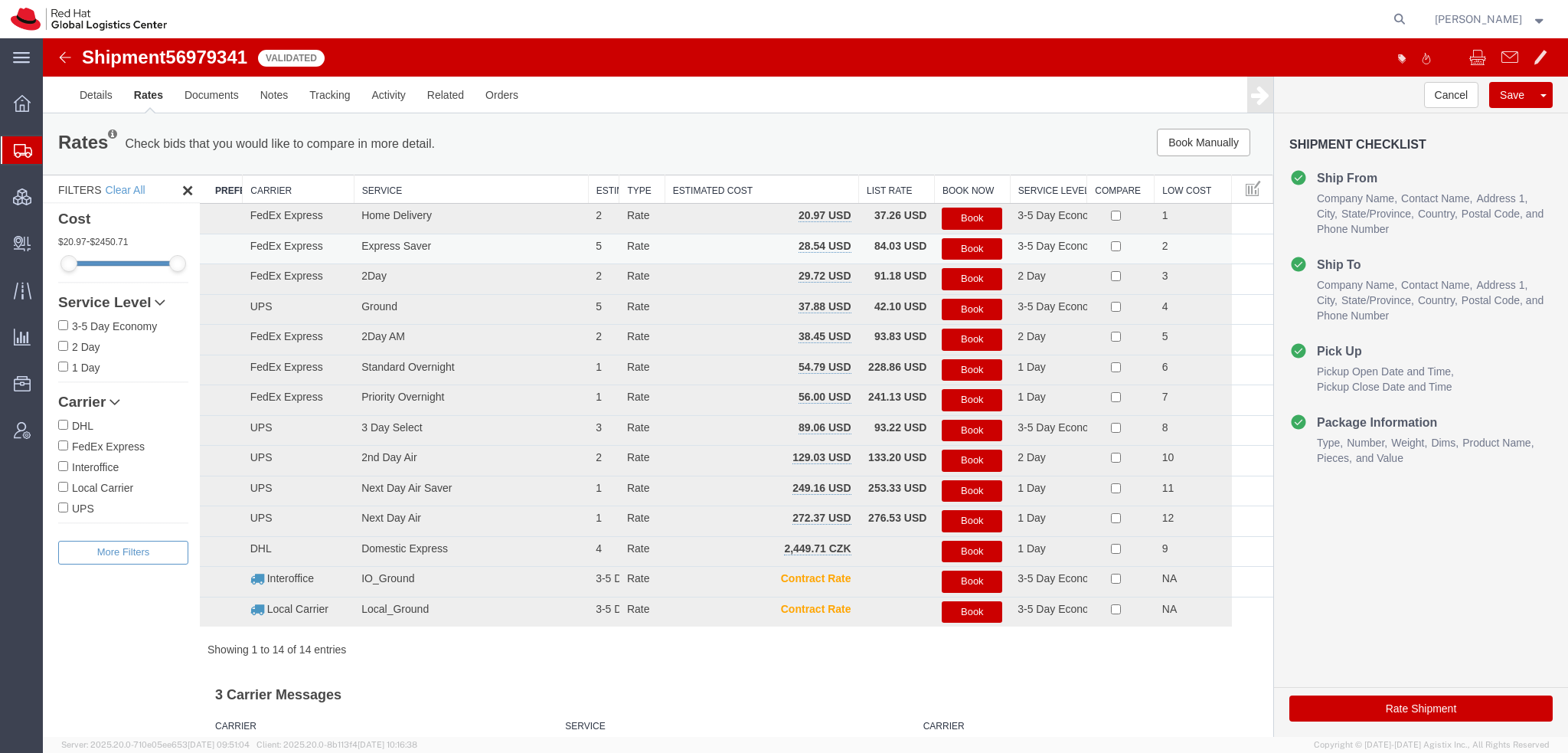
click at [967, 245] on button "Book" at bounding box center [972, 249] width 60 height 22
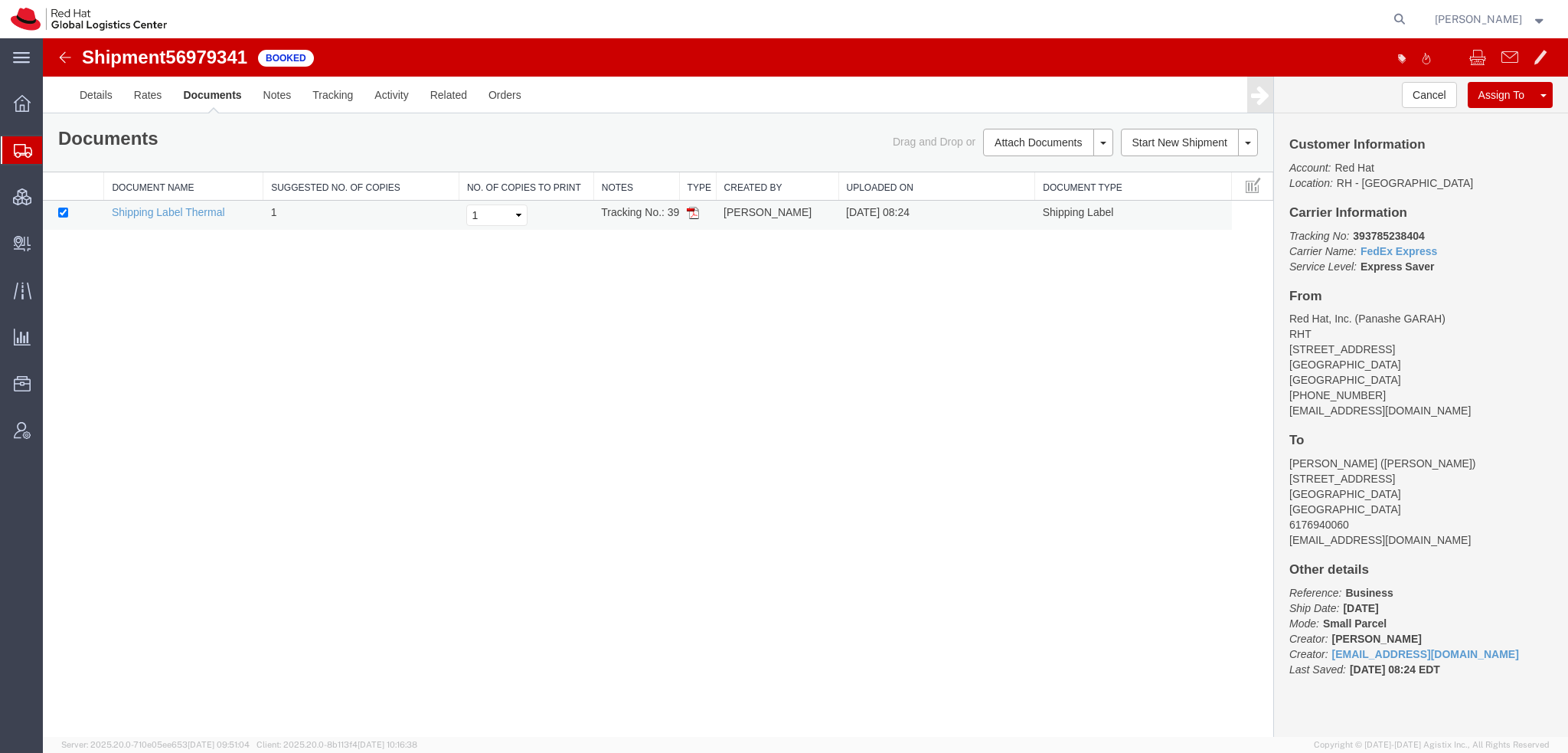
click at [692, 211] on img at bounding box center [692, 212] width 12 height 12
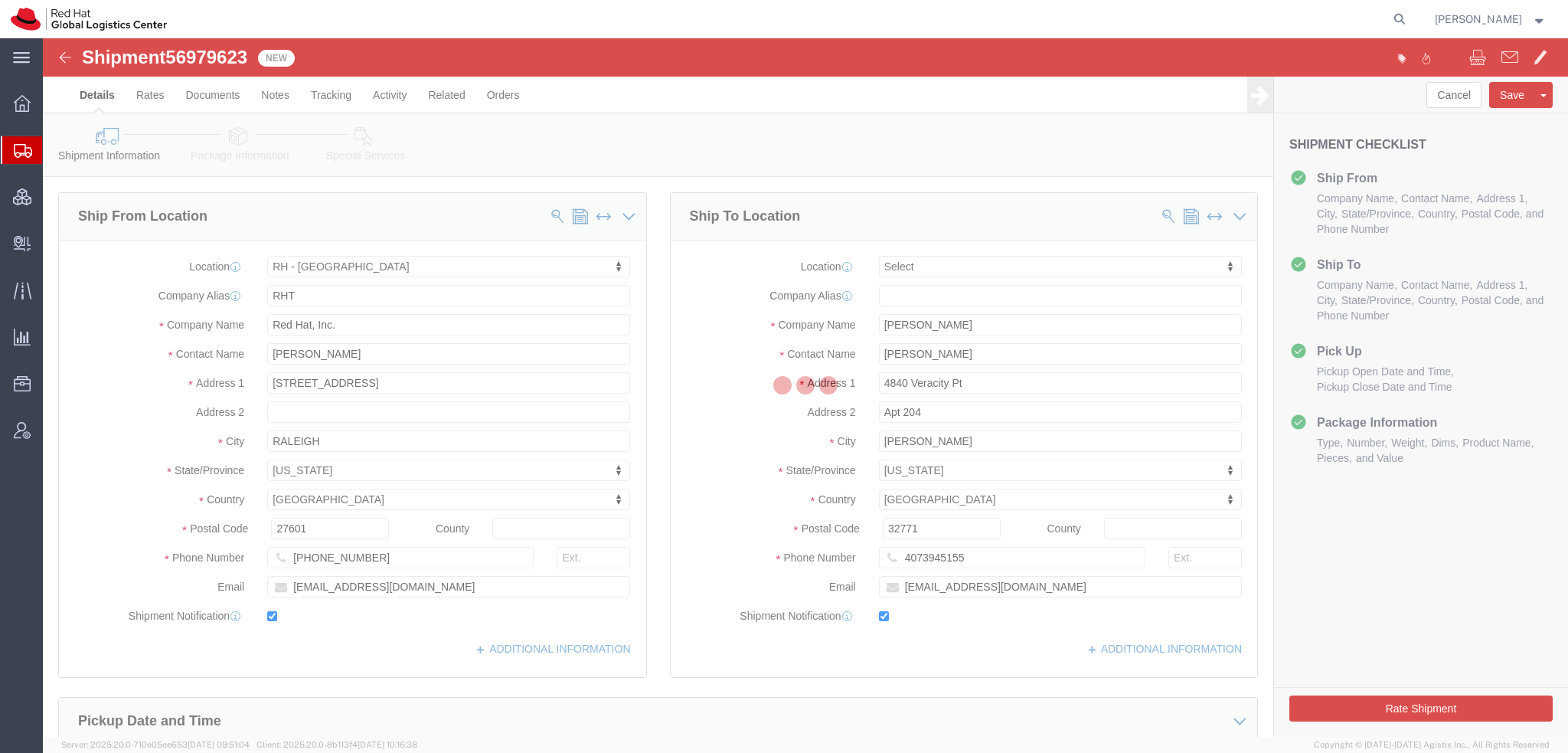
click at [358, 137] on div at bounding box center [806, 387] width 1525 height 698
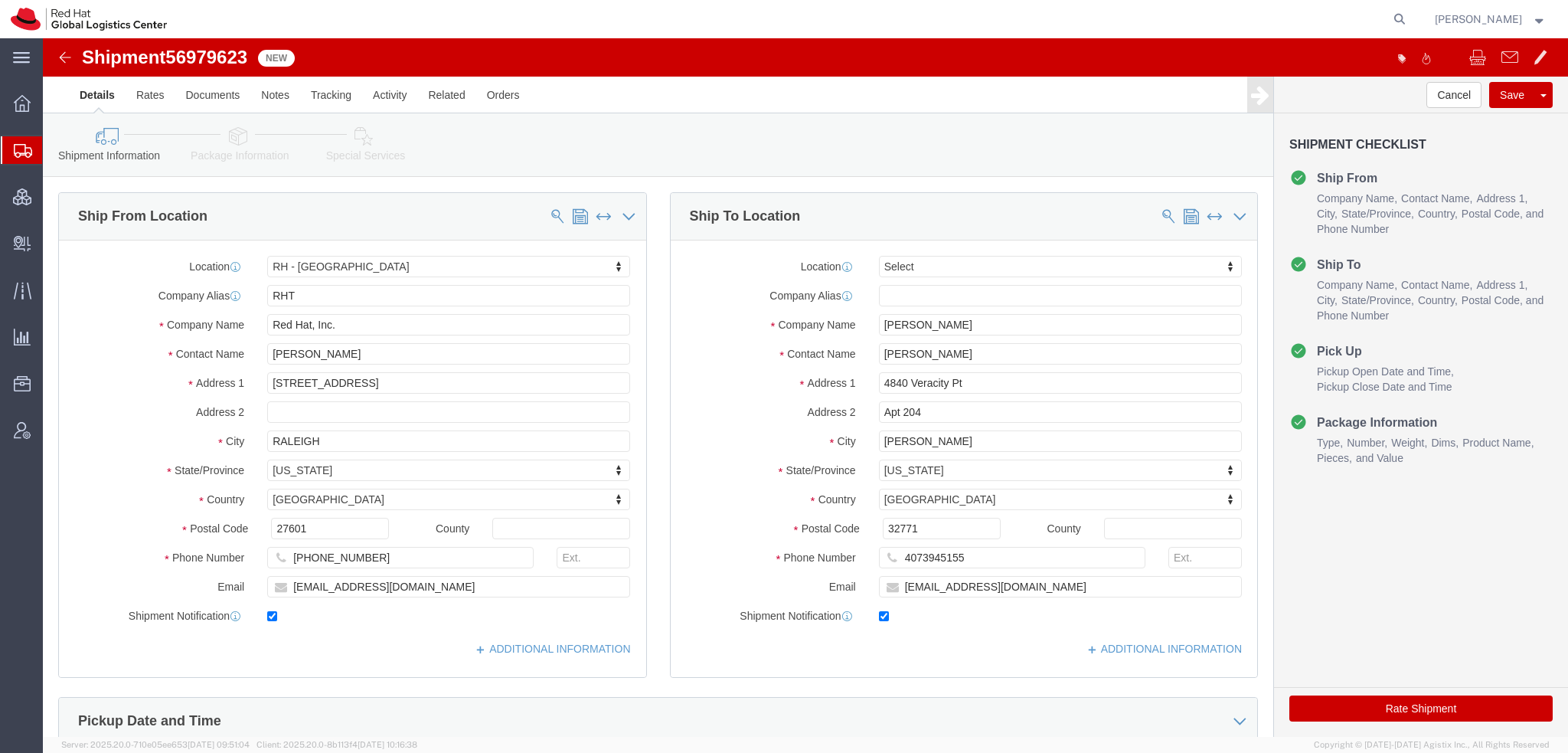
select select "38014"
select select
click icon
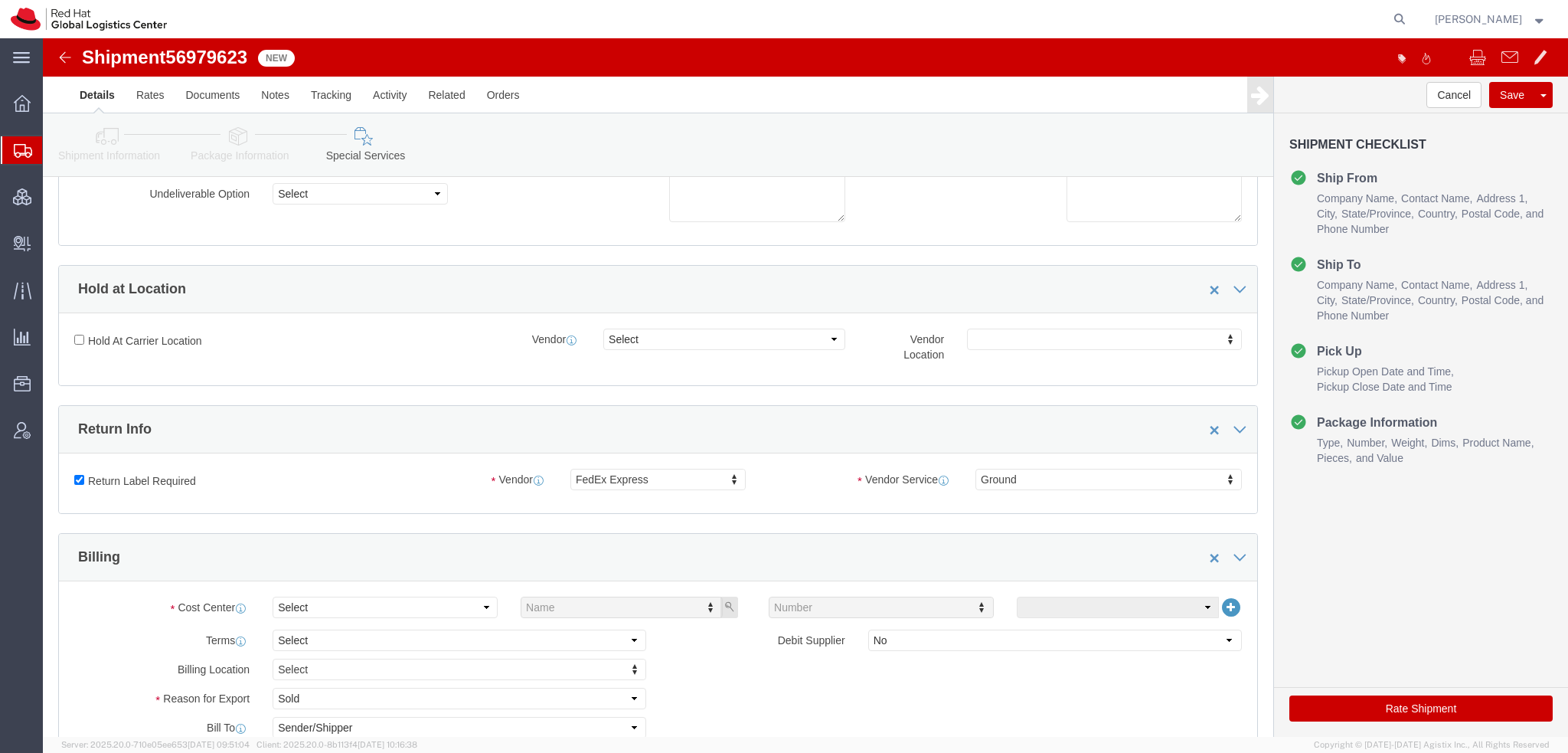
scroll to position [460, 0]
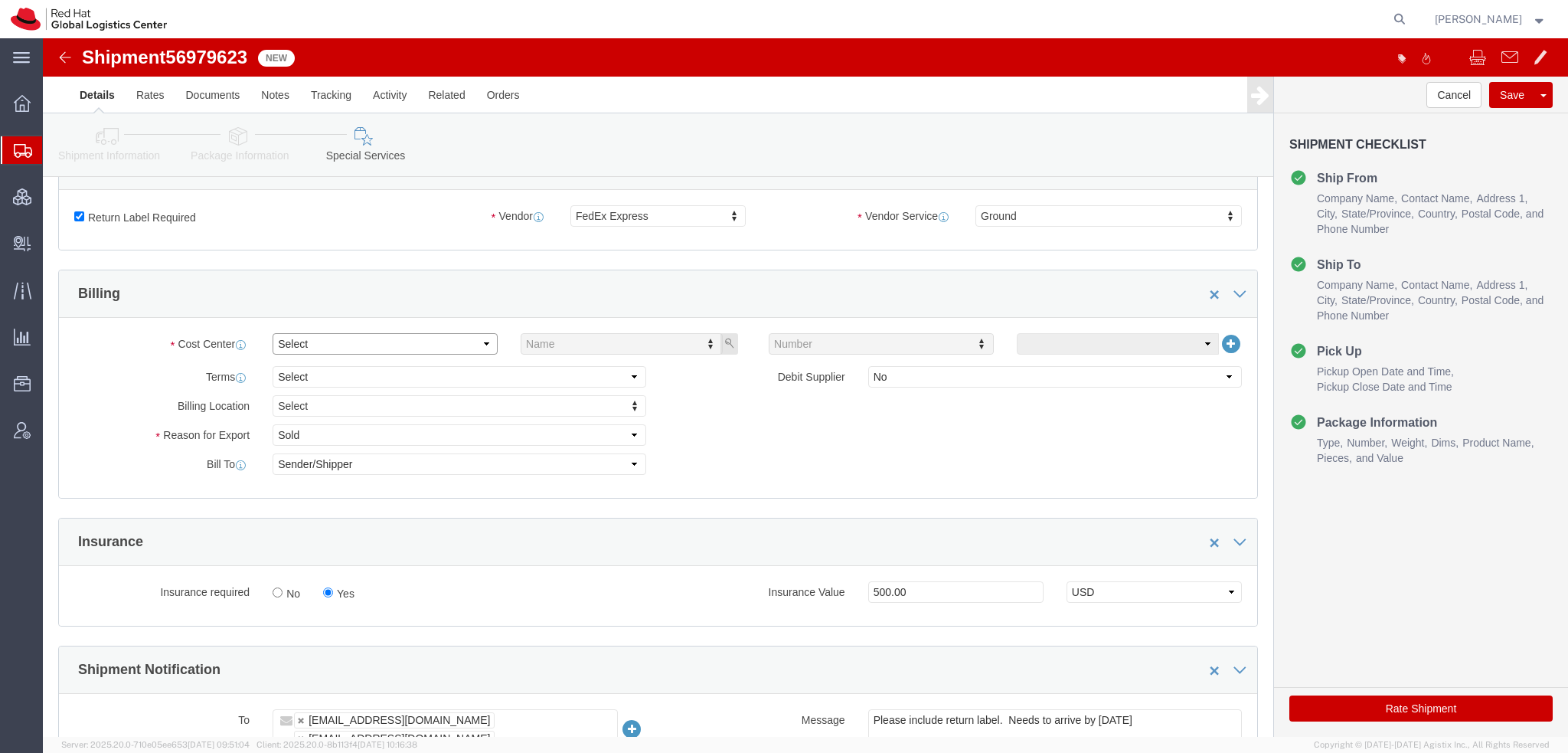
click select "Select Buyer Cost Center Department Operations Number Order Number Sales Person"
select select "COSTCENTER"
click select "Select Buyer Cost Center Department Operations Number Order Number Sales Person"
type input "850"
drag, startPoint x: 1336, startPoint y: 675, endPoint x: 732, endPoint y: 2, distance: 904.3
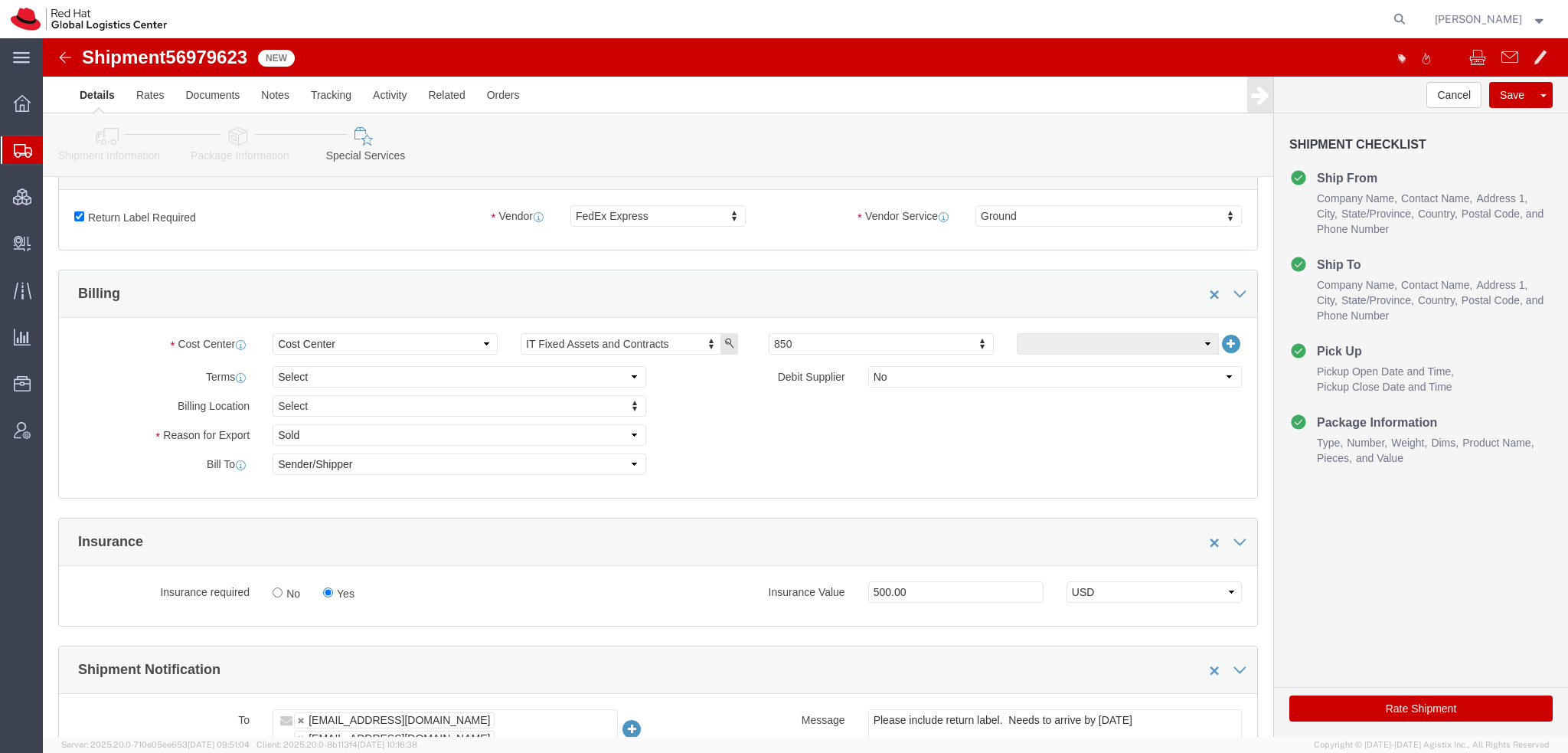
click button "Rate Shipment"
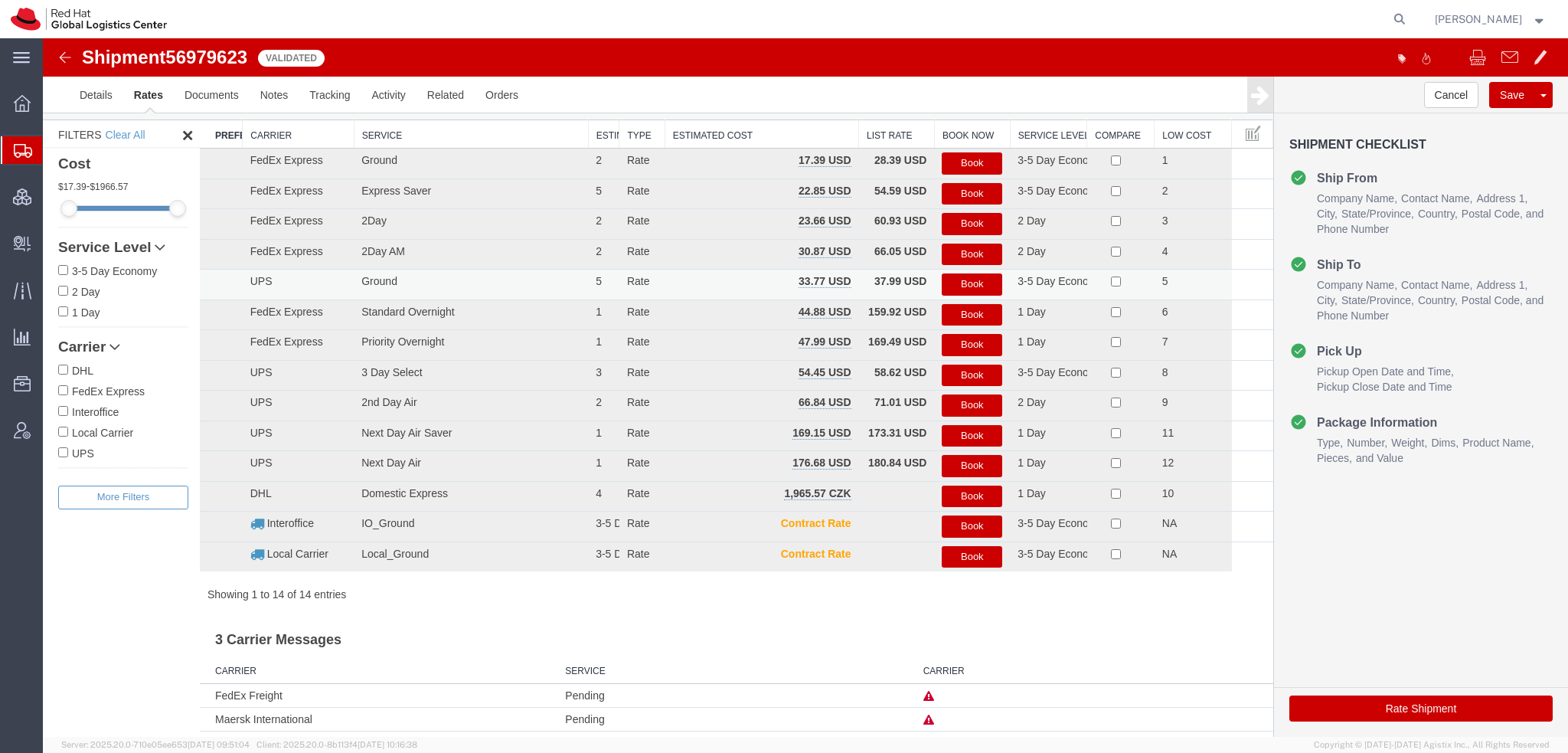
scroll to position [0, 0]
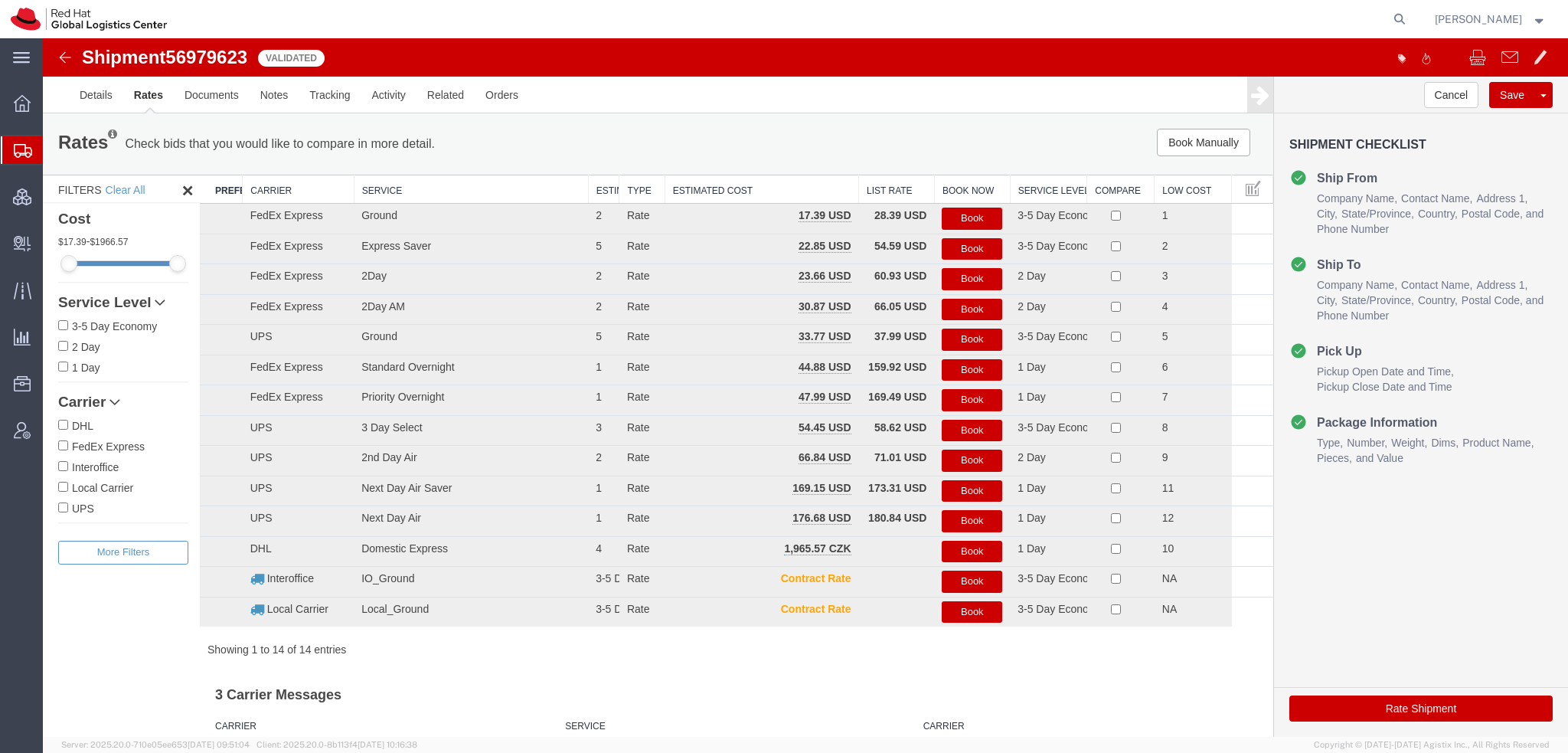
click at [969, 245] on button "Book" at bounding box center [972, 249] width 60 height 22
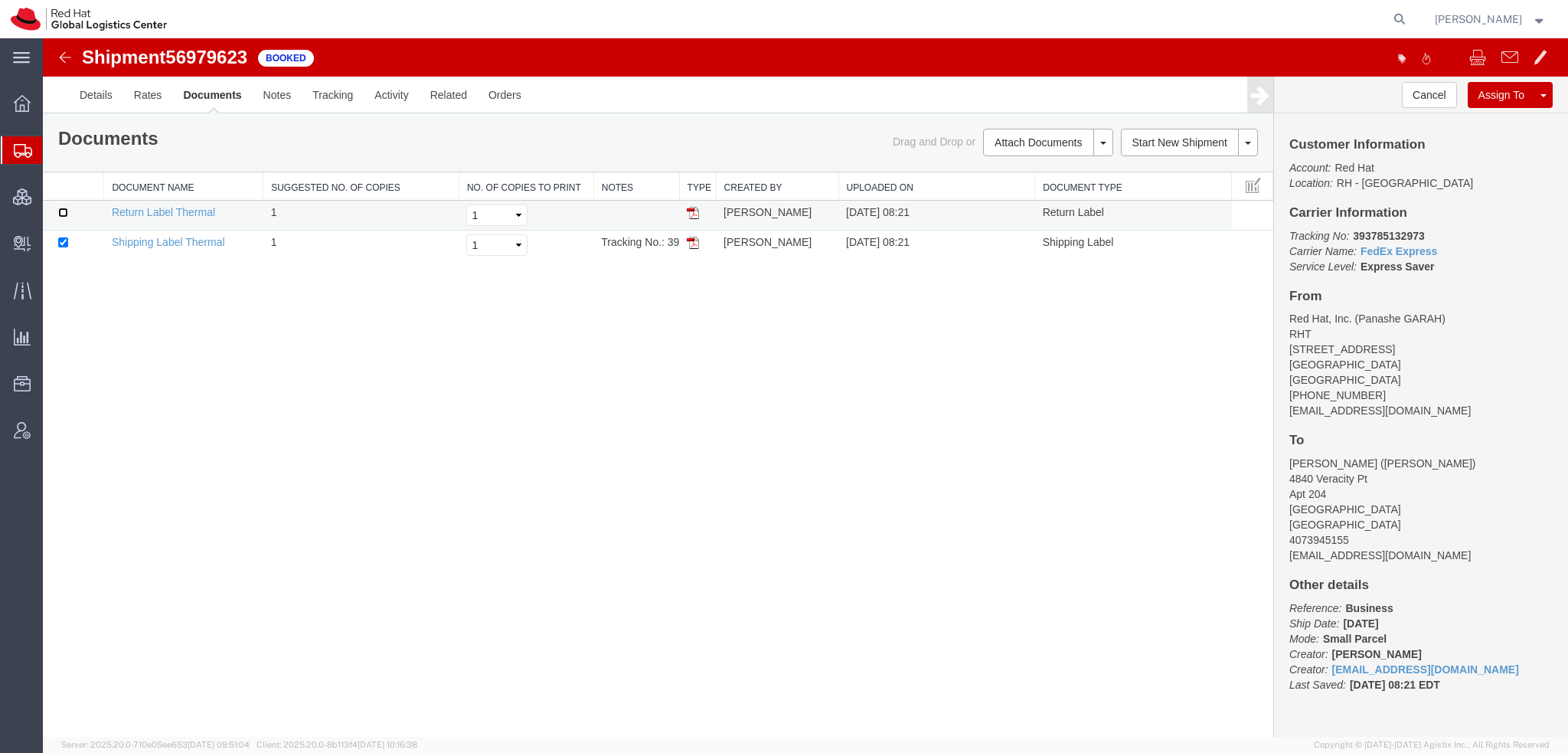
click at [63, 211] on input "checkbox" at bounding box center [63, 212] width 10 height 10
checkbox input "true"
click at [1007, 162] on link "Print Documents" at bounding box center [1046, 169] width 133 height 23
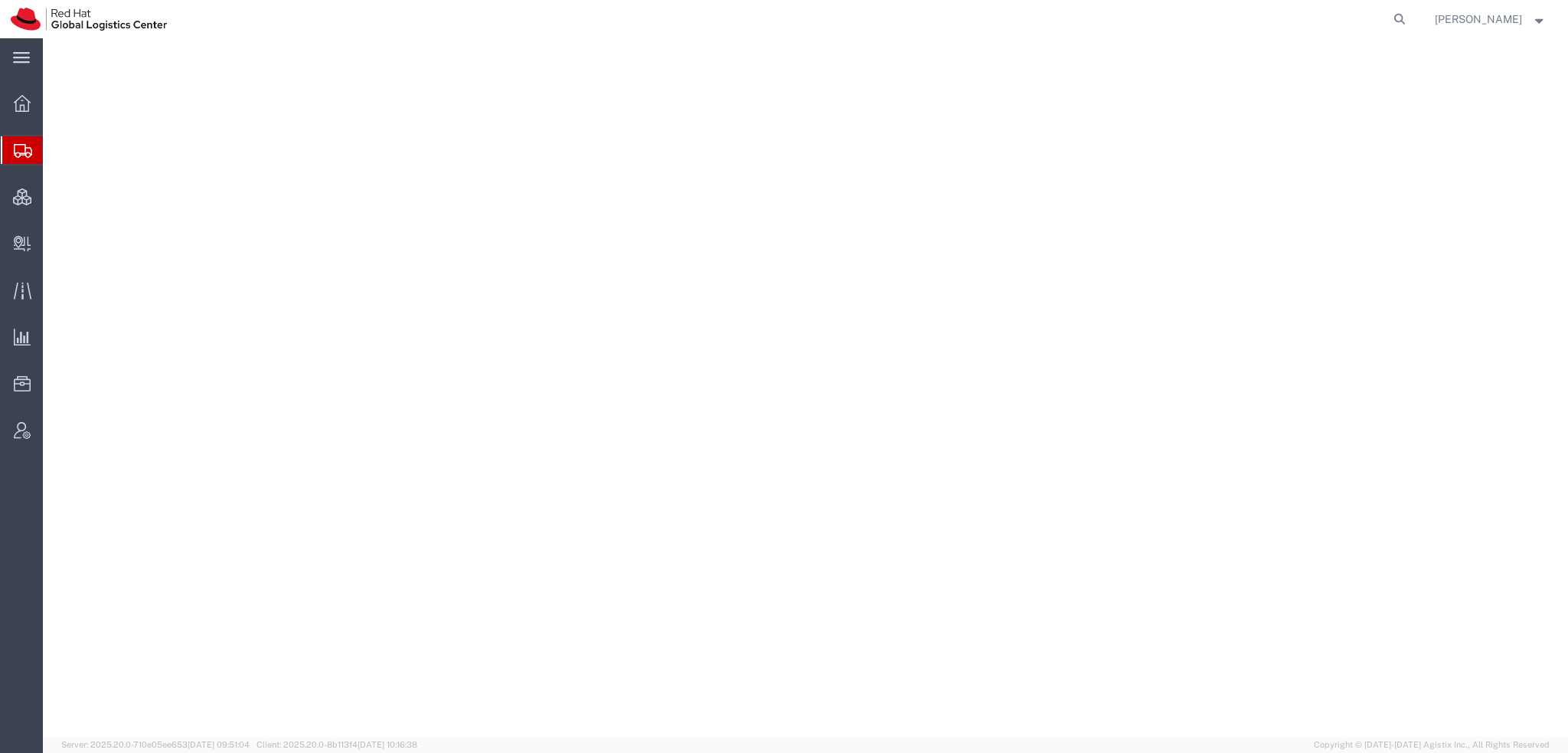
select select "38014"
select select
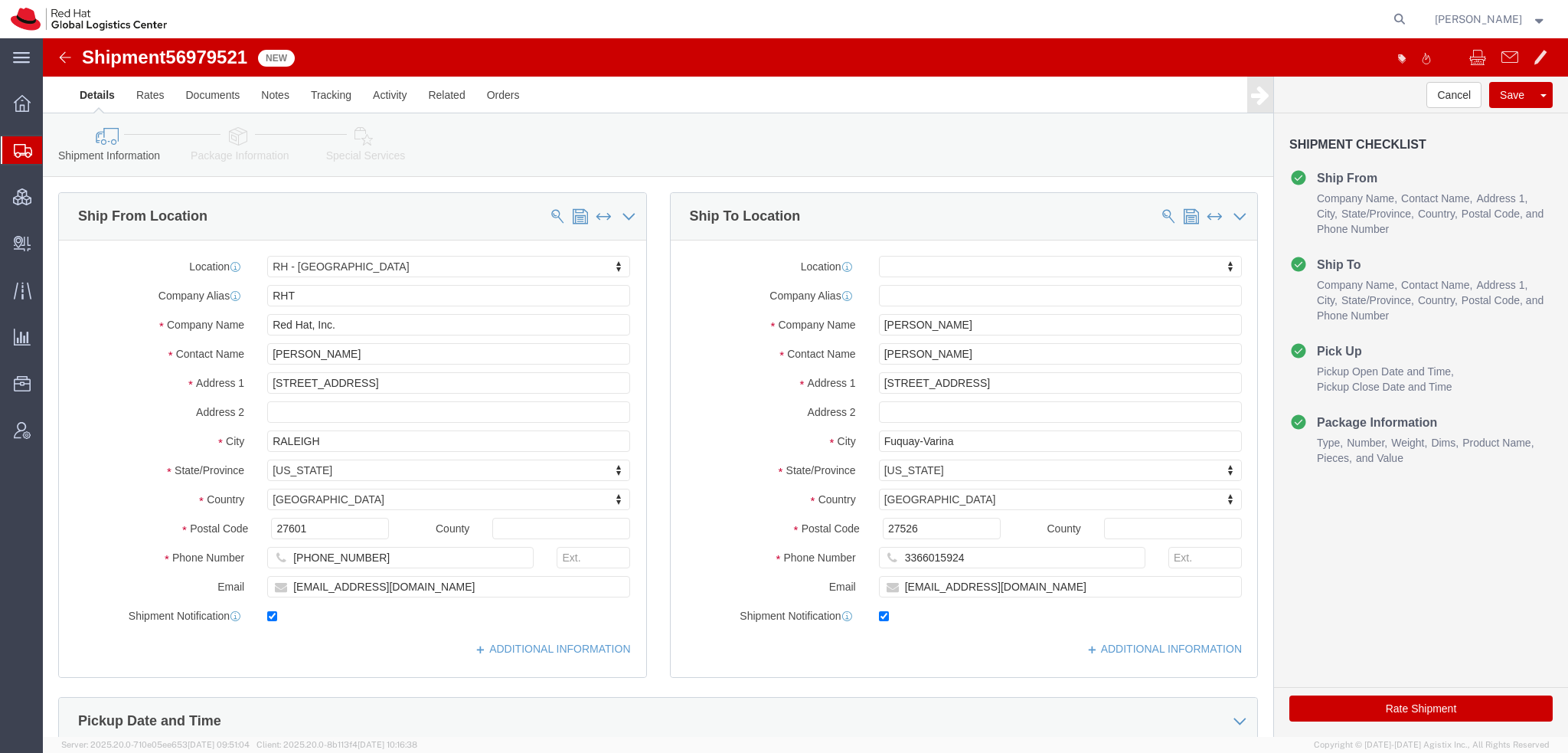
click icon
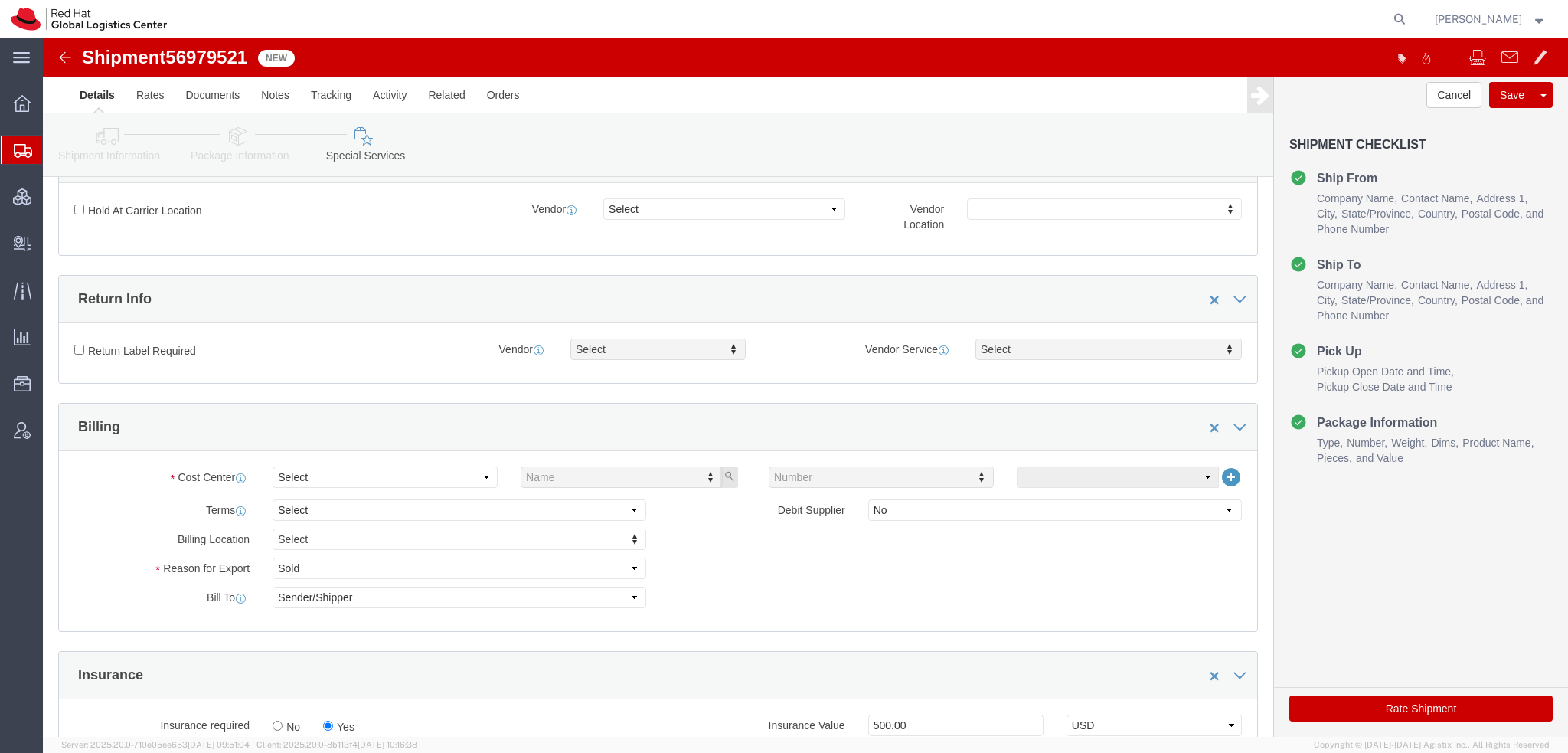
scroll to position [460, 0]
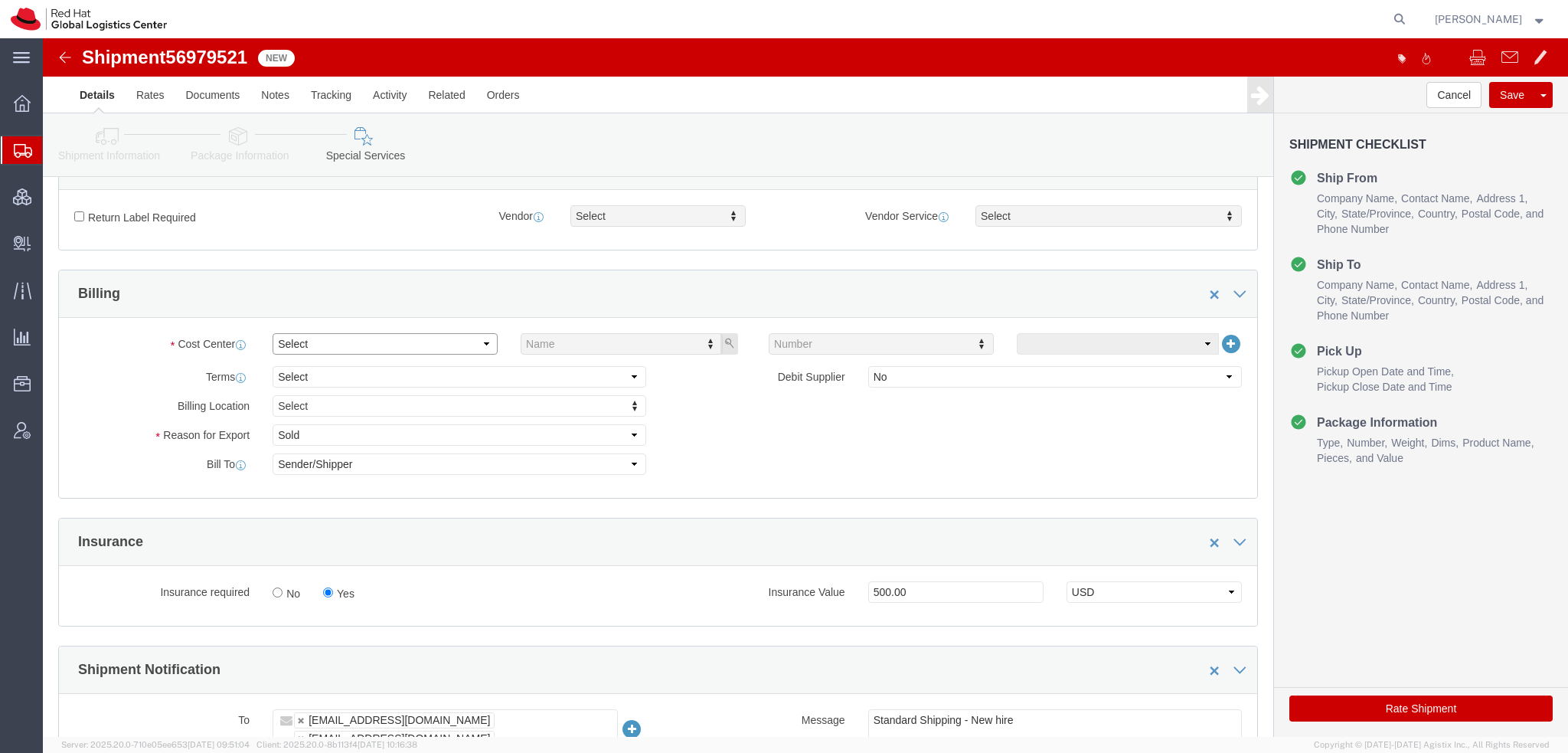
click select "Select Buyer Cost Center Department Operations Number Order Number Sales Person"
select select "COSTCENTER"
click select "Select Buyer Cost Center Department Operations Number Order Number Sales Person"
type input "8"
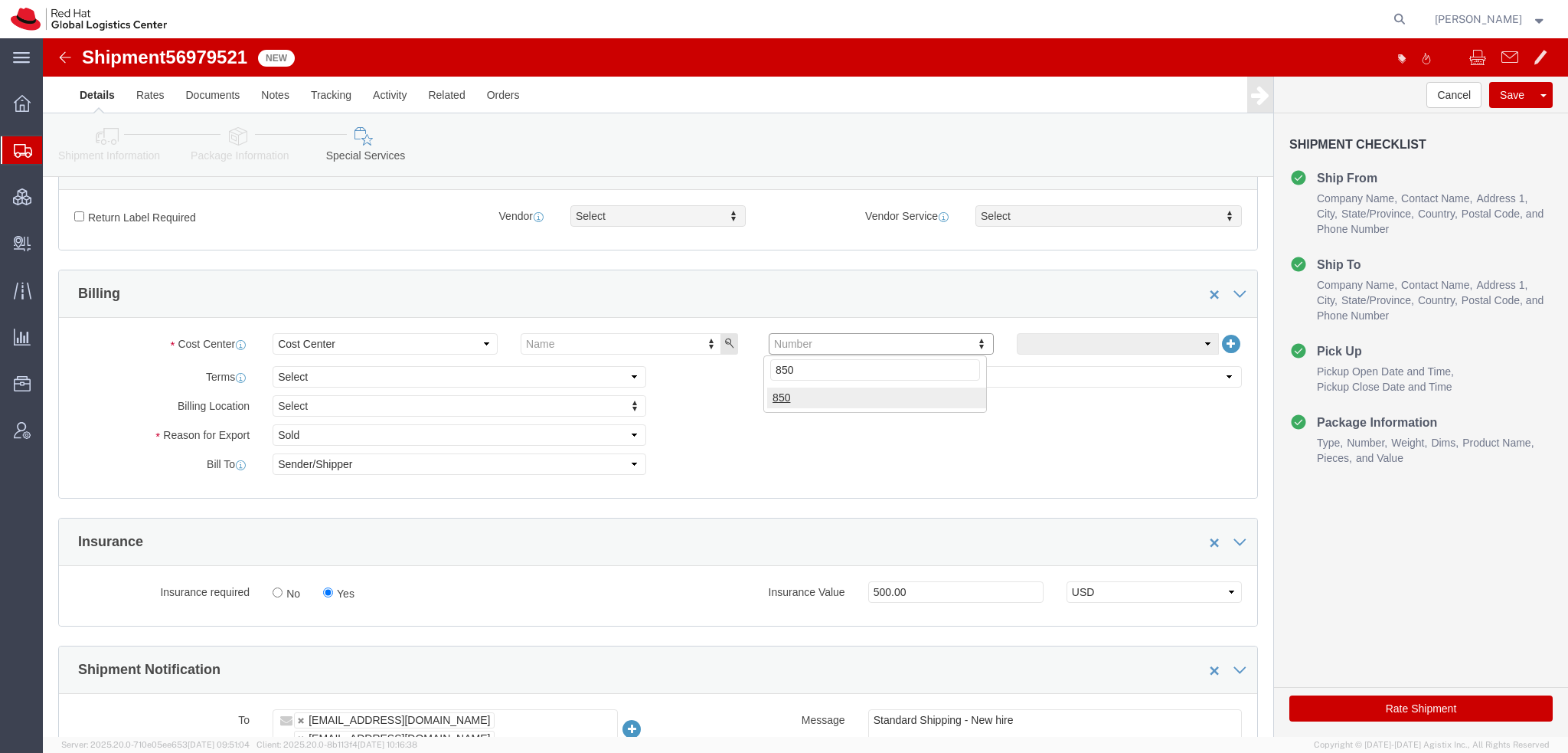
type input "850"
click button "Rate Shipment"
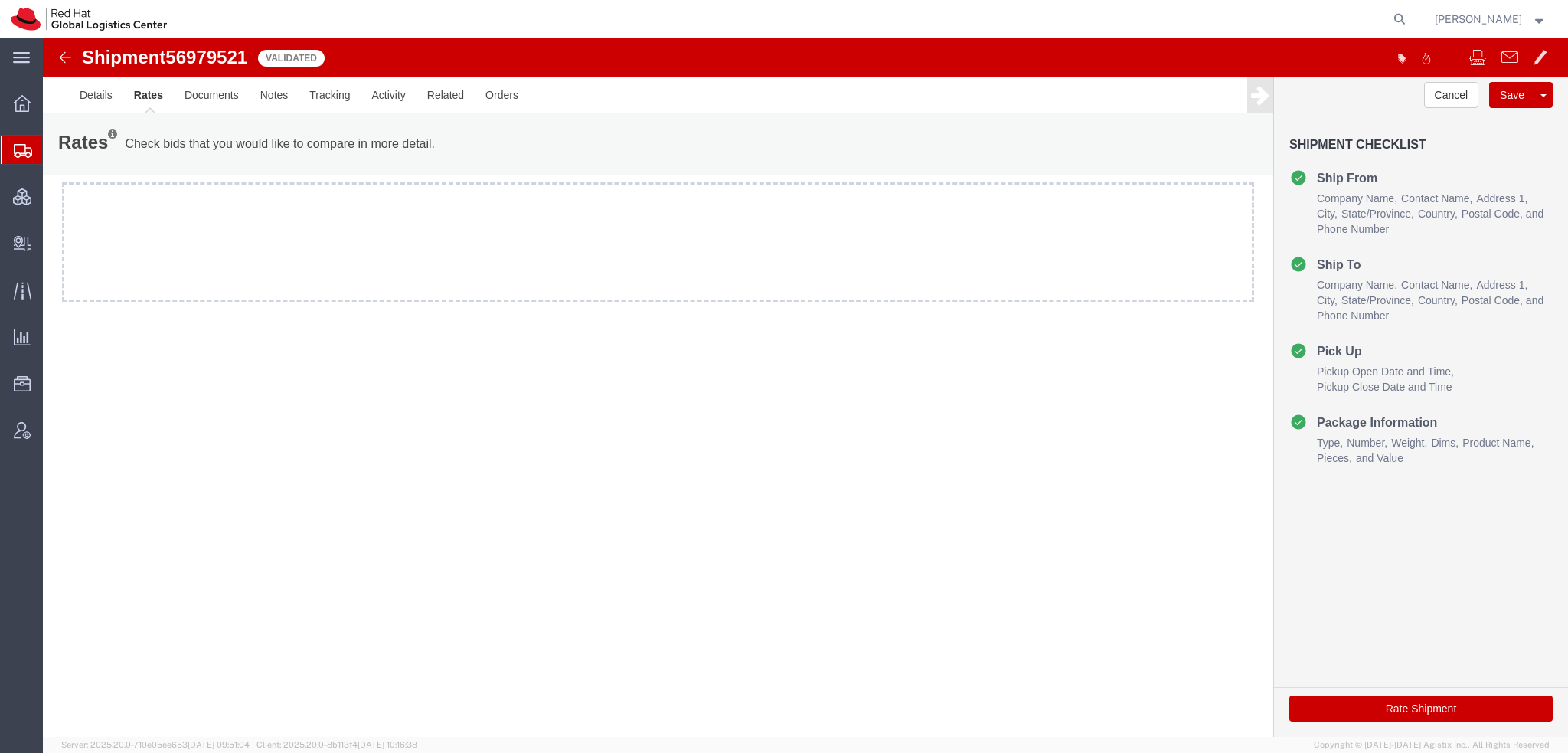
scroll to position [0, 0]
click at [1462, 712] on button "Rate Shipment" at bounding box center [1422, 708] width 264 height 26
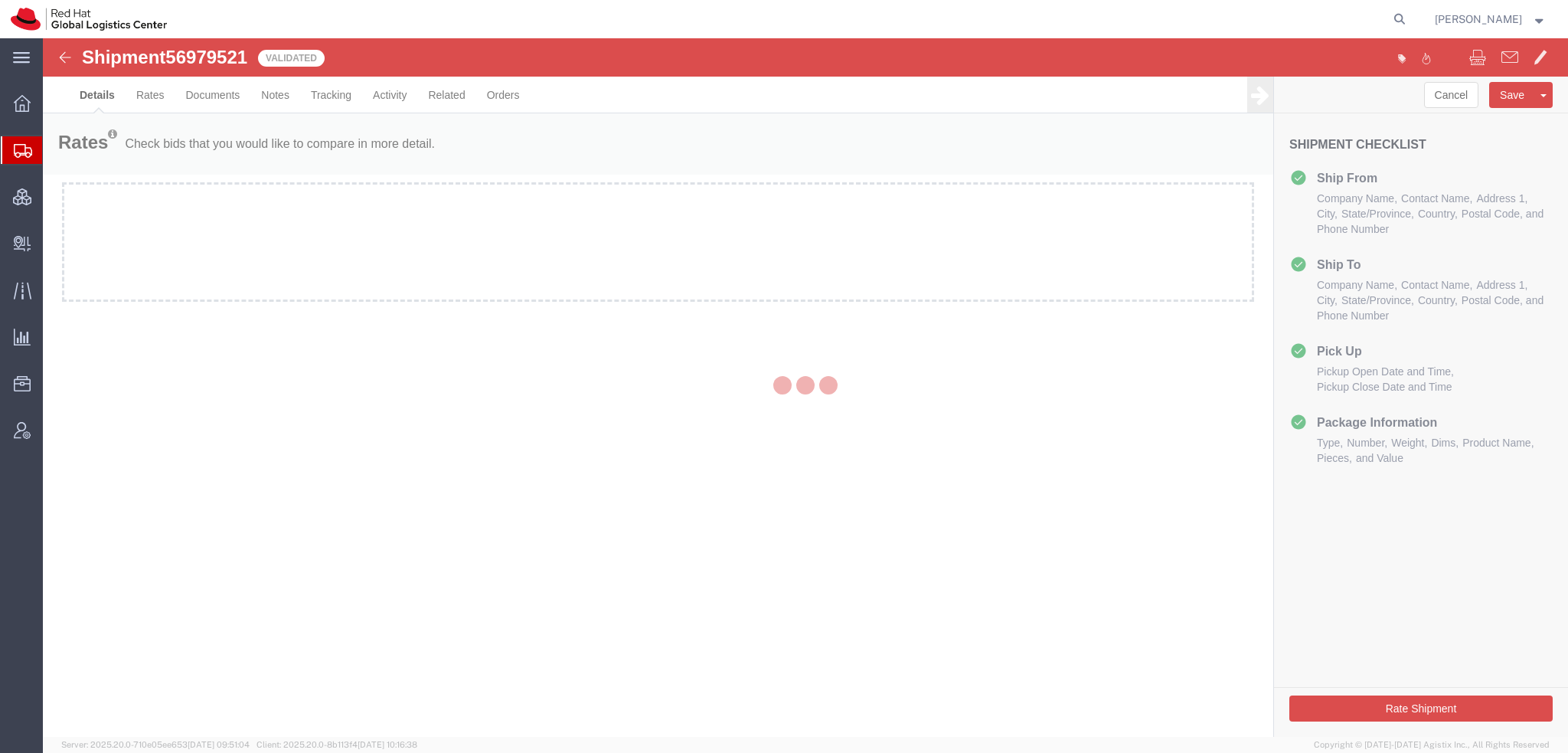
select select "38014"
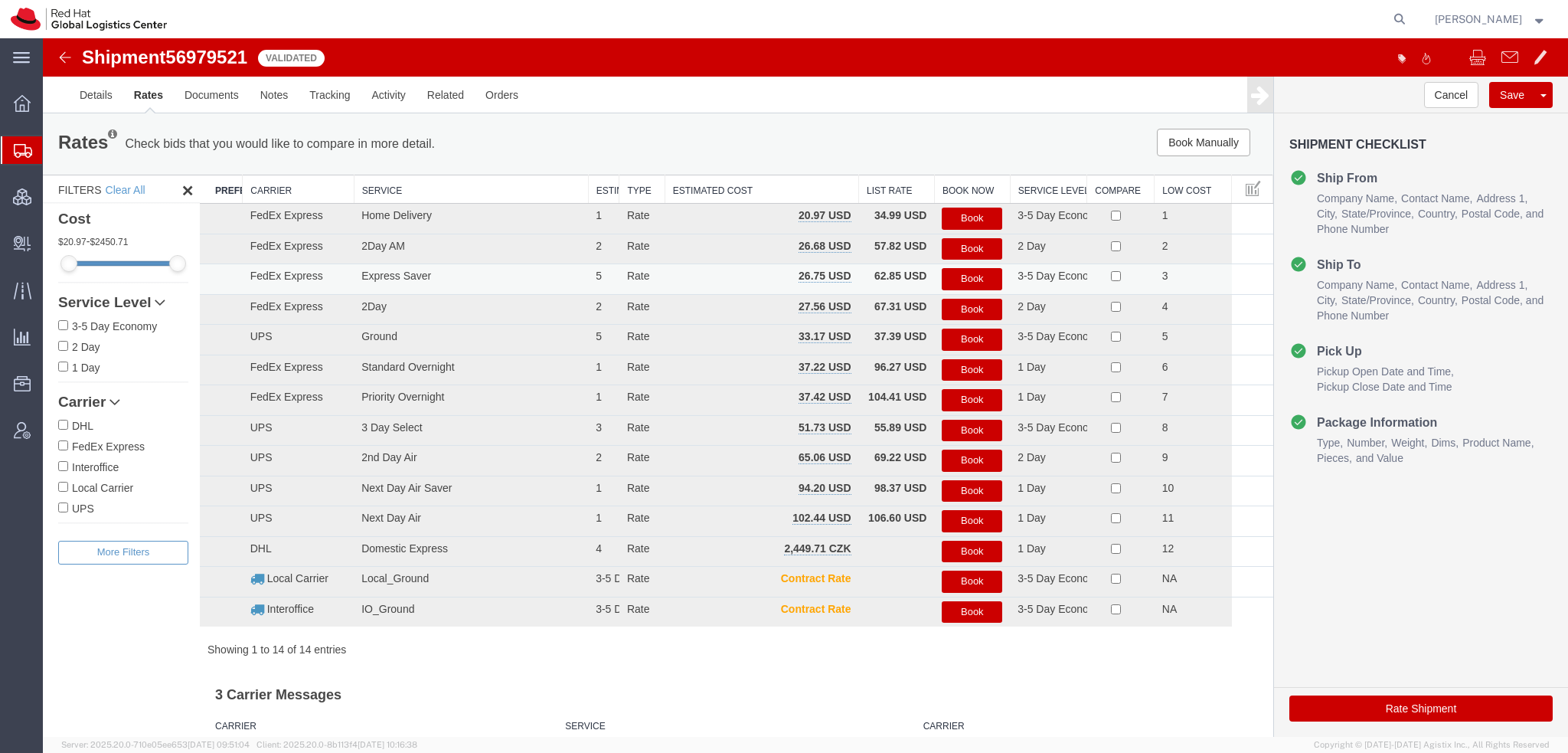
click at [950, 280] on button "Book" at bounding box center [972, 278] width 60 height 22
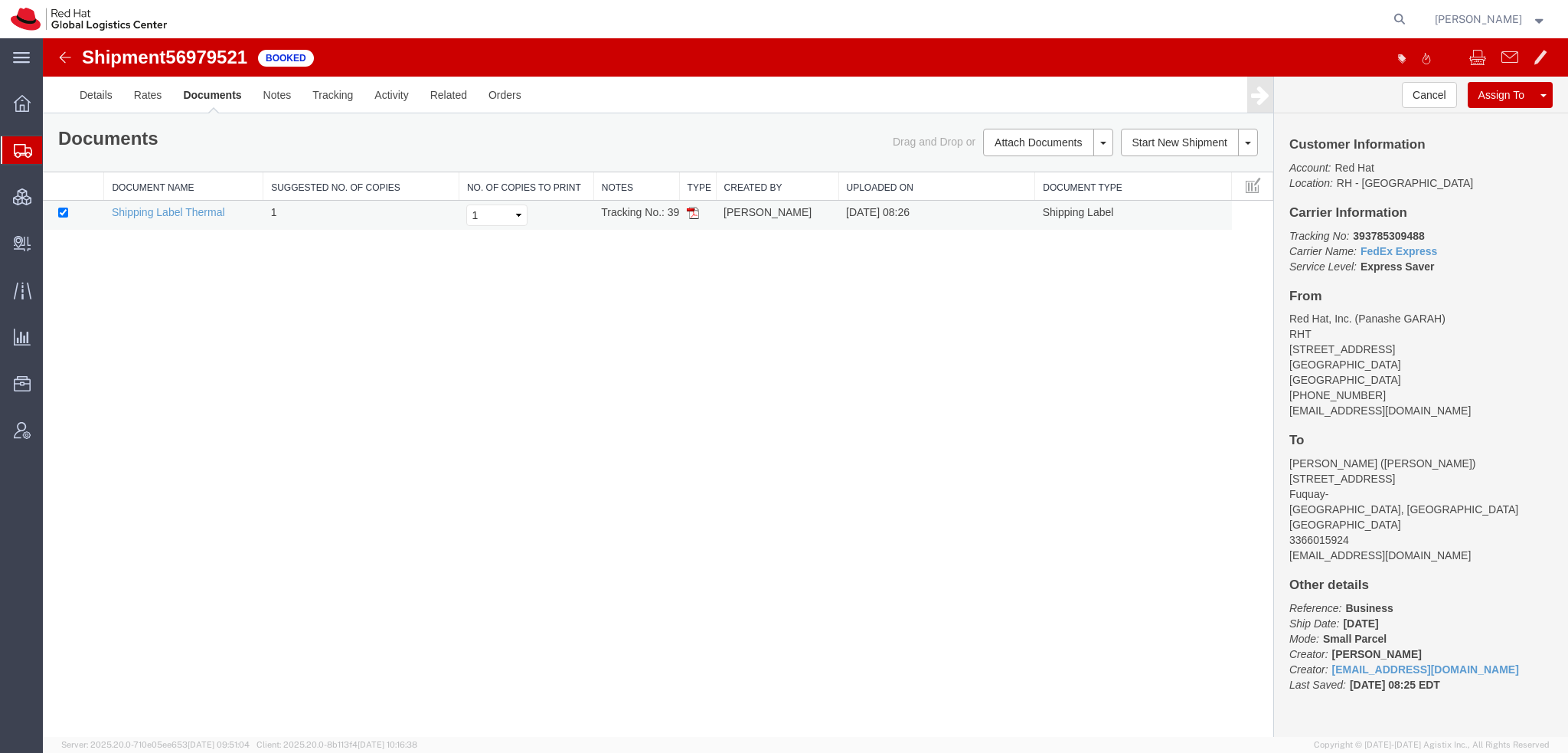
click at [692, 212] on img at bounding box center [692, 212] width 12 height 12
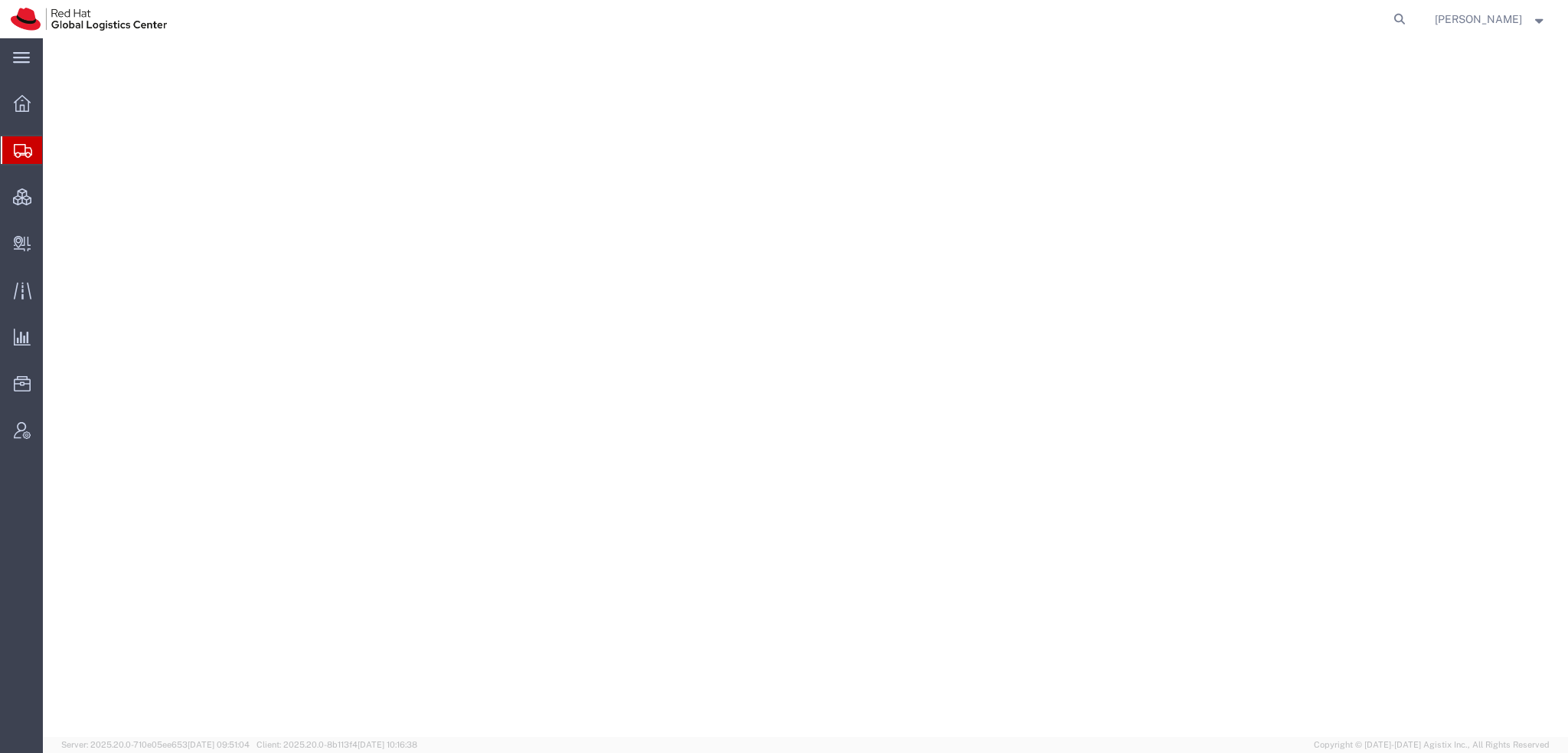
select select "38014"
select select
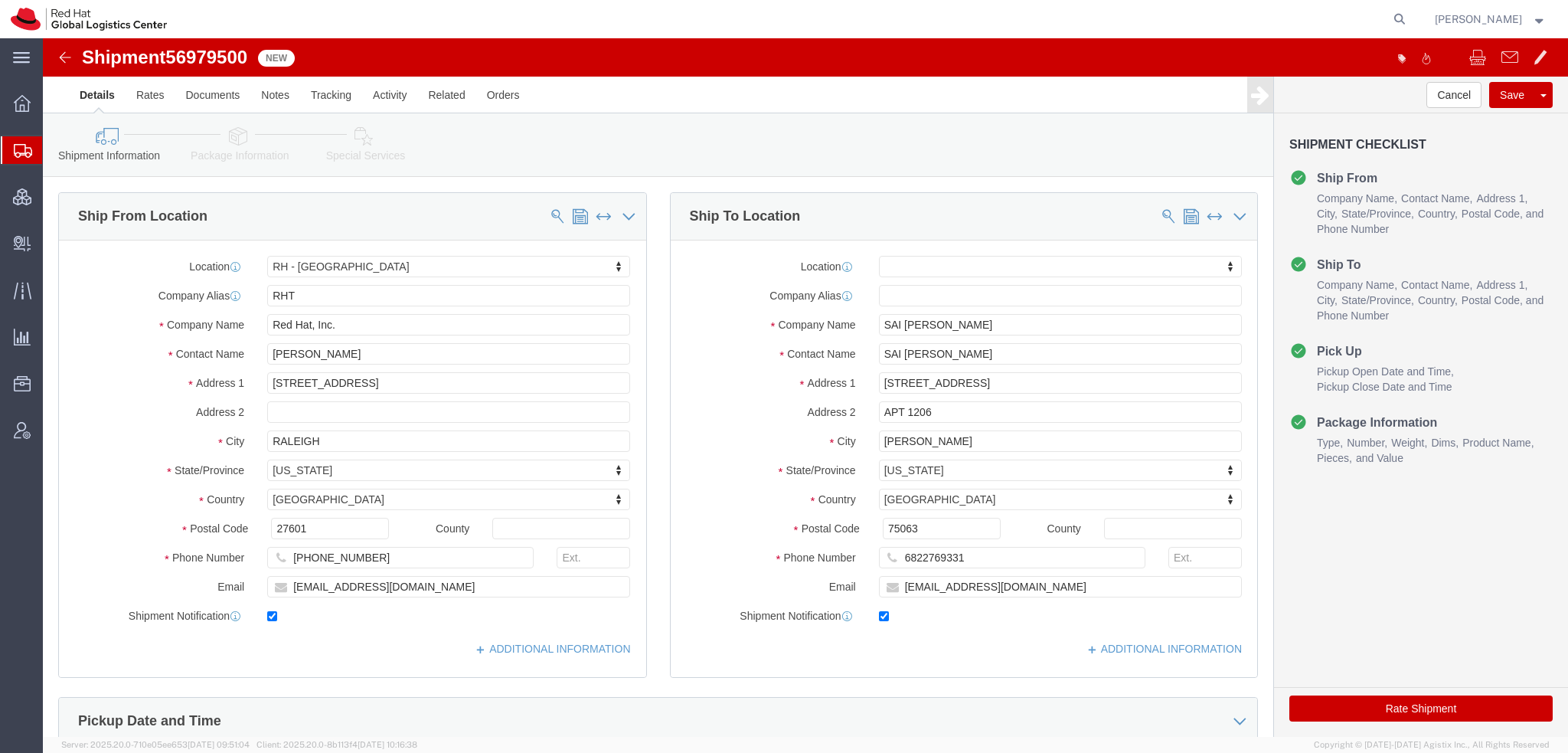
click icon
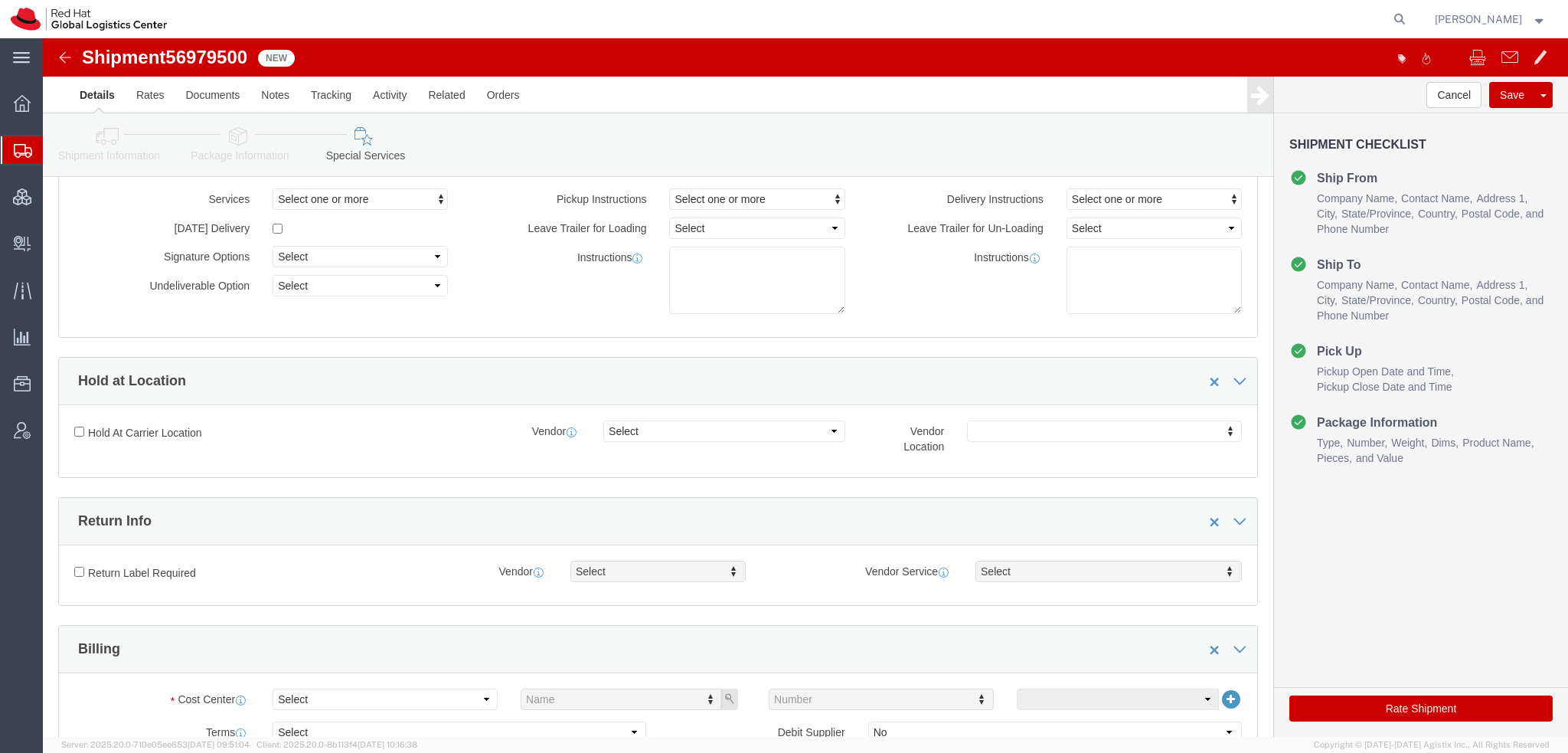
scroll to position [306, 0]
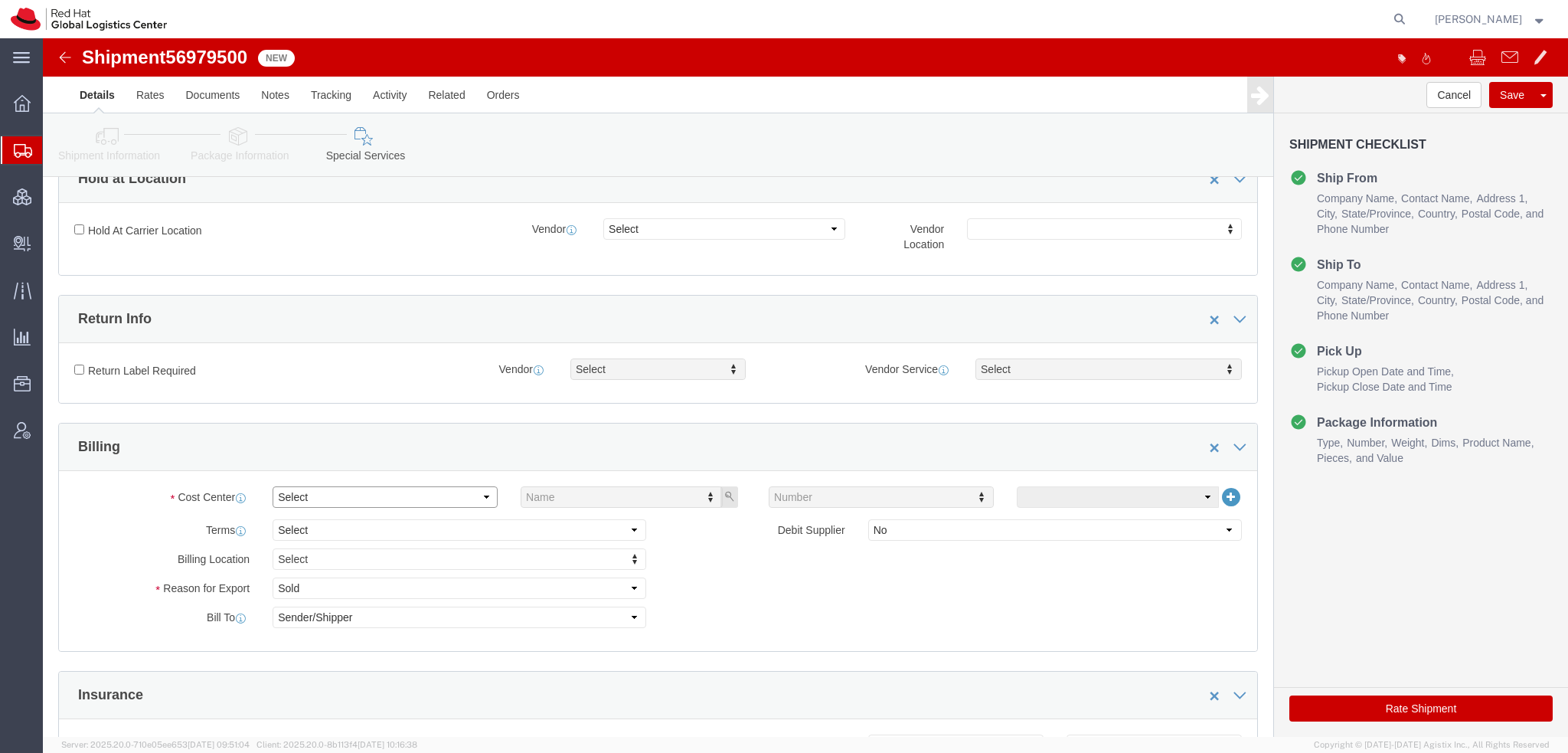
click select "Select"
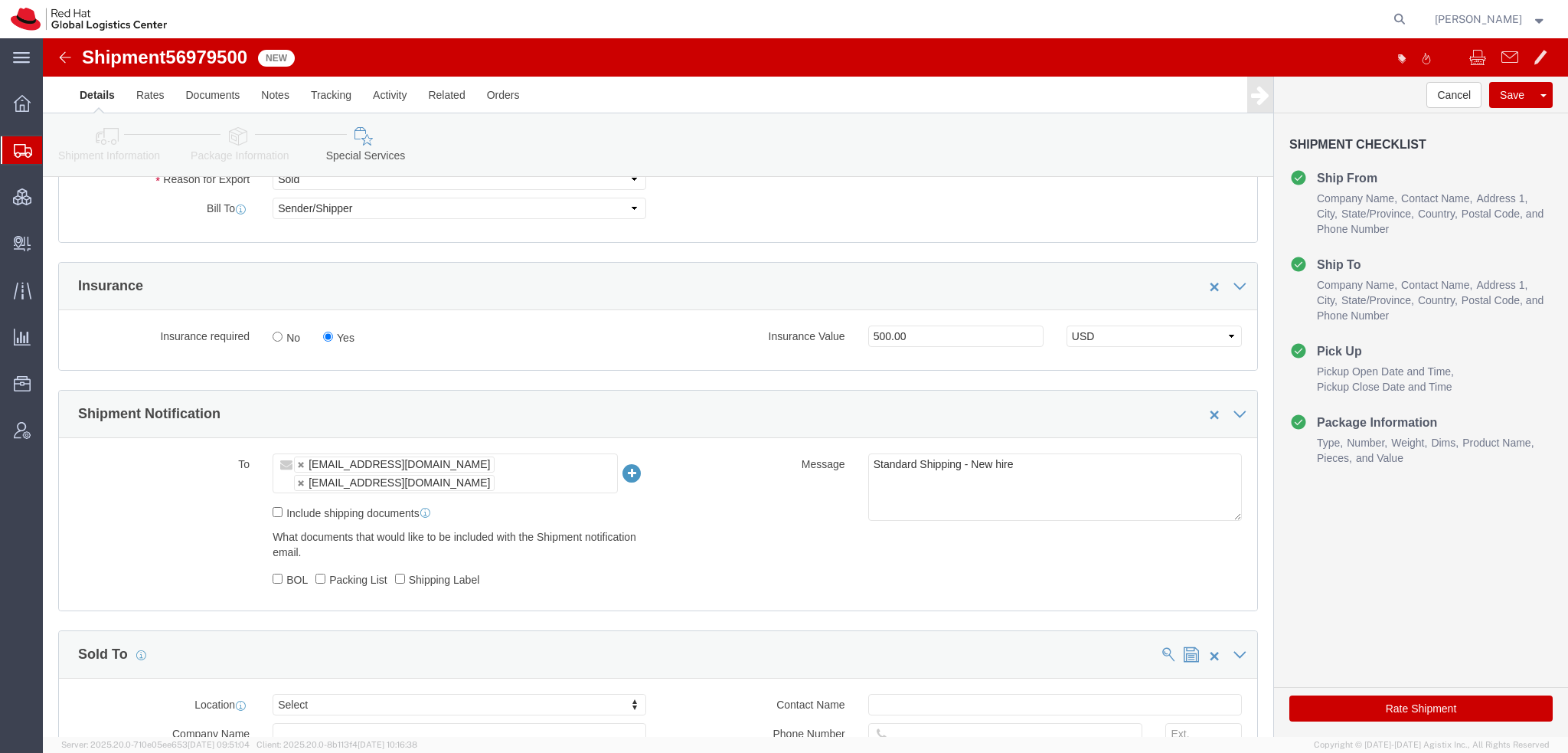
scroll to position [690, 0]
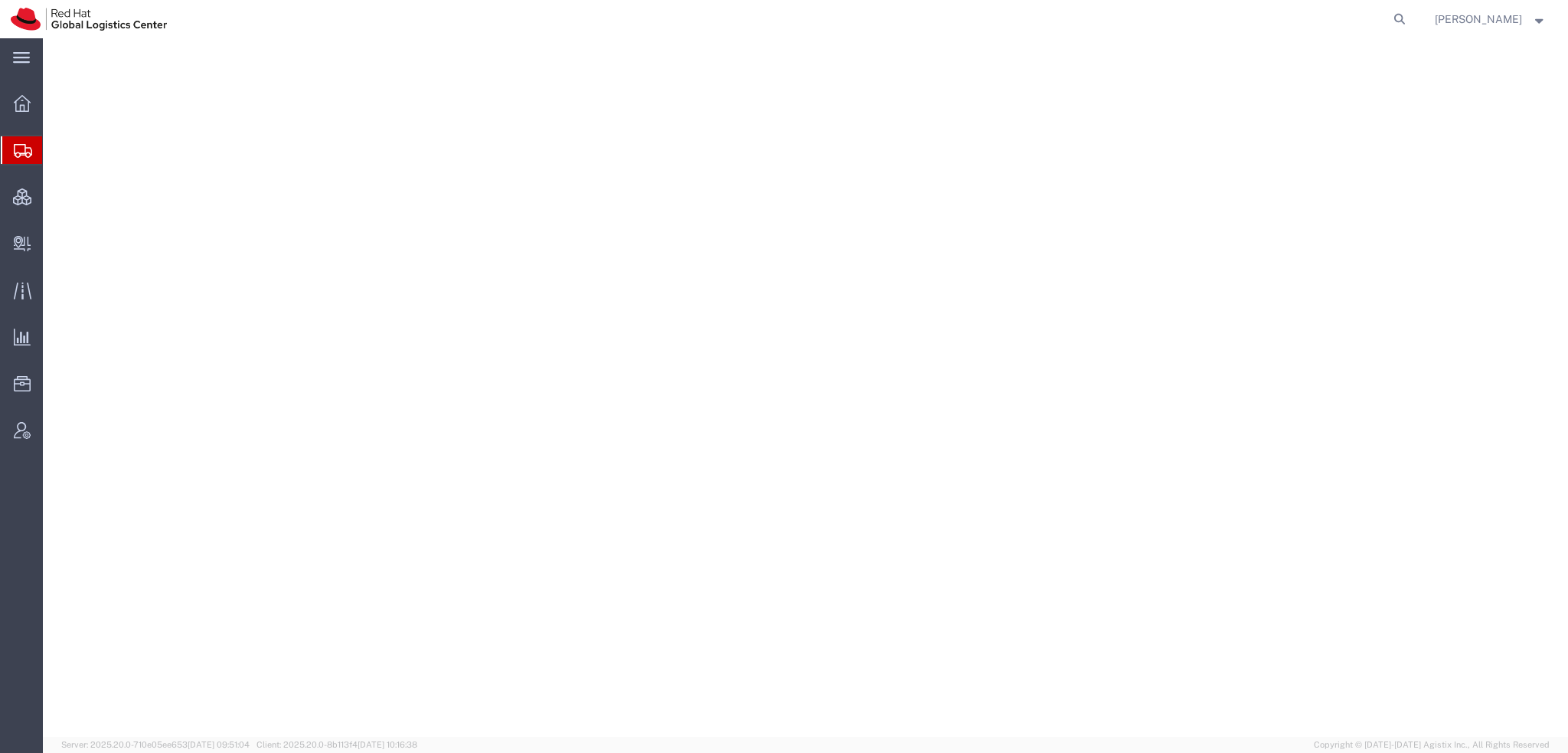
select select "38014"
select select
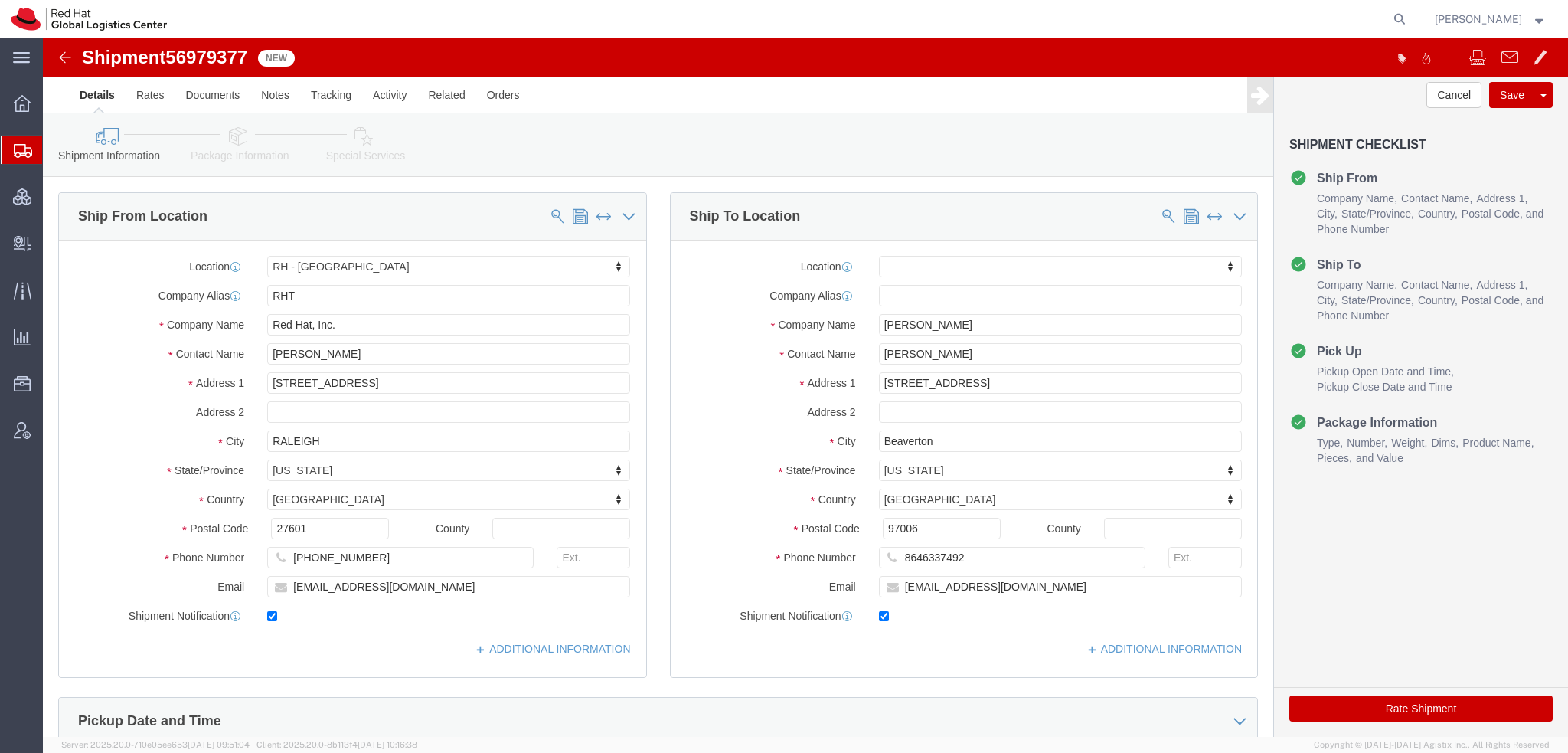
click icon
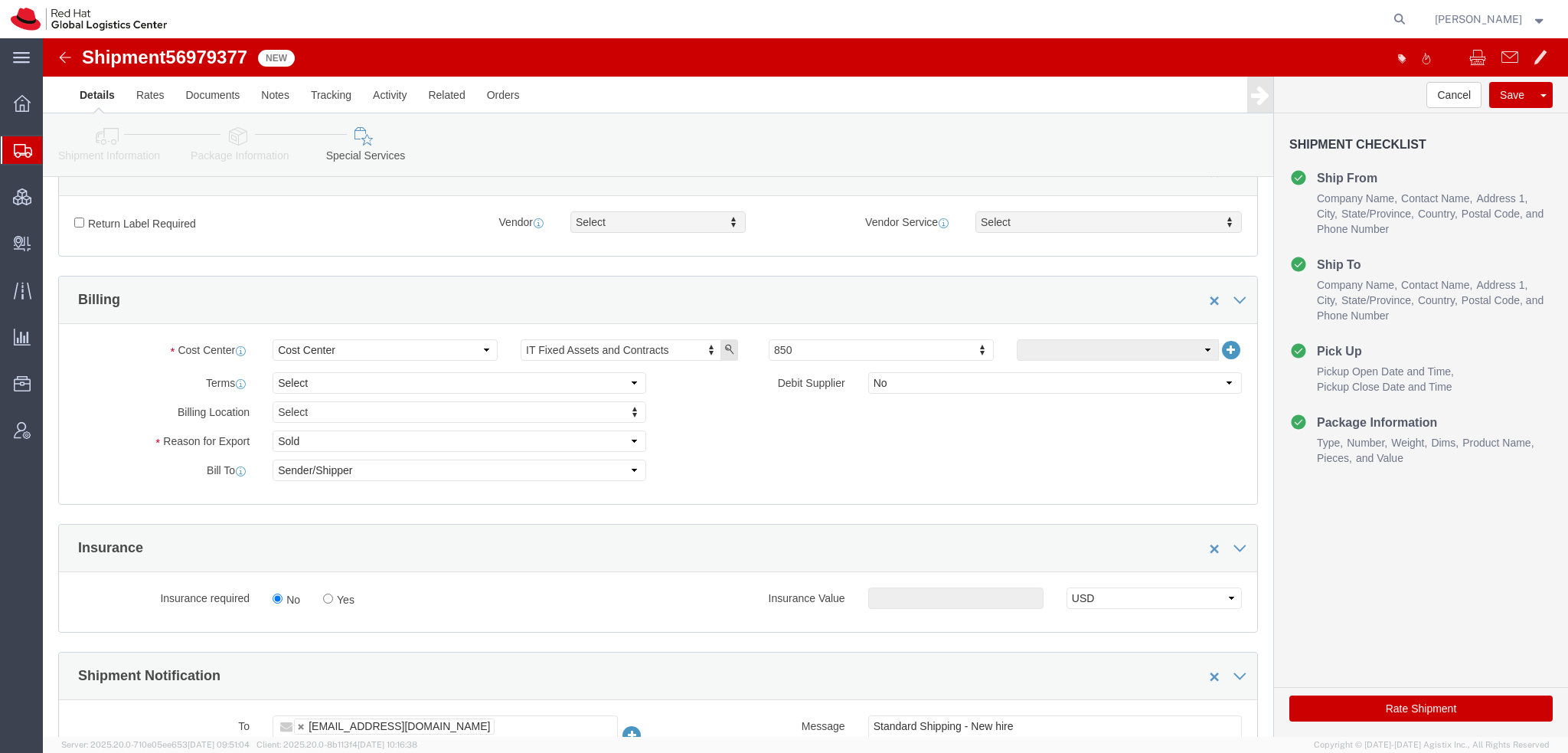
scroll to position [690, 0]
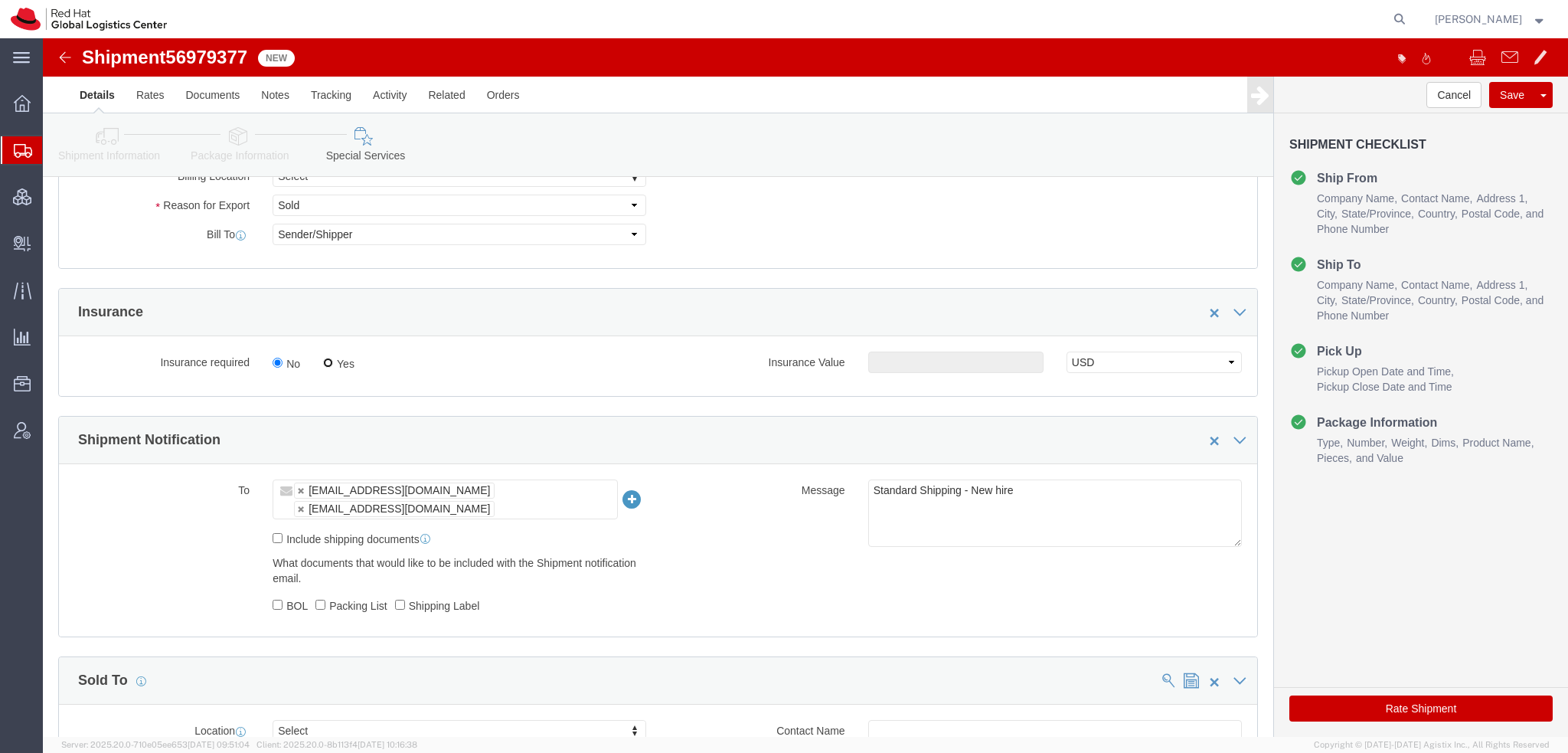
click input "Yes"
radio input "true"
click input "text"
type input "500.00"
click button "Rate Shipment"
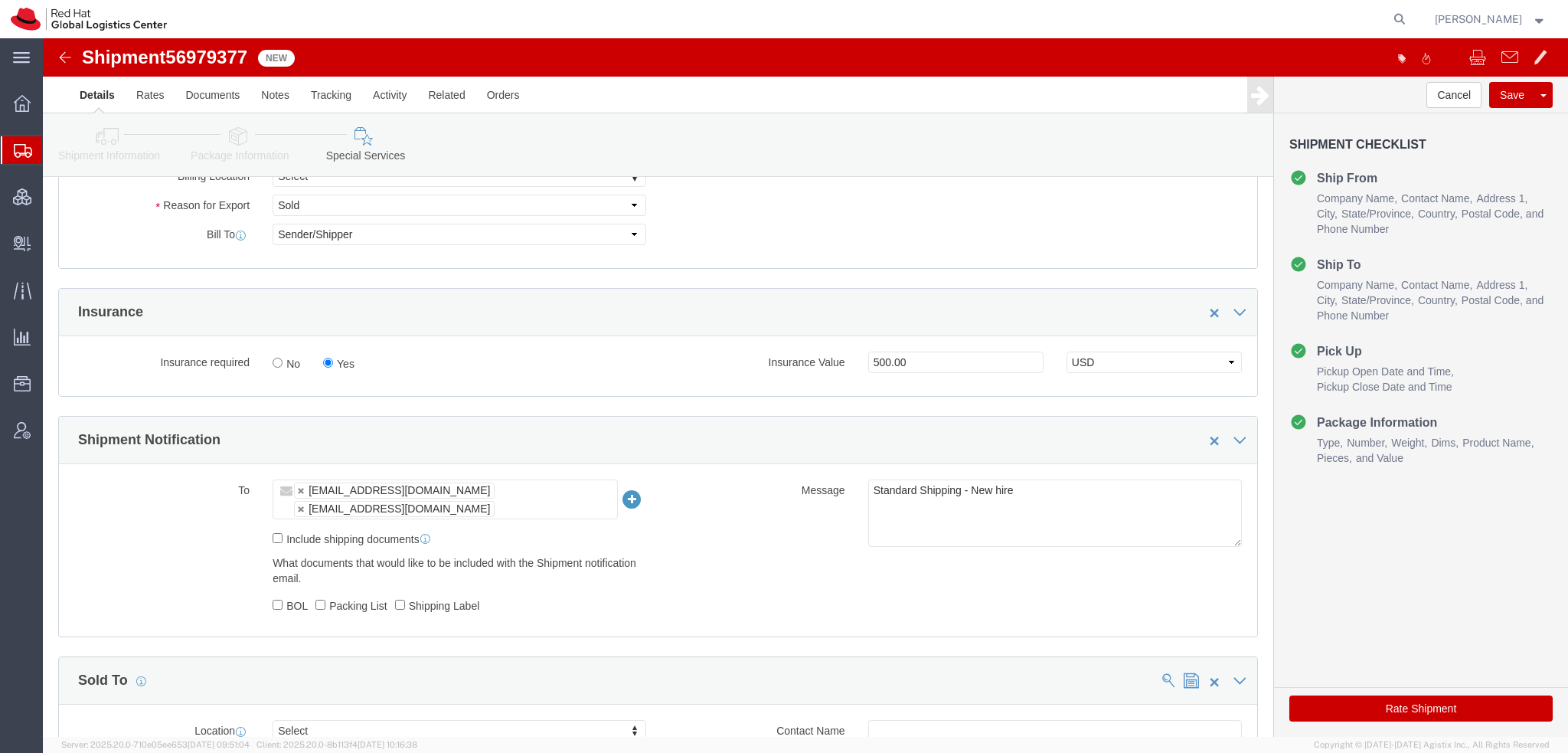
click button "Rate Shipment"
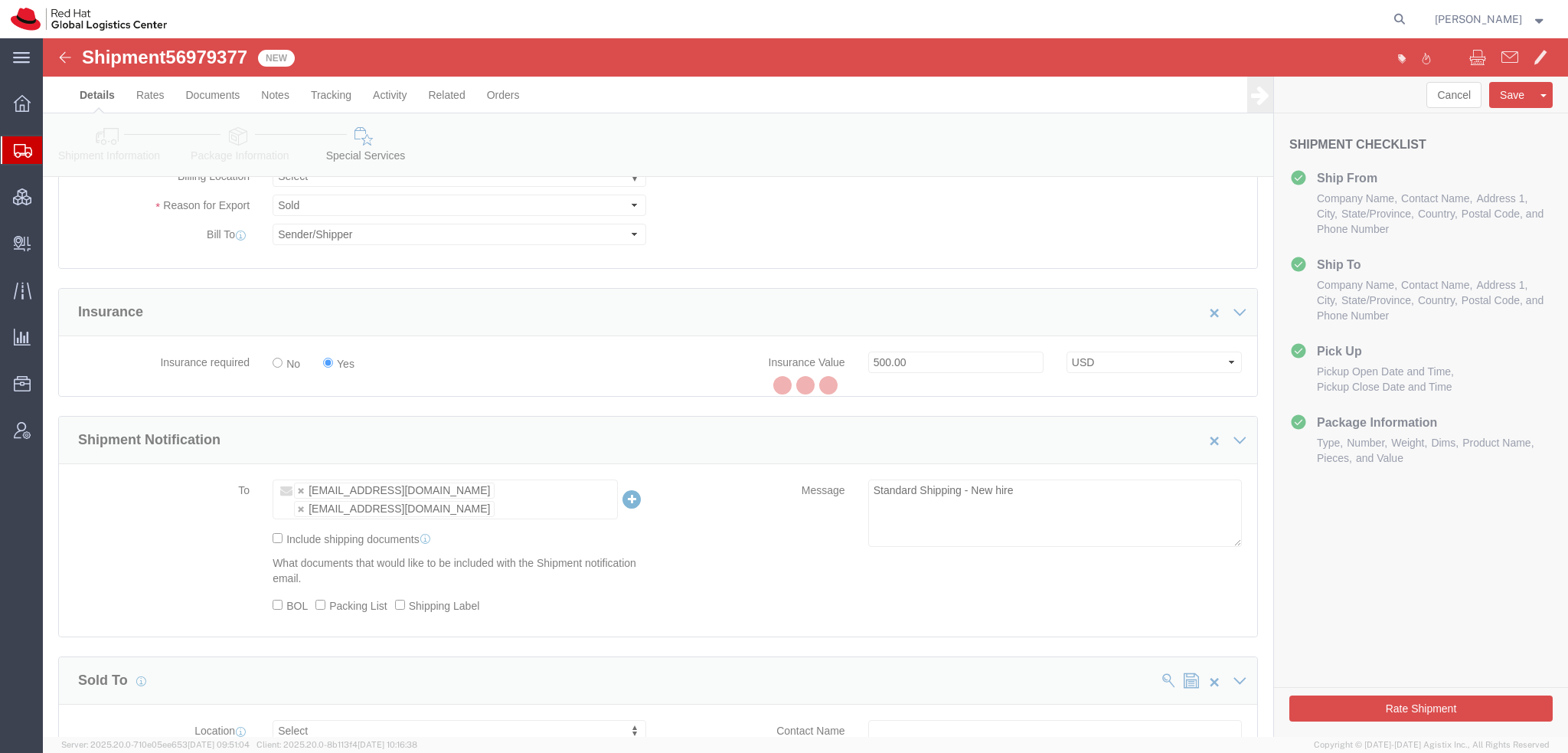
scroll to position [0, 0]
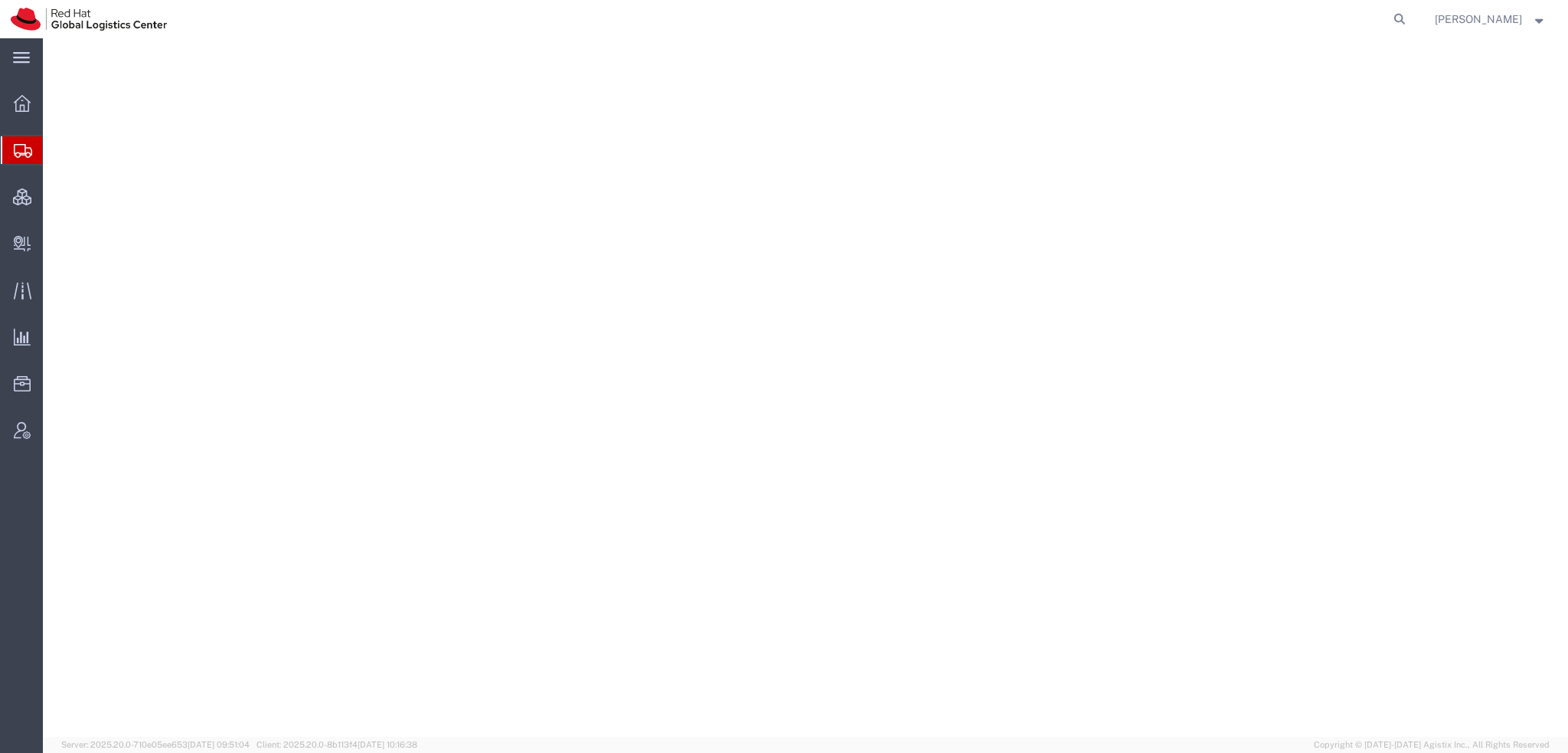
select select "38014"
select select
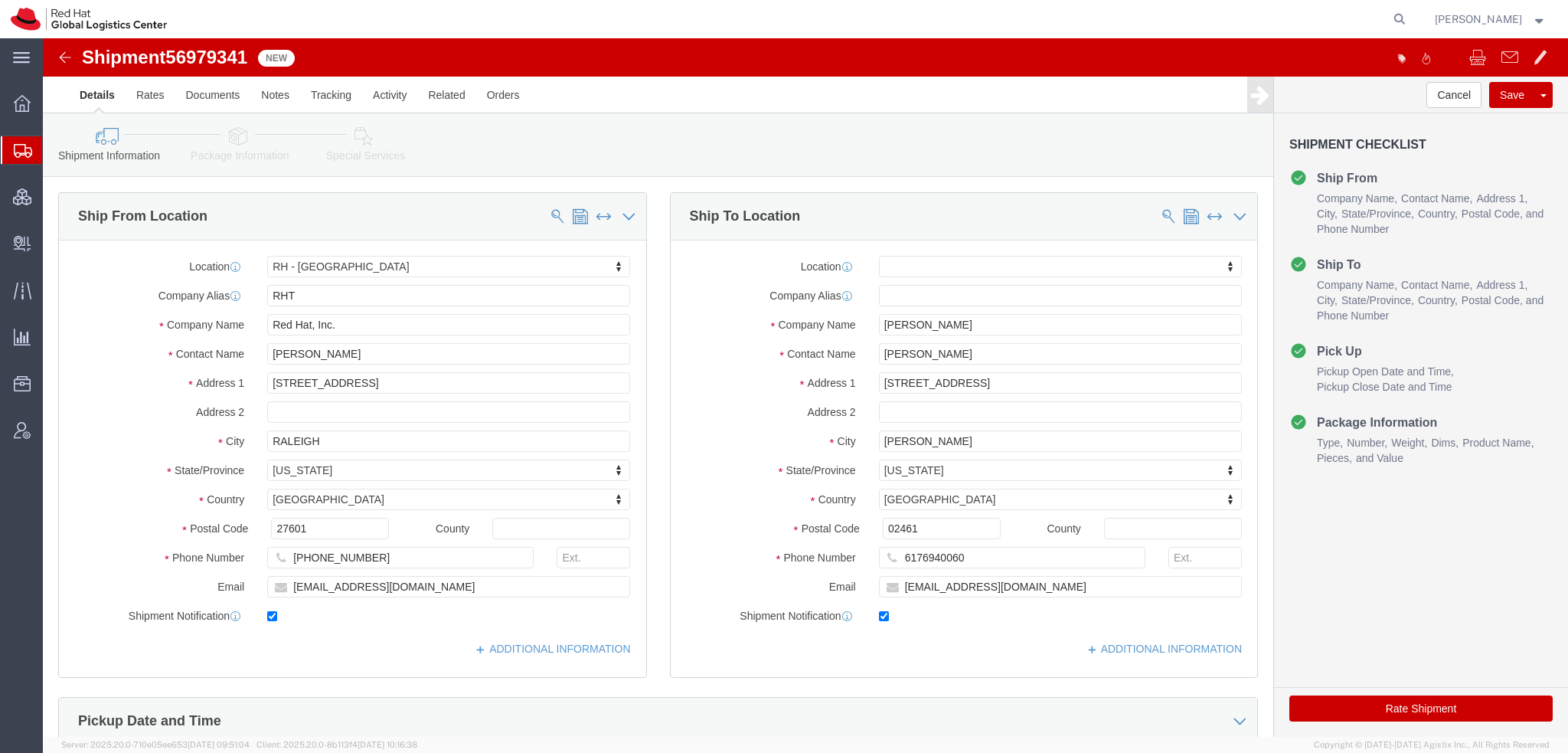
click icon
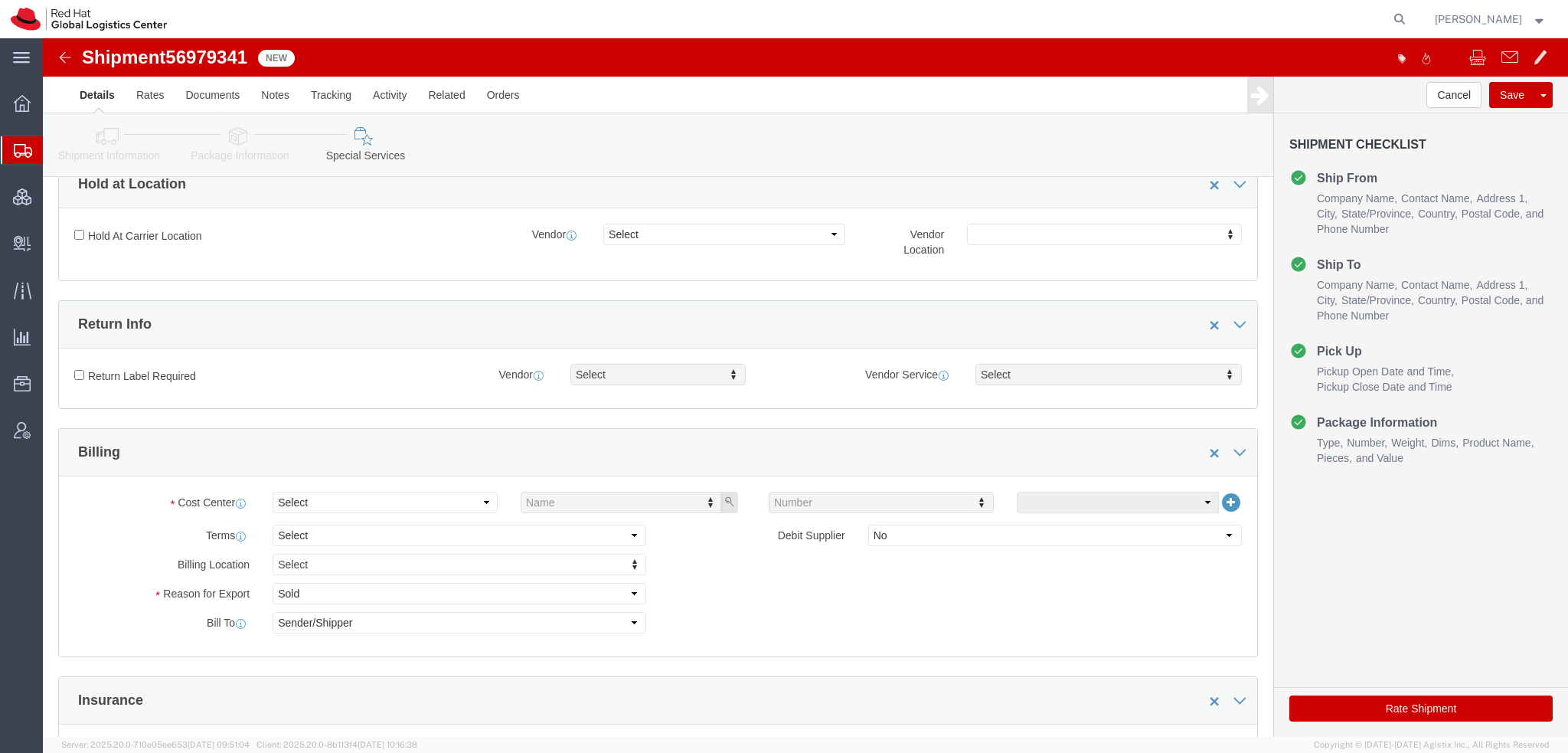
scroll to position [383, 0]
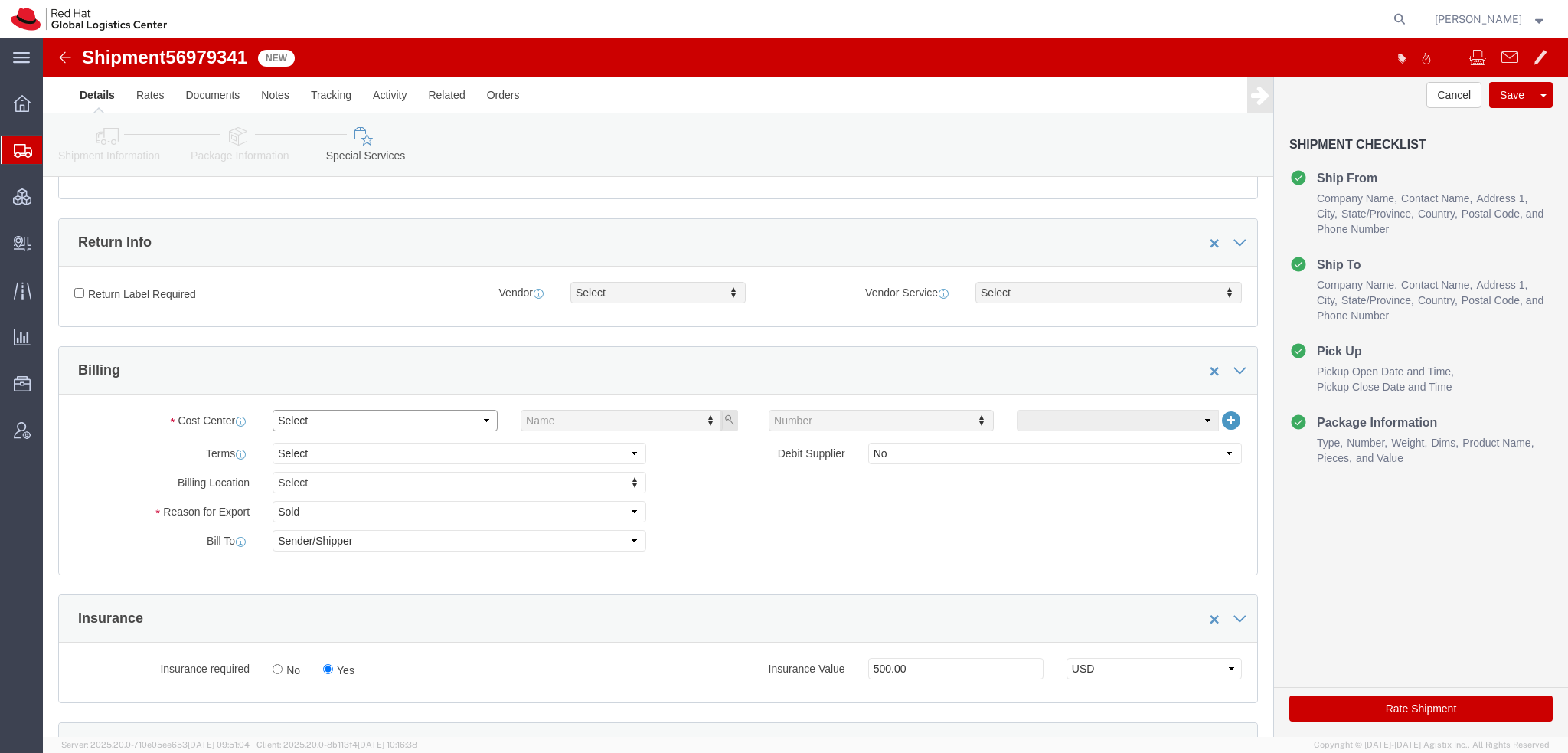
click select "Select Buyer Cost Center Department Operations Number Order Number Sales Person"
select select "COSTCENTER"
click select "Select Buyer Cost Center Department Operations Number Order Number Sales Person"
type input "850"
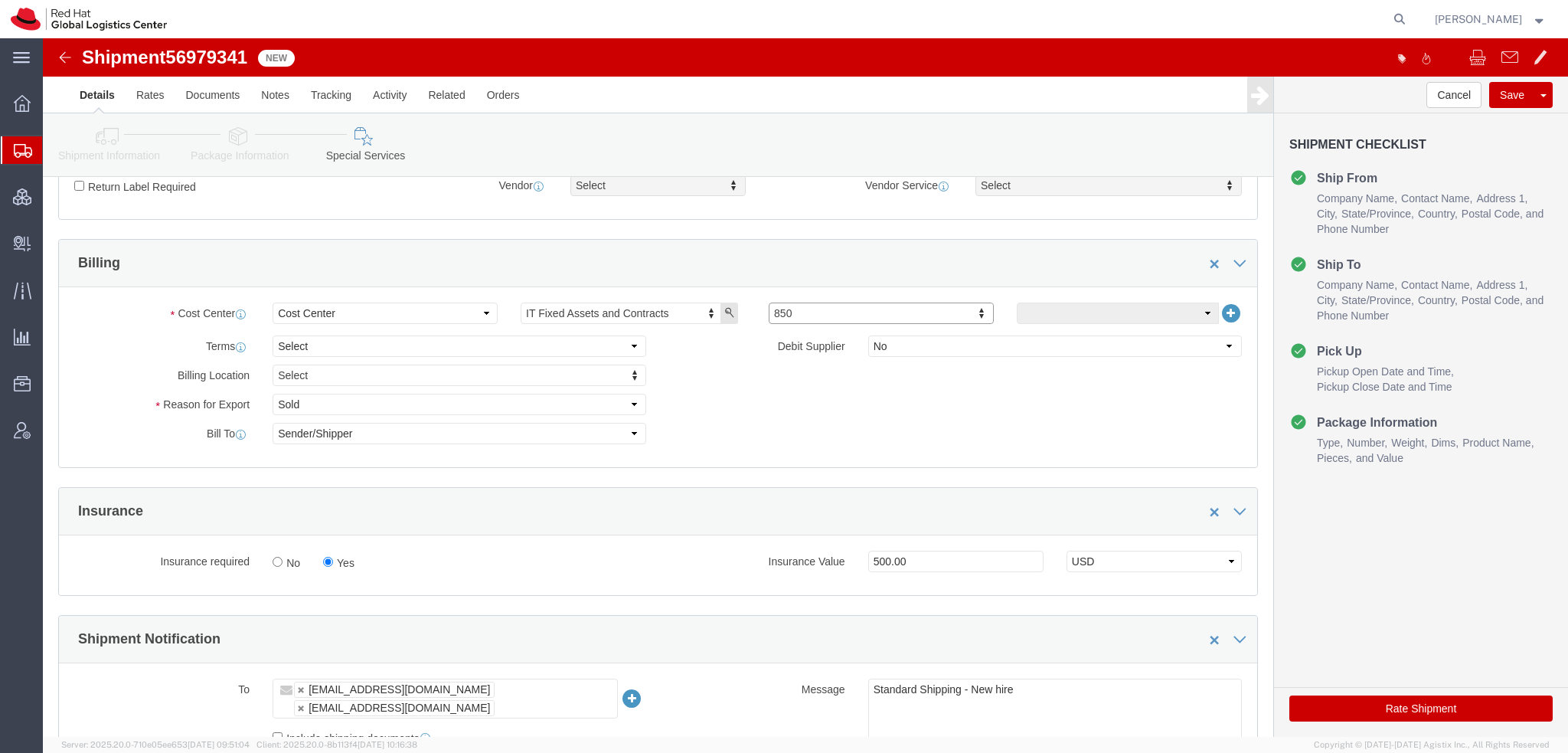
scroll to position [613, 0]
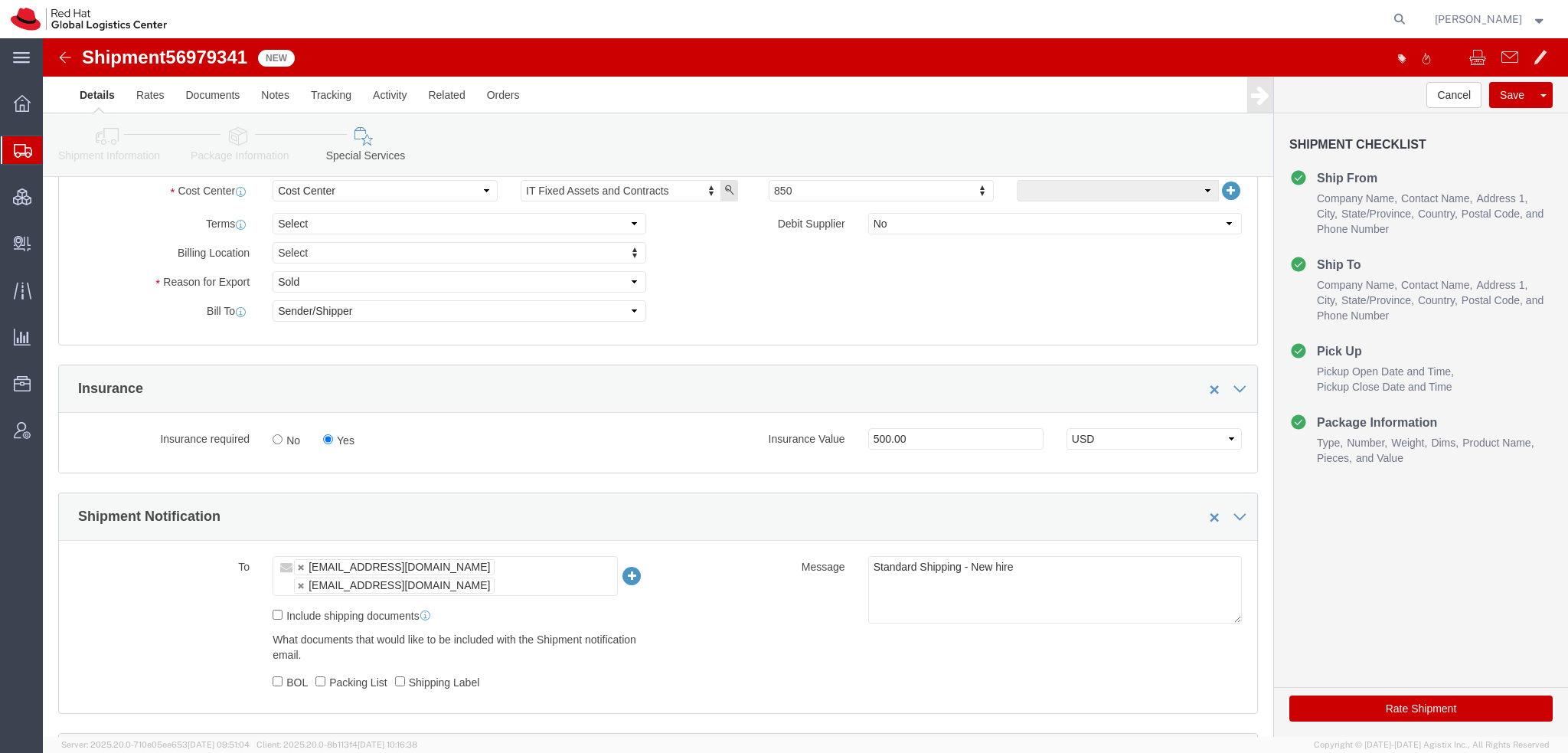
click button "Rate Shipment"
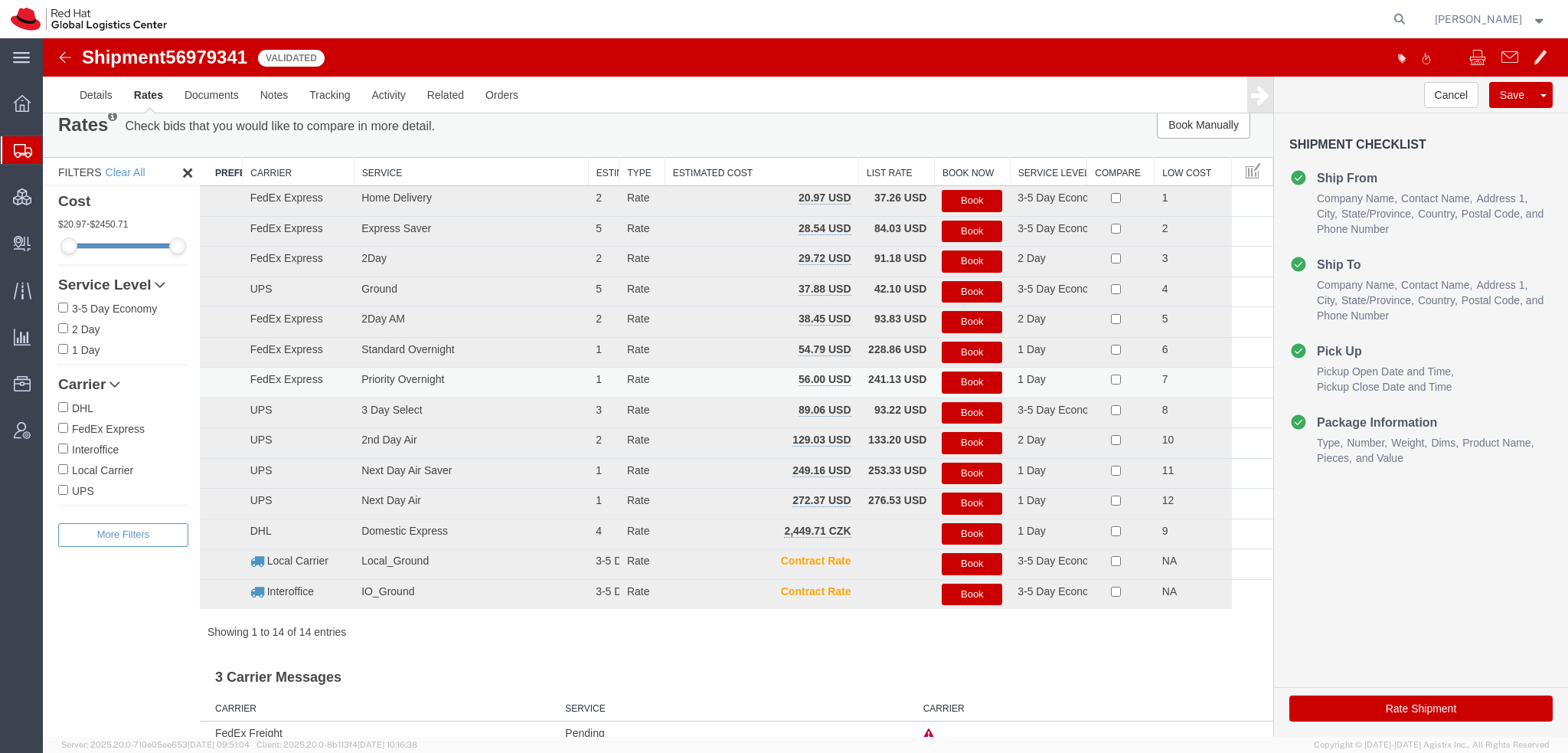
scroll to position [0, 0]
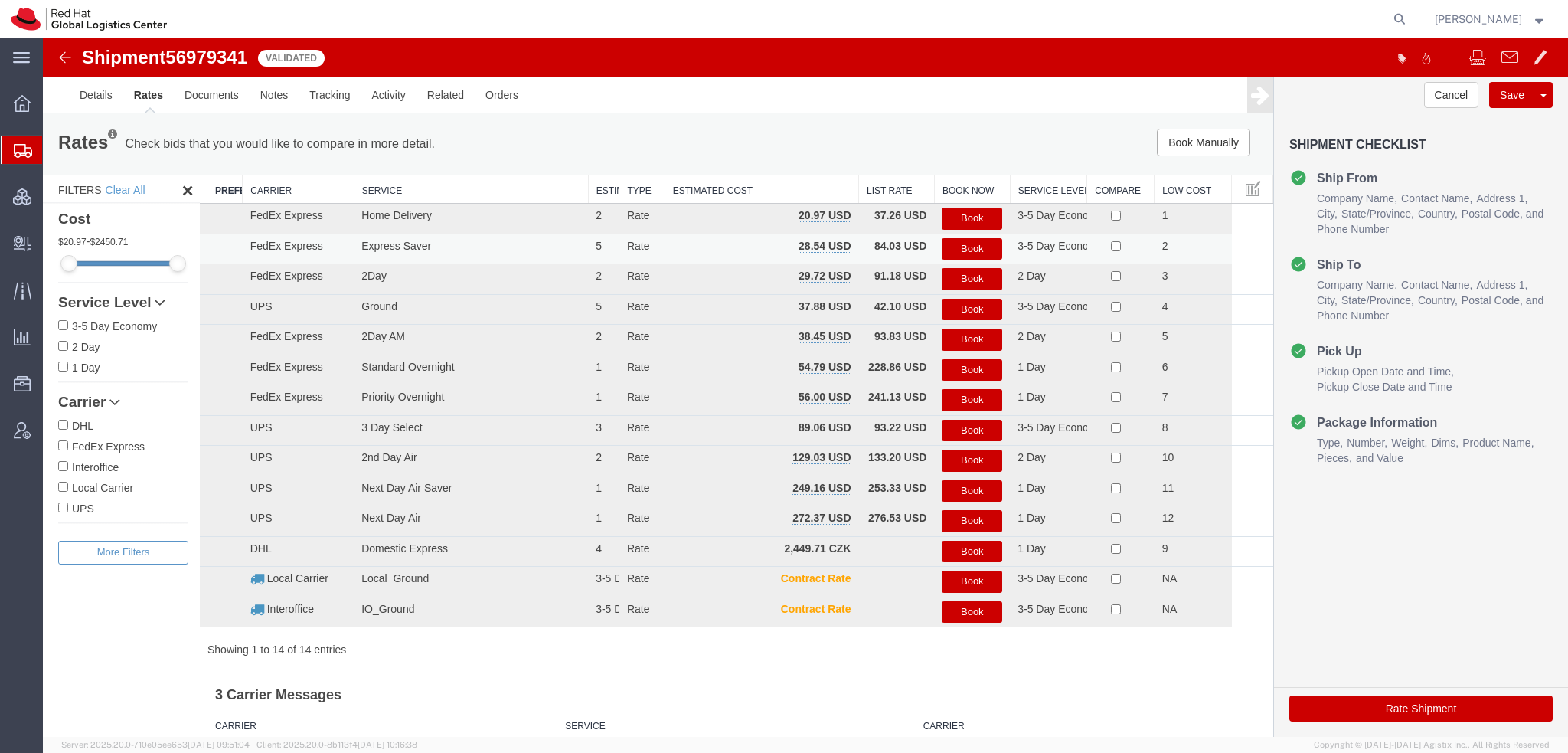
click at [957, 247] on button "Book" at bounding box center [972, 249] width 60 height 22
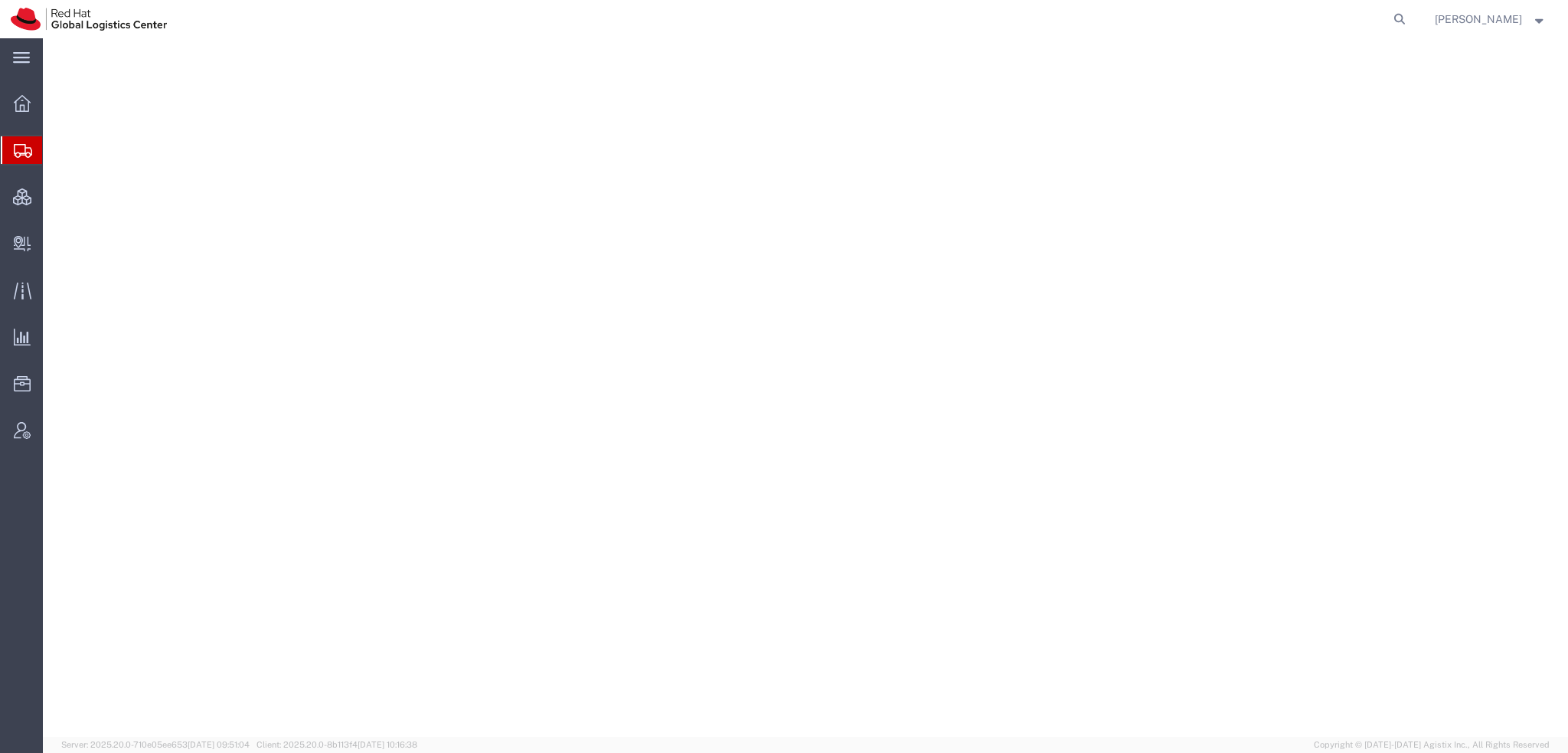
select select "38014"
select select
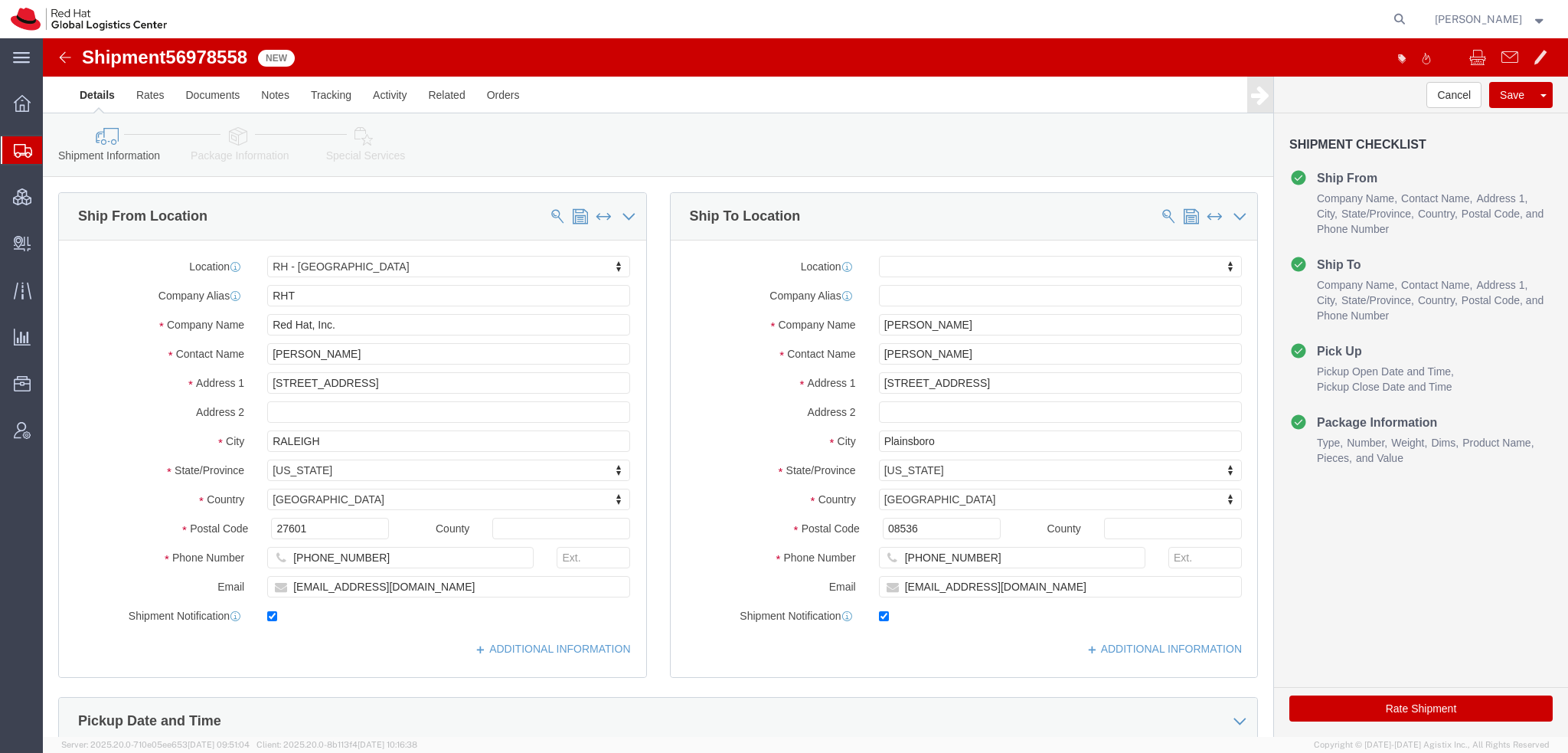
click icon
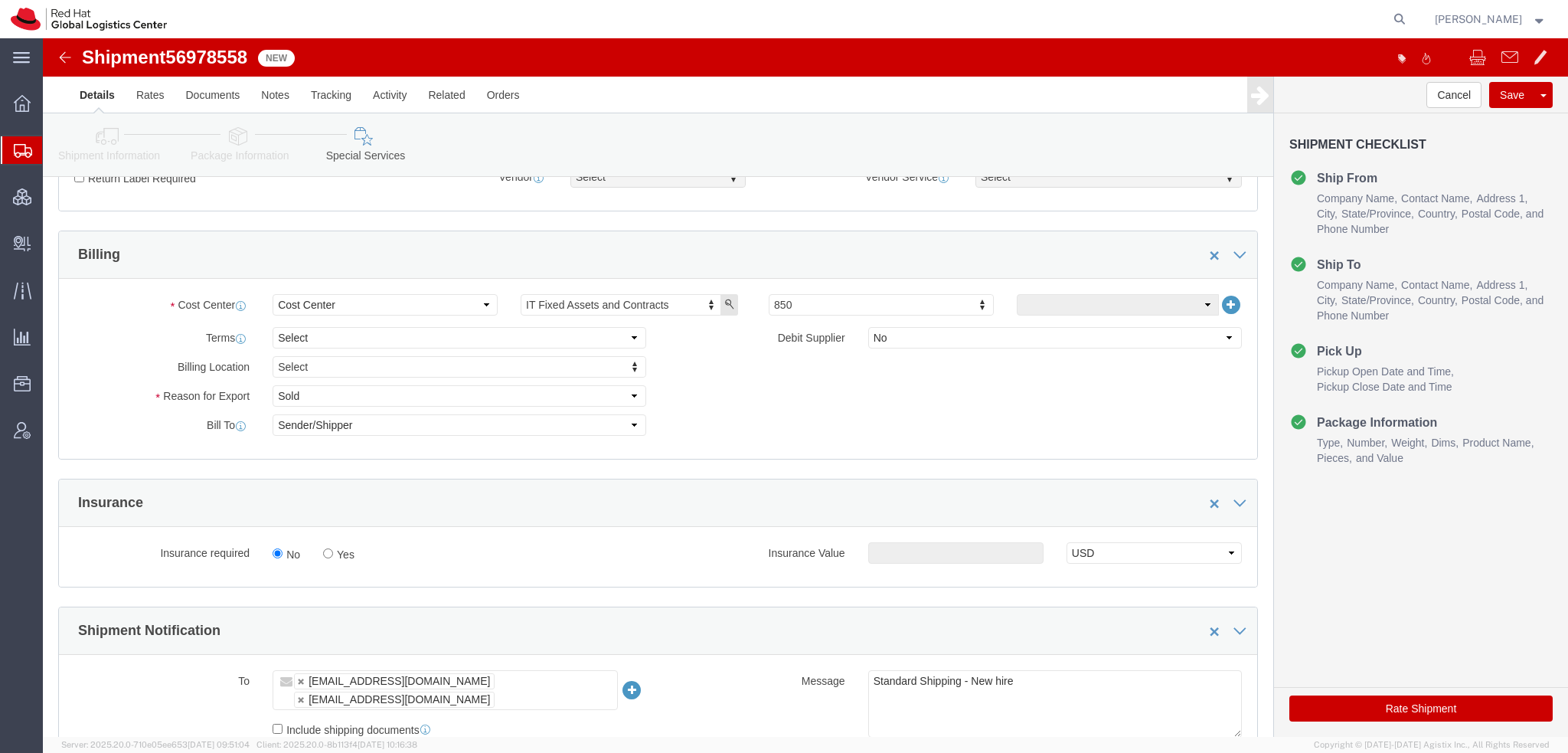
scroll to position [690, 0]
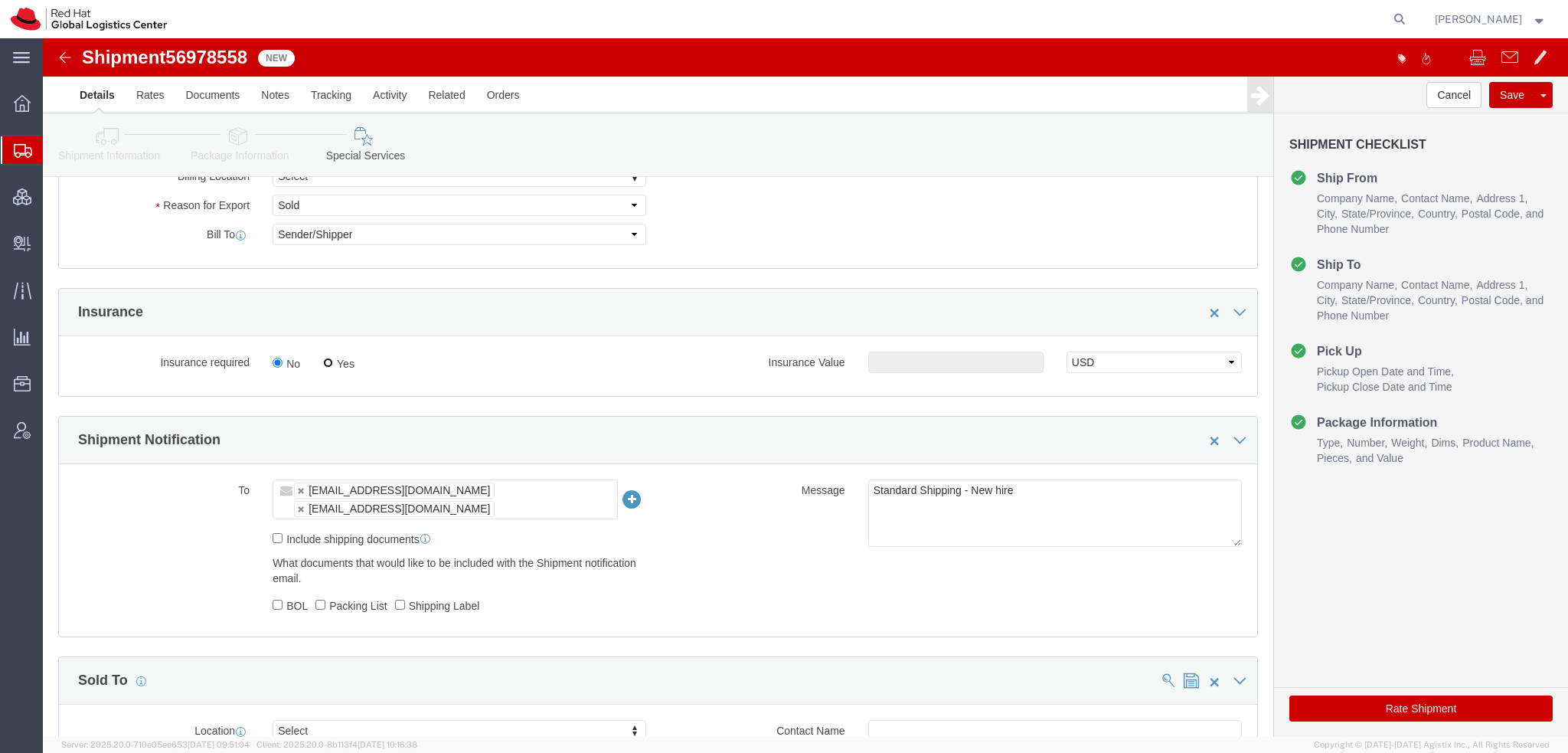
click input "Yes"
radio input "true"
click input "text"
type input "500.00"
drag, startPoint x: 1375, startPoint y: 676, endPoint x: 823, endPoint y: 24, distance: 854.3
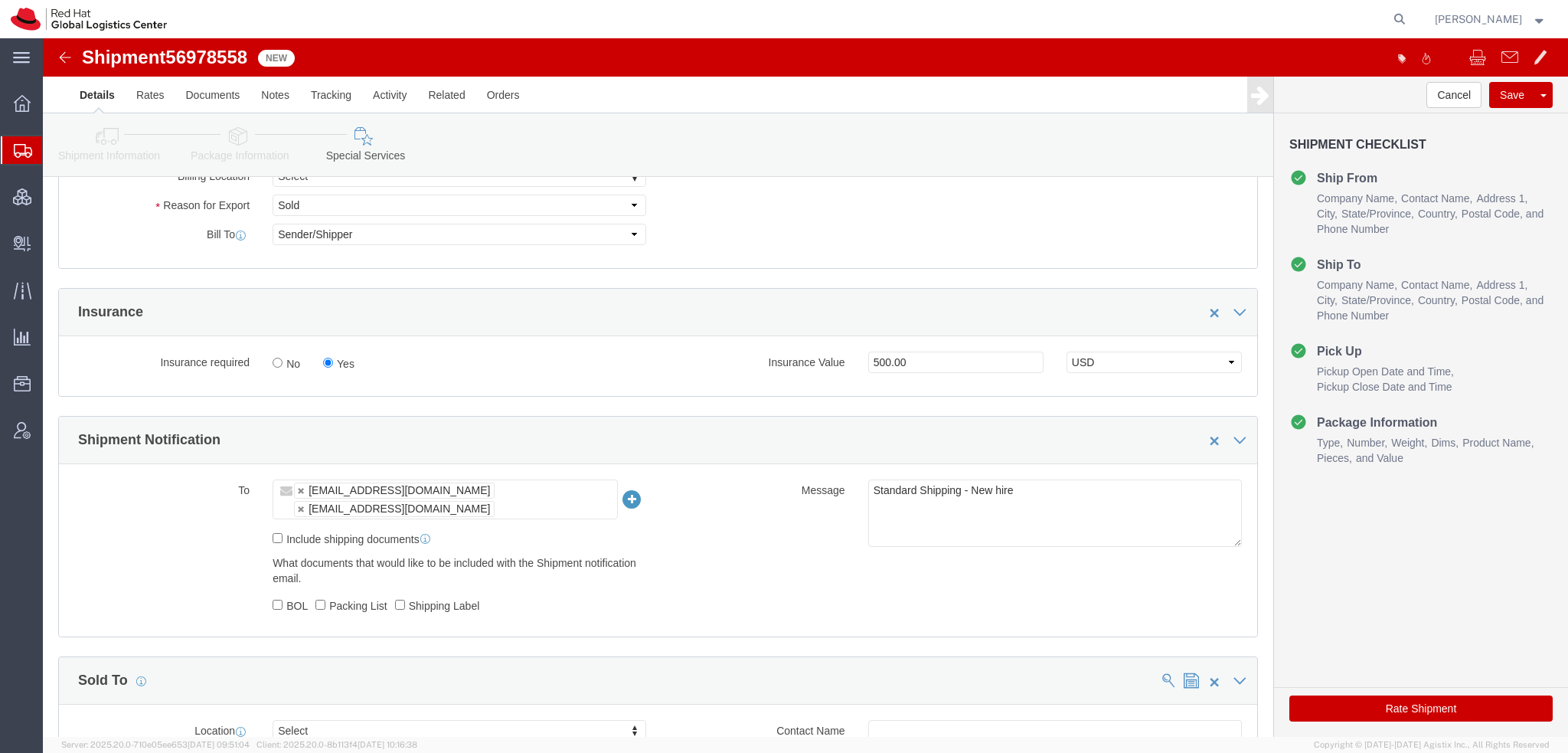
click button "Rate Shipment"
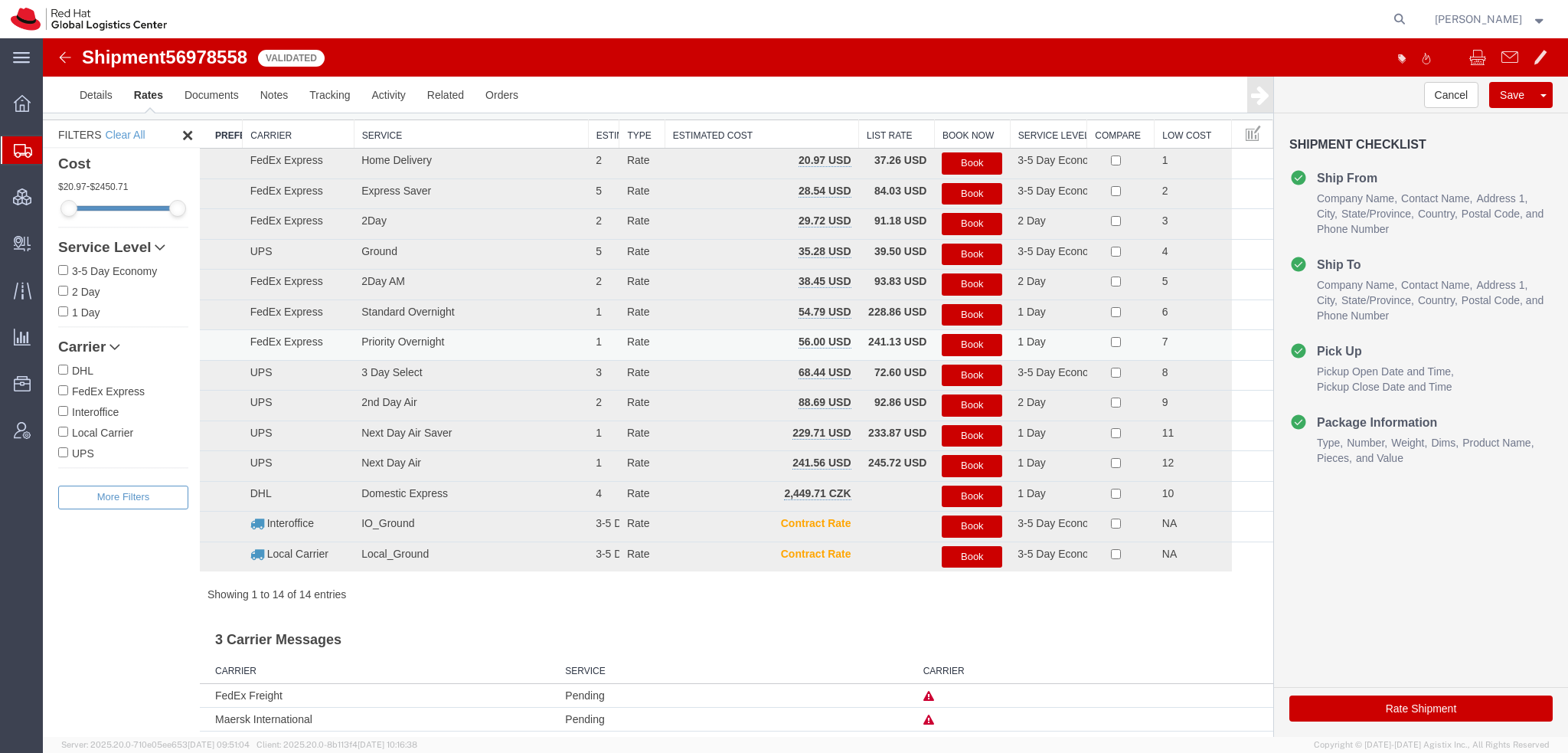
scroll to position [0, 0]
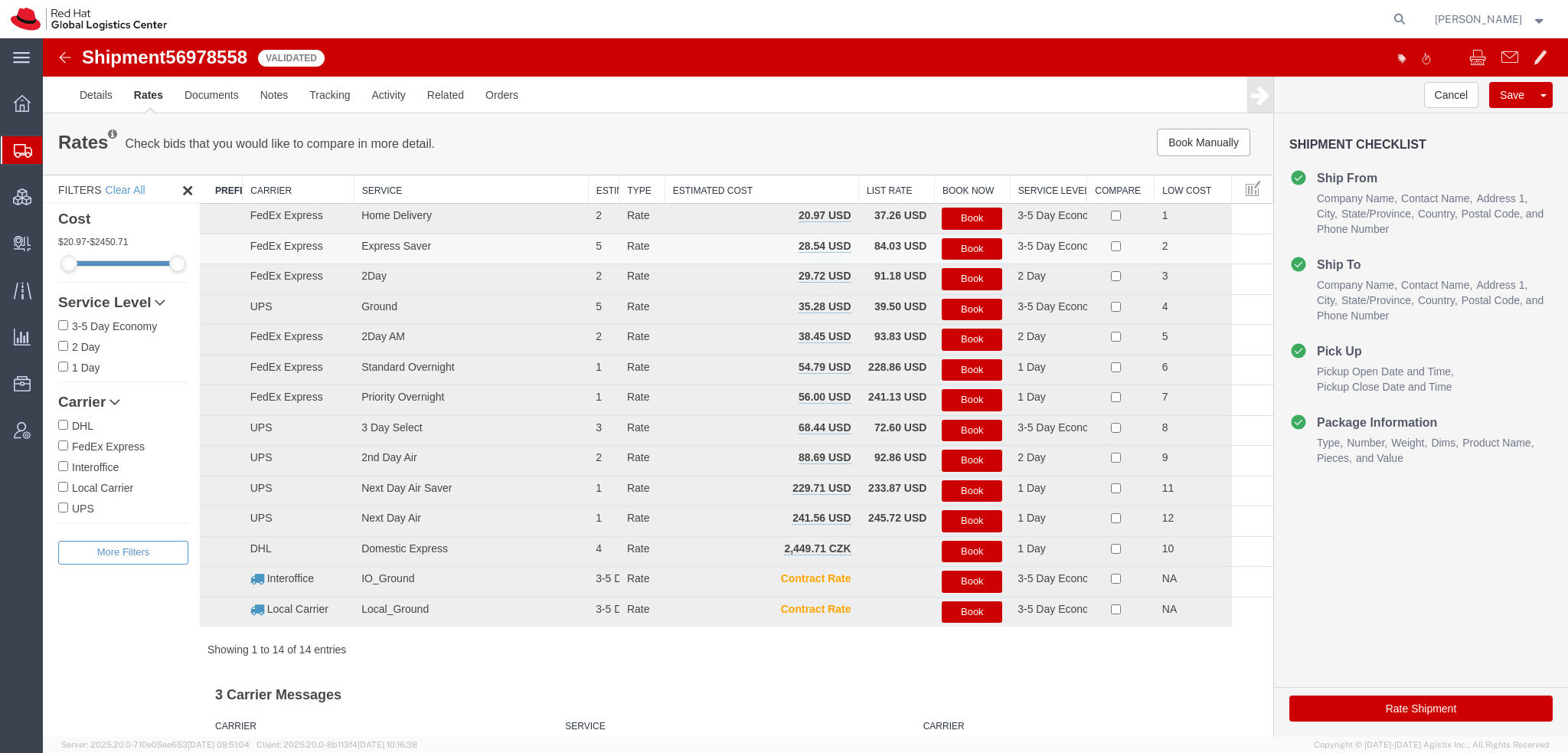
click at [976, 254] on button "Book" at bounding box center [972, 249] width 60 height 22
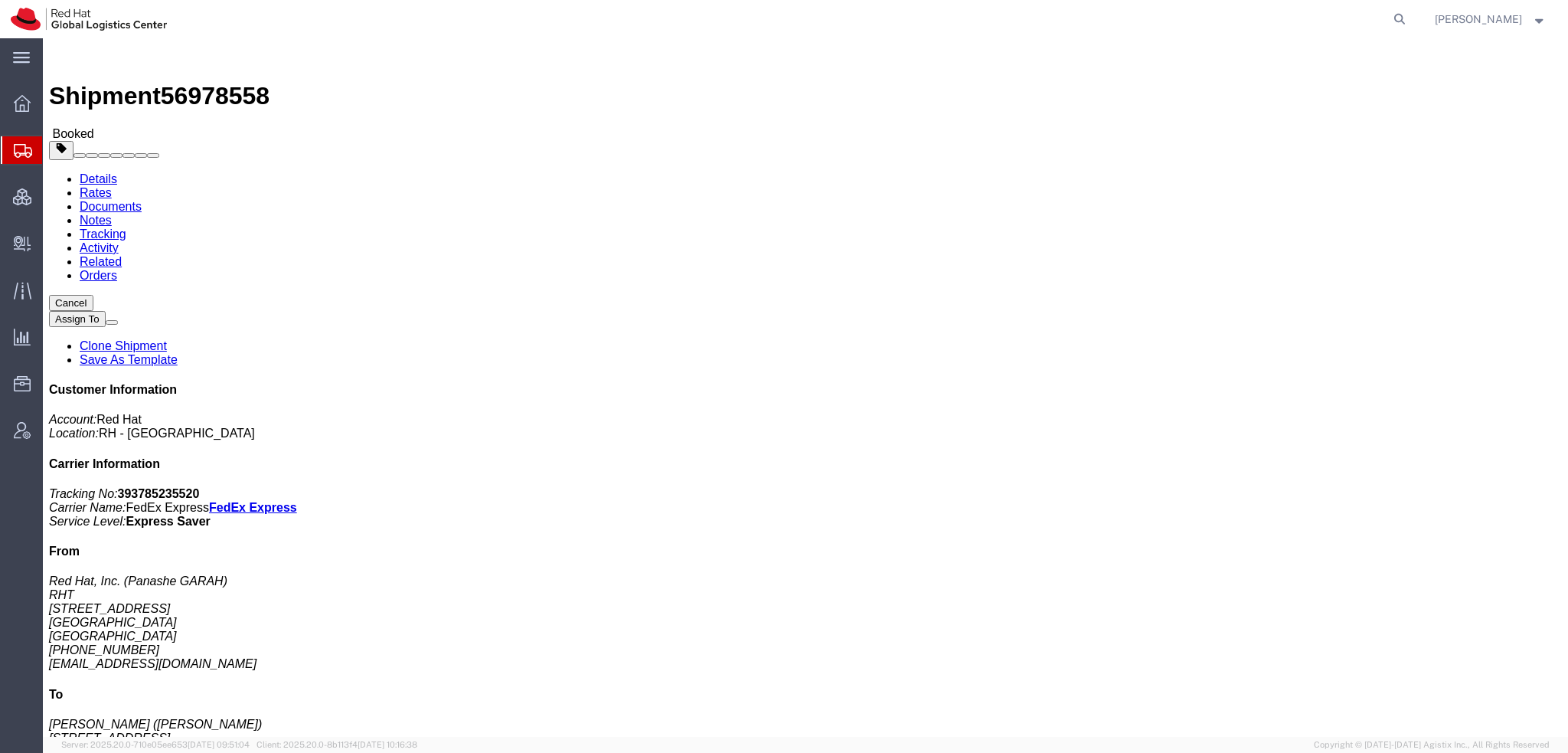
click link "Documents"
